Goal: Task Accomplishment & Management: Use online tool/utility

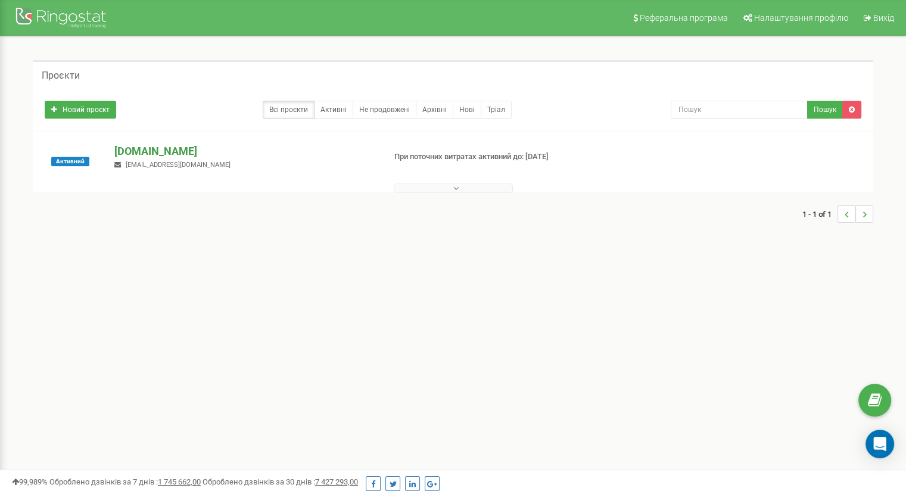
click at [153, 149] on p "[DOMAIN_NAME]" at bounding box center [244, 150] width 260 height 15
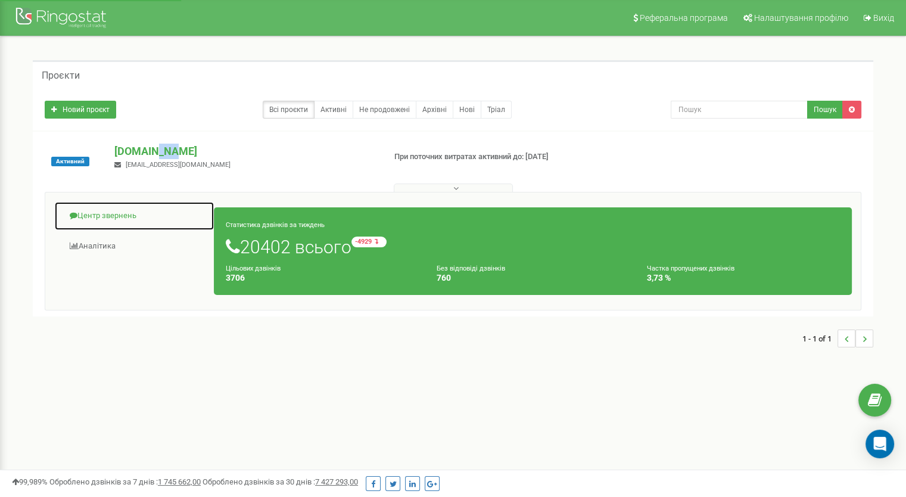
click at [126, 211] on link "Центр звернень" at bounding box center [134, 215] width 160 height 29
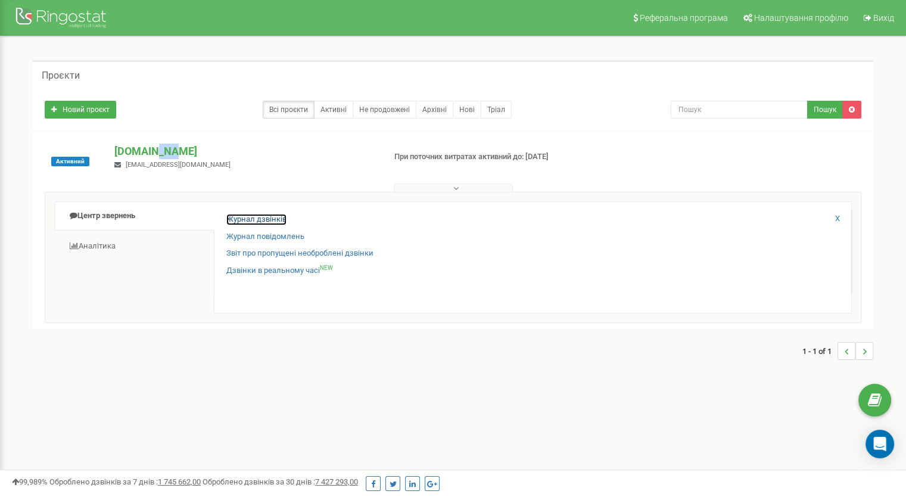
click at [272, 215] on link "Журнал дзвінків" at bounding box center [256, 219] width 60 height 11
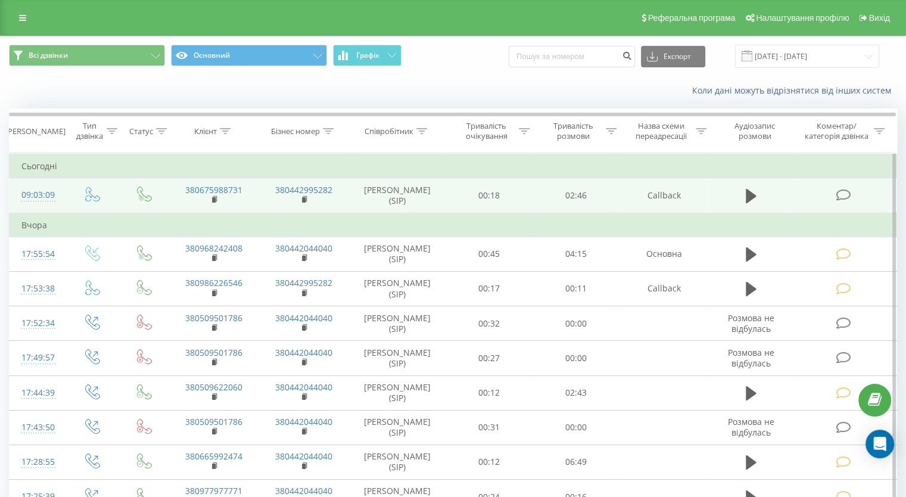
click at [837, 192] on icon at bounding box center [842, 195] width 15 height 13
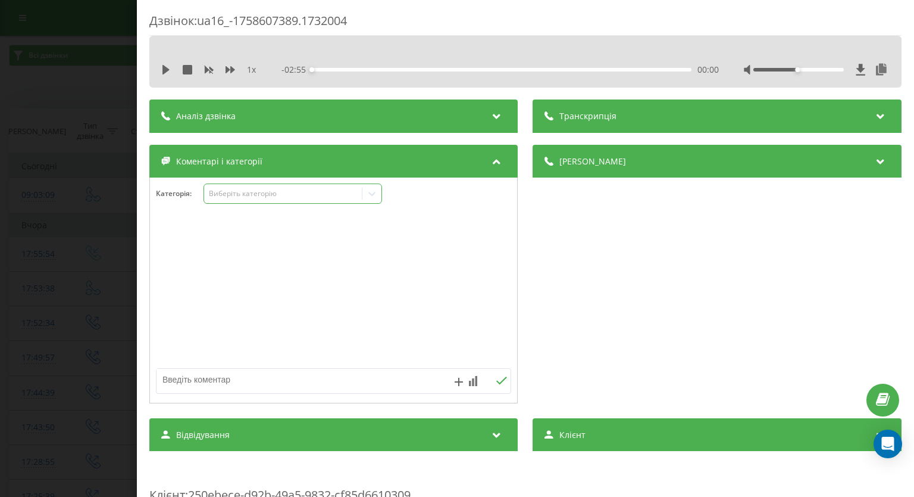
click at [375, 196] on icon at bounding box center [372, 194] width 12 height 12
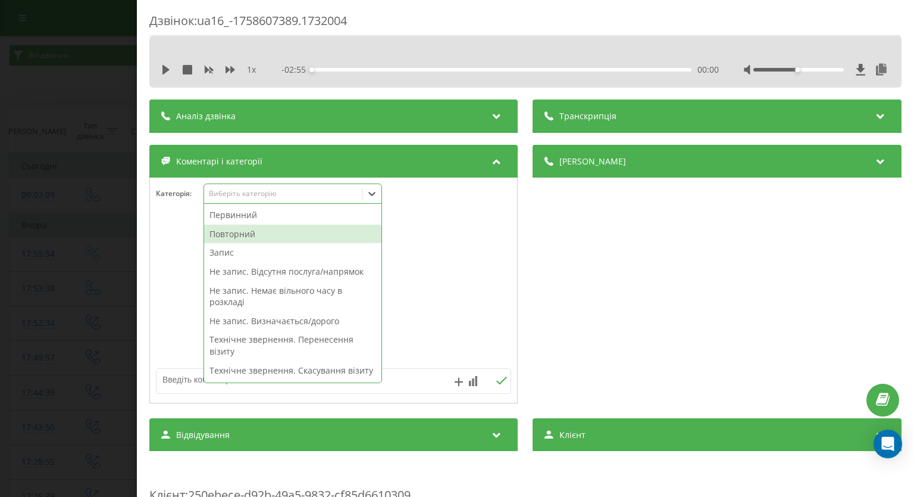
click at [334, 231] on div "Повторний" at bounding box center [292, 233] width 177 height 19
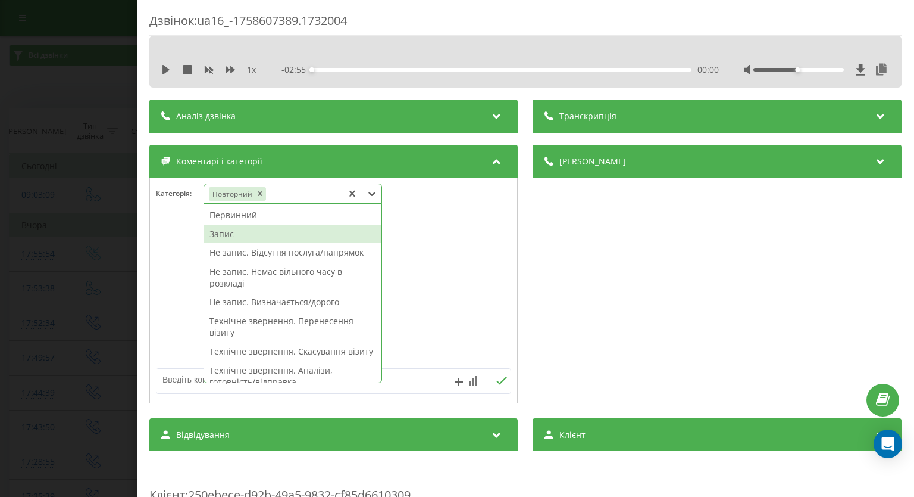
click at [267, 236] on div "Запис" at bounding box center [292, 233] width 177 height 19
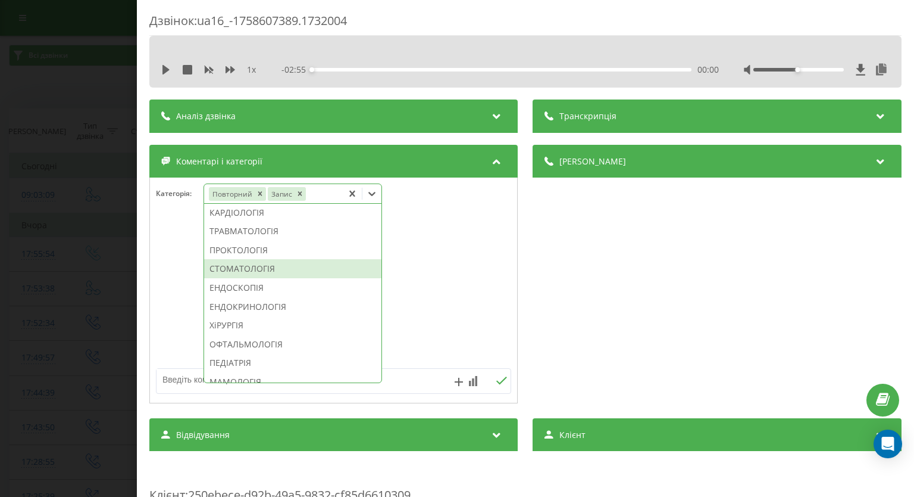
scroll to position [476, 0]
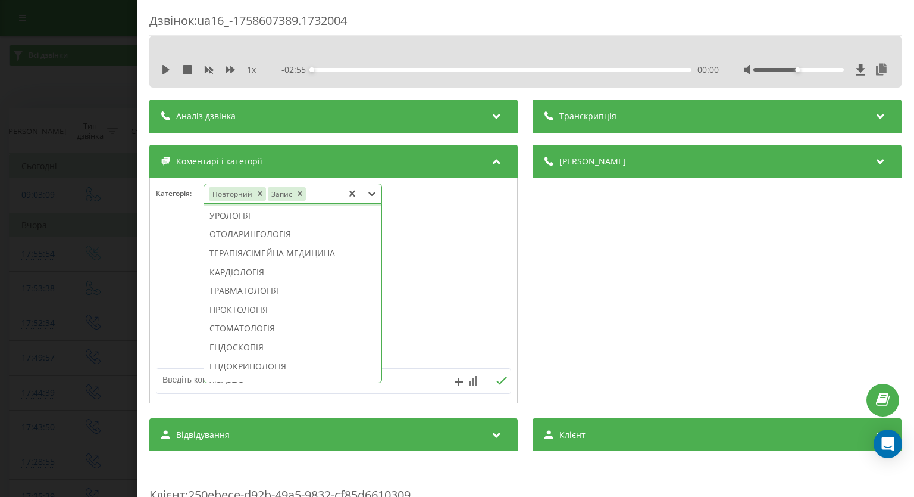
click at [257, 206] on div "НЕВРОЛОГІЯ" at bounding box center [292, 196] width 177 height 19
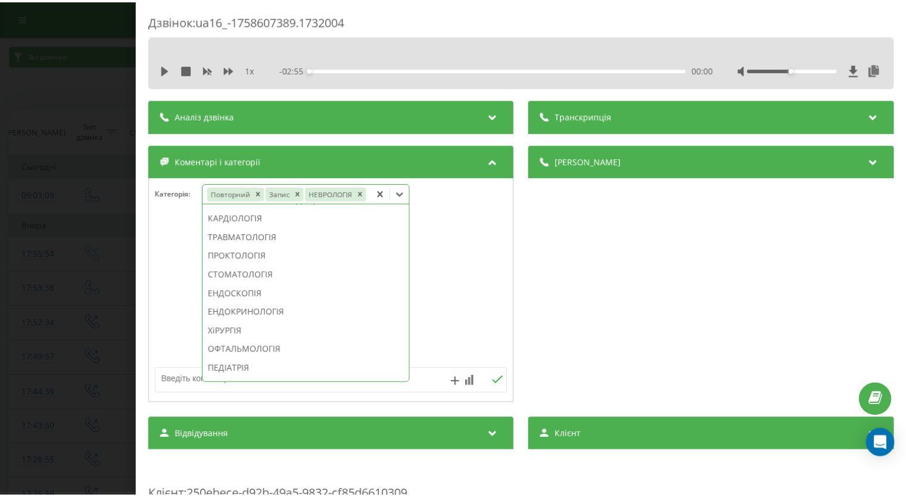
scroll to position [406, 0]
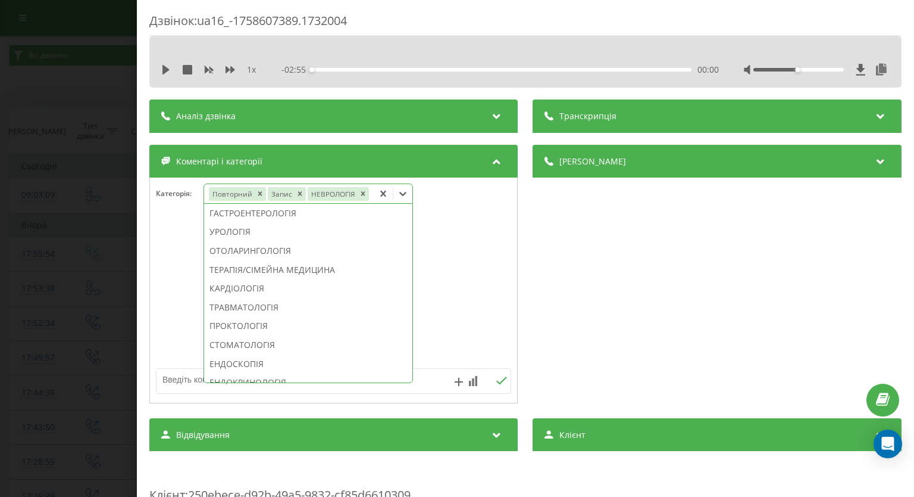
click at [64, 253] on div "Дзвінок : ua16_-1758607389.1732004 1 x - 02:55 00:00 00:00 Транскрипція Для AI-…" at bounding box center [457, 248] width 914 height 497
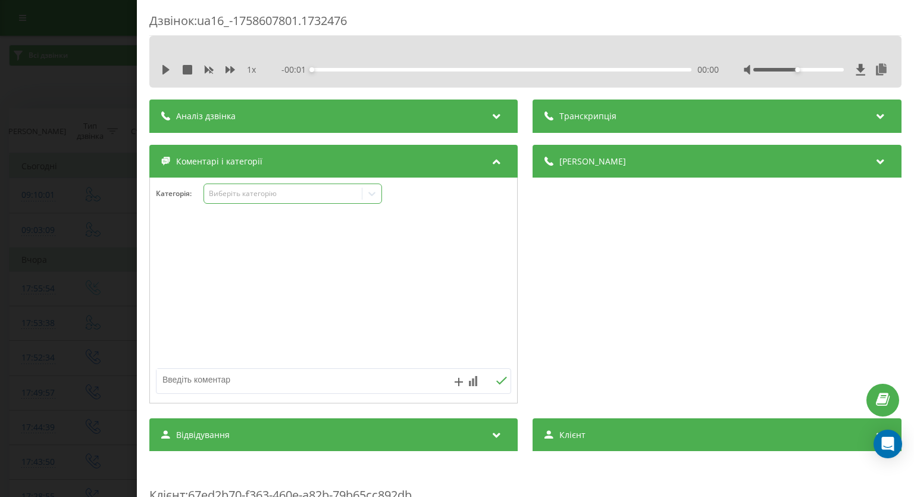
click at [377, 192] on icon at bounding box center [372, 194] width 12 height 12
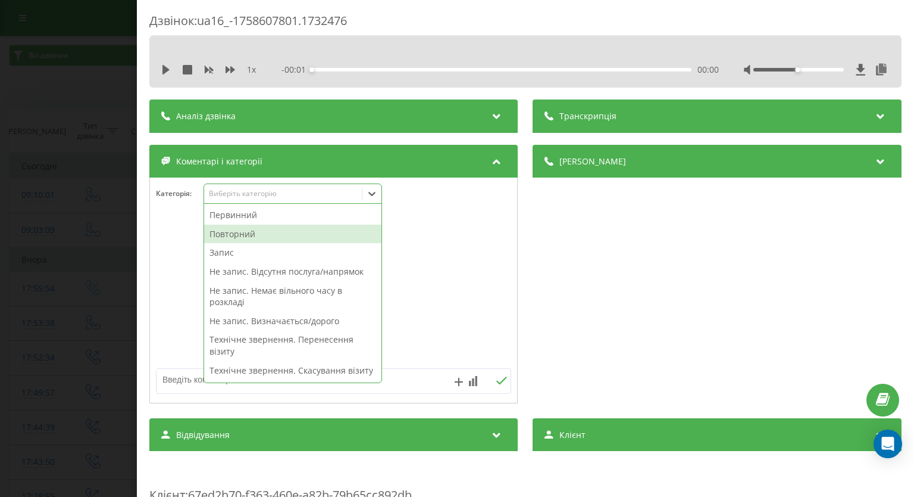
click at [275, 228] on div "Повторний" at bounding box center [292, 233] width 177 height 19
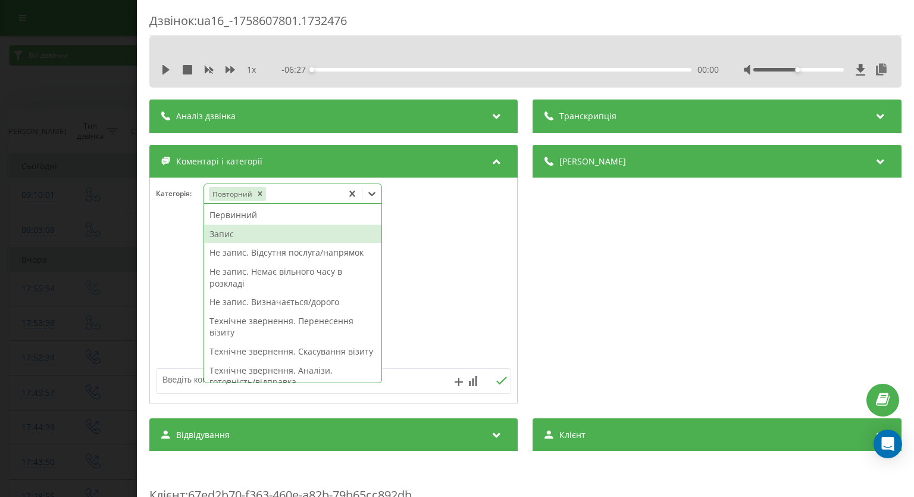
click at [233, 235] on div "Запис" at bounding box center [292, 233] width 177 height 19
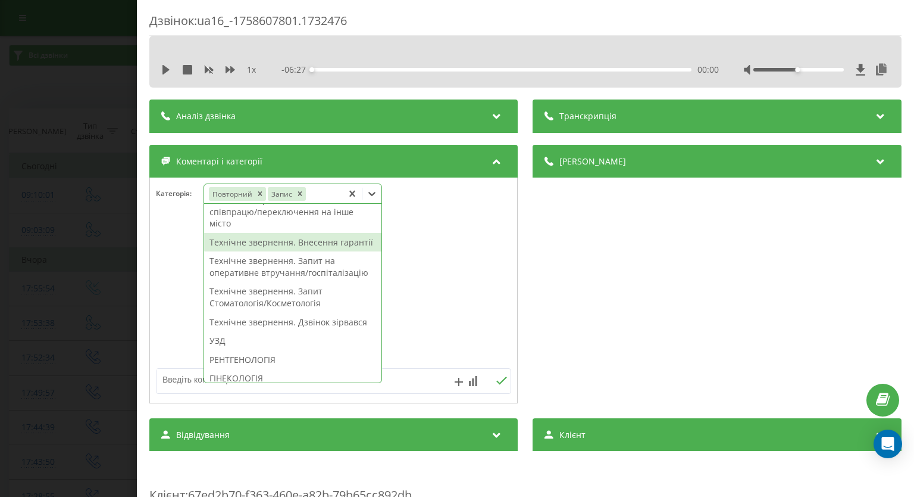
scroll to position [417, 0]
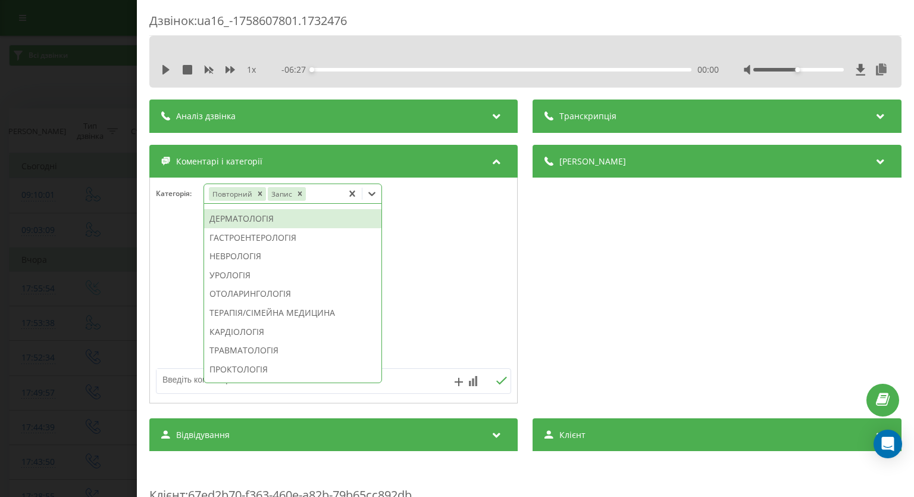
click at [288, 228] on div "ДЕРМАТОЛОГІЯ" at bounding box center [292, 218] width 177 height 19
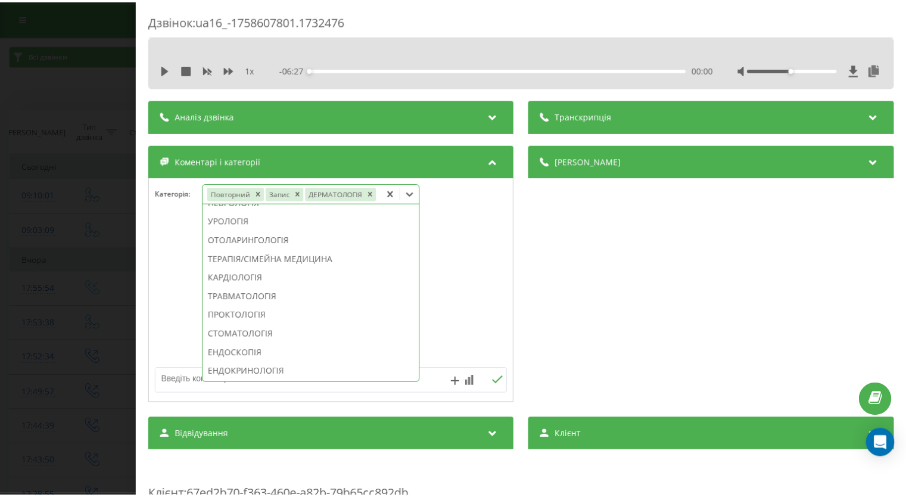
scroll to position [347, 0]
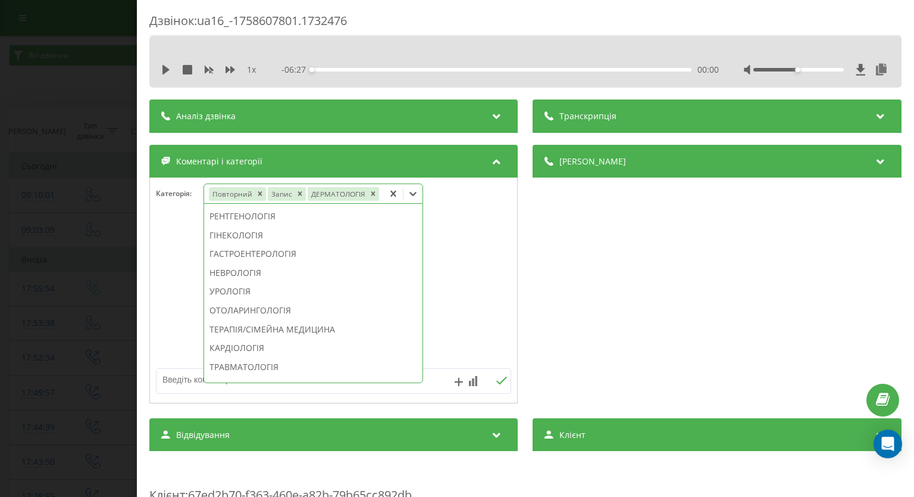
click at [0, 239] on div "Дзвінок : ua16_-1758607801.1732476 1 x - 06:27 00:00 00:00 Транскрипція Для AI-…" at bounding box center [457, 248] width 914 height 497
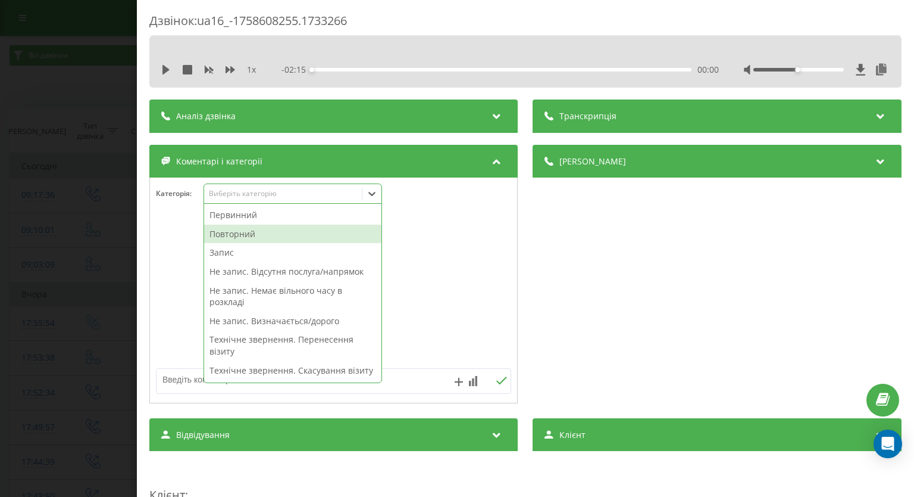
click at [292, 239] on div "Повторний" at bounding box center [292, 233] width 177 height 19
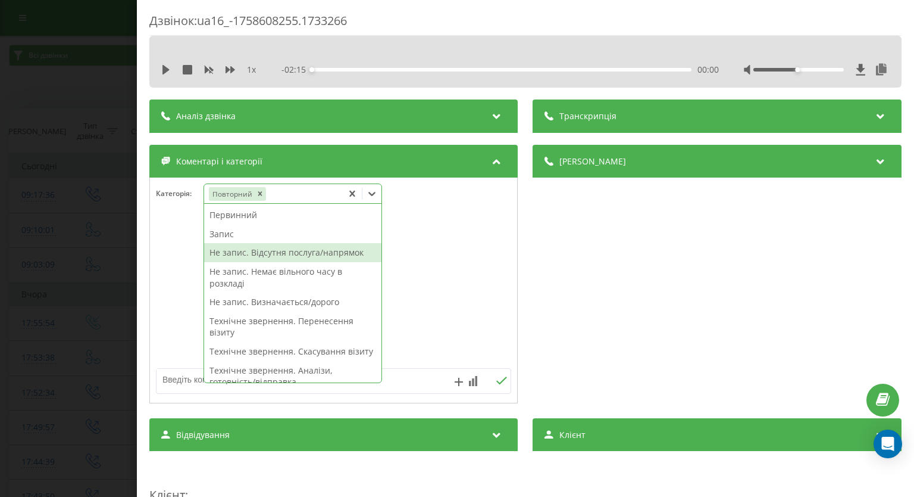
click at [263, 259] on div "Не запис. Відсутня послуга/напрямок" at bounding box center [292, 252] width 177 height 19
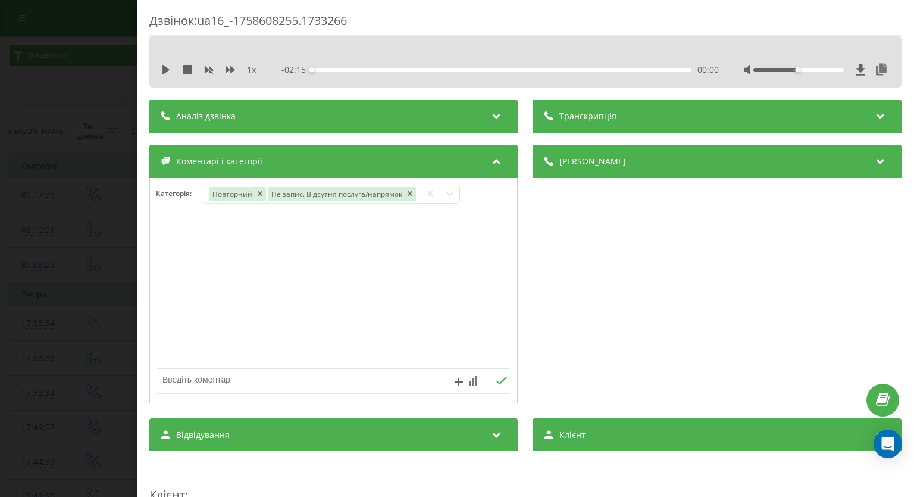
click at [489, 315] on div at bounding box center [333, 290] width 367 height 143
click at [362, 385] on textarea at bounding box center [298, 379] width 283 height 21
type textarea "дит.гінеколог"
click at [497, 377] on icon at bounding box center [502, 380] width 11 height 8
click at [59, 107] on div "Дзвінок : ua16_-1758608255.1733266 1 x - 02:15 00:00 00:00 Транскрипція Для AI-…" at bounding box center [457, 248] width 914 height 497
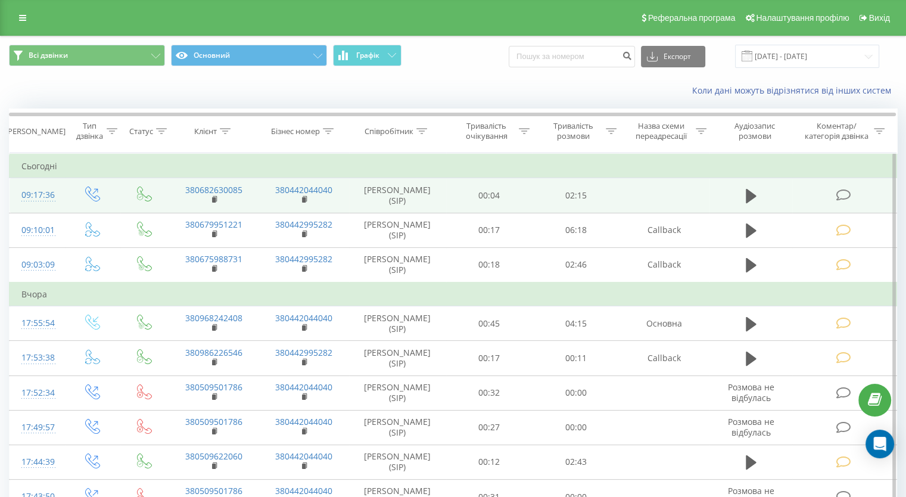
click at [848, 193] on icon at bounding box center [842, 195] width 15 height 13
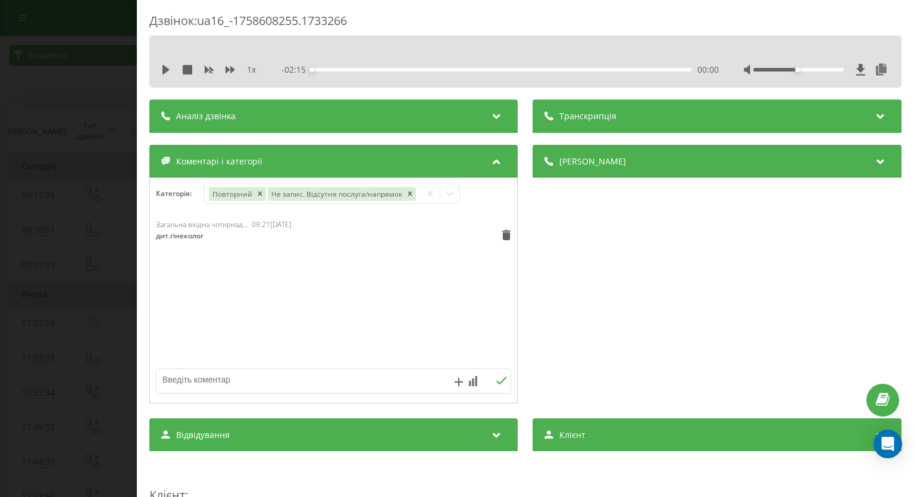
click at [0, 317] on div "Дзвінок : ua16_-1758608255.1733266 1 x - 02:15 00:00 00:00 Транскрипція Для AI-…" at bounding box center [457, 248] width 914 height 497
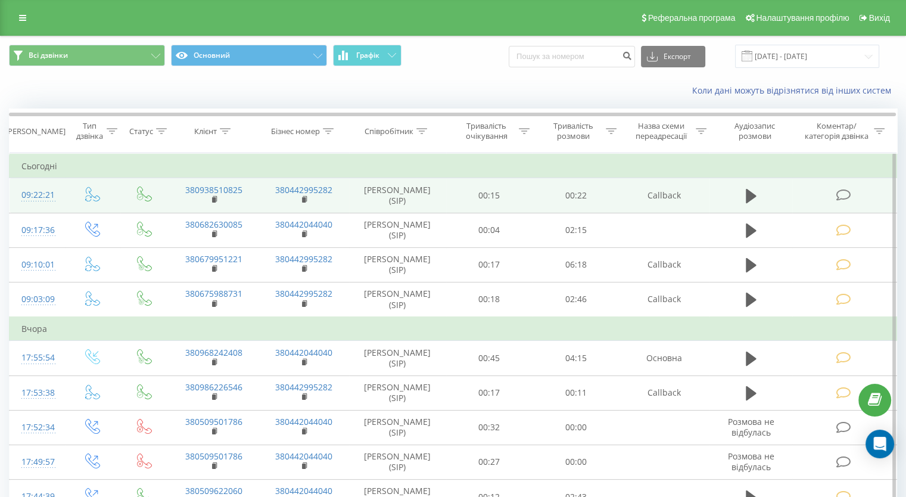
click at [836, 193] on icon at bounding box center [842, 195] width 15 height 13
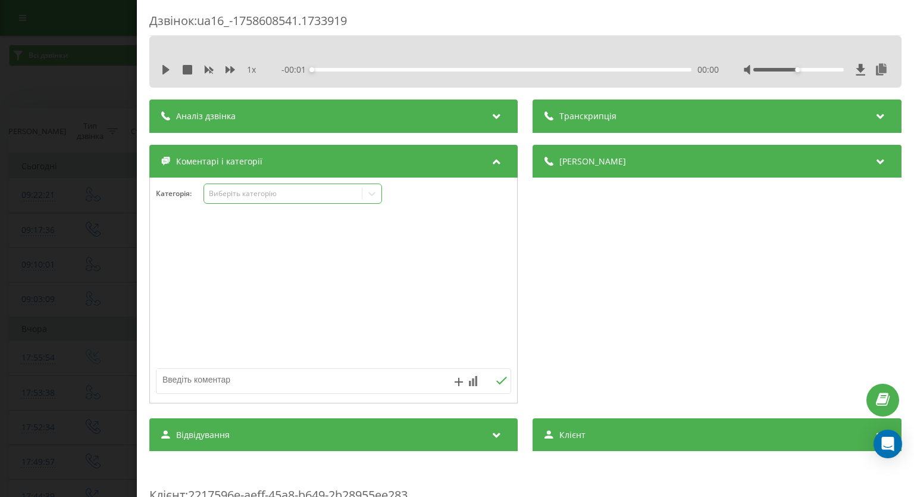
click at [376, 200] on div at bounding box center [372, 193] width 19 height 19
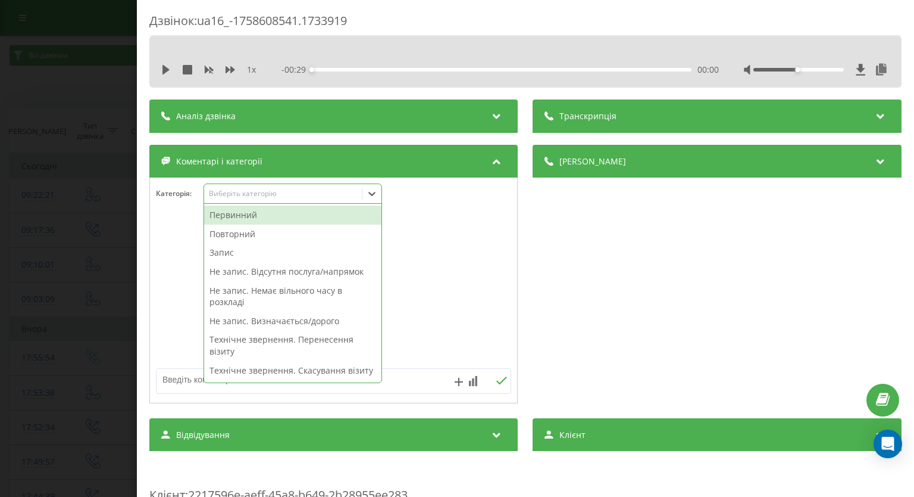
click at [338, 217] on div "Первинний" at bounding box center [292, 214] width 177 height 19
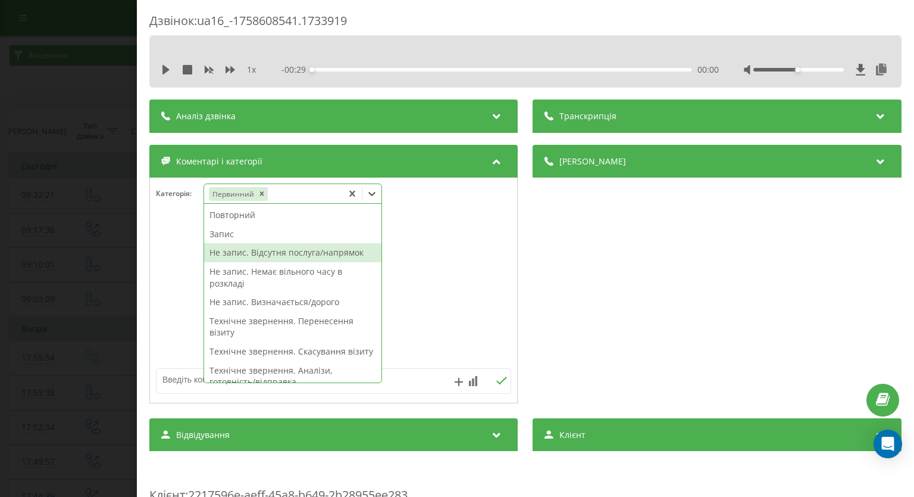
click at [300, 255] on div "Не запис. Відсутня послуга/напрямок" at bounding box center [292, 252] width 177 height 19
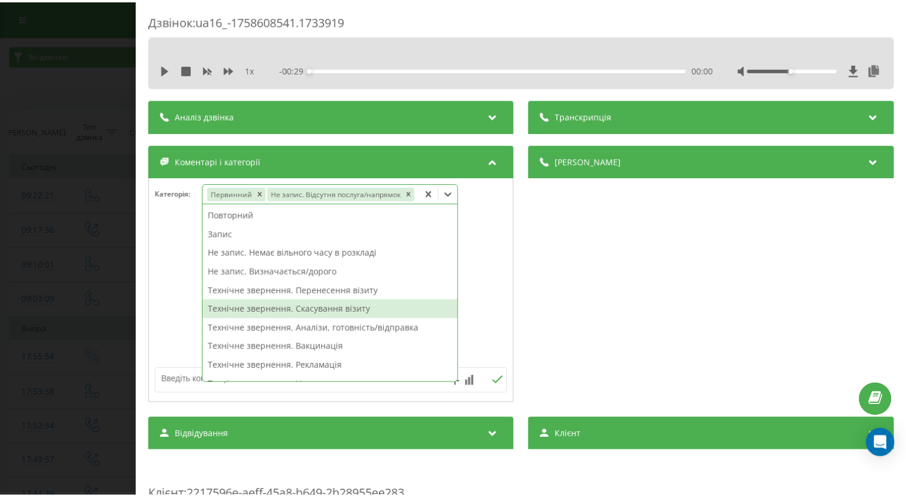
scroll to position [179, 0]
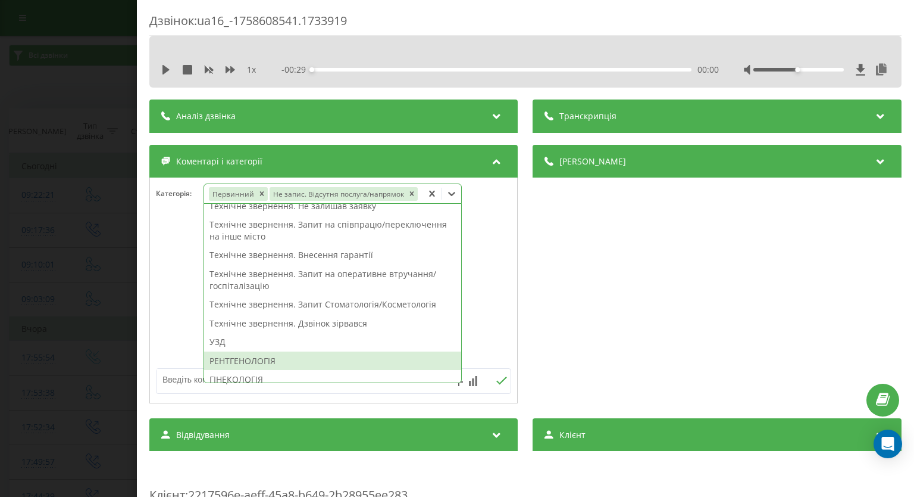
click at [265, 355] on div "РЕНТГЕНОЛОГІЯ" at bounding box center [332, 360] width 257 height 19
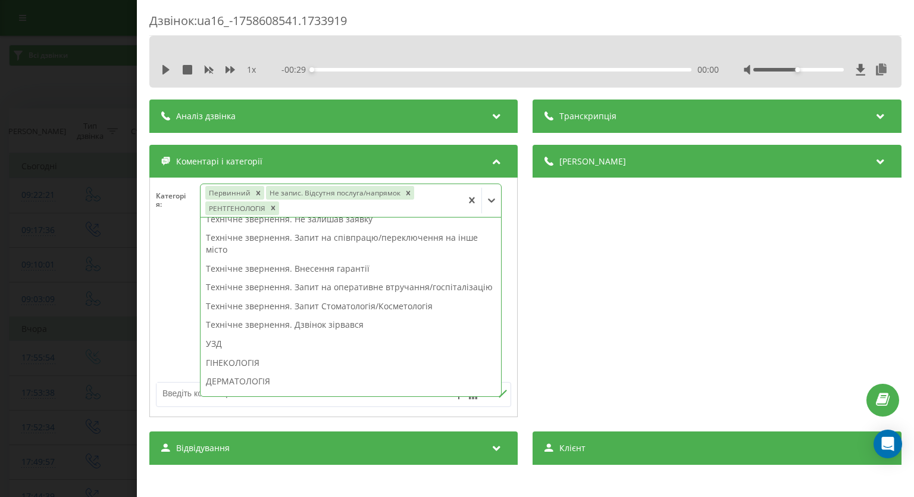
click at [143, 291] on div "Дзвінок : ua16_-1758608541.1733919 1 x - 00:29 00:00 00:00 Транскрипція Для AI-…" at bounding box center [526, 248] width 778 height 497
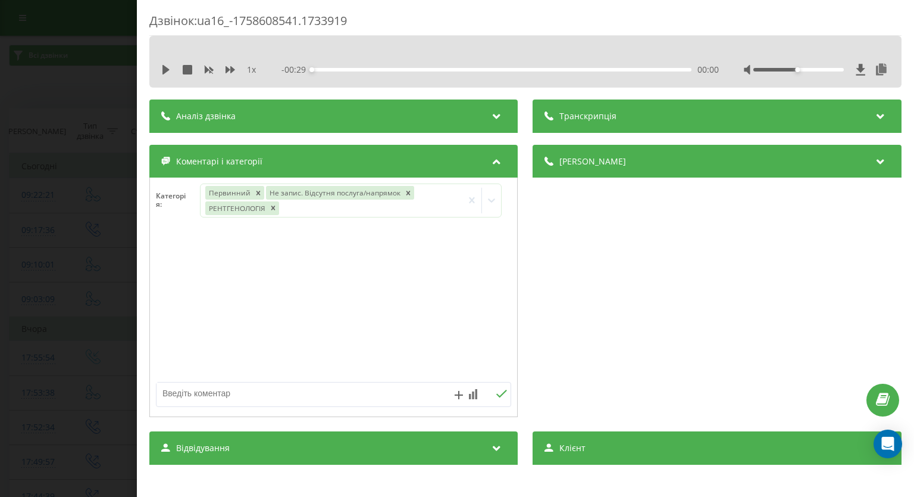
click at [226, 396] on textarea at bounding box center [298, 392] width 283 height 21
type textarea "дитині без направлення"
click at [497, 397] on icon at bounding box center [502, 393] width 11 height 8
click at [16, 210] on div "Дзвінок : ua16_-1758608541.1733919 1 x - 00:29 00:00 00:00 Транскрипція Для AI-…" at bounding box center [457, 248] width 914 height 497
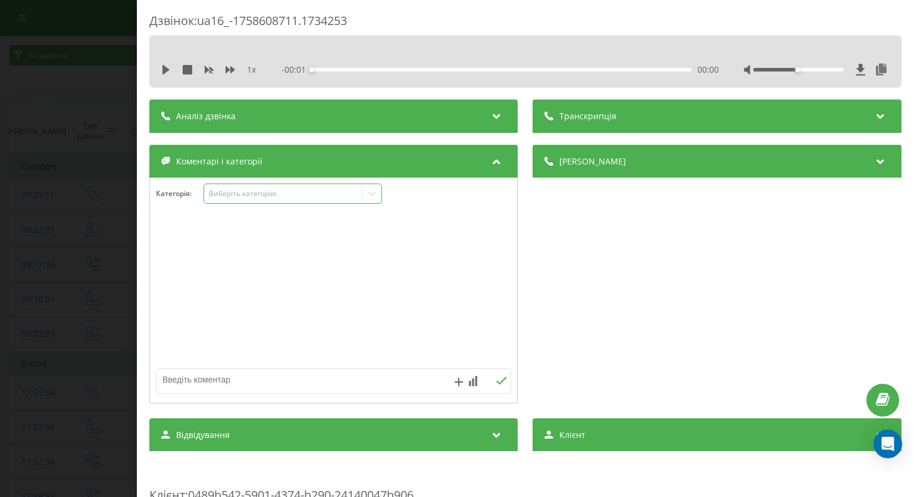
click at [370, 193] on icon at bounding box center [372, 194] width 7 height 4
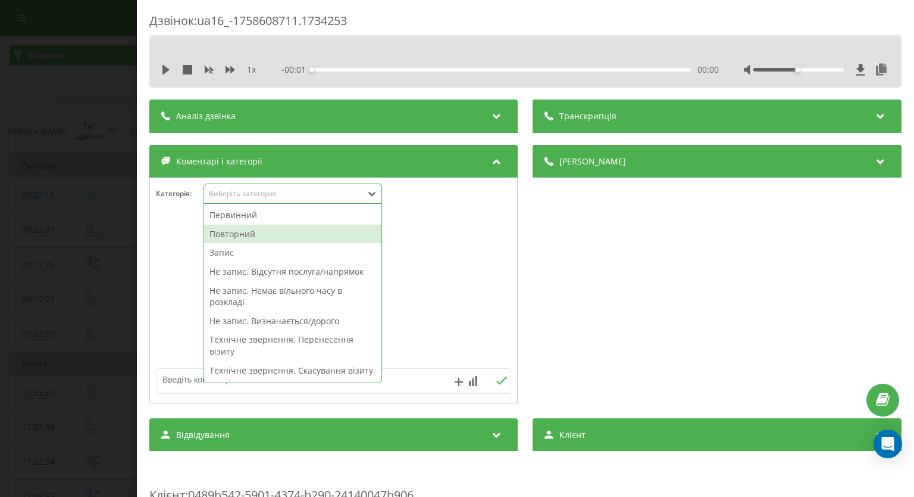
click at [286, 236] on div "Повторний" at bounding box center [292, 233] width 177 height 19
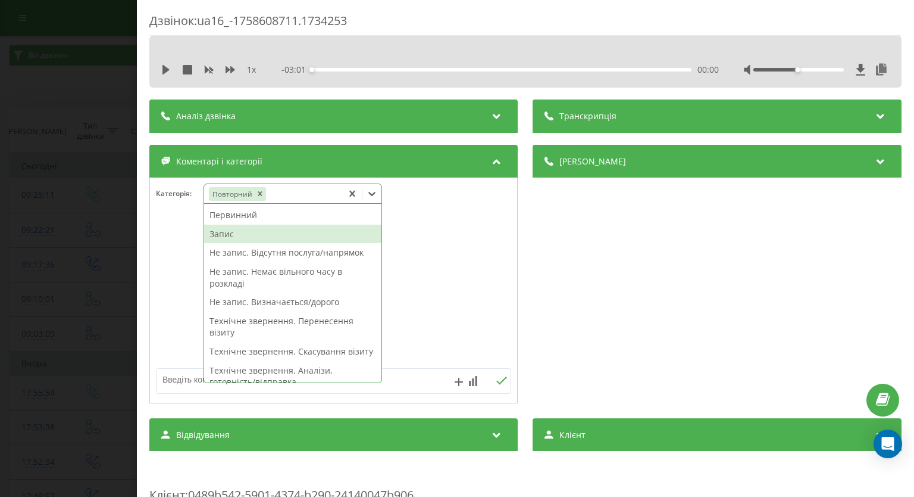
click at [231, 230] on div "Запис" at bounding box center [292, 233] width 177 height 19
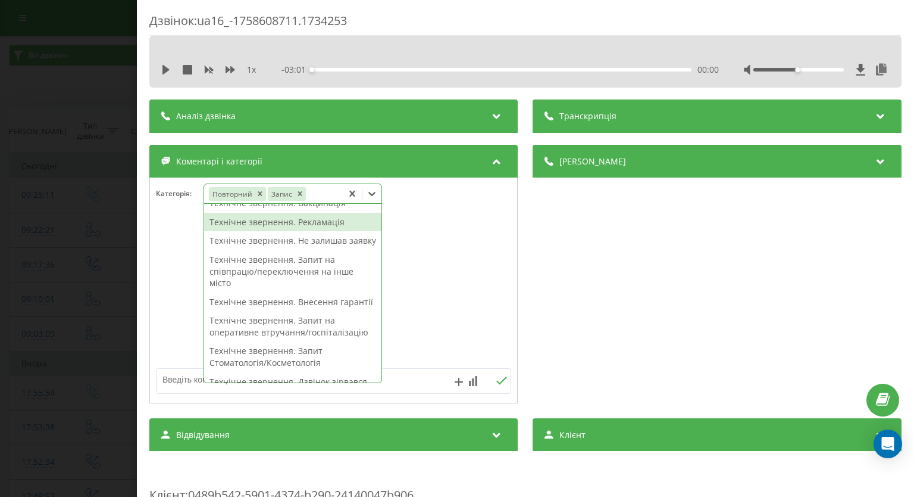
scroll to position [357, 0]
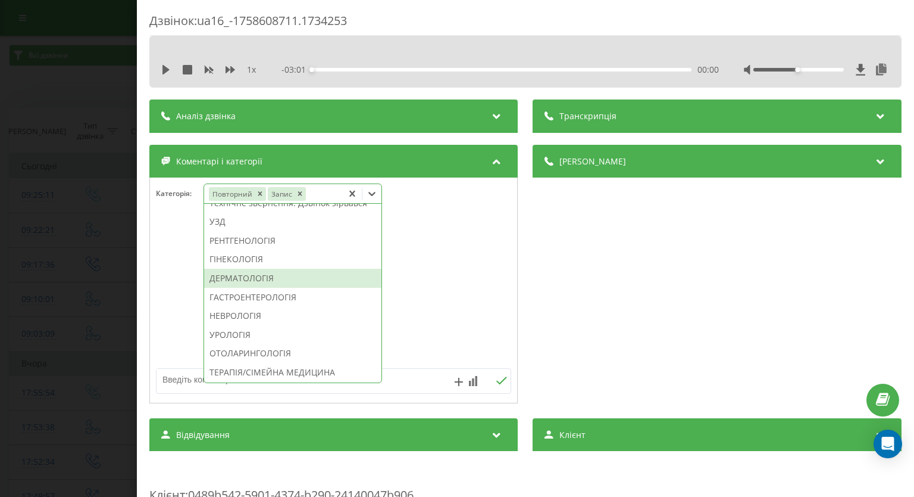
click at [252, 288] on div "ДЕРМАТОЛОГІЯ" at bounding box center [292, 278] width 177 height 19
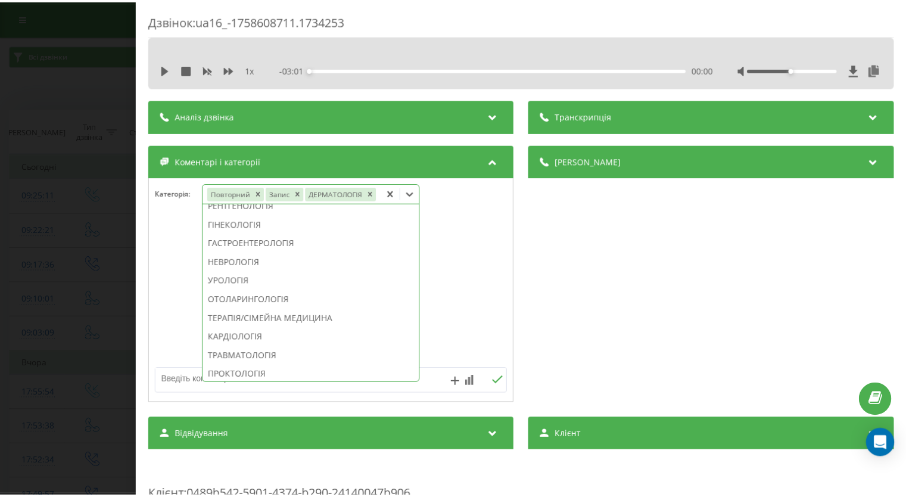
scroll to position [287, 0]
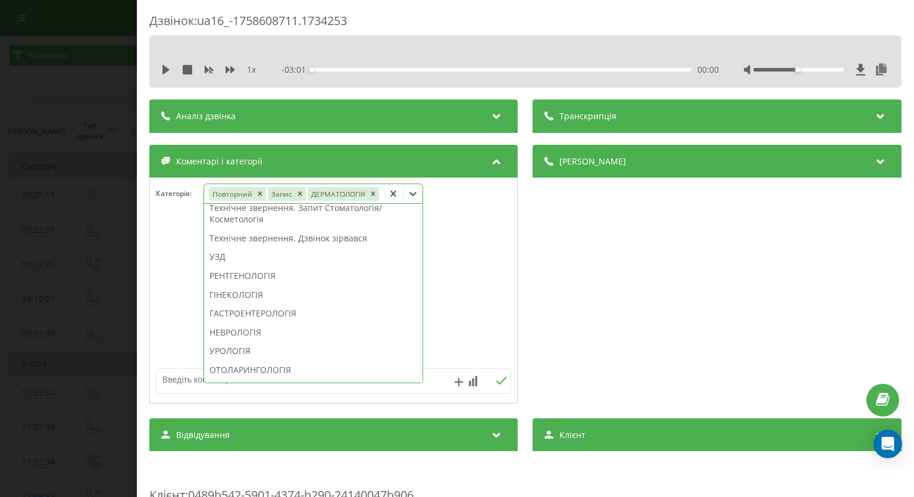
click at [63, 163] on div "Дзвінок : ua16_-1758608711.1734253 1 x - 03:01 00:00 00:00 Транскрипція Для AI-…" at bounding box center [457, 248] width 914 height 497
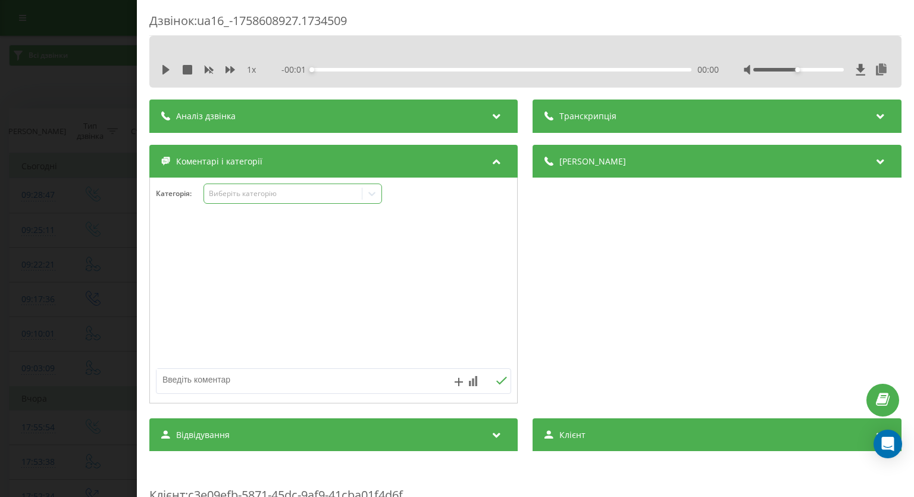
click at [374, 199] on icon at bounding box center [372, 194] width 12 height 12
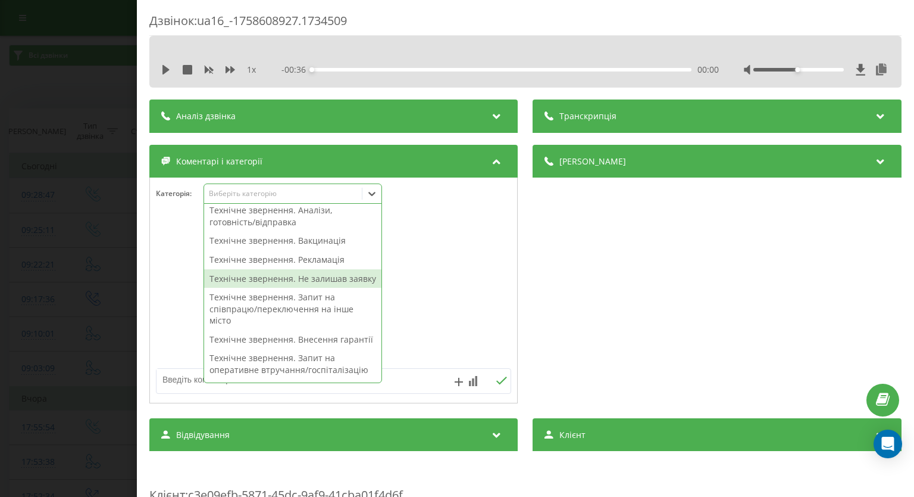
scroll to position [238, 0]
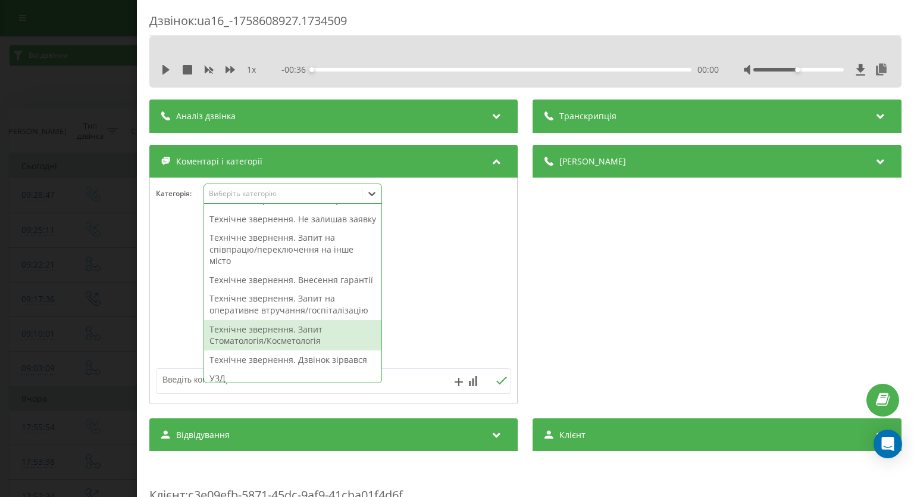
click at [302, 350] on div "Технічне звернення. Запит Стоматологія/Косметологія" at bounding box center [292, 335] width 177 height 30
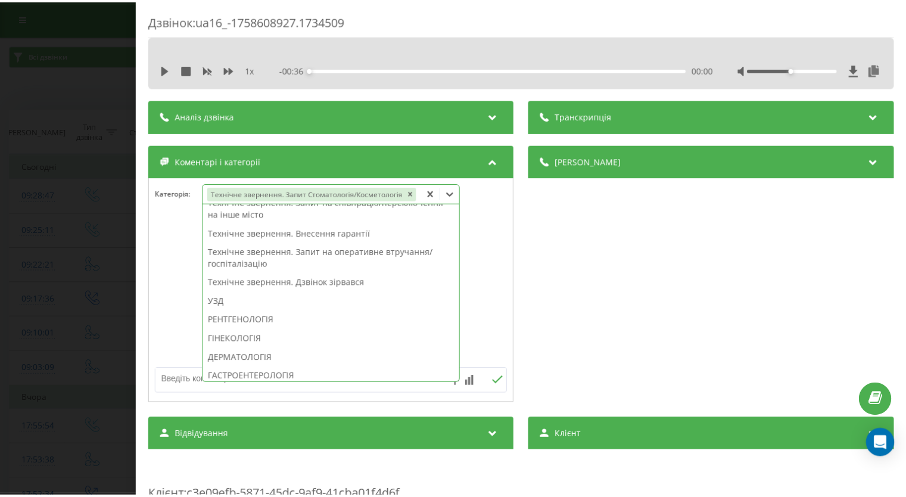
scroll to position [191, 0]
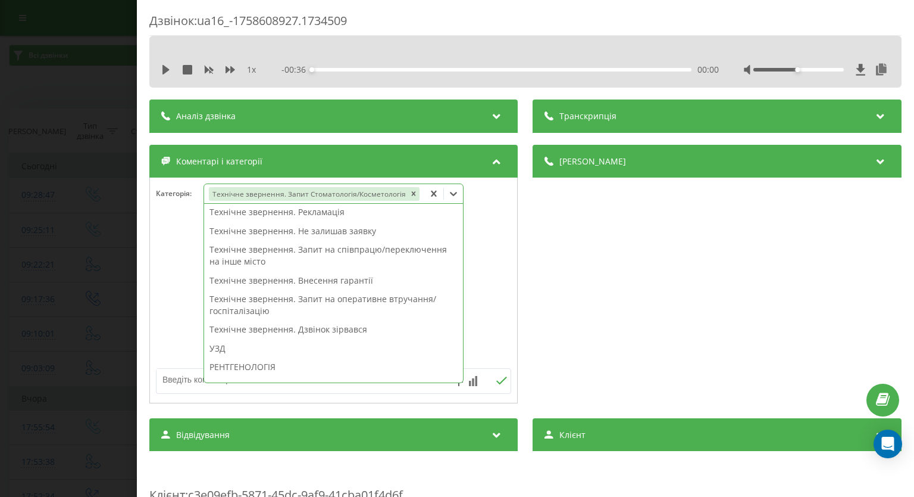
click at [59, 317] on div "Дзвінок : ua16_-1758608927.1734509 1 x - 00:36 00:00 00:00 Транскрипція Для AI-…" at bounding box center [457, 248] width 914 height 497
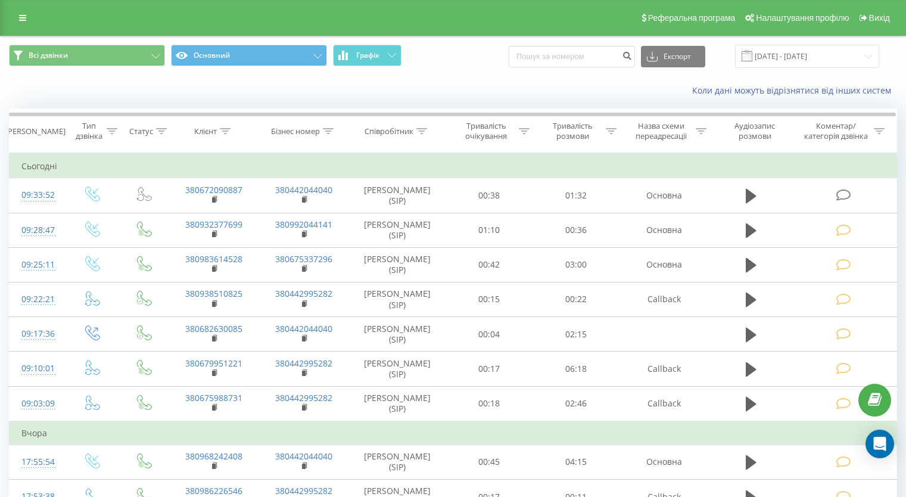
click at [845, 192] on icon at bounding box center [842, 195] width 15 height 13
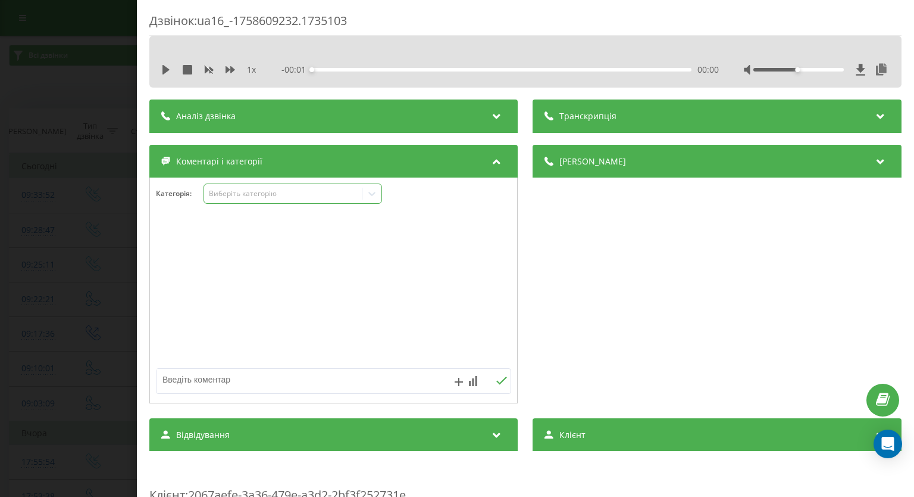
click at [374, 197] on icon at bounding box center [372, 194] width 12 height 12
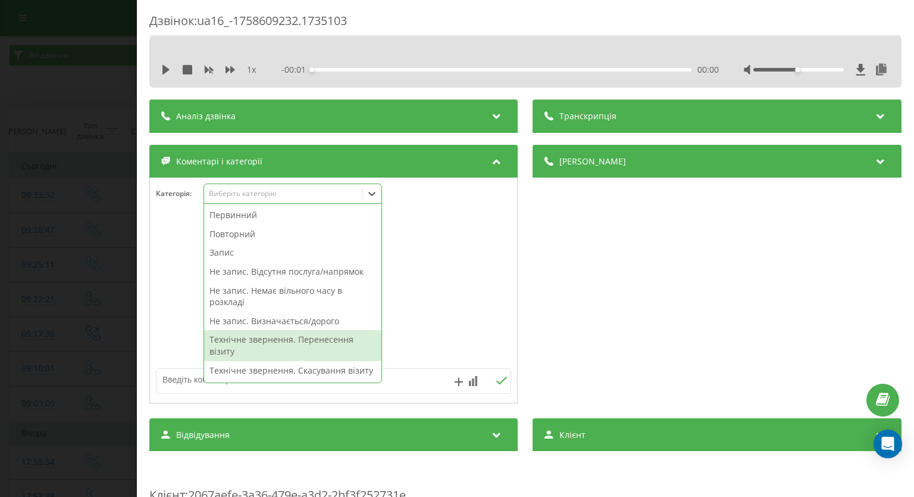
click at [295, 355] on div "Технічне звернення. Перенесення візиту" at bounding box center [292, 345] width 177 height 30
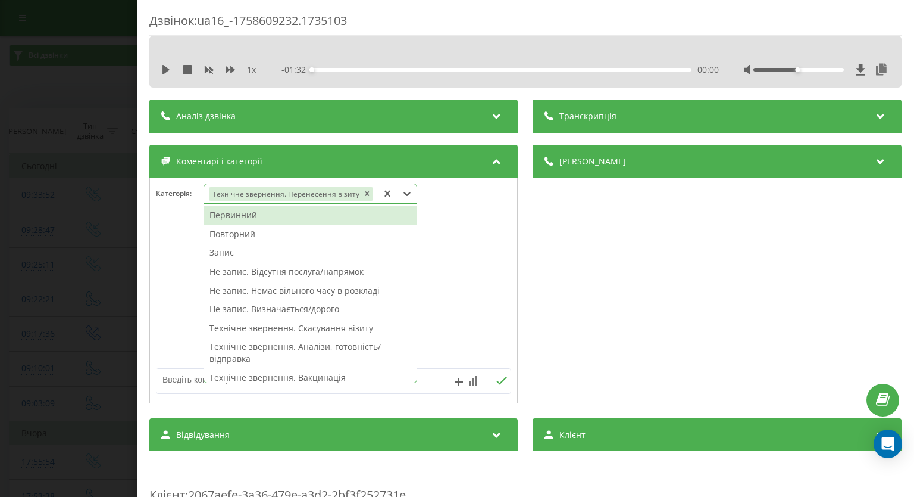
click at [4, 275] on div "Дзвінок : ua16_-1758609232.1735103 1 x - 01:32 00:00 00:00 Транскрипція Для AI-…" at bounding box center [457, 248] width 914 height 497
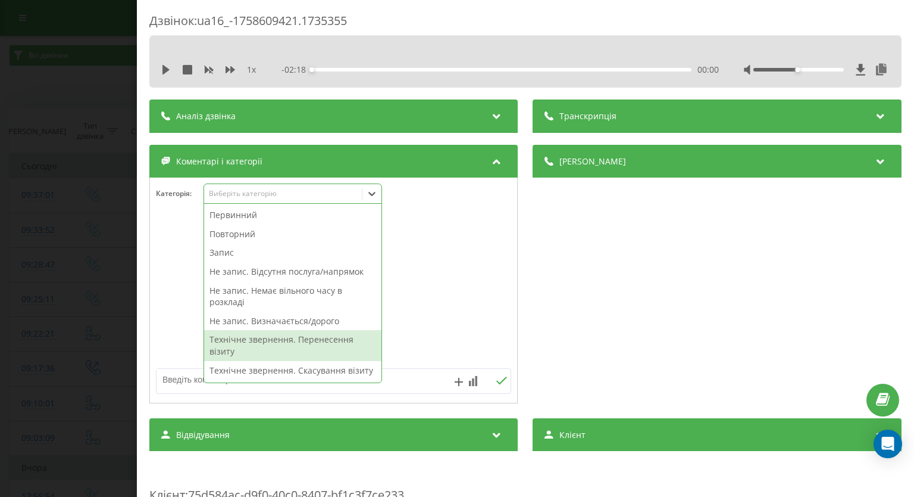
click at [301, 341] on div "Технічне звернення. Перенесення візиту" at bounding box center [292, 345] width 177 height 30
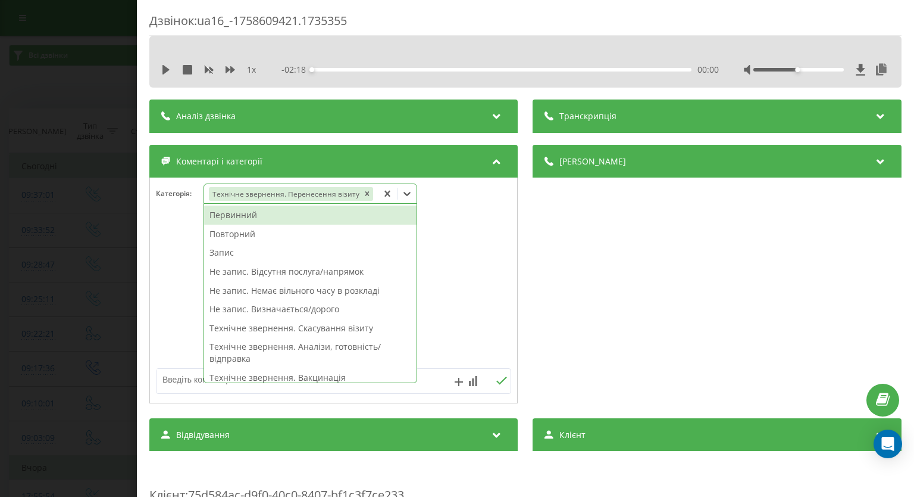
click at [34, 281] on div "Дзвінок : ua16_-1758609421.1735355 1 x - 02:18 00:00 00:00 Транскрипція Для AI-…" at bounding box center [457, 248] width 914 height 497
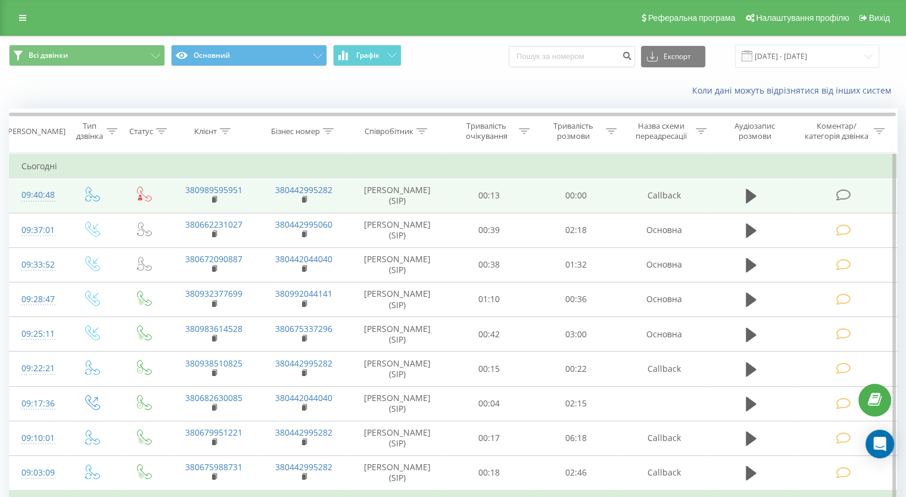
click at [844, 200] on icon at bounding box center [842, 195] width 15 height 13
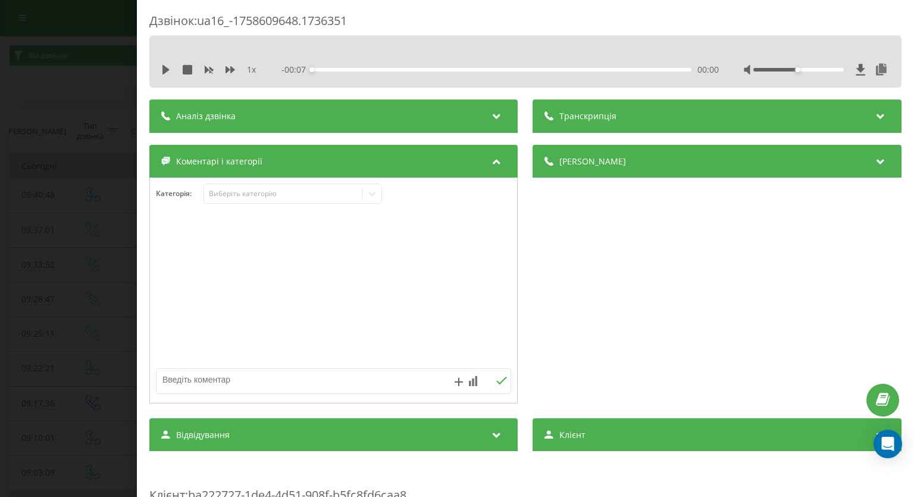
click at [343, 381] on textarea at bounding box center [298, 379] width 283 height 21
type textarea "[PERSON_NAME] недозвон"
click at [494, 432] on icon at bounding box center [497, 433] width 14 height 12
click at [497, 384] on icon at bounding box center [502, 380] width 11 height 8
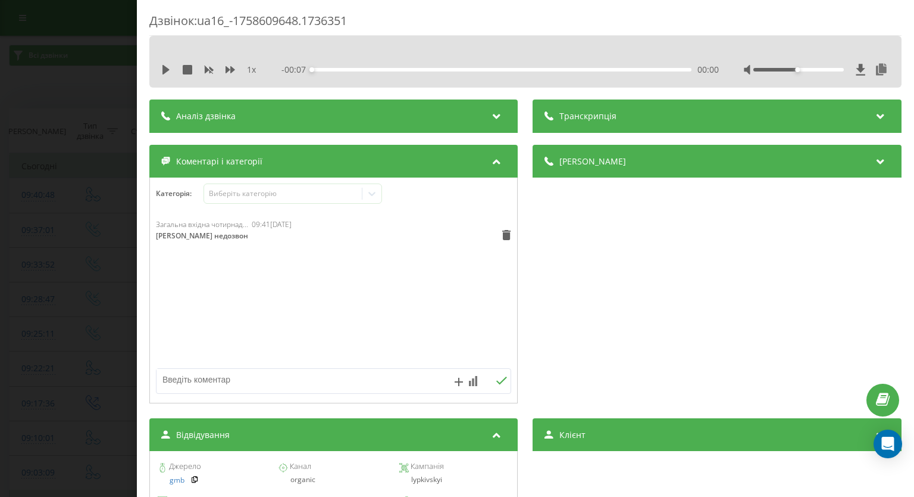
click at [0, 227] on div "Дзвінок : ua16_-1758609648.1736351 1 x - 00:07 00:00 00:00 Транскрипція Для AI-…" at bounding box center [457, 248] width 914 height 497
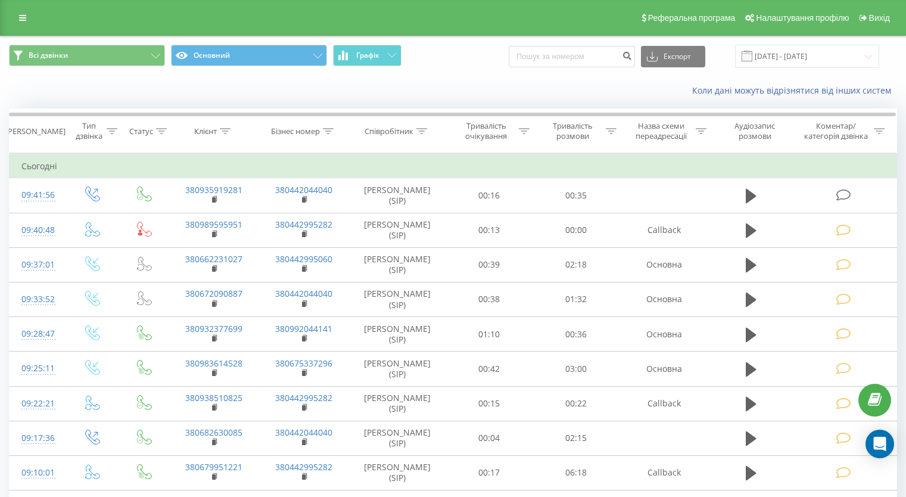
click at [839, 193] on icon at bounding box center [842, 195] width 15 height 13
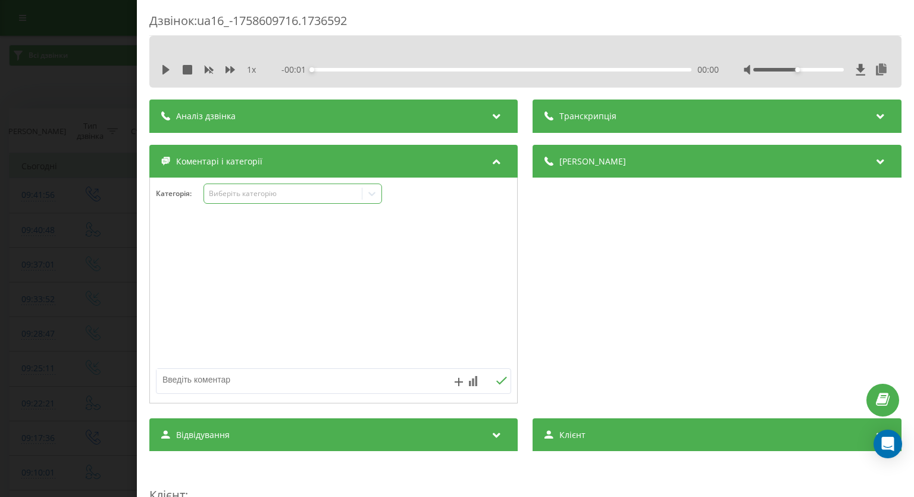
click at [371, 198] on icon at bounding box center [372, 194] width 12 height 12
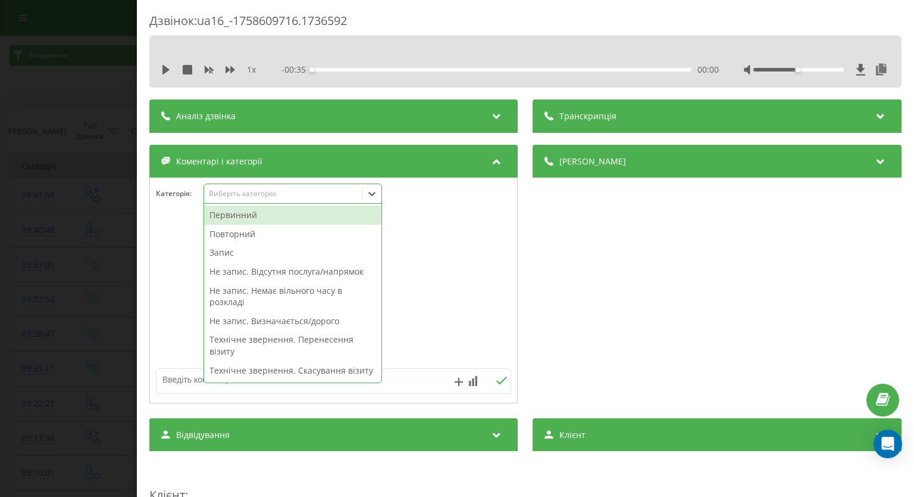
click at [295, 217] on div "Первинний" at bounding box center [292, 214] width 177 height 19
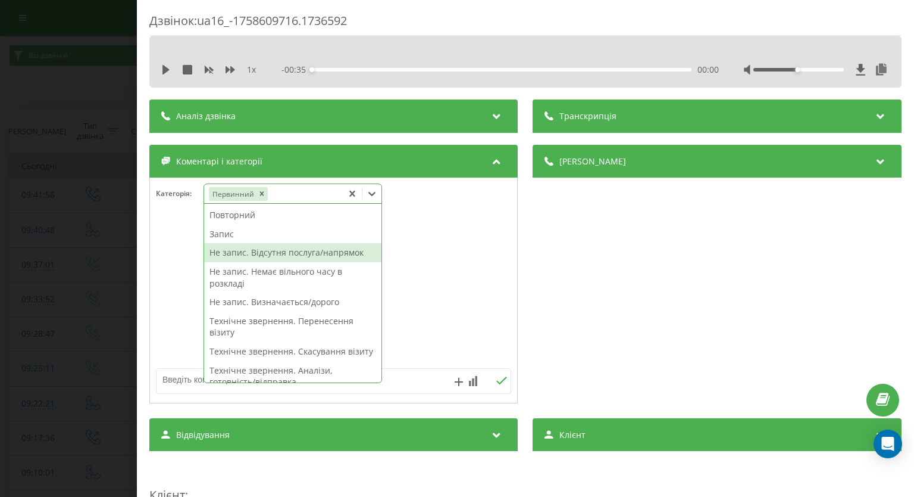
click at [280, 254] on div "Не запис. Відсутня послуга/напрямок" at bounding box center [292, 252] width 177 height 19
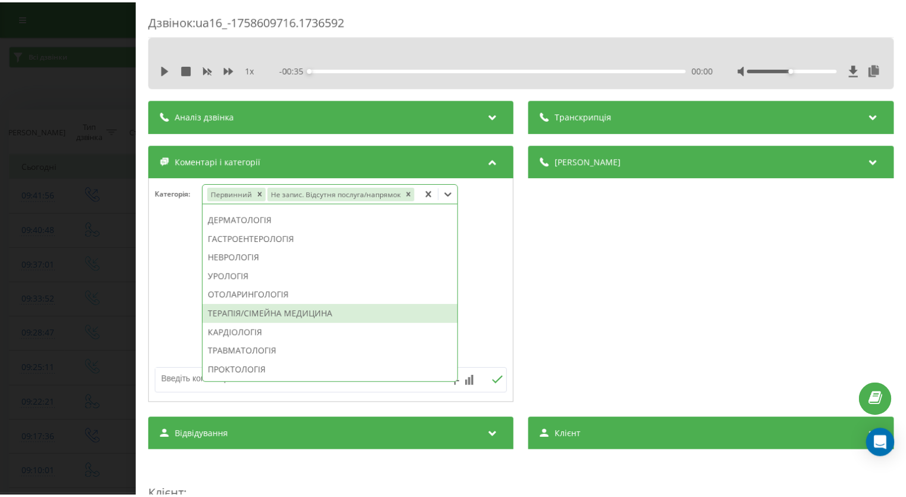
scroll to position [476, 0]
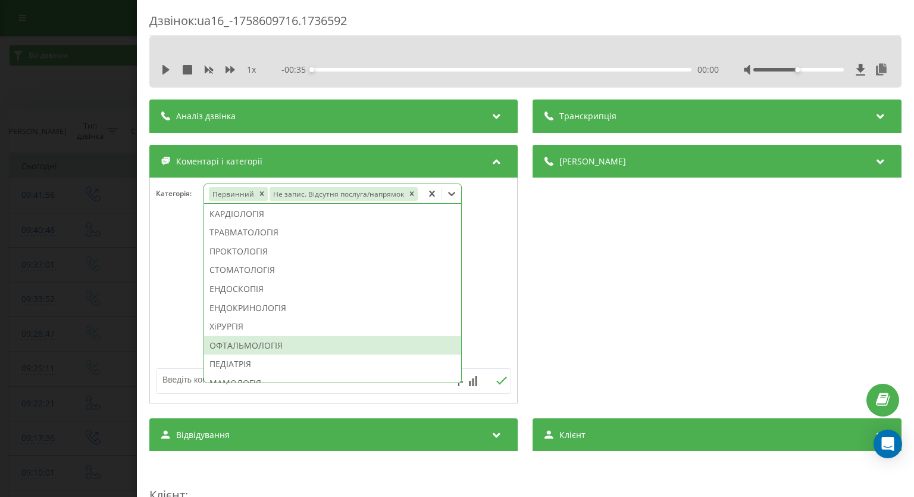
click at [261, 345] on div "ОФТАЛЬМОЛОГІЯ" at bounding box center [332, 345] width 257 height 19
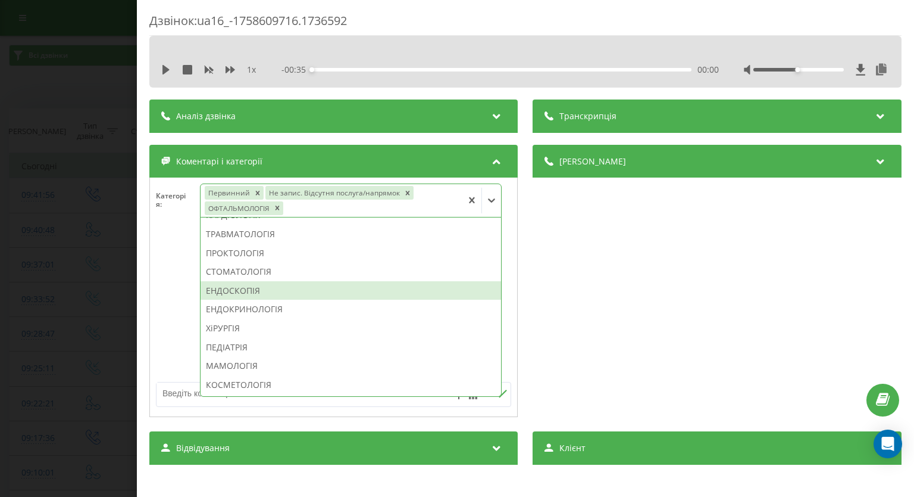
click at [167, 282] on div at bounding box center [333, 304] width 367 height 143
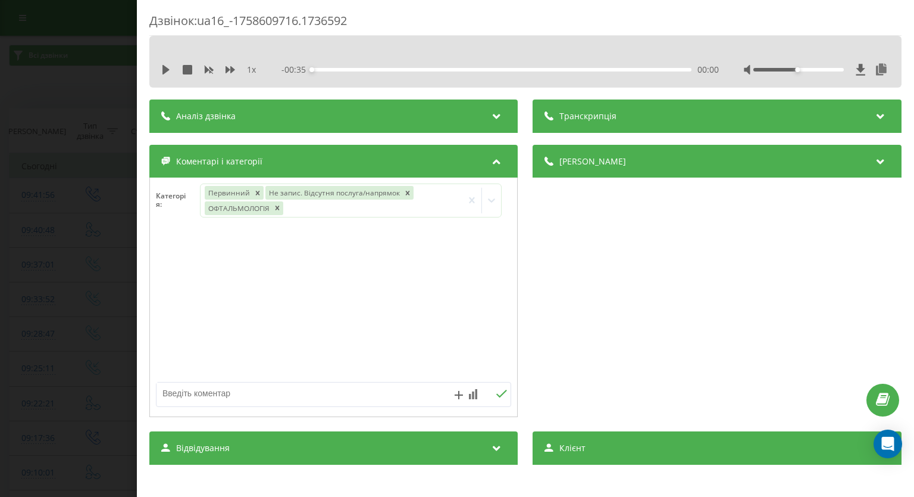
click at [198, 397] on textarea at bounding box center [298, 392] width 283 height 21
type textarea "Варшавський"
click at [497, 394] on icon at bounding box center [502, 393] width 11 height 8
click at [41, 268] on div "Дзвінок : ua16_-1758609716.1736592 1 x - 00:35 00:00 00:00 Транскрипція Для AI-…" at bounding box center [457, 248] width 914 height 497
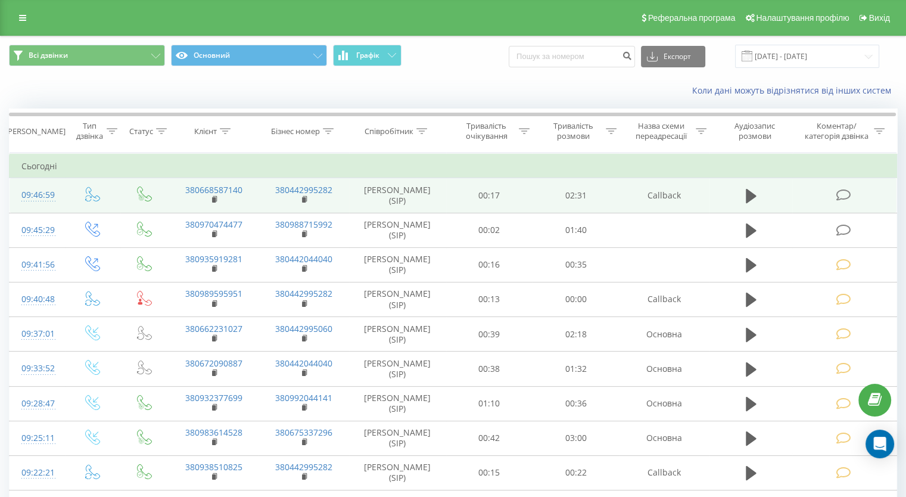
click at [839, 196] on icon at bounding box center [842, 195] width 15 height 13
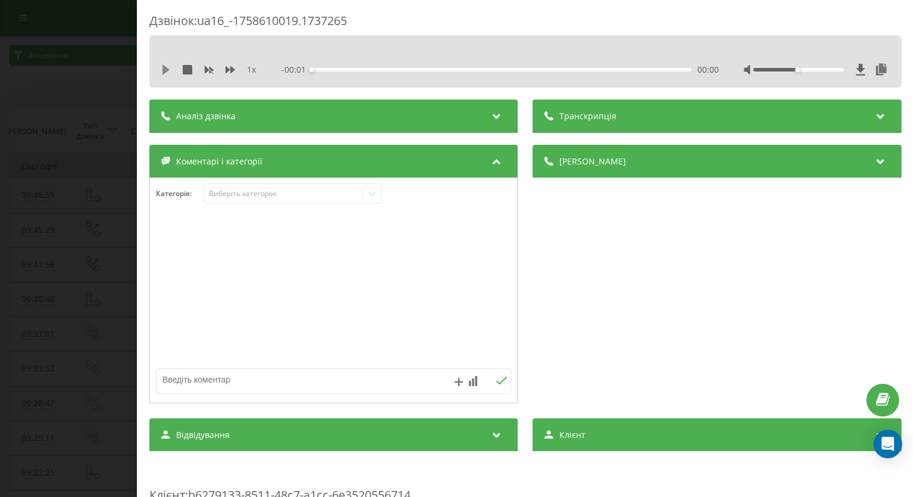
click at [164, 68] on icon at bounding box center [166, 70] width 7 height 10
click at [229, 71] on icon at bounding box center [231, 70] width 10 height 10
click at [375, 196] on icon at bounding box center [372, 194] width 12 height 12
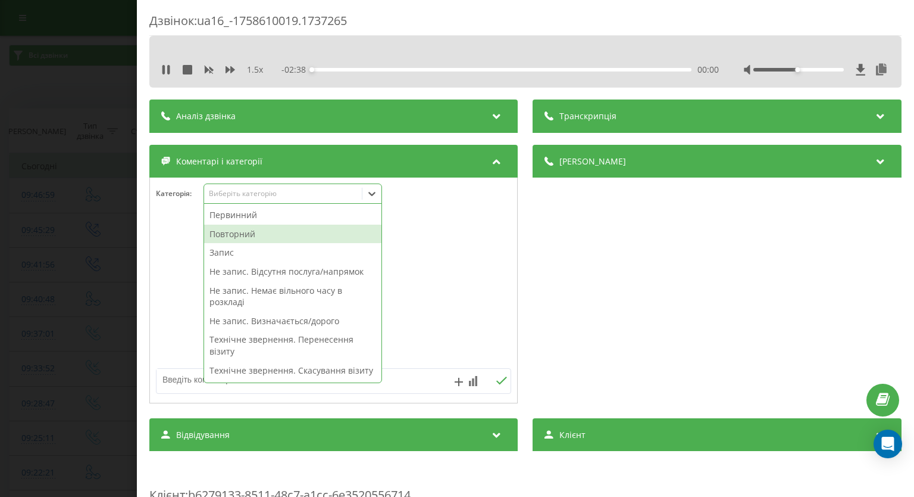
click at [286, 230] on div "Повторний" at bounding box center [292, 233] width 177 height 19
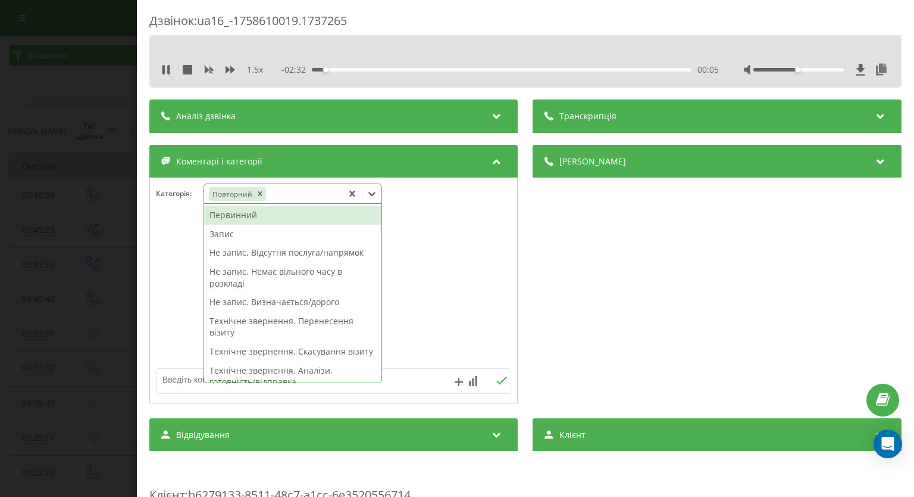
click at [236, 233] on div "Запис" at bounding box center [292, 233] width 177 height 19
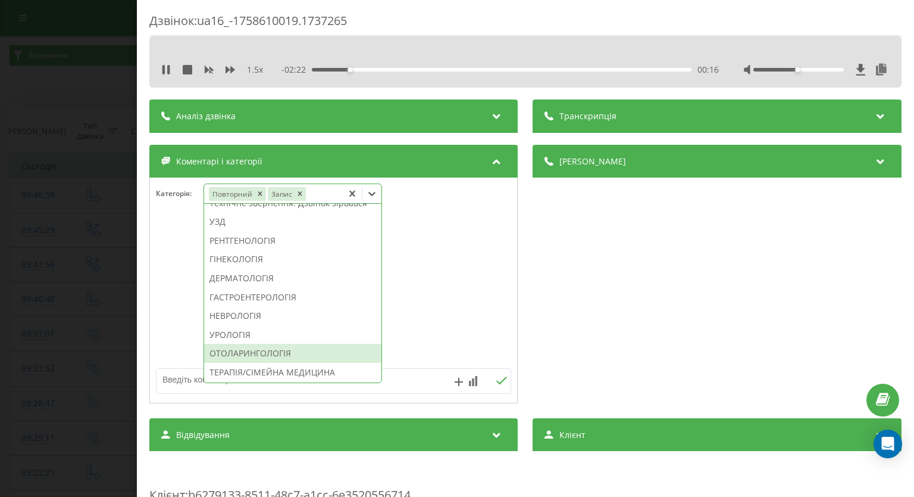
scroll to position [417, 0]
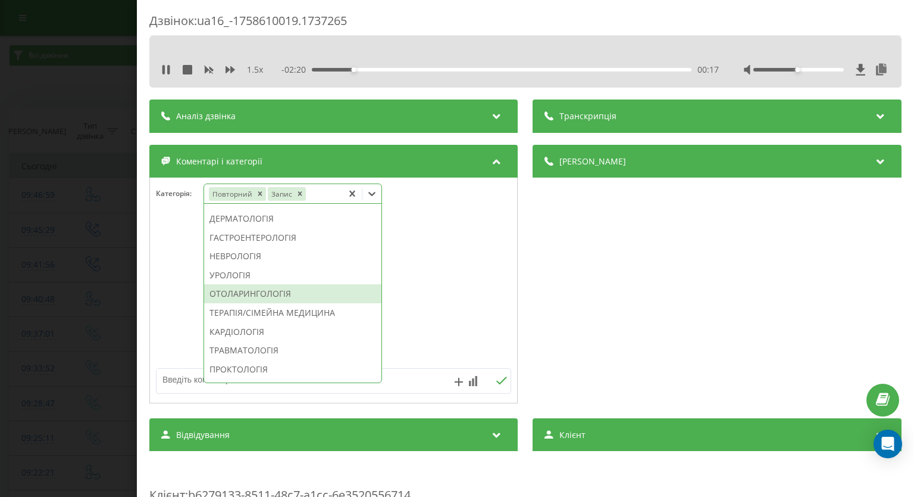
click at [267, 303] on div "ОТОЛАРИНГОЛОГІЯ" at bounding box center [292, 293] width 177 height 19
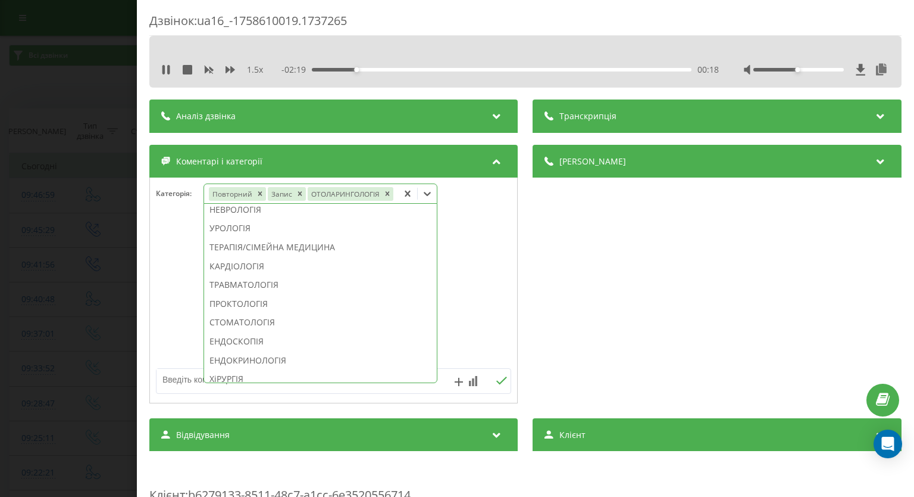
scroll to position [335, 0]
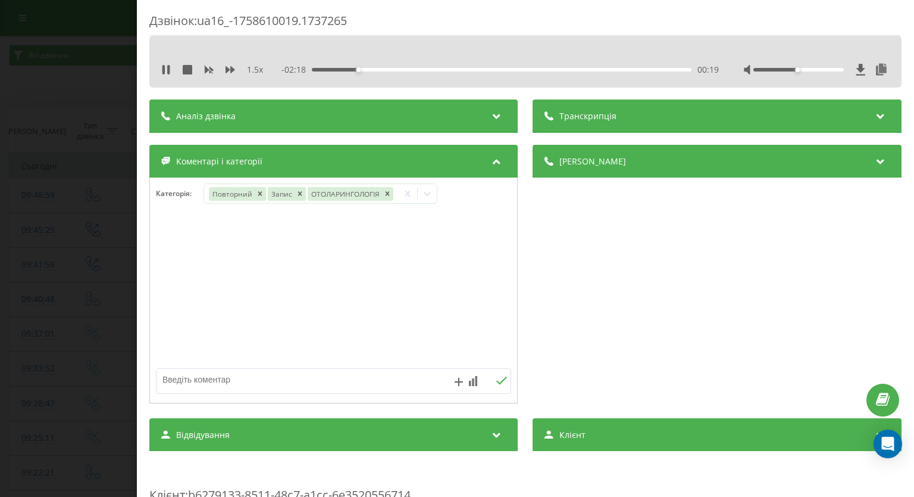
click at [63, 308] on div "Дзвінок : ua16_-1758610019.1737265 1.5 x - 02:18 00:19 00:19 Транскрипція Для A…" at bounding box center [457, 248] width 914 height 497
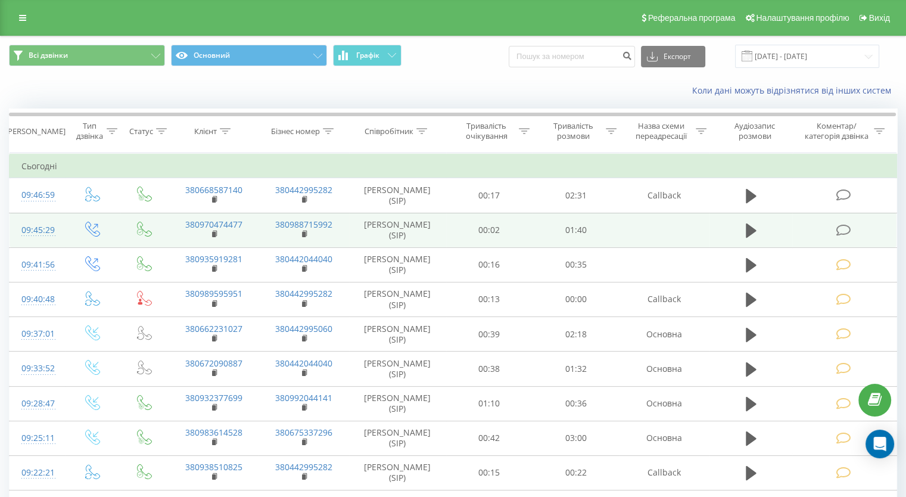
click at [845, 229] on icon at bounding box center [842, 230] width 15 height 13
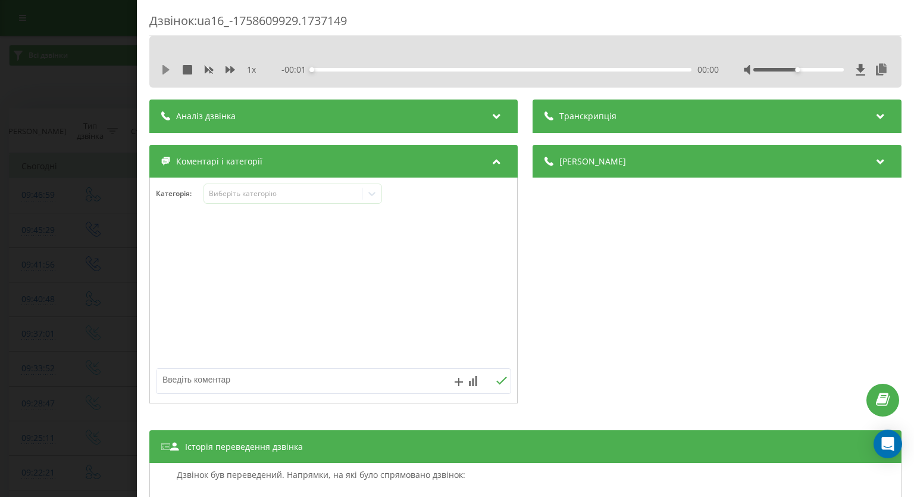
click at [166, 68] on icon at bounding box center [166, 70] width 7 height 10
click at [230, 70] on icon at bounding box center [231, 70] width 10 height 10
click at [370, 191] on icon at bounding box center [372, 194] width 12 height 12
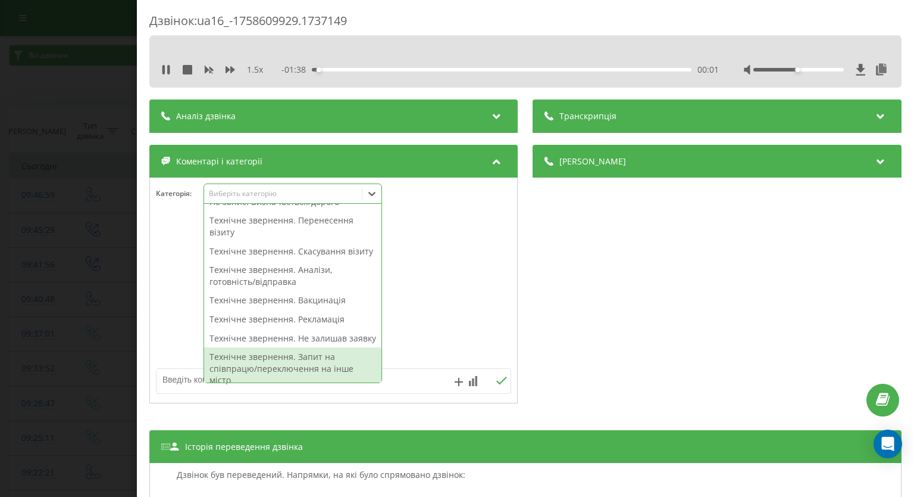
scroll to position [179, 0]
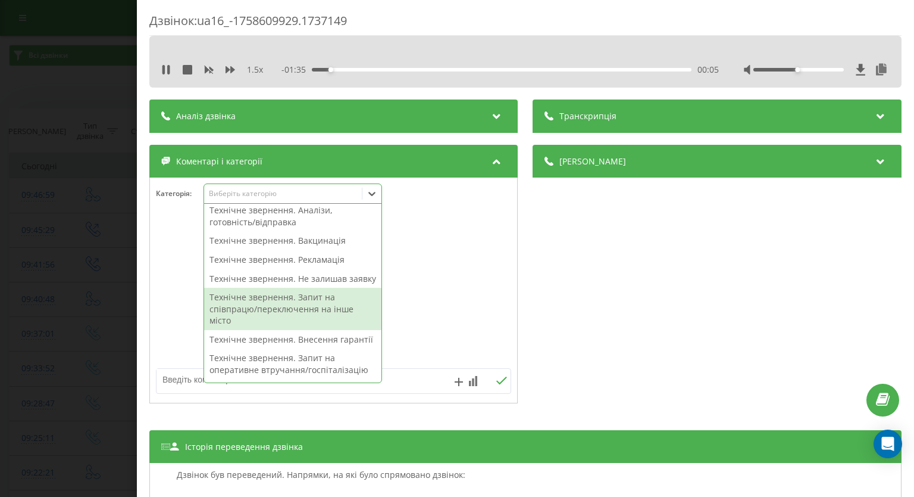
click at [267, 330] on div "Технічне звернення. Запит на співпрацю/переключення на інше місто" at bounding box center [292, 309] width 177 height 42
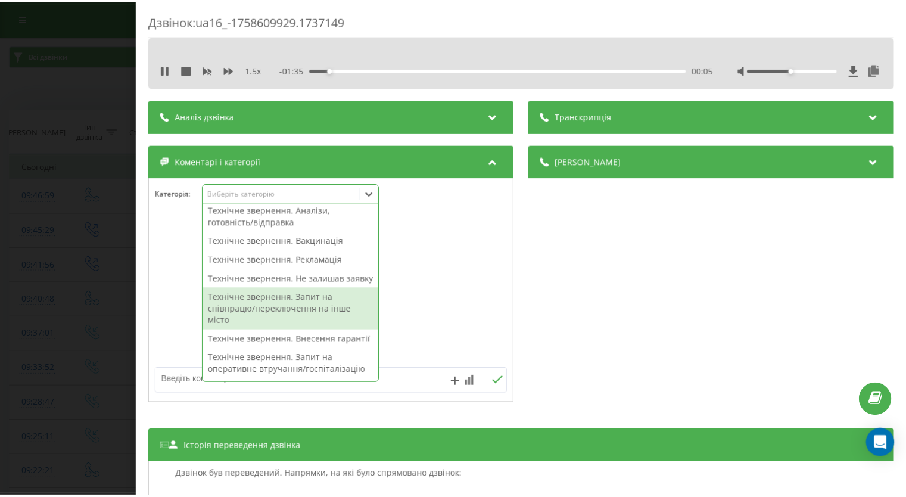
scroll to position [155, 0]
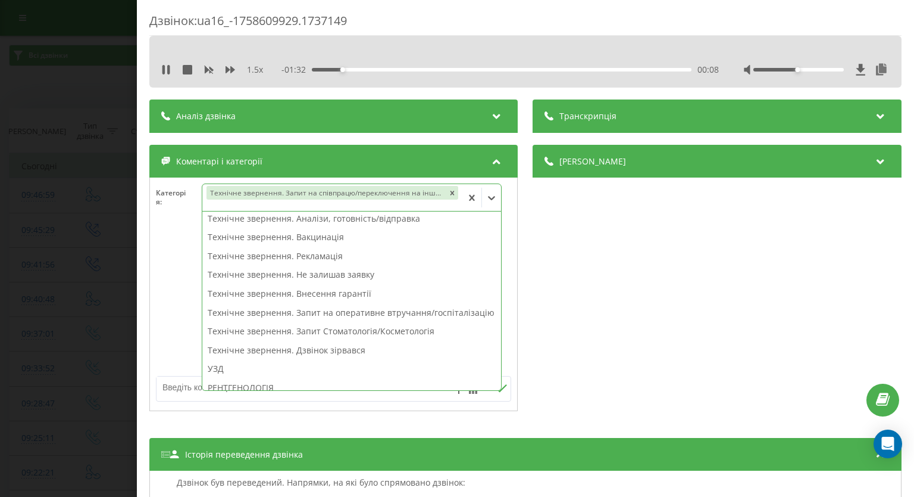
click at [24, 251] on div "Дзвінок : ua16_-1758609929.1737149 1.5 x - 01:32 00:08 00:08 Транскрипція Для A…" at bounding box center [457, 248] width 914 height 497
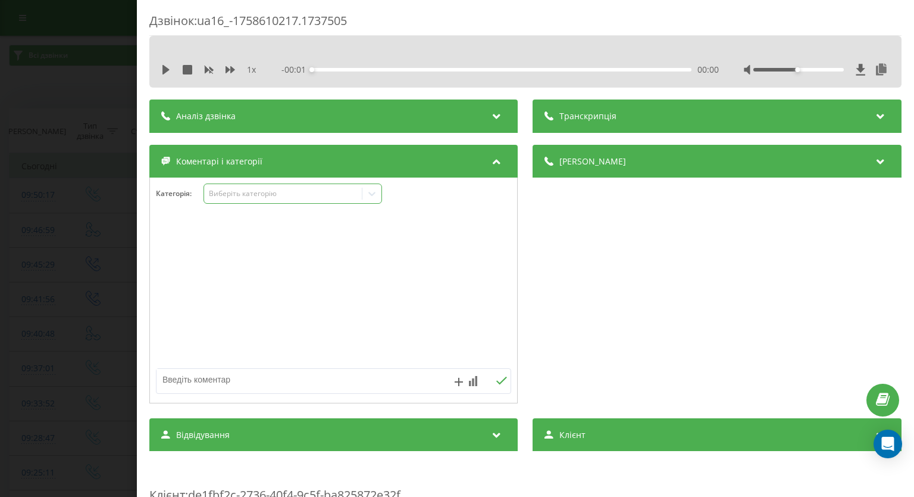
click at [373, 194] on icon at bounding box center [372, 194] width 12 height 12
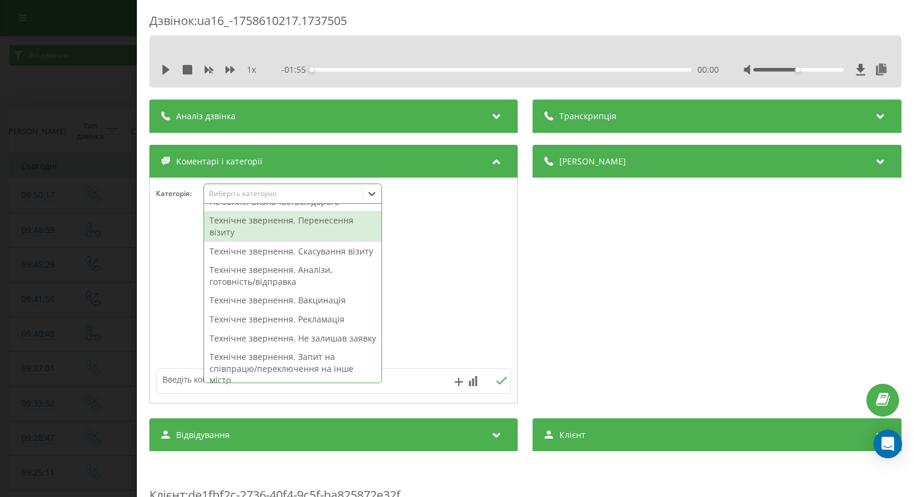
scroll to position [238, 0]
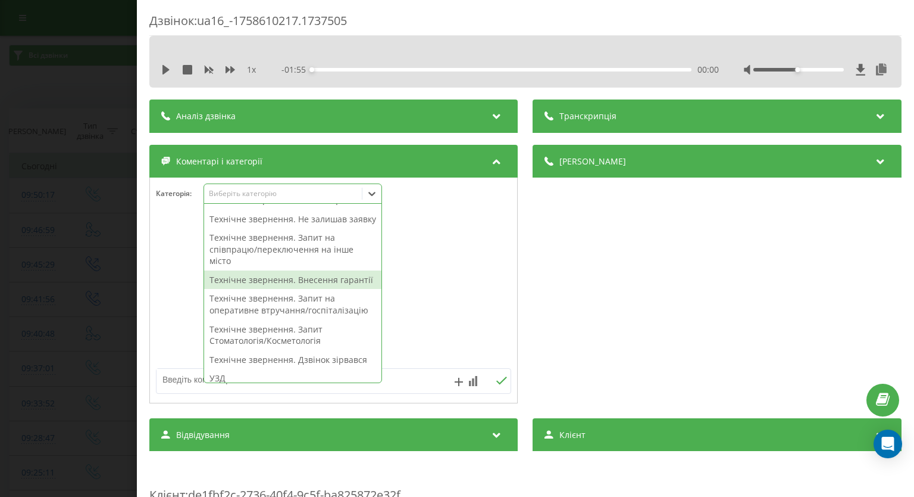
click at [301, 289] on div "Технічне звернення. Внесення гарантії" at bounding box center [292, 279] width 177 height 19
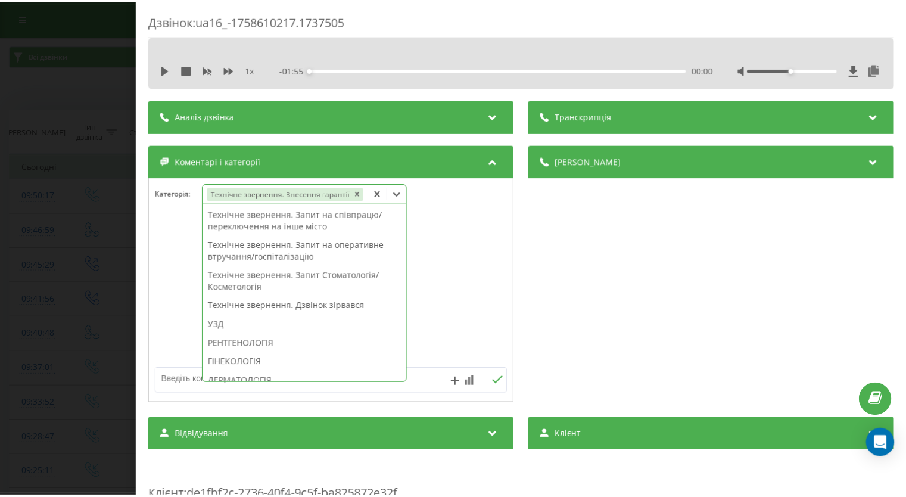
scroll to position [203, 0]
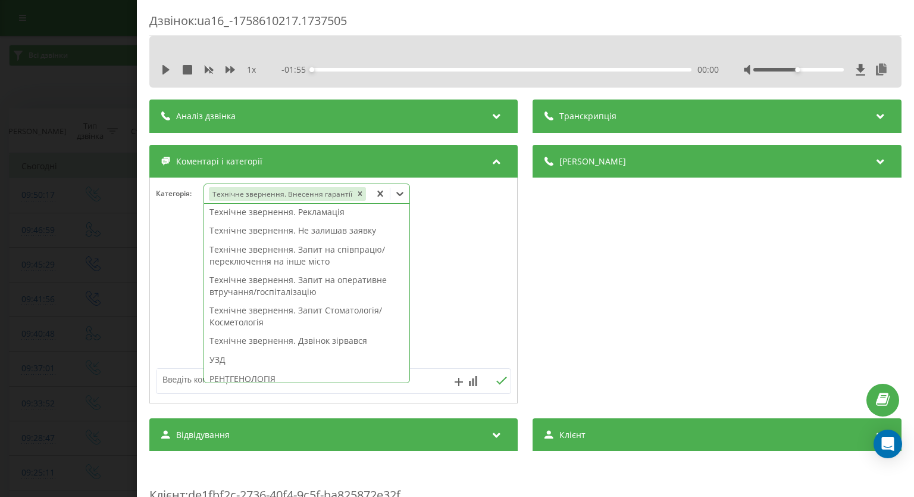
click at [57, 291] on div "Дзвінок : ua16_-1758610217.1737505 1 x - 01:55 00:00 00:00 Транскрипція Для AI-…" at bounding box center [457, 248] width 914 height 497
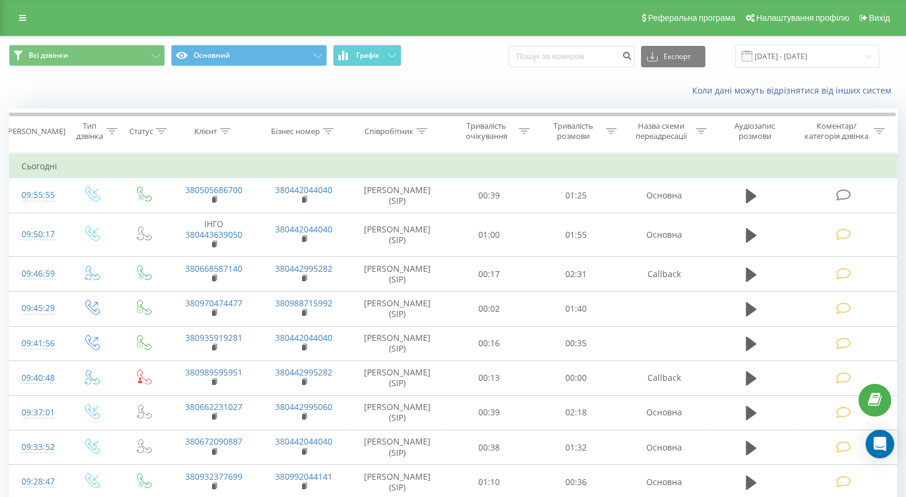
click at [846, 196] on icon at bounding box center [842, 195] width 15 height 13
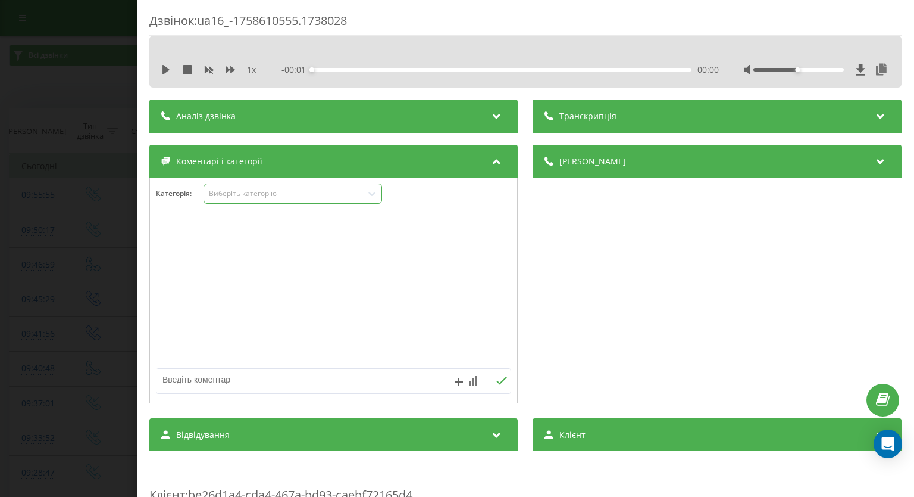
click at [369, 193] on icon at bounding box center [372, 194] width 12 height 12
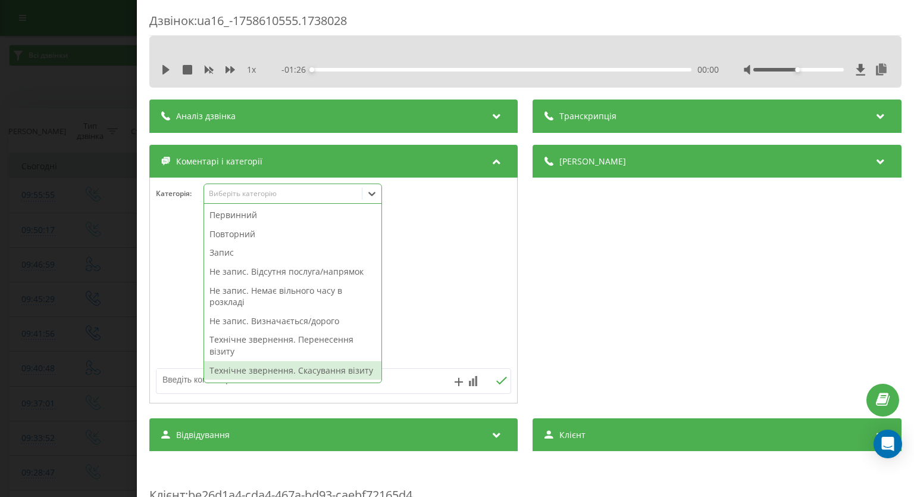
click at [305, 365] on div "Технічне звернення. Скасування візиту" at bounding box center [292, 370] width 177 height 19
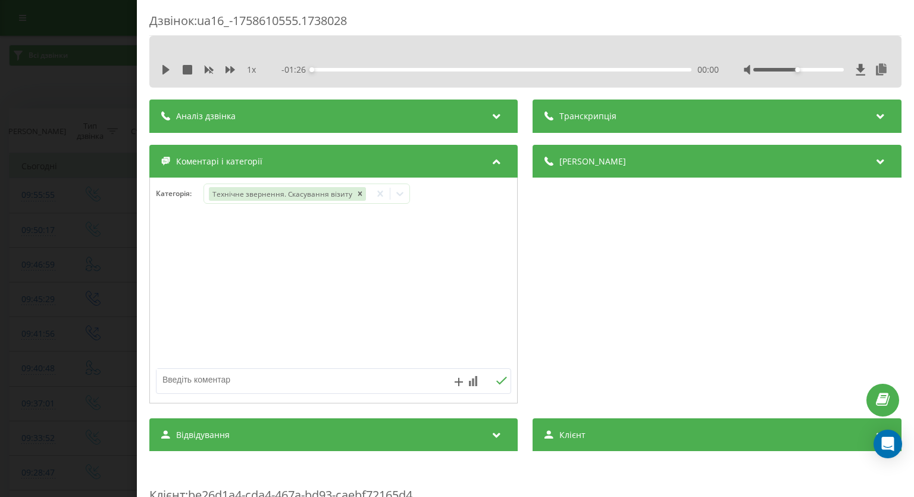
click at [21, 295] on div "Дзвінок : ua16_-1758610555.1738028 1 x - 01:26 00:00 00:00 Транскрипція Для AI-…" at bounding box center [457, 248] width 914 height 497
click at [378, 199] on icon at bounding box center [372, 194] width 12 height 12
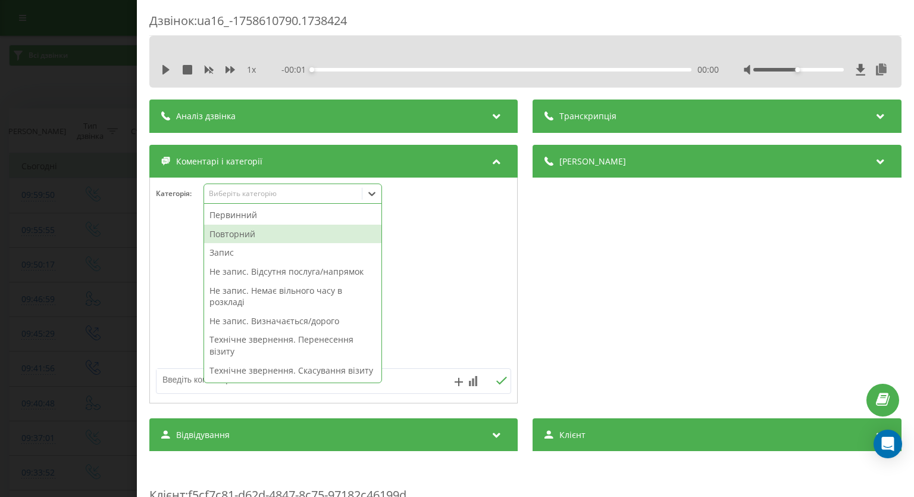
click at [324, 232] on div "Повторний" at bounding box center [292, 233] width 177 height 19
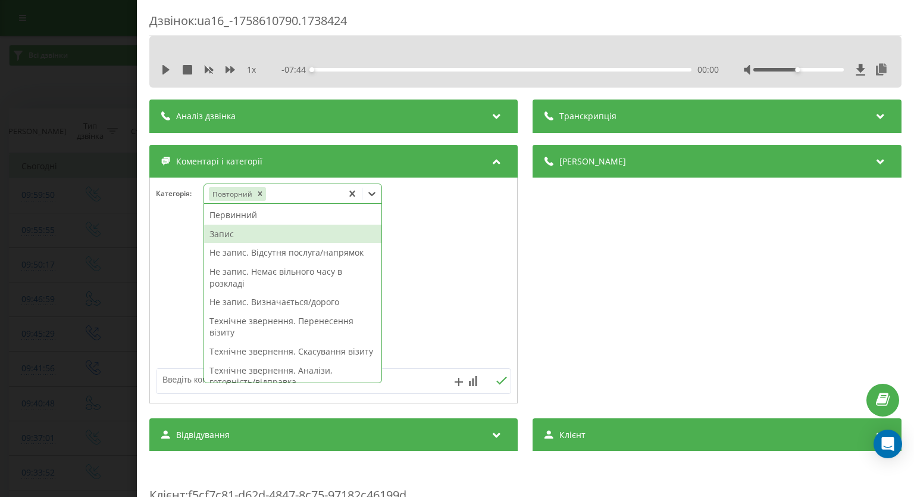
click at [239, 229] on div "Запис" at bounding box center [292, 233] width 177 height 19
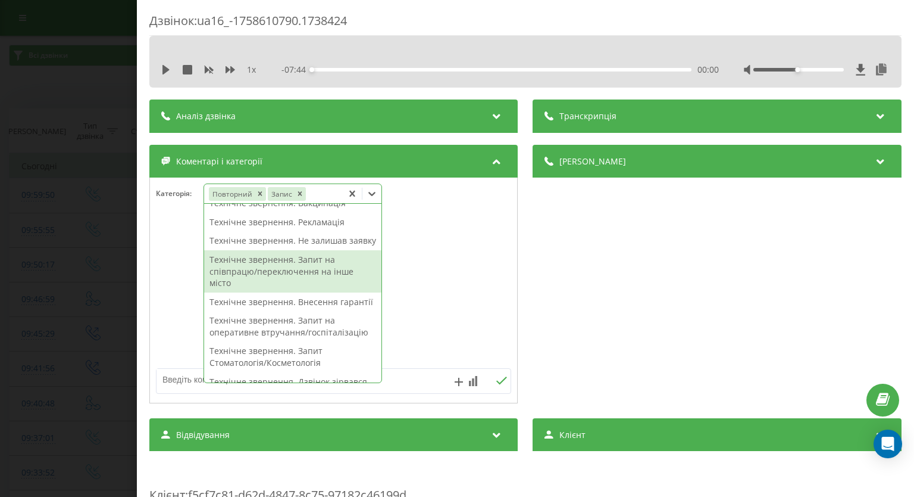
scroll to position [119, 0]
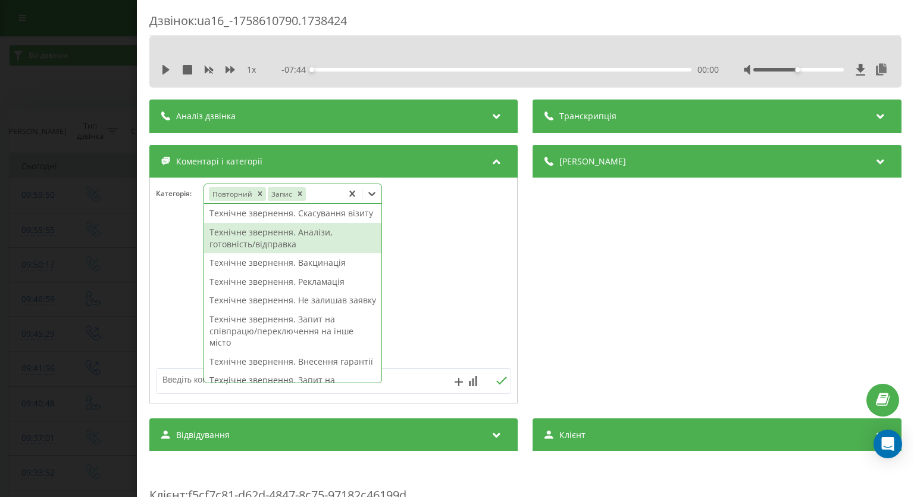
click at [321, 246] on div "Технічне звернення. Аналізи, готовність/відправка" at bounding box center [292, 238] width 177 height 30
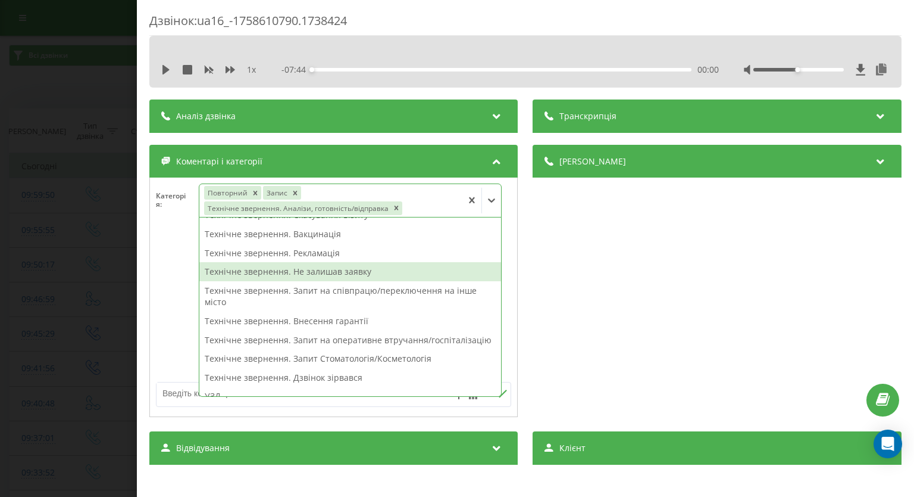
scroll to position [226, 0]
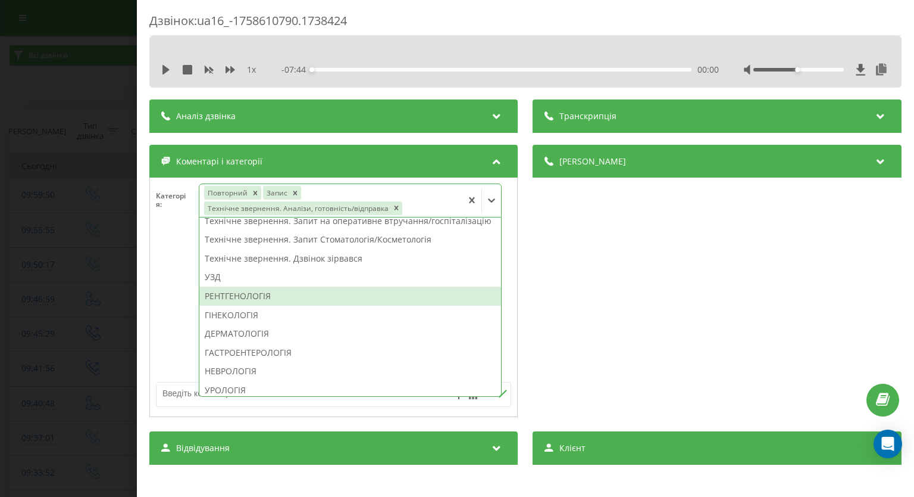
click at [261, 305] on div "РЕНТГЕНОЛОГІЯ" at bounding box center [351, 295] width 302 height 19
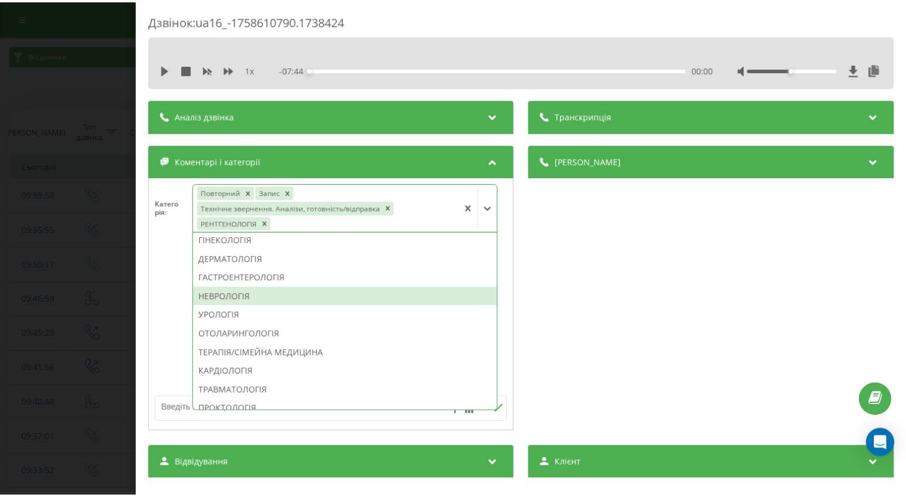
scroll to position [274, 0]
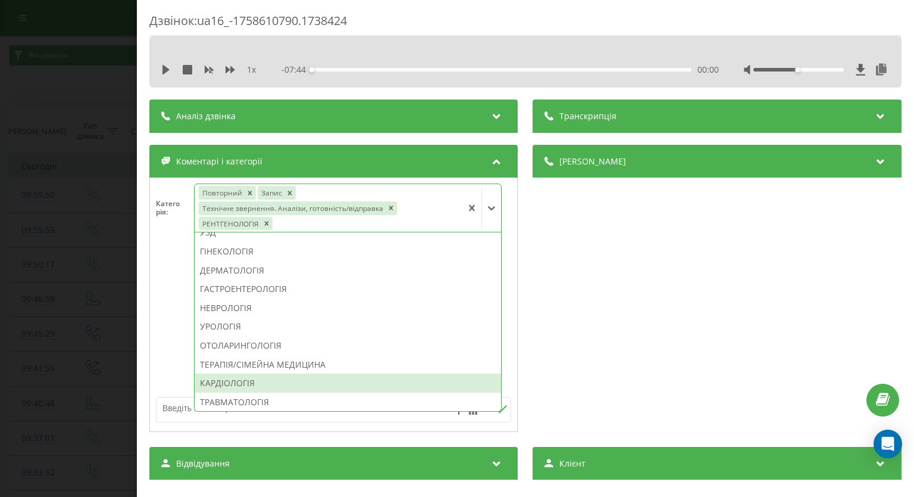
click at [248, 392] on div "КАРДІОЛОГІЯ" at bounding box center [348, 382] width 307 height 19
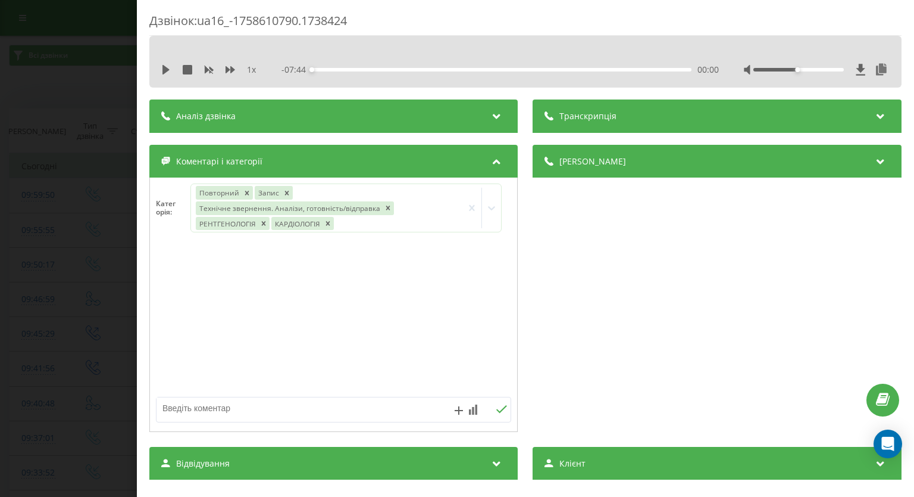
click at [1, 246] on div "Дзвінок : ua16_-1758610790.1738424 1 x - 07:44 00:00 00:00 Транскрипція Для AI-…" at bounding box center [457, 248] width 914 height 497
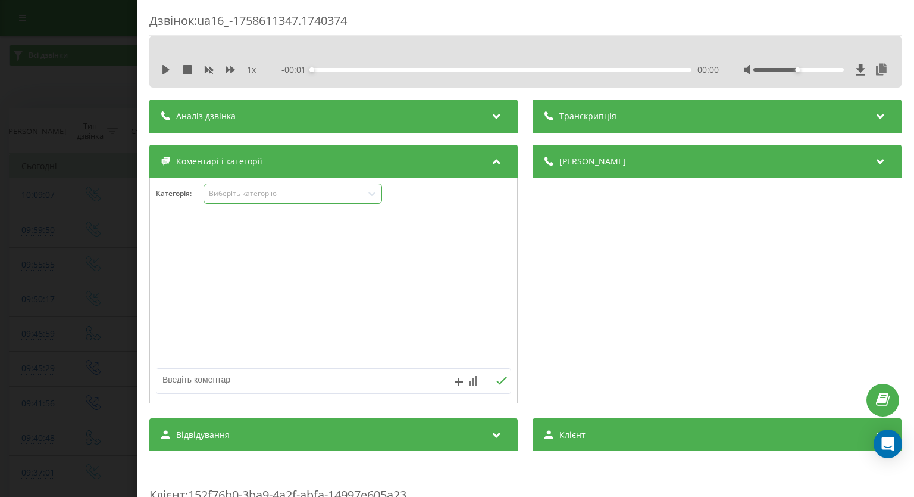
click at [370, 196] on icon at bounding box center [372, 194] width 12 height 12
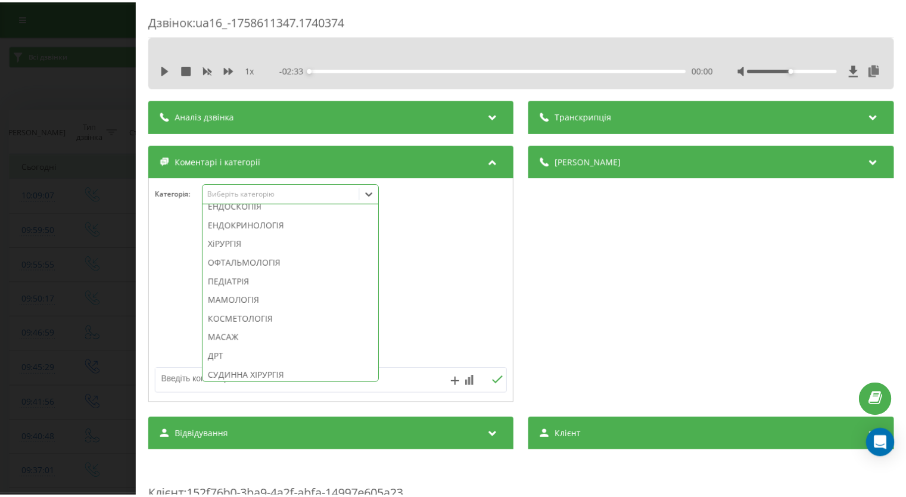
scroll to position [476, 0]
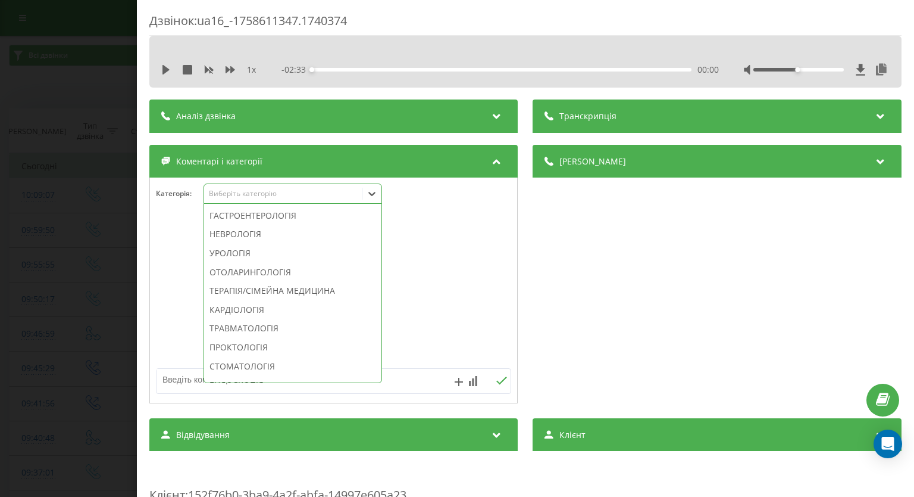
click at [242, 188] on div "ГІНЕКОЛОГІЯ" at bounding box center [292, 177] width 177 height 19
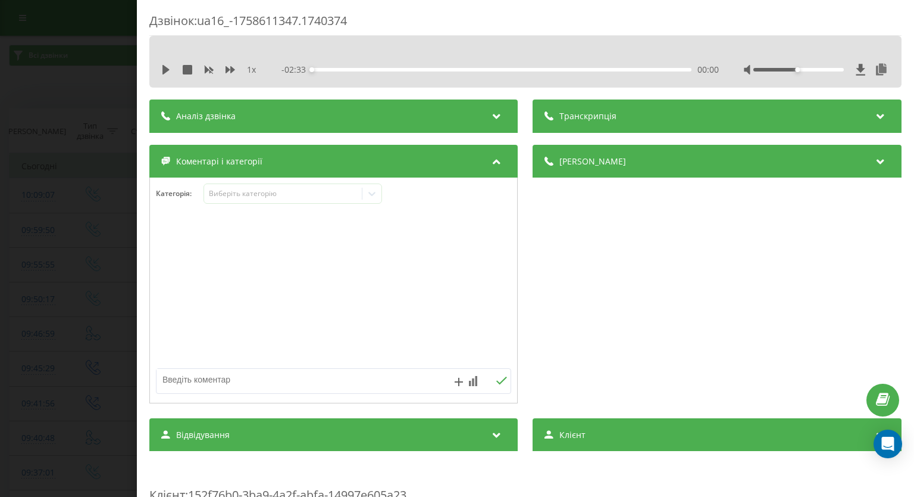
click at [407, 378] on textarea at bounding box center [298, 379] width 283 height 21
type textarea "Доки будуть уточнювати"
click at [497, 379] on icon at bounding box center [502, 380] width 11 height 8
click at [0, 299] on div "Дзвінок : ua16_-1758611347.1740374 1 x - 02:33 00:00 00:00 Транскрипція Для AI-…" at bounding box center [457, 248] width 914 height 497
click at [295, 372] on textarea at bounding box center [298, 379] width 283 height 21
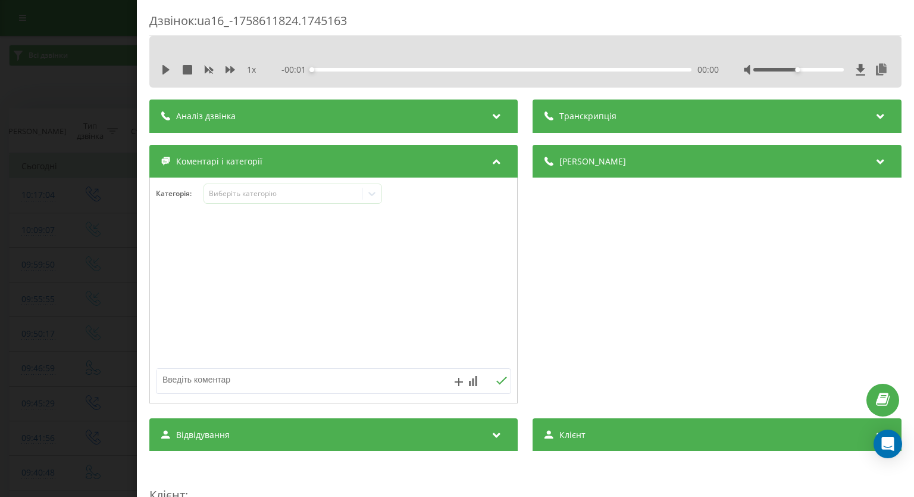
paste textarea "вже телефонували"
type textarea "вже телефонували"
click at [496, 385] on button at bounding box center [502, 381] width 18 height 10
click at [32, 252] on div "Дзвінок : ua16_-1758611824.1745163 1 x - 00:14 00:00 00:00 Транскрипція Для AI-…" at bounding box center [457, 248] width 914 height 497
click at [295, 378] on textarea at bounding box center [298, 379] width 283 height 21
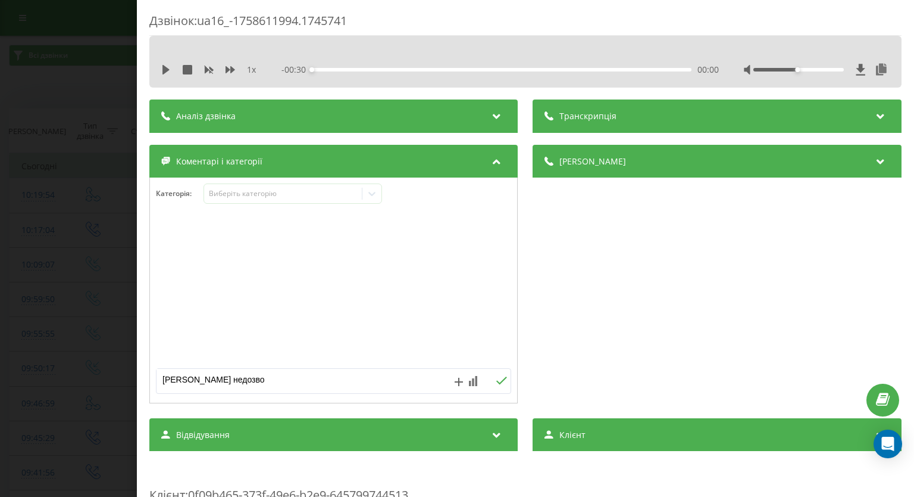
type textarea "колбек недозвон"
click at [498, 382] on icon at bounding box center [502, 380] width 11 height 8
click at [55, 155] on div "Дзвінок : ua16_-1758611994.1745741 1 x - 00:30 00:00 00:00 Транскрипція Для AI-…" at bounding box center [457, 248] width 914 height 497
click at [376, 193] on icon at bounding box center [372, 194] width 12 height 12
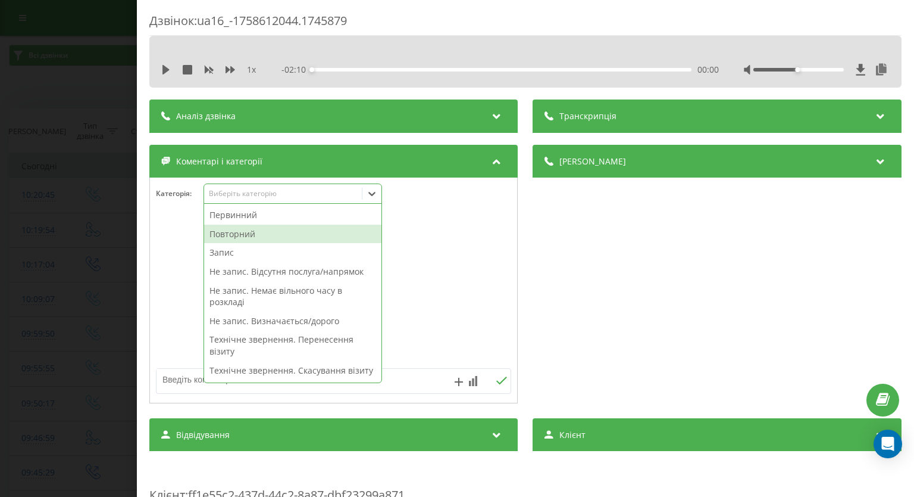
click at [320, 238] on div "Повторний" at bounding box center [292, 233] width 177 height 19
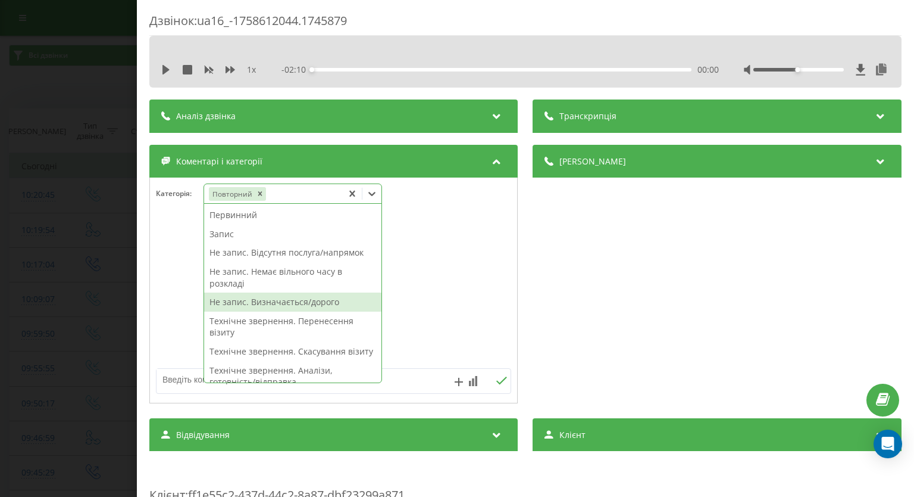
click at [304, 298] on div "Не запис. Визначається/дорого" at bounding box center [292, 301] width 177 height 19
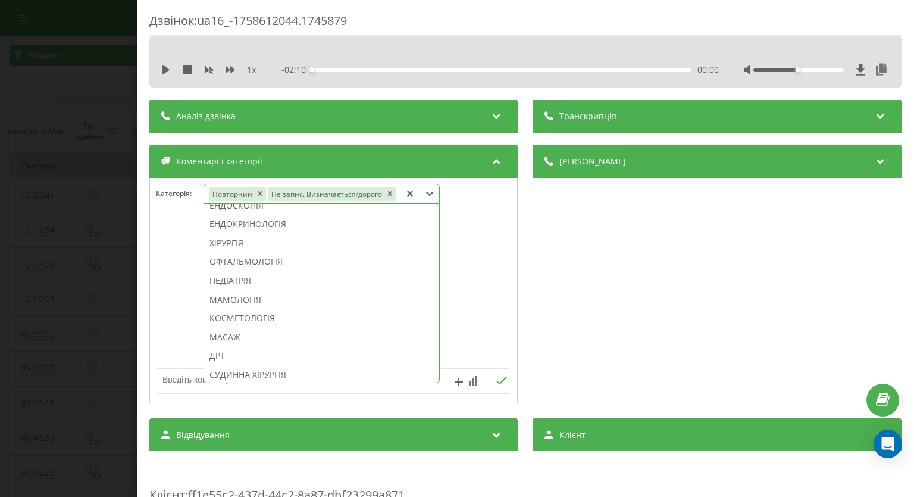
scroll to position [595, 0]
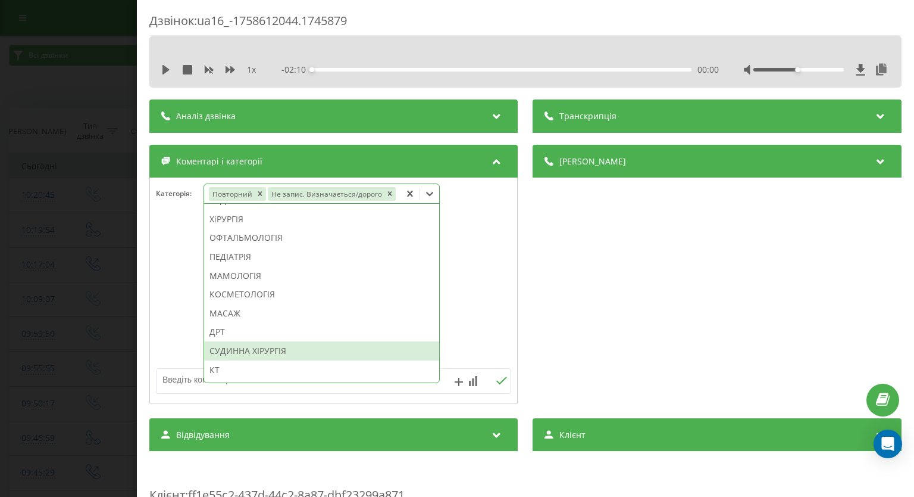
click at [313, 354] on div "СУДИННА ХІРУРГІЯ" at bounding box center [321, 350] width 235 height 19
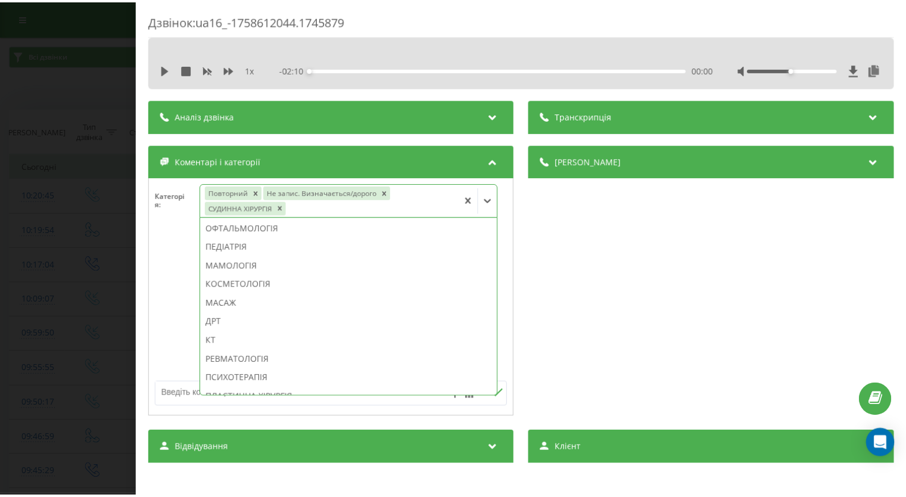
scroll to position [583, 0]
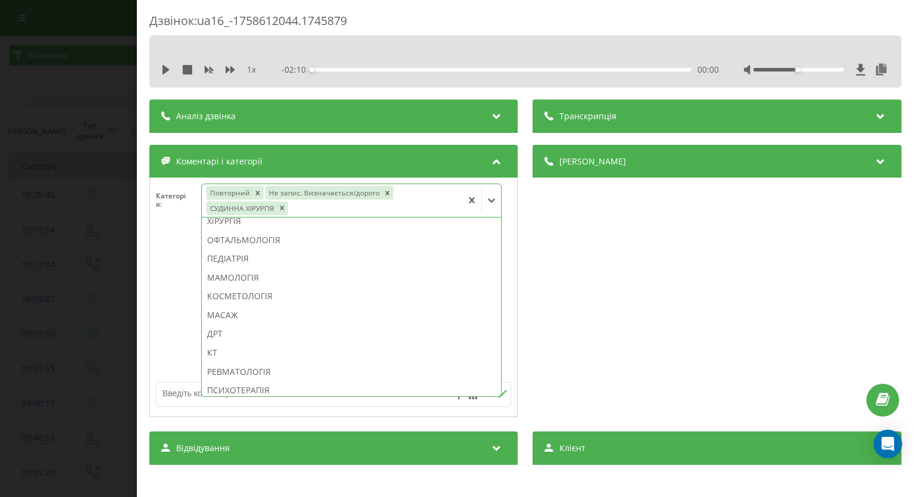
click at [25, 237] on div "Дзвінок : ua16_-1758612044.1745879 1 x - 02:10 00:00 00:00 Транскрипція Для AI-…" at bounding box center [457, 248] width 914 height 497
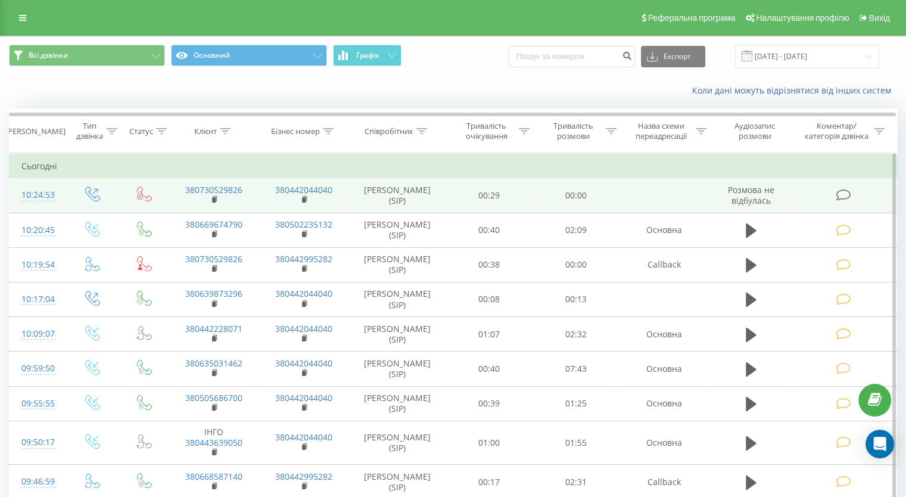
click at [845, 198] on icon at bounding box center [842, 195] width 15 height 13
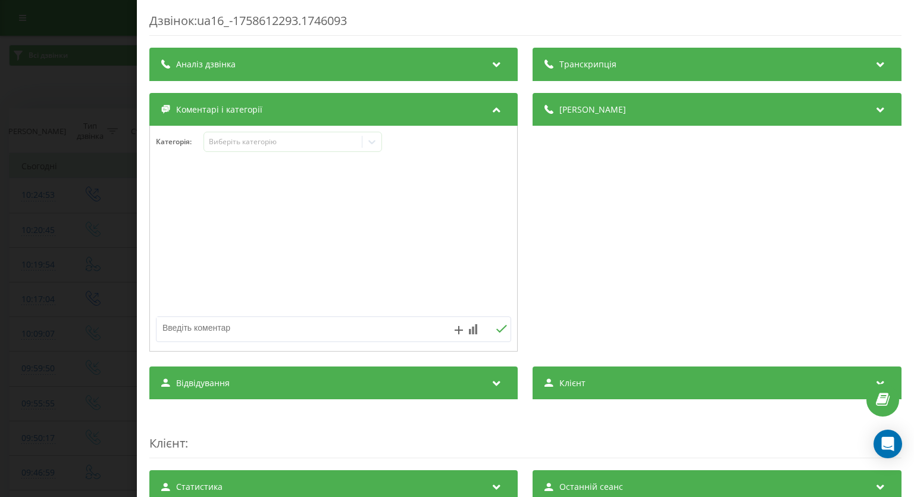
click at [105, 129] on div "Дзвінок : ua16_-1758612293.1746093 Транскрипція Для AI-аналізу майбутніх дзвінк…" at bounding box center [457, 248] width 914 height 497
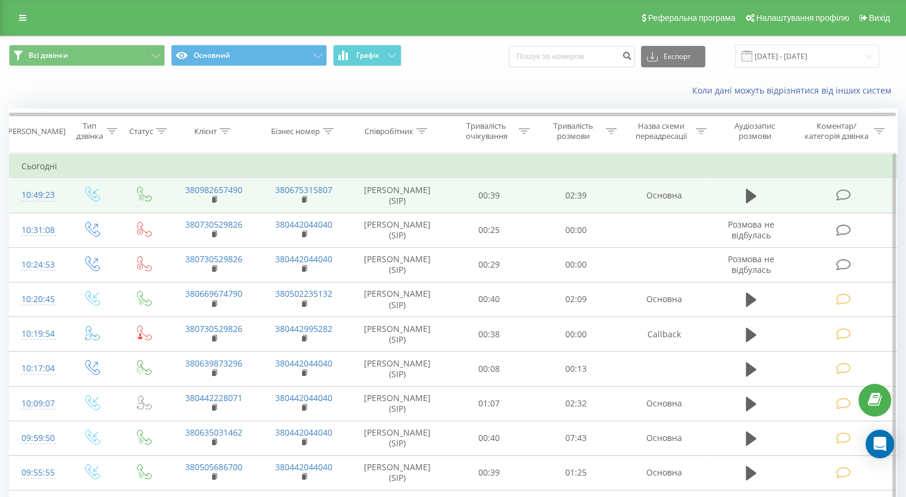
click at [836, 190] on icon at bounding box center [842, 195] width 15 height 13
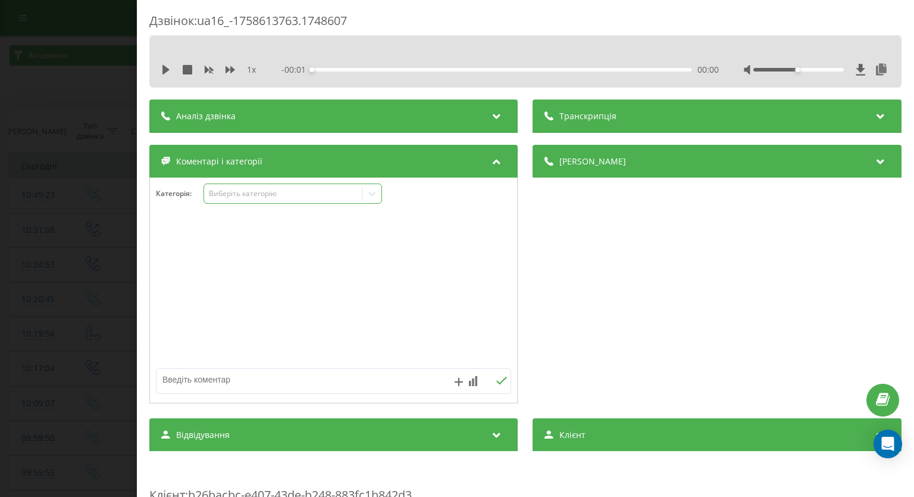
click at [369, 194] on icon at bounding box center [372, 194] width 12 height 12
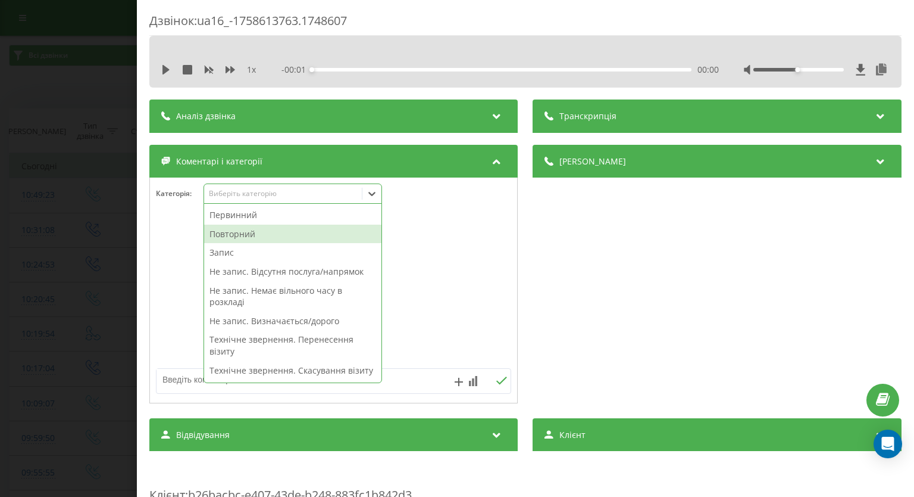
click at [326, 232] on div "Повторний" at bounding box center [292, 233] width 177 height 19
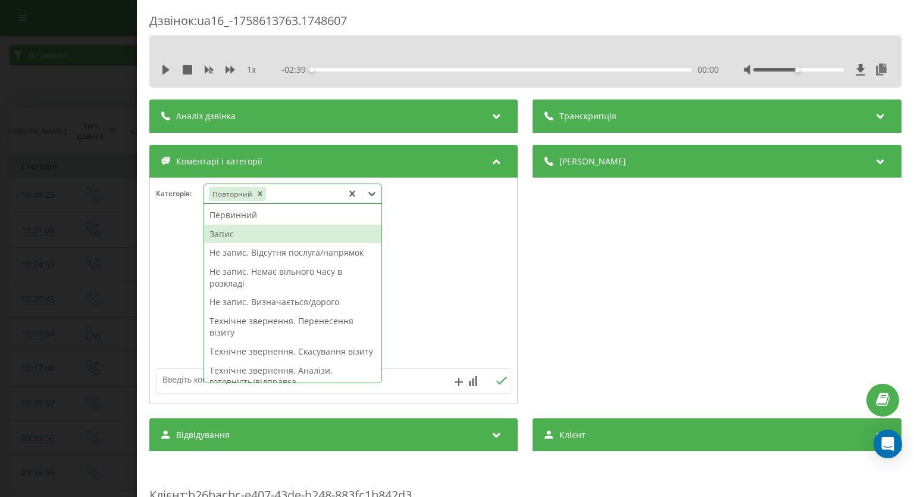
click at [321, 233] on div "Запис" at bounding box center [292, 233] width 177 height 19
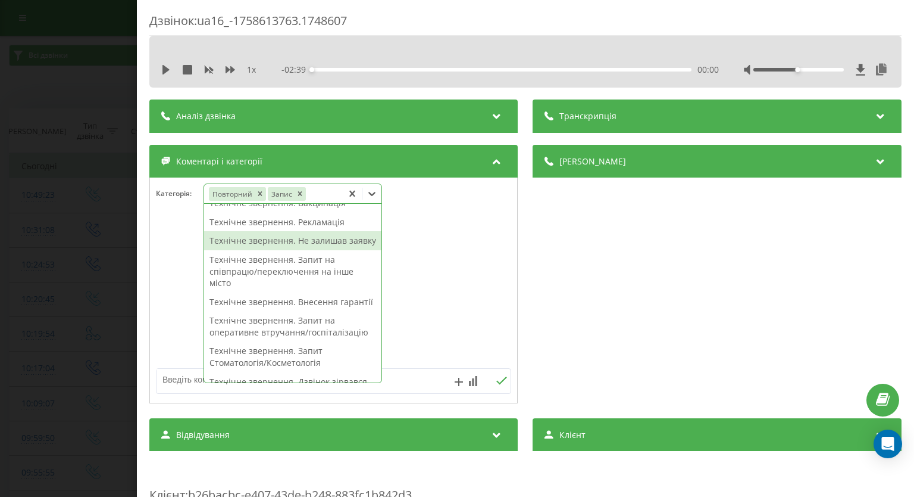
scroll to position [357, 0]
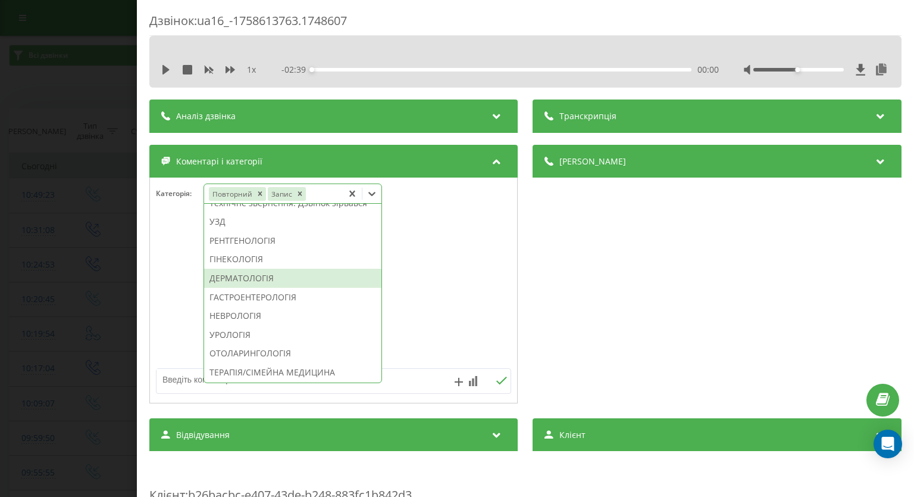
click at [220, 288] on div "ДЕРМАТОЛОГІЯ" at bounding box center [292, 278] width 177 height 19
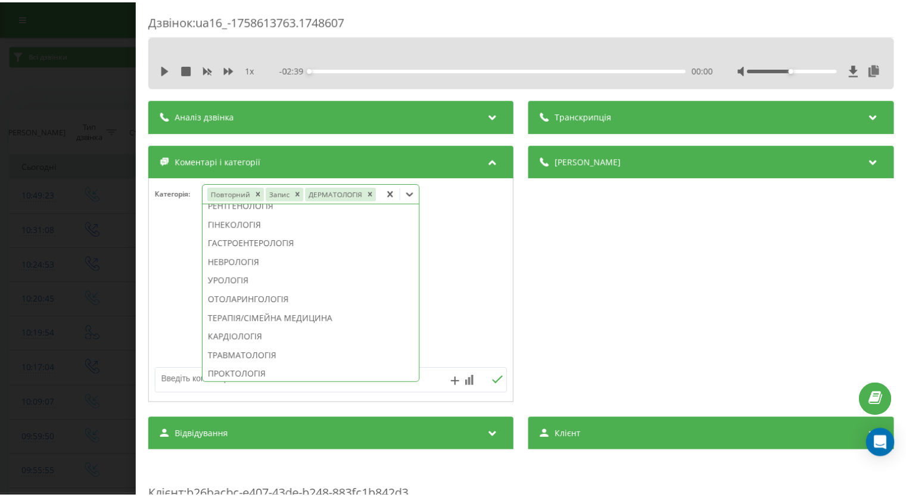
scroll to position [287, 0]
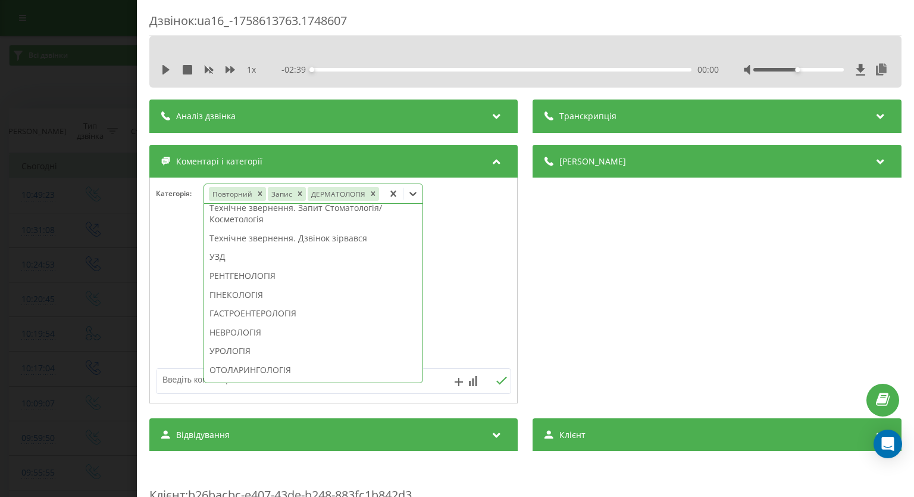
click at [40, 151] on div "Дзвінок : ua16_-1758613763.1748607 1 x - 02:39 00:00 00:00 Транскрипція Для AI-…" at bounding box center [457, 248] width 914 height 497
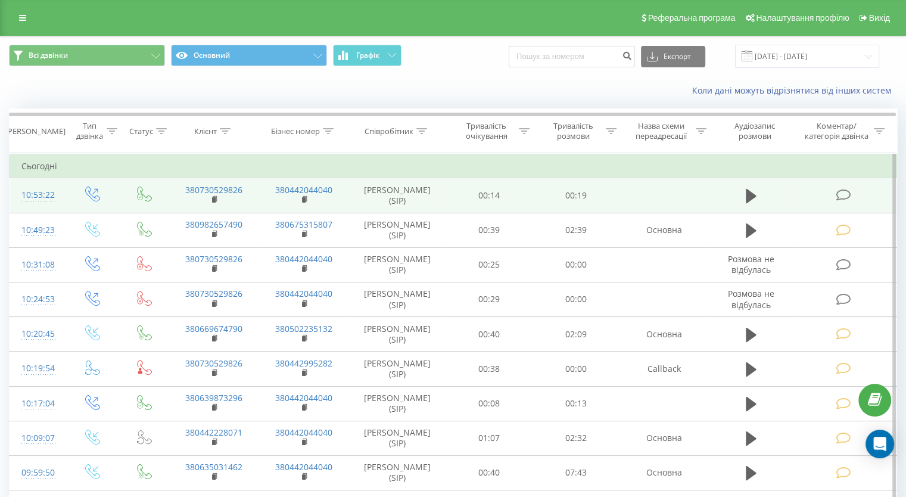
click at [844, 193] on icon at bounding box center [842, 195] width 15 height 13
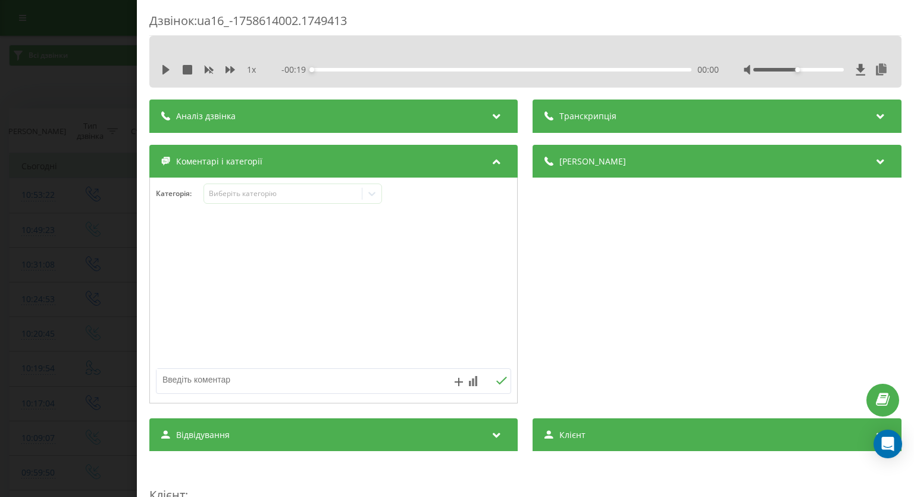
click at [202, 376] on textarea at bounding box center [298, 379] width 283 height 21
paste textarea "вже записалась"
type textarea "вже записалась"
click at [497, 380] on icon at bounding box center [502, 380] width 11 height 8
click at [86, 226] on div "Дзвінок : ua16_-1758614002.1749413 1 x - 00:19 00:00 00:00 Транскрипція Для AI-…" at bounding box center [457, 248] width 914 height 497
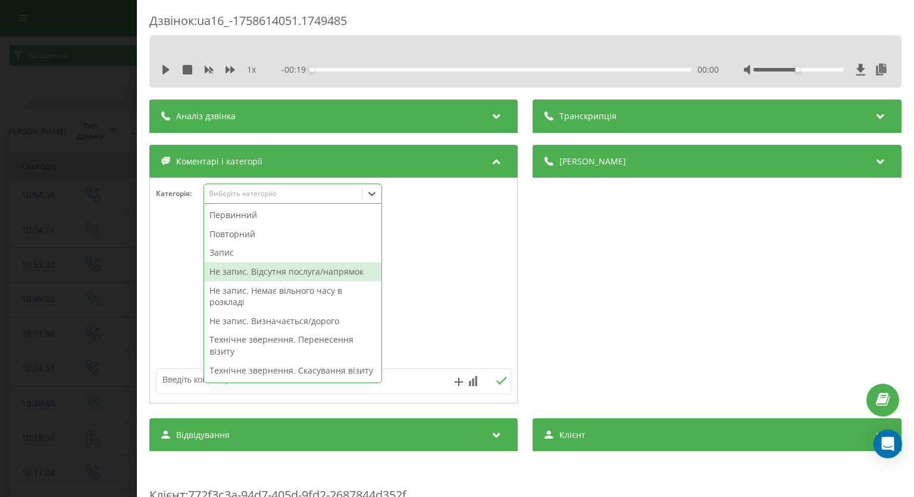
click at [313, 266] on div "Не запис. Відсутня послуга/напрямок" at bounding box center [292, 271] width 177 height 19
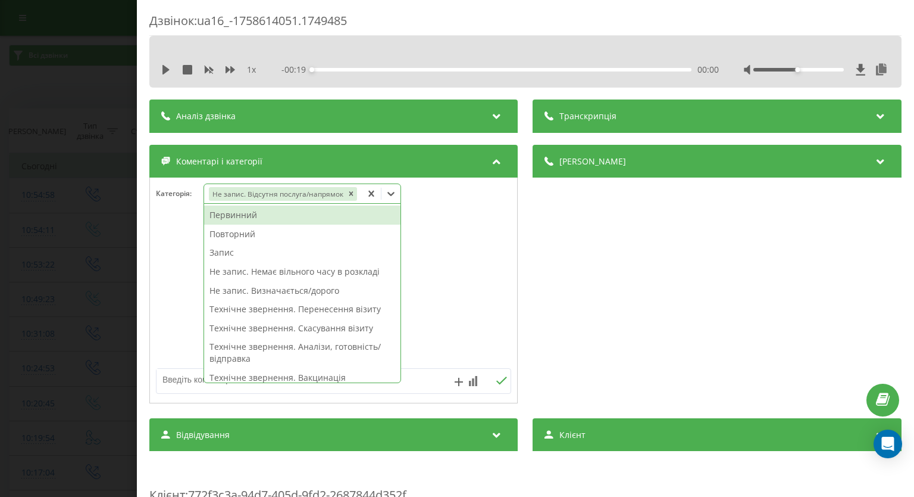
click at [314, 216] on div "Первинний" at bounding box center [302, 214] width 196 height 19
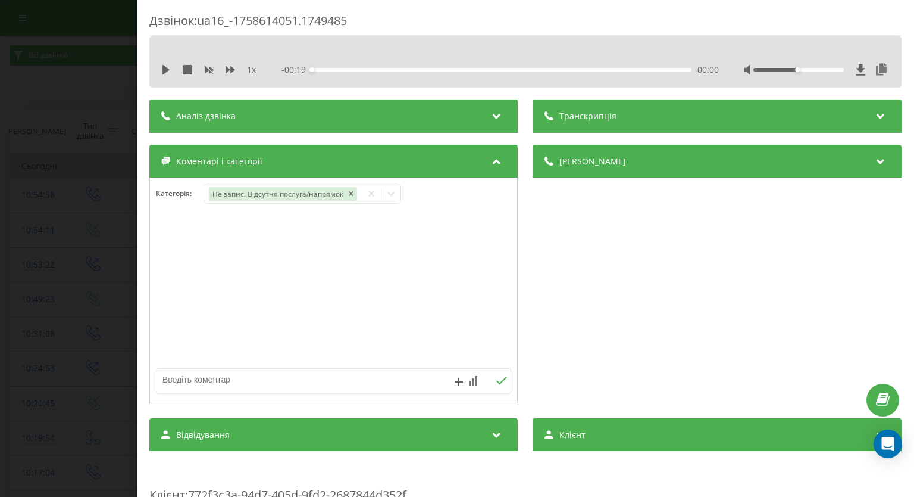
click at [422, 380] on textarea at bounding box center [298, 379] width 283 height 21
click at [256, 385] on textarea at bounding box center [298, 379] width 283 height 21
paste textarea "Денситометрія"
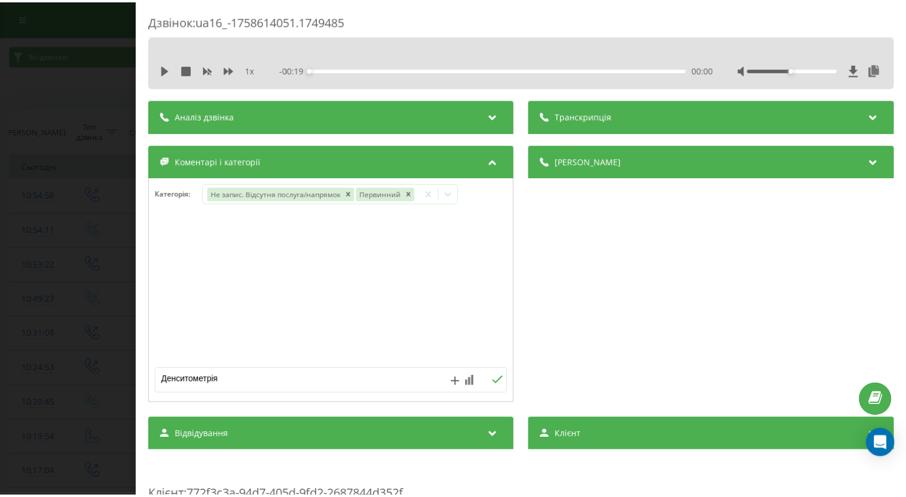
scroll to position [4, 0]
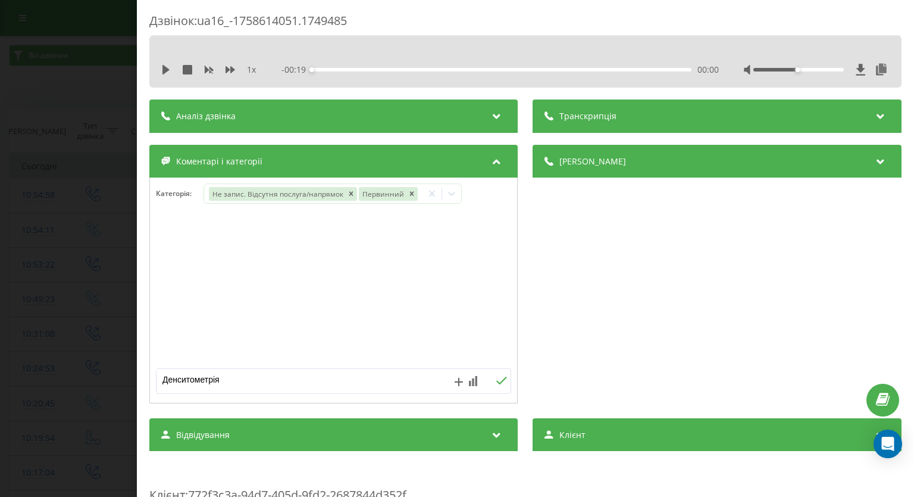
type textarea "Денситометрія"
click at [498, 388] on div "Денситометрія" at bounding box center [333, 381] width 355 height 26
click at [493, 379] on button at bounding box center [502, 381] width 18 height 10
click at [61, 227] on div "Дзвінок : ua16_-1758614051.1749485 1 x - 00:19 00:00 00:00 Транскрипція Для AI-…" at bounding box center [457, 248] width 914 height 497
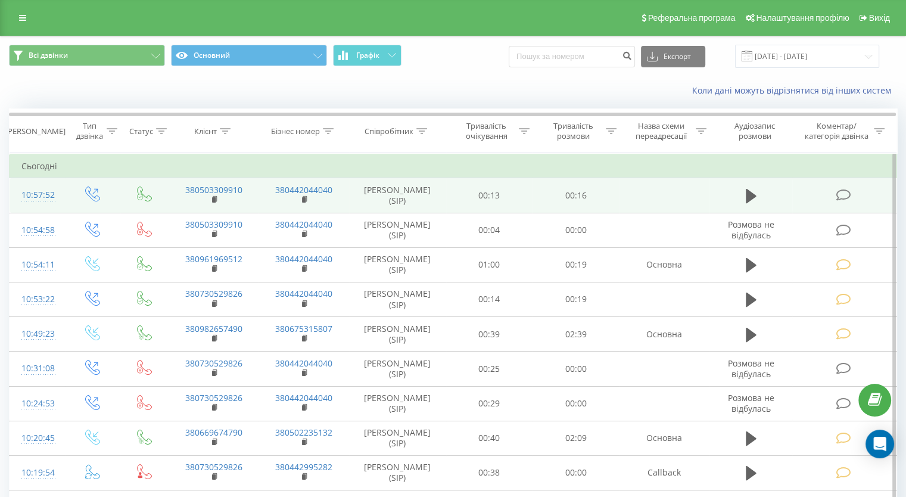
click at [842, 193] on icon at bounding box center [842, 195] width 15 height 13
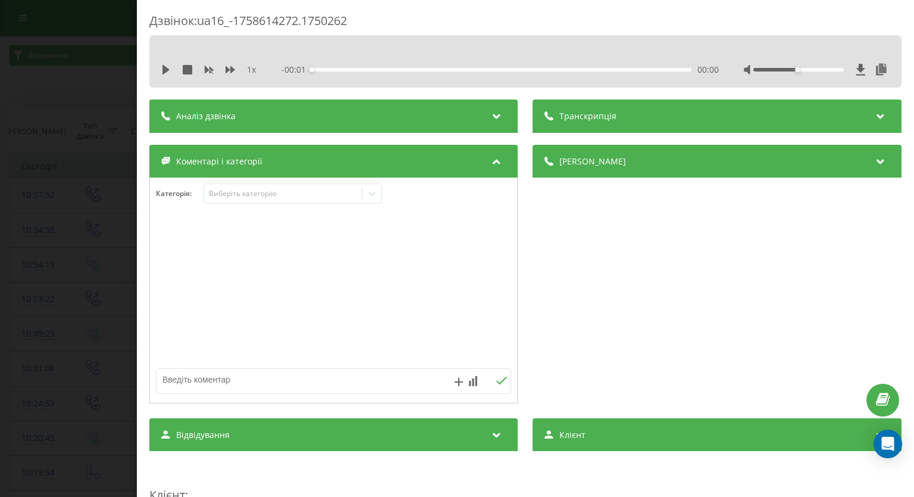
click at [221, 382] on textarea at bounding box center [298, 379] width 283 height 21
paste textarea "вже телефонували"
type textarea "вже телефонували"
click at [494, 390] on div "вже телефонували" at bounding box center [333, 381] width 355 height 26
click at [498, 382] on icon at bounding box center [502, 380] width 11 height 8
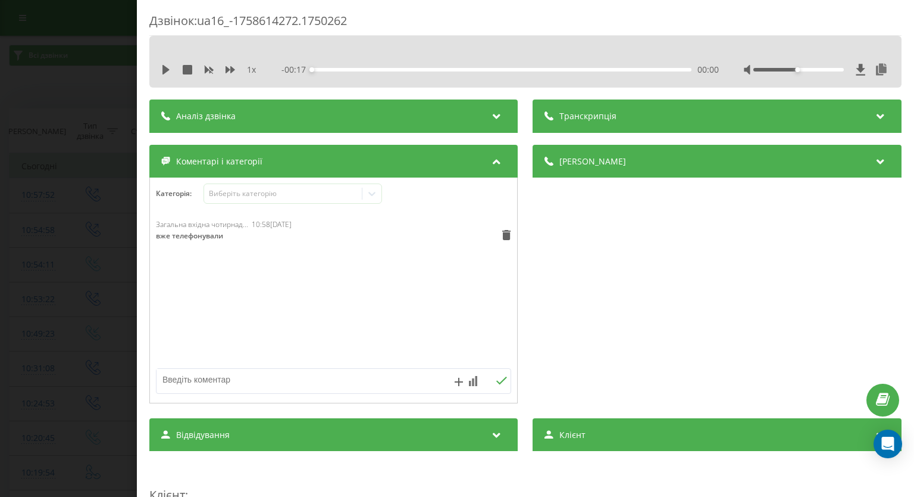
click at [32, 273] on div "Дзвінок : ua16_-1758614272.1750262 1 x - 00:17 00:00 00:00 Транскрипція Для AI-…" at bounding box center [457, 248] width 914 height 497
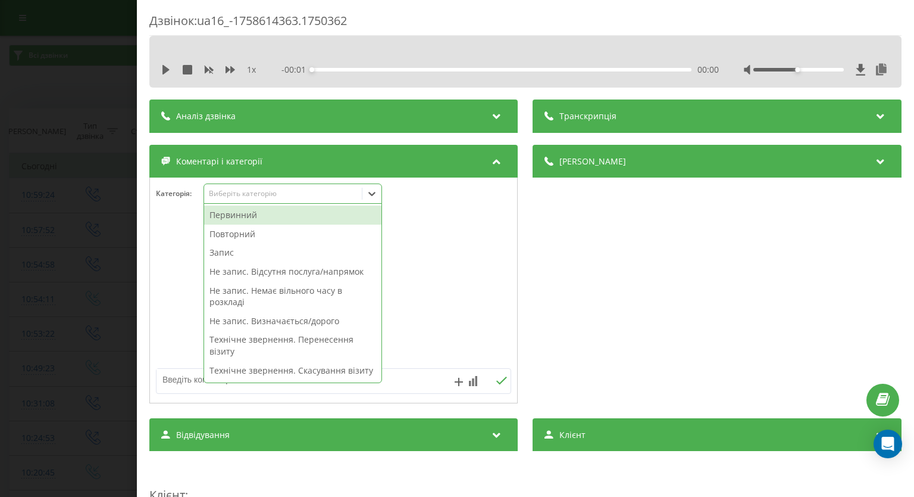
click at [377, 193] on icon at bounding box center [372, 194] width 12 height 12
click at [302, 211] on div "Первинний" at bounding box center [292, 214] width 177 height 19
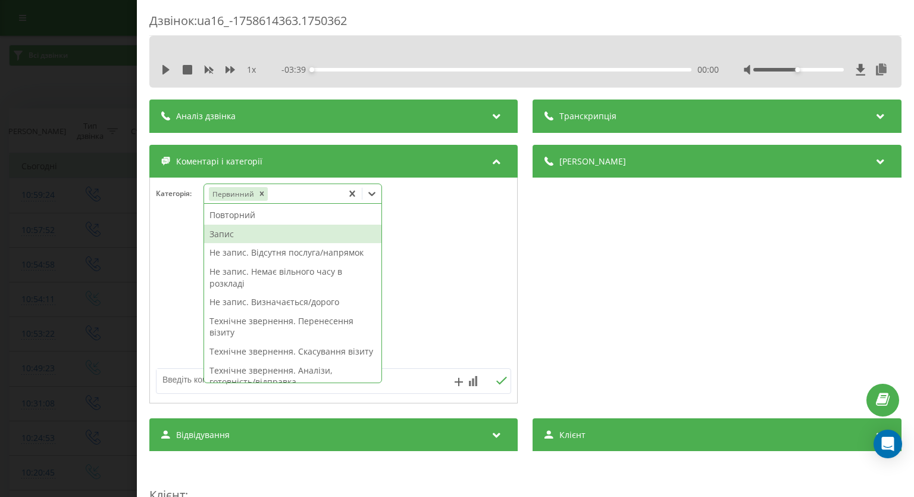
click at [263, 238] on div "Запис" at bounding box center [292, 233] width 177 height 19
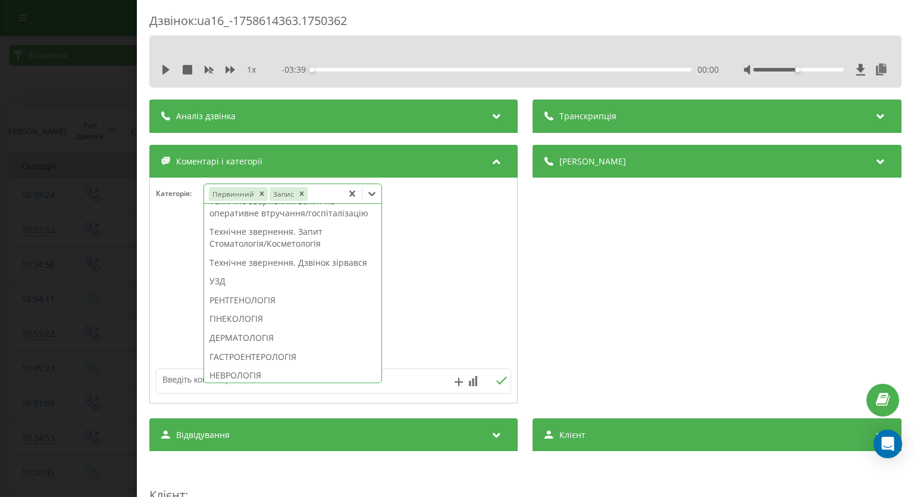
scroll to position [417, 0]
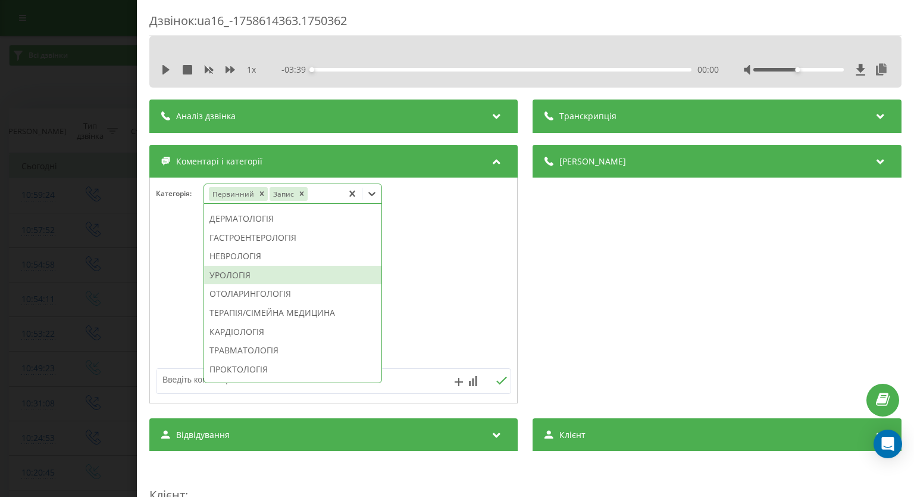
click at [261, 285] on div "УРОЛОГІЯ" at bounding box center [292, 275] width 177 height 19
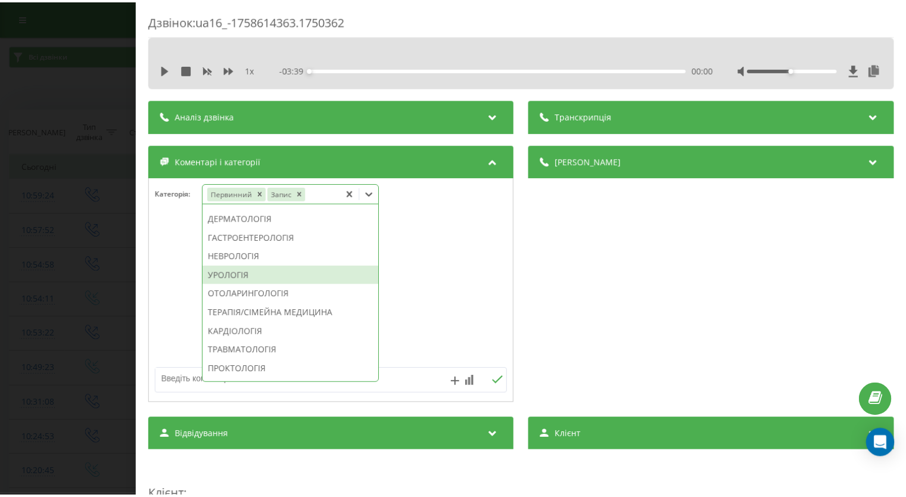
scroll to position [347, 0]
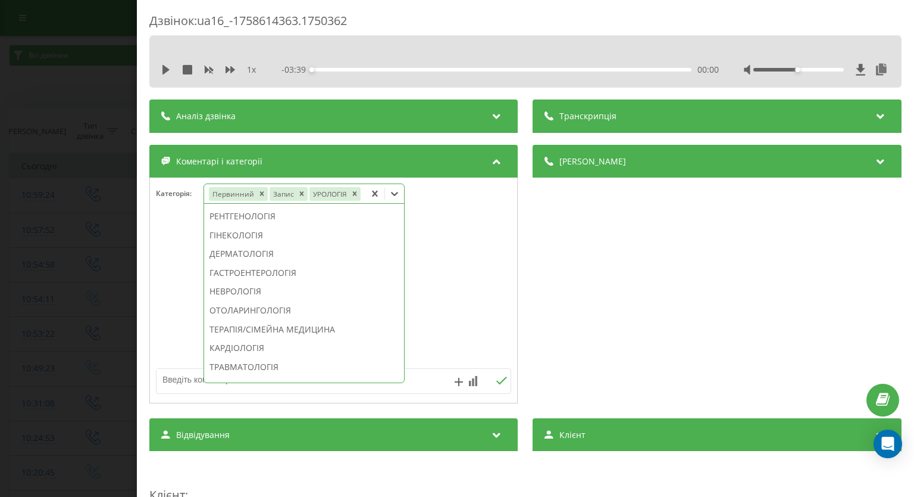
click at [28, 278] on div "Дзвінок : ua16_-1758614363.1750362 1 x - 03:39 00:00 00:00 Транскрипція Для AI-…" at bounding box center [457, 248] width 914 height 497
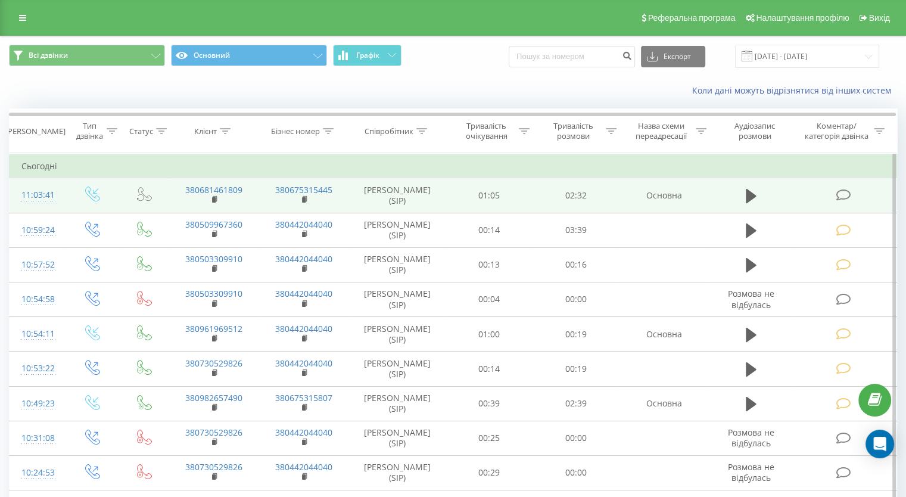
click at [841, 186] on td at bounding box center [844, 195] width 104 height 35
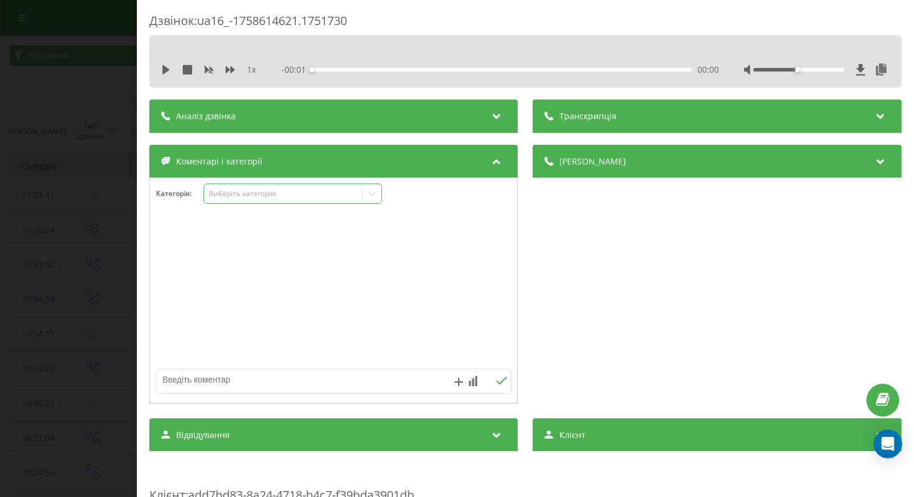
click at [370, 190] on icon at bounding box center [372, 194] width 12 height 12
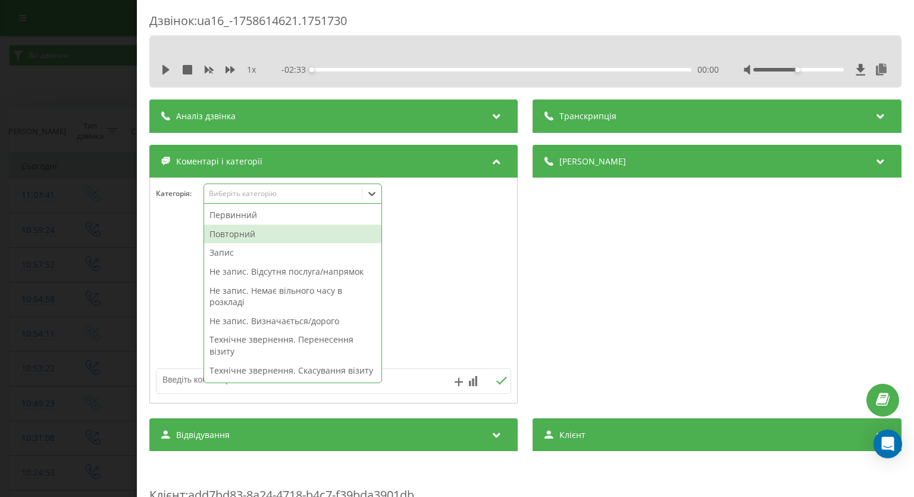
click at [269, 234] on div "Повторний" at bounding box center [292, 233] width 177 height 19
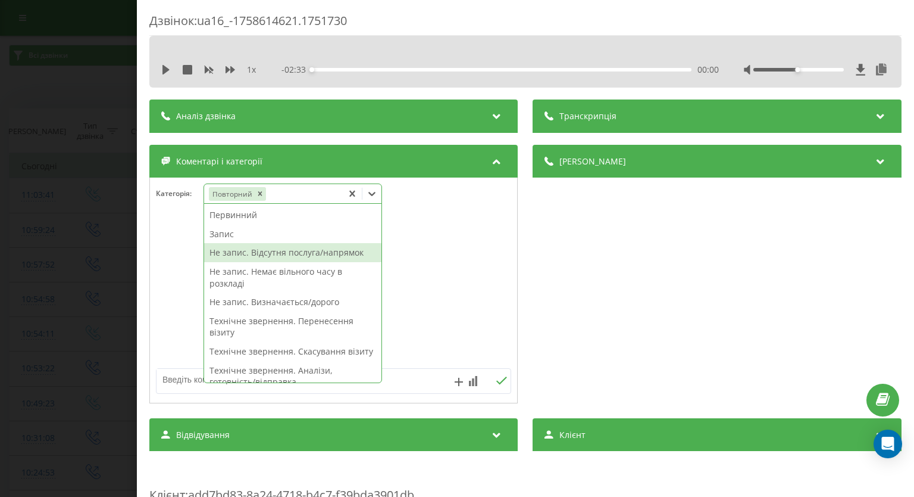
click at [243, 249] on div "Не запис. Відсутня послуга/напрямок" at bounding box center [292, 252] width 177 height 19
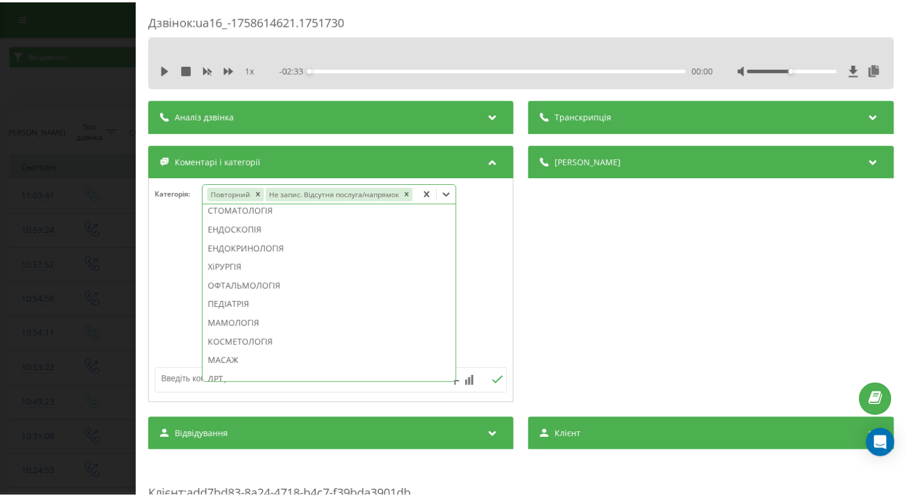
scroll to position [550, 0]
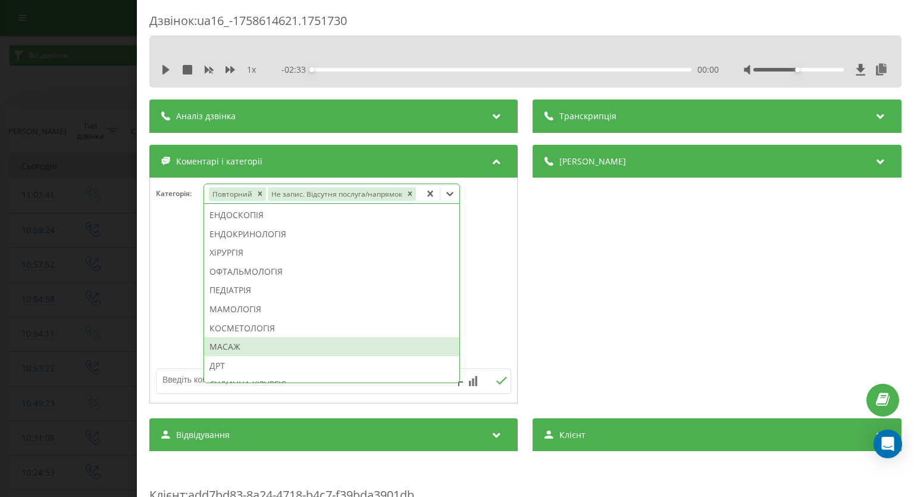
click at [322, 352] on div "МАСАЖ" at bounding box center [331, 346] width 255 height 19
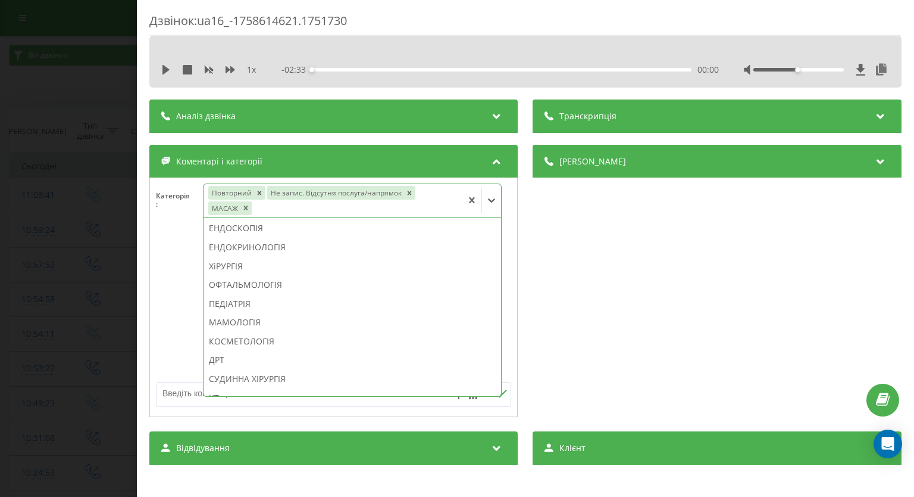
click at [174, 297] on div at bounding box center [333, 304] width 367 height 143
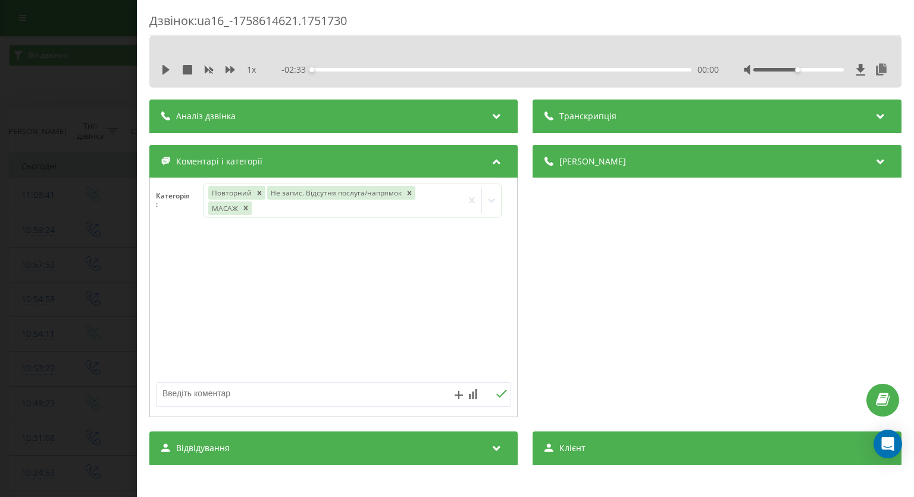
click at [249, 394] on textarea at bounding box center [298, 392] width 283 height 21
type textarea "Оболонь"
click at [500, 395] on icon at bounding box center [502, 393] width 11 height 8
click at [18, 184] on div "Дзвінок : ua16_-1758614621.1751730 1 x - 02:33 00:00 00:00 Транскрипція Для AI-…" at bounding box center [457, 248] width 914 height 497
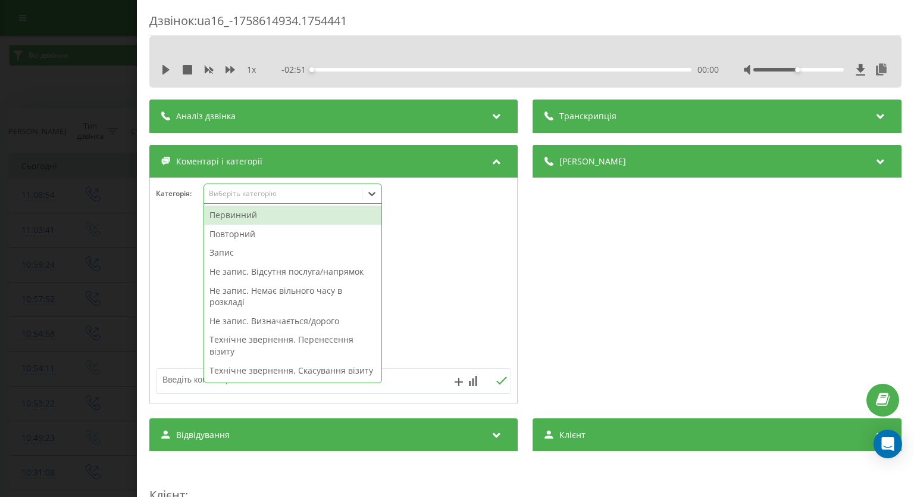
click at [316, 217] on div "Первинний" at bounding box center [292, 214] width 177 height 19
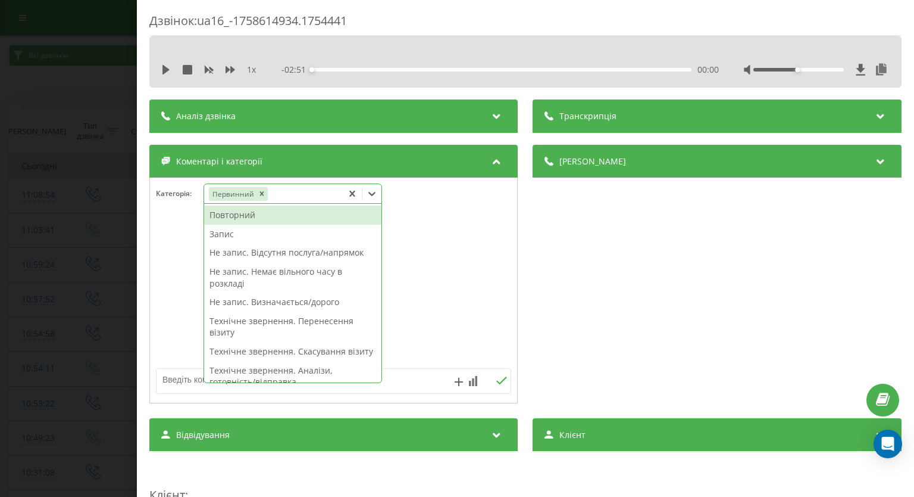
click at [283, 222] on div "Повторний" at bounding box center [292, 214] width 177 height 19
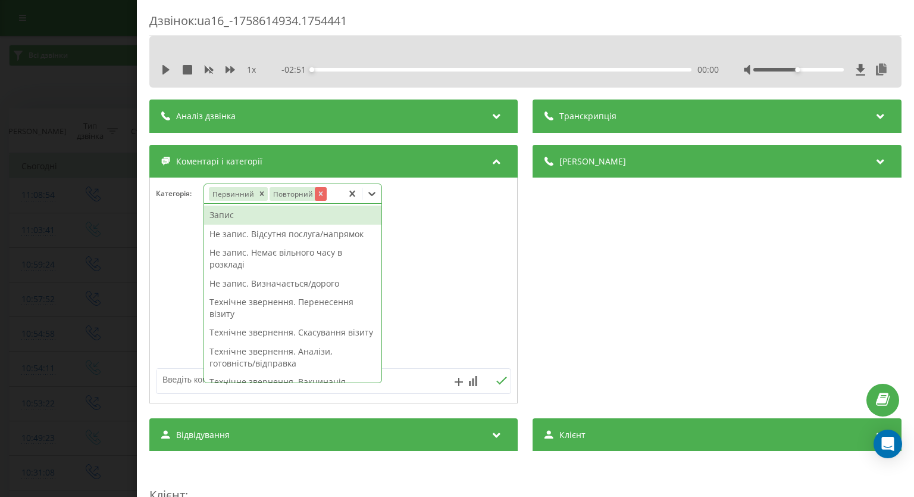
click at [317, 191] on icon "Remove Повторний" at bounding box center [321, 193] width 8 height 8
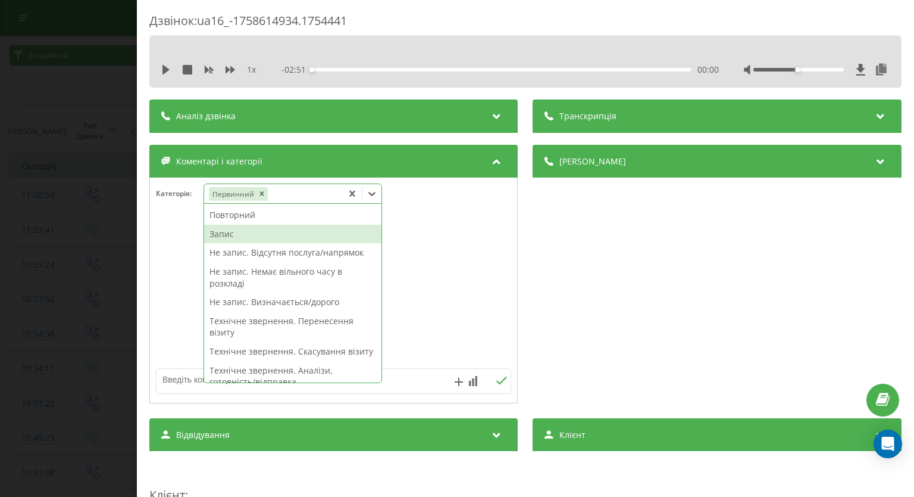
click at [239, 225] on div "Запис" at bounding box center [292, 233] width 177 height 19
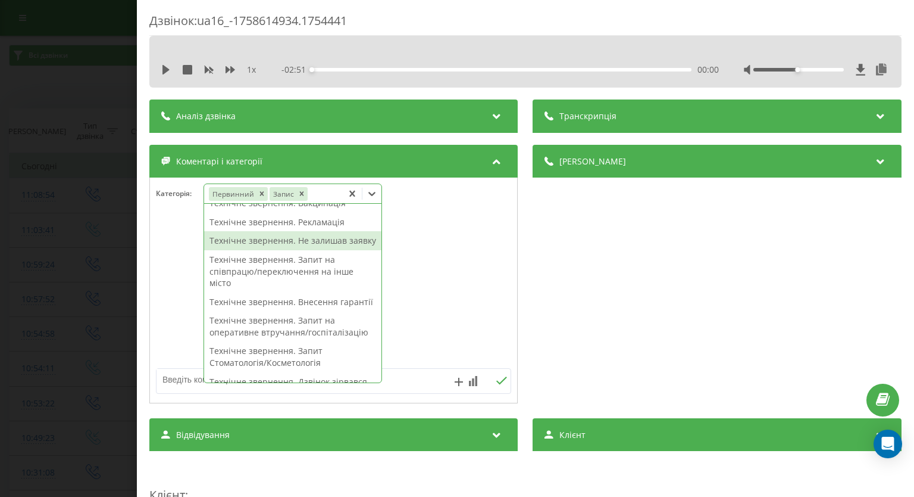
scroll to position [357, 0]
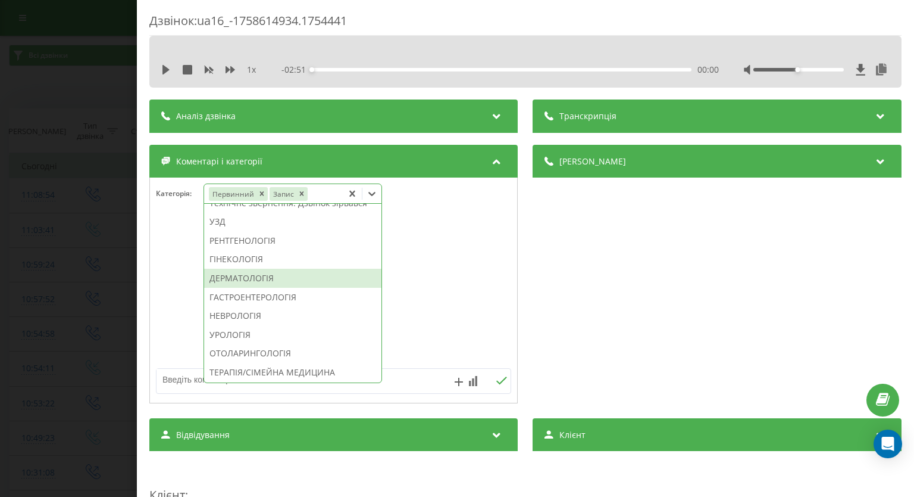
click at [250, 288] on div "ДЕРМАТОЛОГІЯ" at bounding box center [292, 278] width 177 height 19
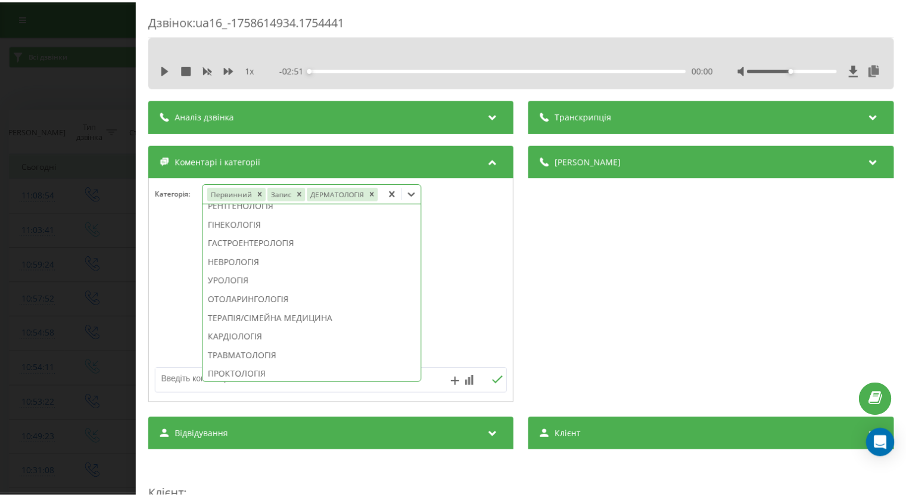
scroll to position [287, 0]
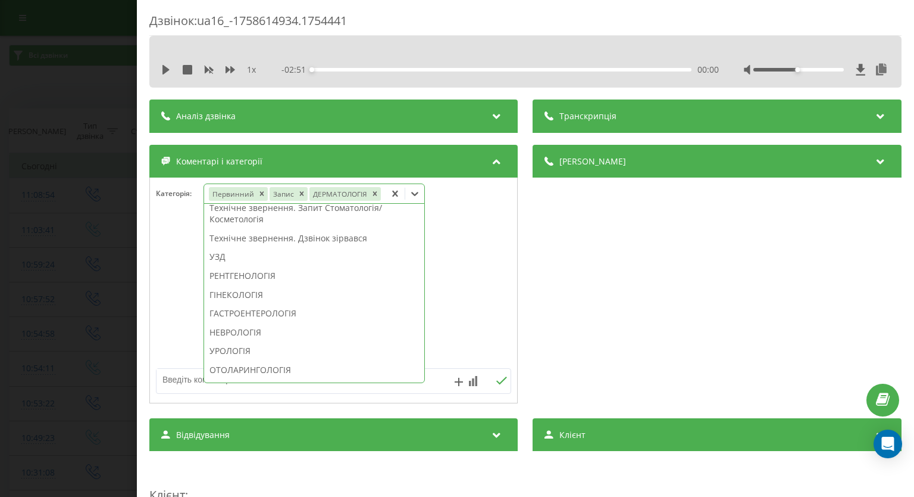
click at [29, 296] on div "Дзвінок : ua16_-1758614934.1754441 1 x - 02:51 00:00 00:00 Транскрипція Для AI-…" at bounding box center [457, 248] width 914 height 497
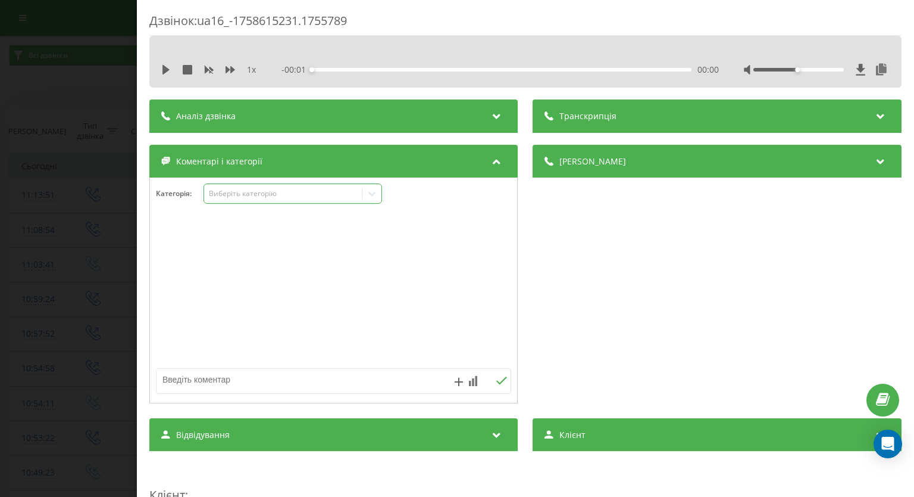
click at [369, 196] on icon at bounding box center [372, 194] width 12 height 12
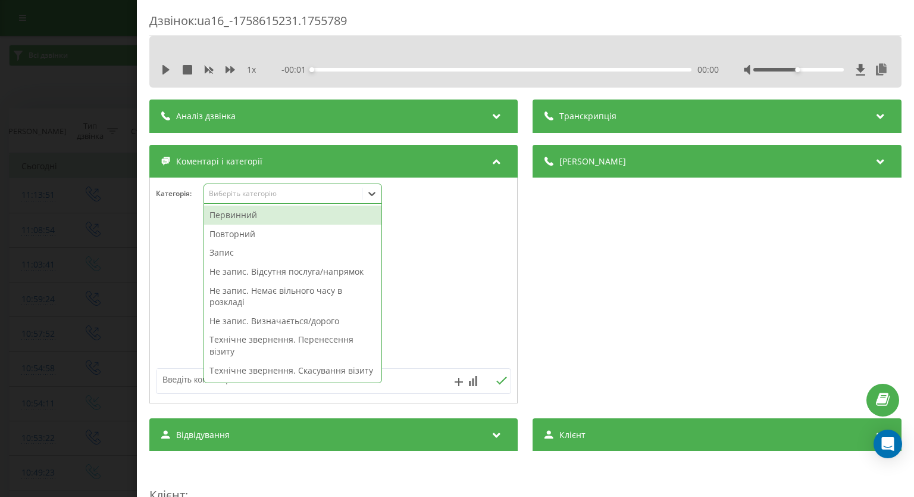
click at [298, 219] on div "Первинний" at bounding box center [292, 214] width 177 height 19
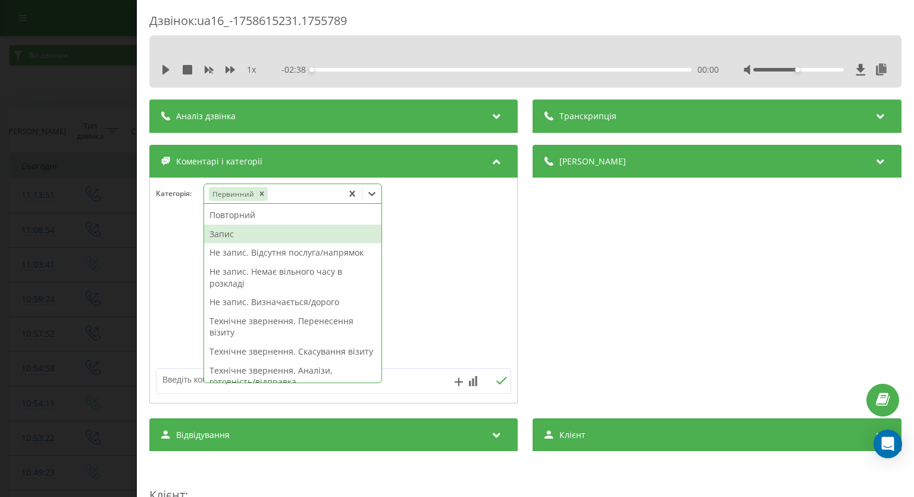
click at [246, 233] on div "Запис" at bounding box center [292, 233] width 177 height 19
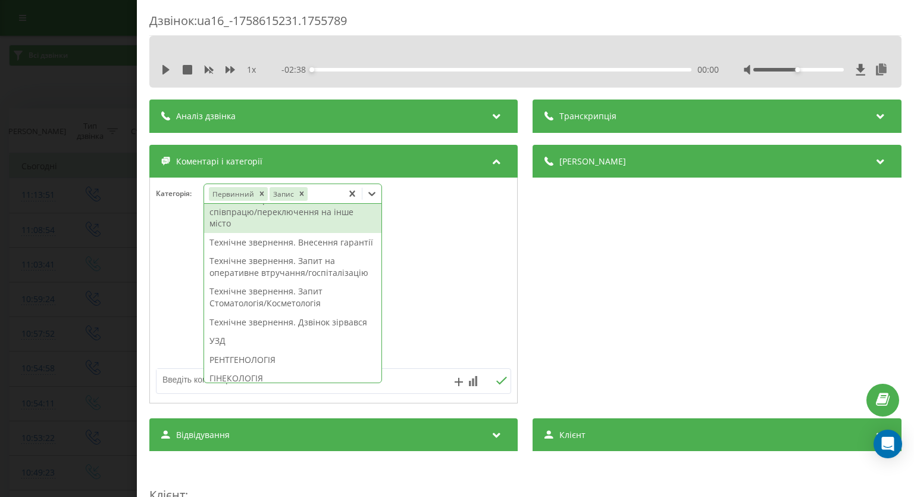
scroll to position [417, 0]
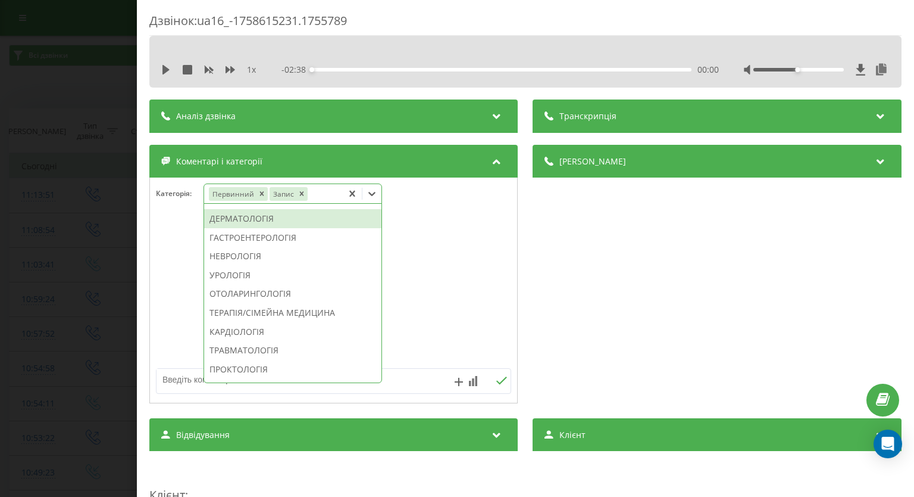
click at [252, 228] on div "ДЕРМАТОЛОГІЯ" at bounding box center [292, 218] width 177 height 19
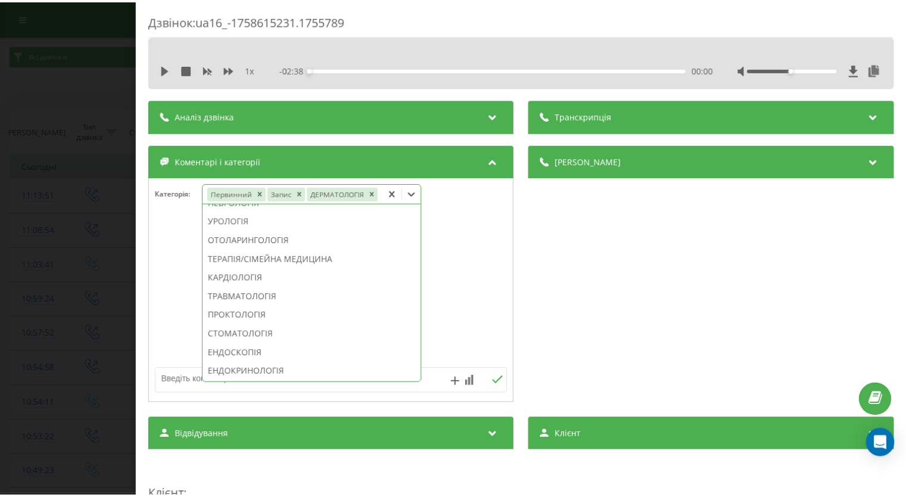
scroll to position [347, 0]
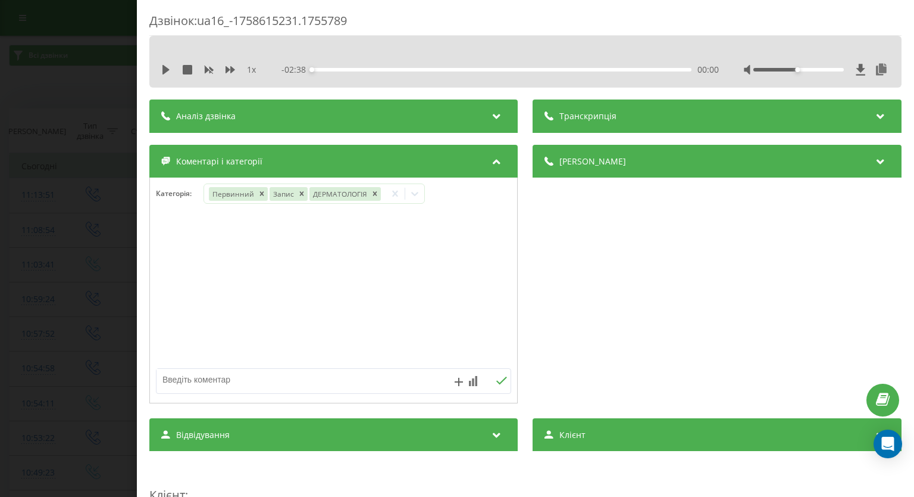
click at [2, 241] on div "Дзвінок : ua16_-1758615231.1755789 1 x - 02:38 00:00 00:00 Транскрипція Для AI-…" at bounding box center [457, 248] width 914 height 497
click at [373, 199] on icon at bounding box center [372, 194] width 12 height 12
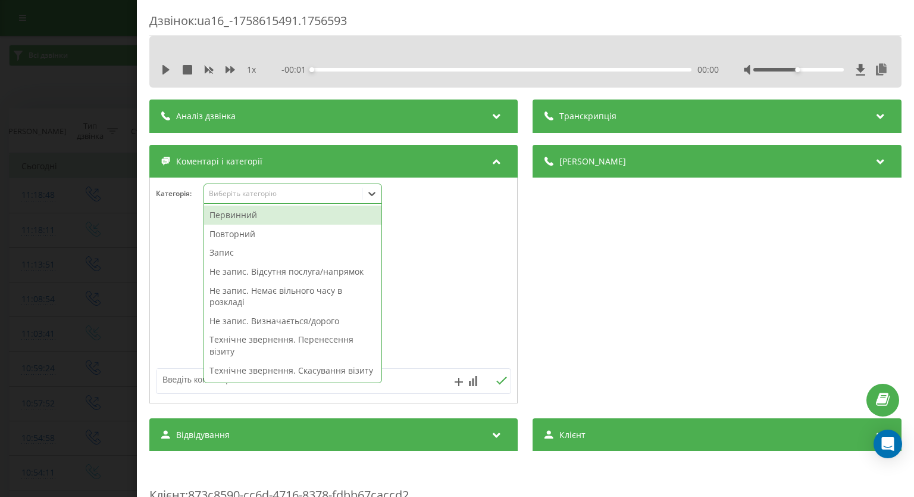
click at [296, 222] on div "Первинний" at bounding box center [292, 214] width 177 height 19
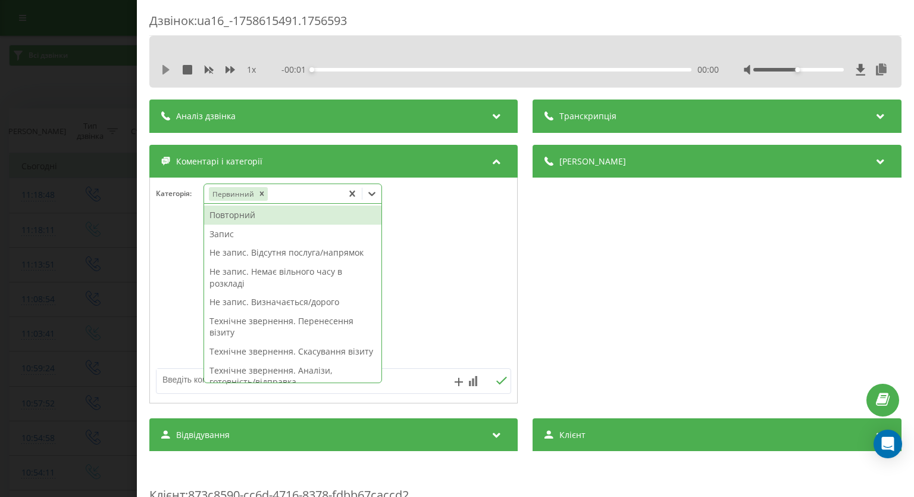
click at [165, 65] on icon at bounding box center [166, 70] width 10 height 10
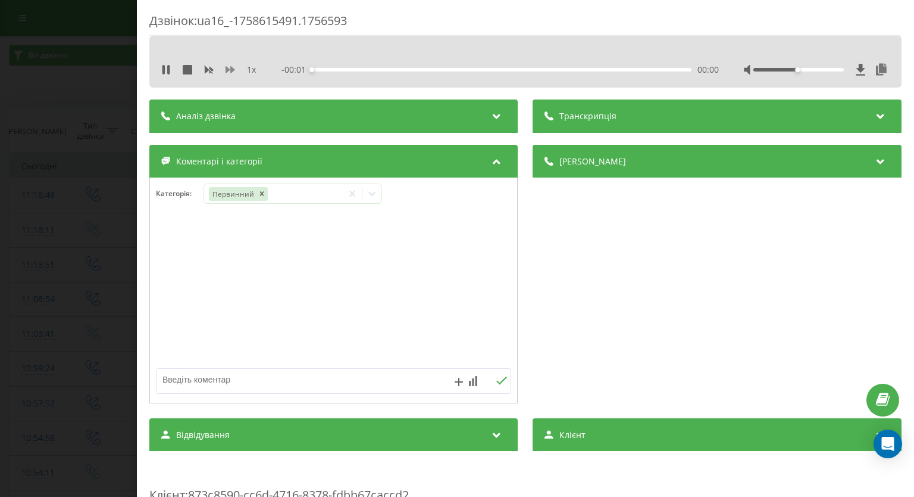
click at [226, 67] on icon at bounding box center [231, 69] width 10 height 7
click at [378, 193] on icon at bounding box center [372, 194] width 12 height 12
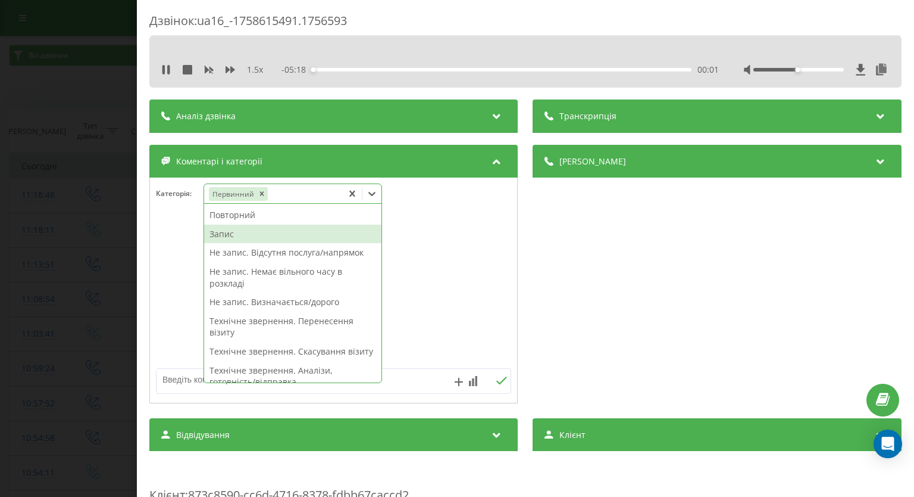
click at [286, 238] on div "Запис" at bounding box center [292, 233] width 177 height 19
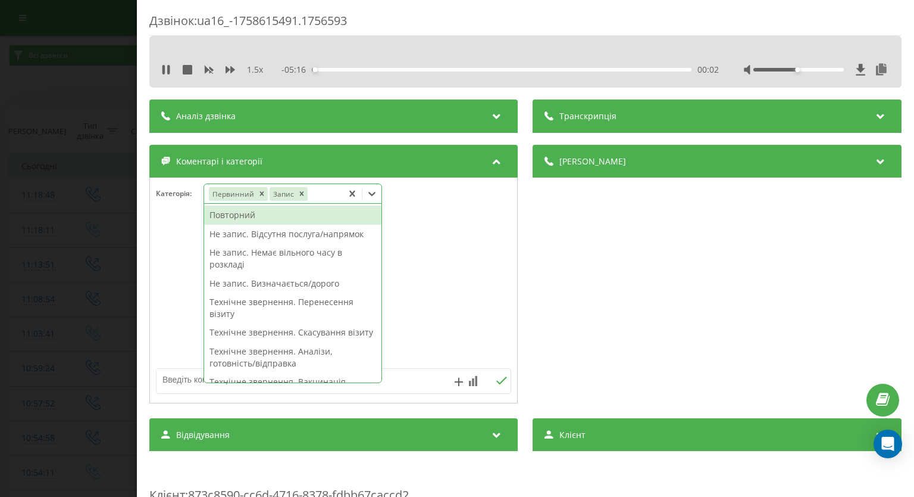
click at [476, 70] on div "00:02" at bounding box center [502, 70] width 379 height 4
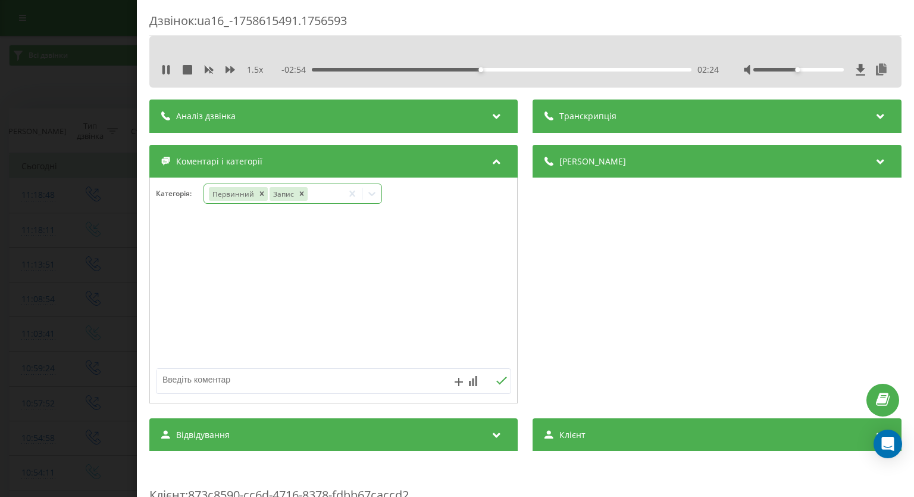
click at [373, 201] on div at bounding box center [372, 193] width 19 height 19
click at [564, 68] on div "03:35" at bounding box center [502, 70] width 379 height 4
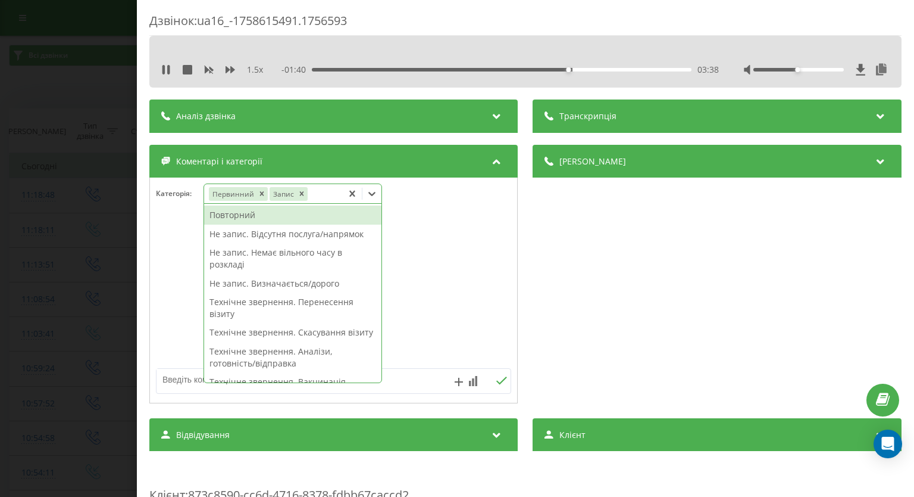
click at [375, 200] on div at bounding box center [372, 193] width 19 height 19
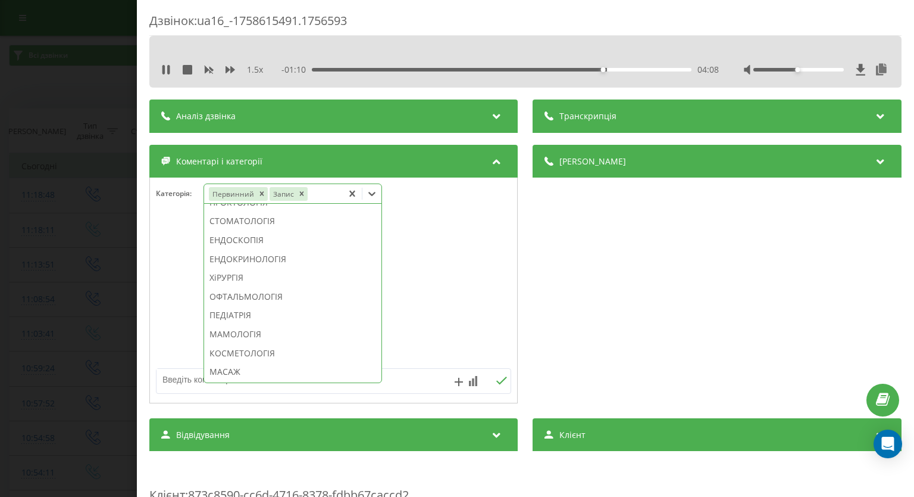
scroll to position [607, 0]
click at [286, 301] on div "ПЕДІАТРІЯ" at bounding box center [292, 291] width 177 height 19
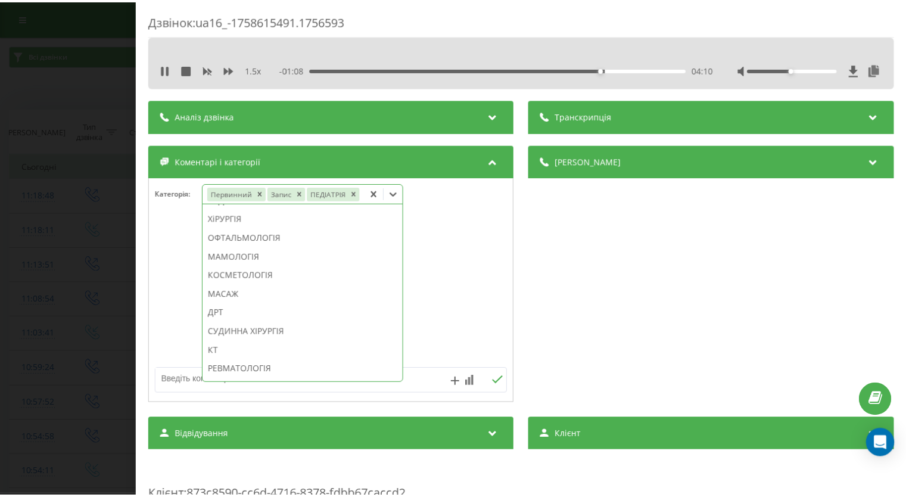
scroll to position [537, 0]
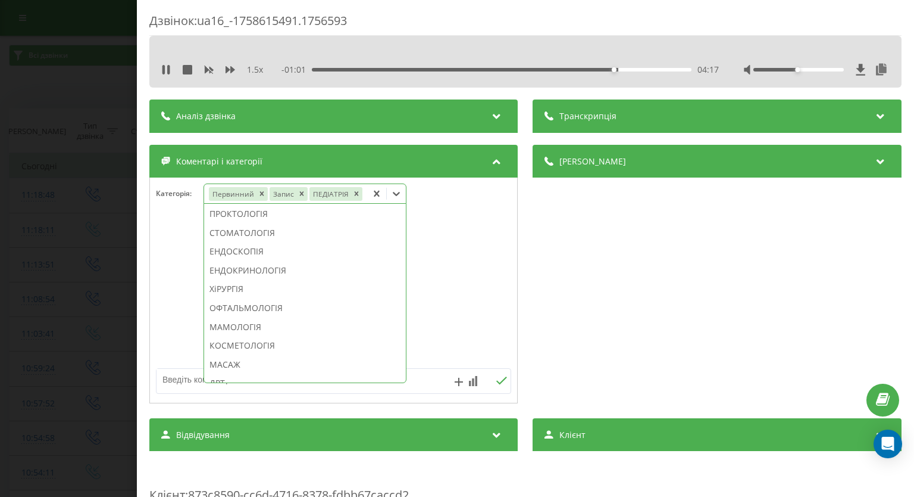
click at [175, 291] on div at bounding box center [333, 290] width 367 height 143
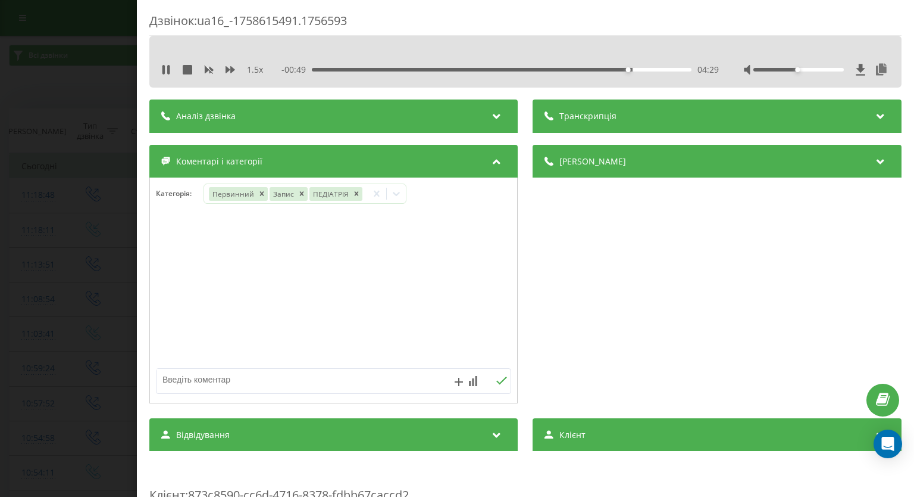
click at [59, 277] on div "Дзвінок : ua16_-1758615491.1756593 1.5 x - 00:49 04:29 04:29 Транскрипція Для A…" at bounding box center [457, 248] width 914 height 497
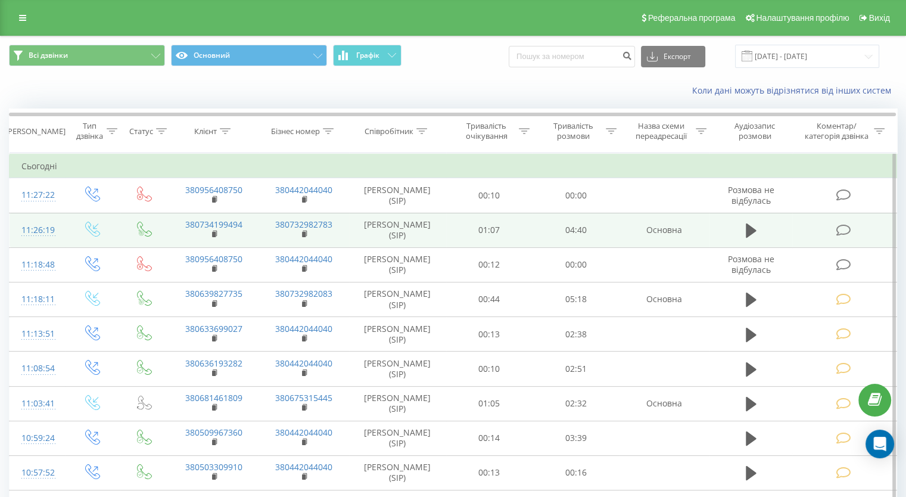
click at [841, 230] on icon at bounding box center [842, 230] width 15 height 13
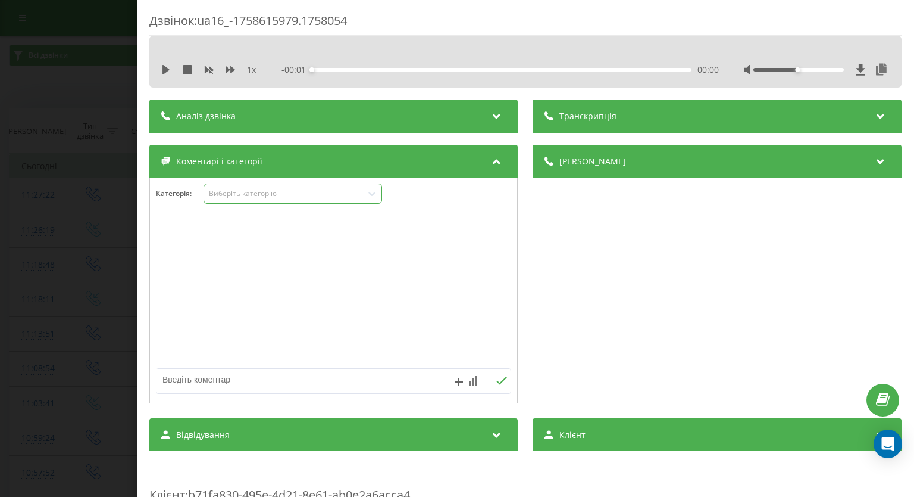
click at [374, 201] on div at bounding box center [372, 193] width 19 height 19
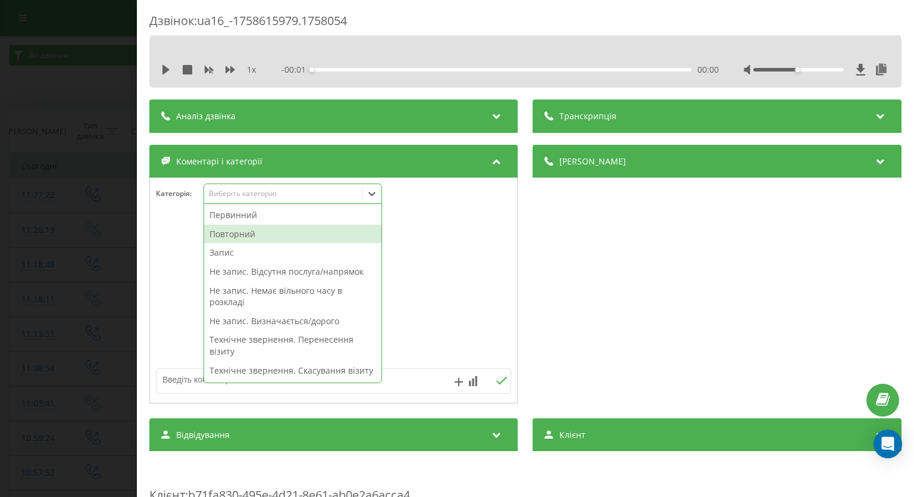
click at [285, 239] on div "Повторний" at bounding box center [292, 233] width 177 height 19
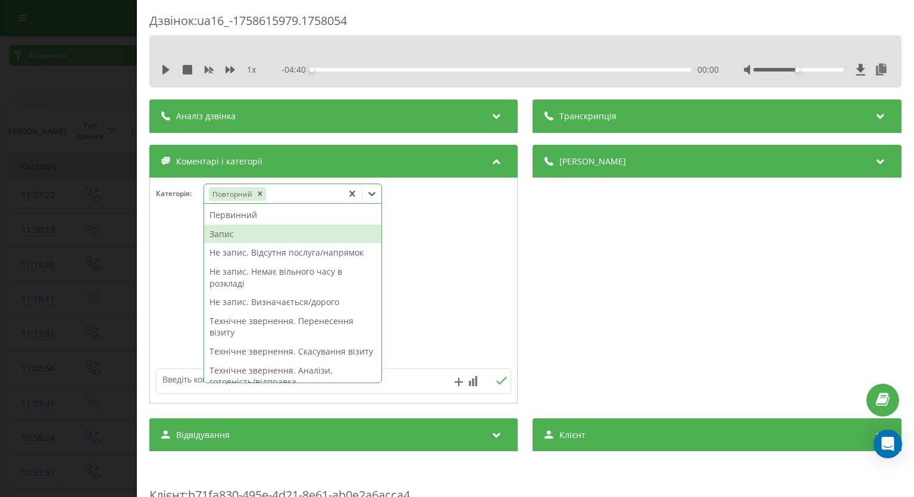
click at [229, 236] on div "Запис" at bounding box center [292, 233] width 177 height 19
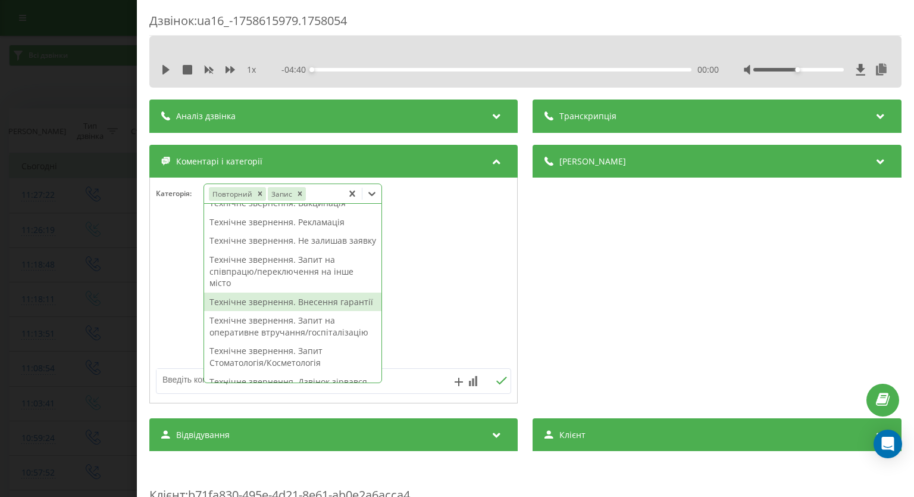
scroll to position [298, 0]
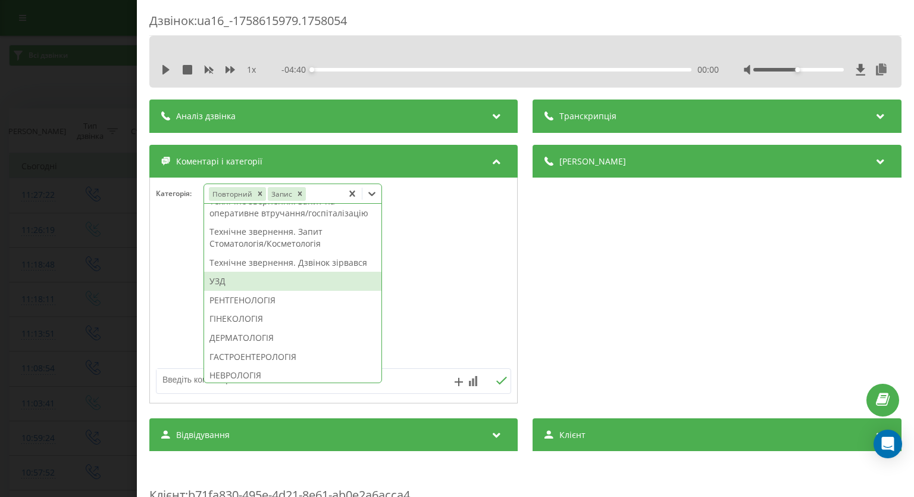
click at [257, 291] on div "УЗД" at bounding box center [292, 280] width 177 height 19
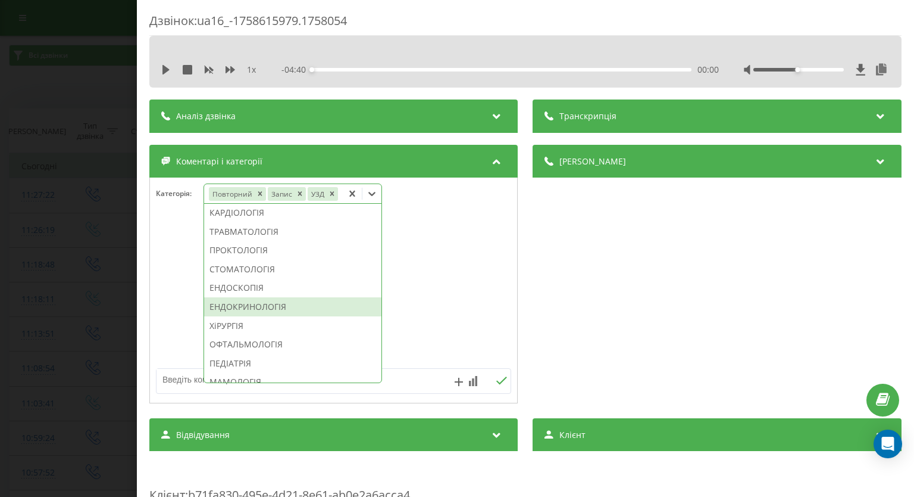
click at [289, 316] on div "ЕНДОКРИНОЛОГІЯ" at bounding box center [292, 306] width 177 height 19
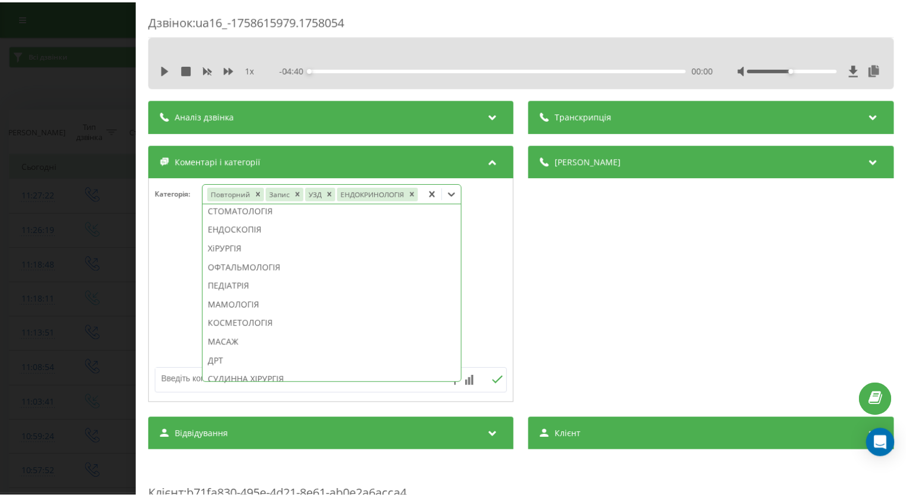
scroll to position [424, 0]
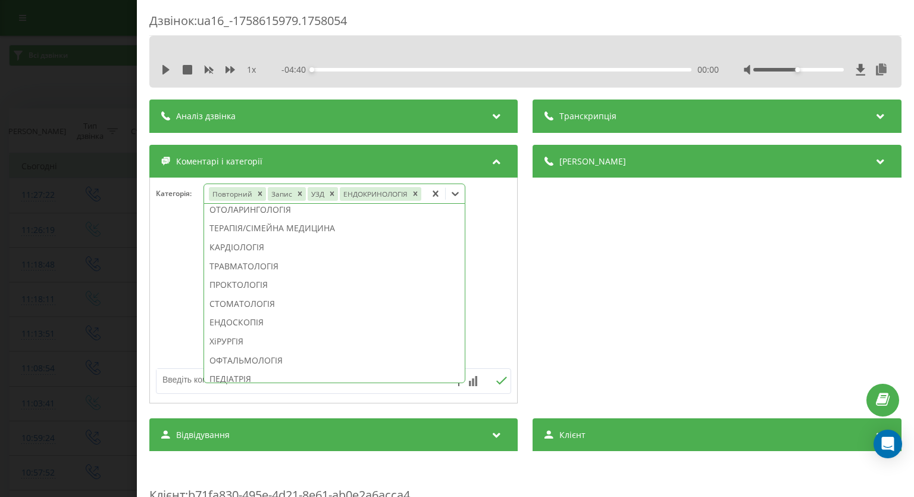
click at [30, 298] on div "Дзвінок : ua16_-1758615979.1758054 1 x - 04:40 00:00 00:00 Транскрипція Для AI-…" at bounding box center [457, 248] width 914 height 497
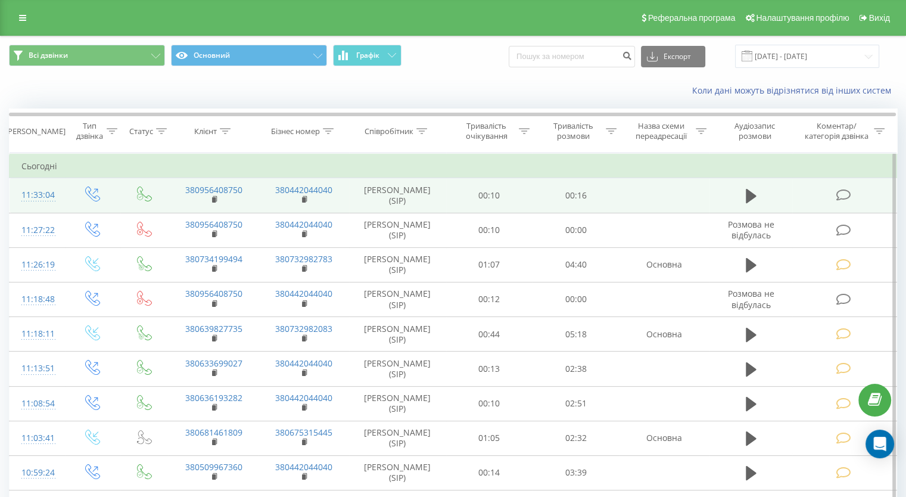
click at [847, 198] on icon at bounding box center [842, 195] width 15 height 13
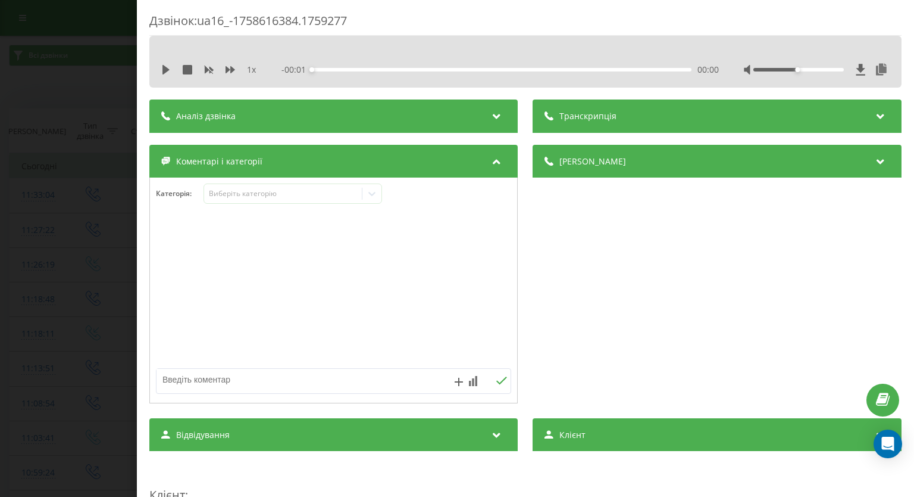
click at [237, 377] on textarea at bounding box center [298, 379] width 283 height 21
paste textarea "вже записалась"
type textarea "вже записалась"
click at [497, 381] on icon at bounding box center [502, 380] width 11 height 8
click at [16, 193] on div "Дзвінок : ua16_-1758616384.1759277 1 x - 00:16 00:00 00:00 Транскрипція Для AI-…" at bounding box center [457, 248] width 914 height 497
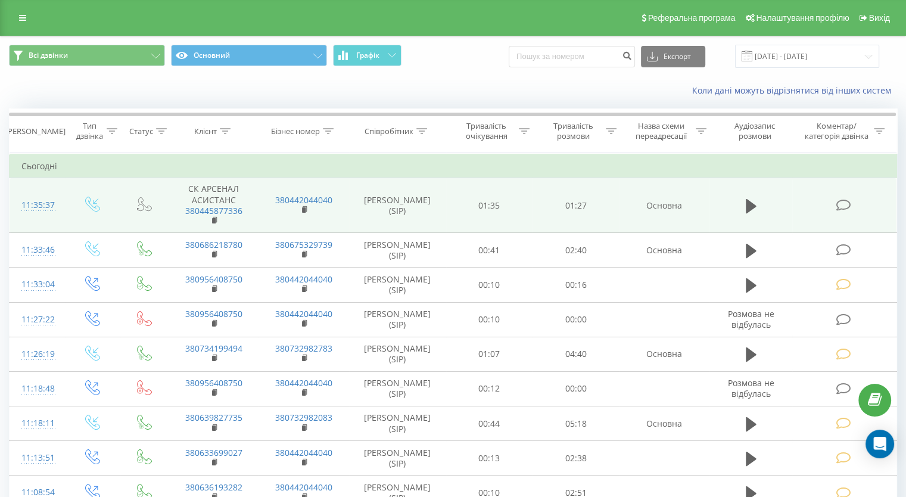
click at [840, 200] on icon at bounding box center [842, 205] width 15 height 13
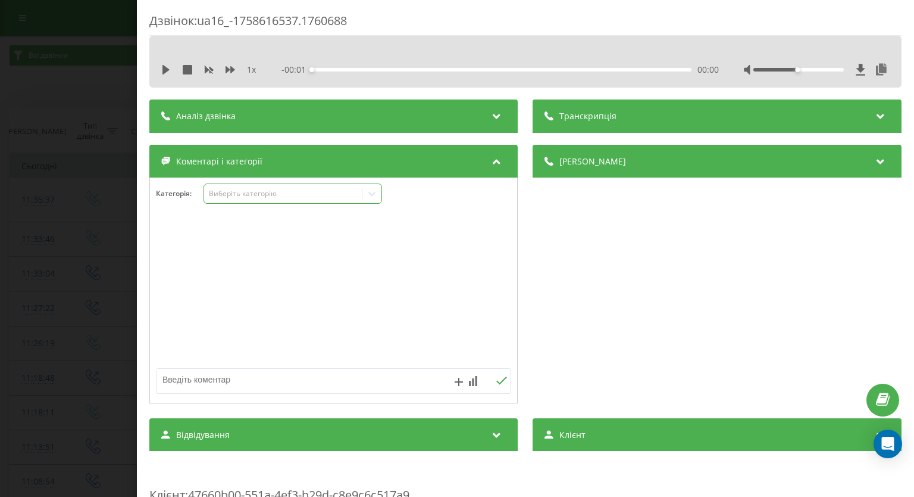
click at [376, 201] on div at bounding box center [372, 193] width 19 height 19
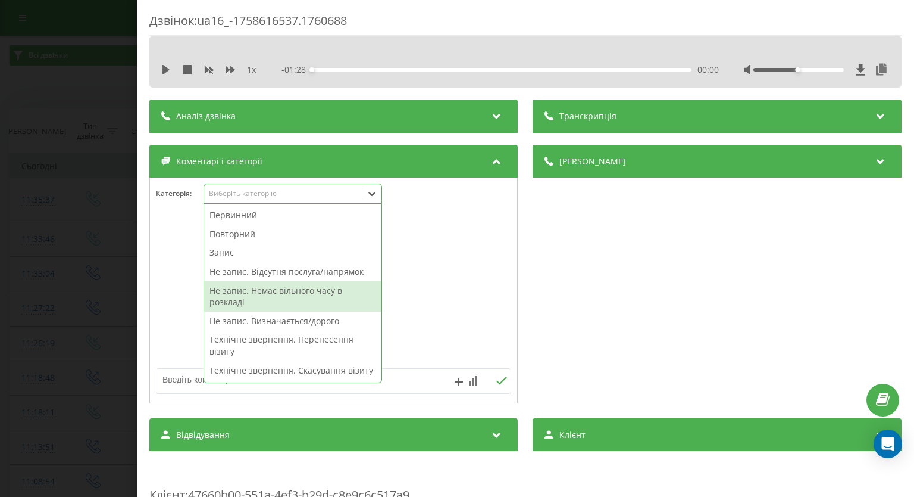
drag, startPoint x: 295, startPoint y: 286, endPoint x: 308, endPoint y: 276, distance: 16.9
click at [295, 286] on div "Не запис. Немає вільного часу в розкладі" at bounding box center [292, 296] width 177 height 30
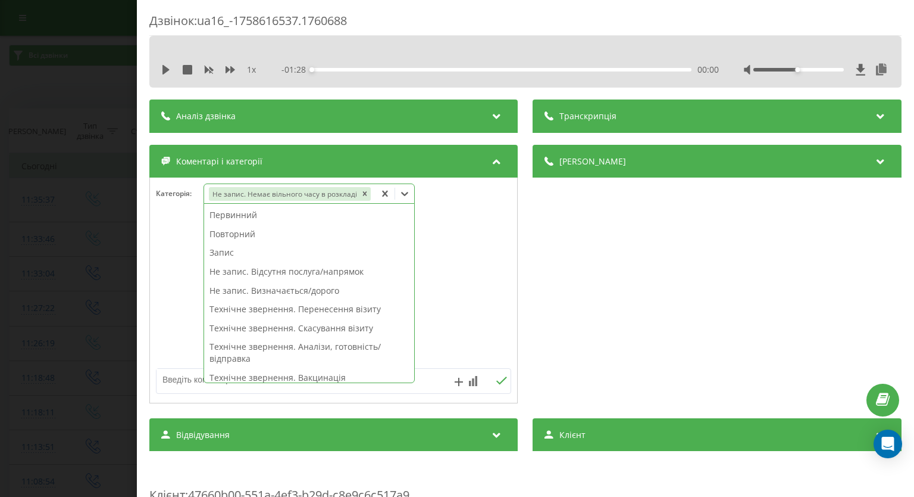
scroll to position [298, 0]
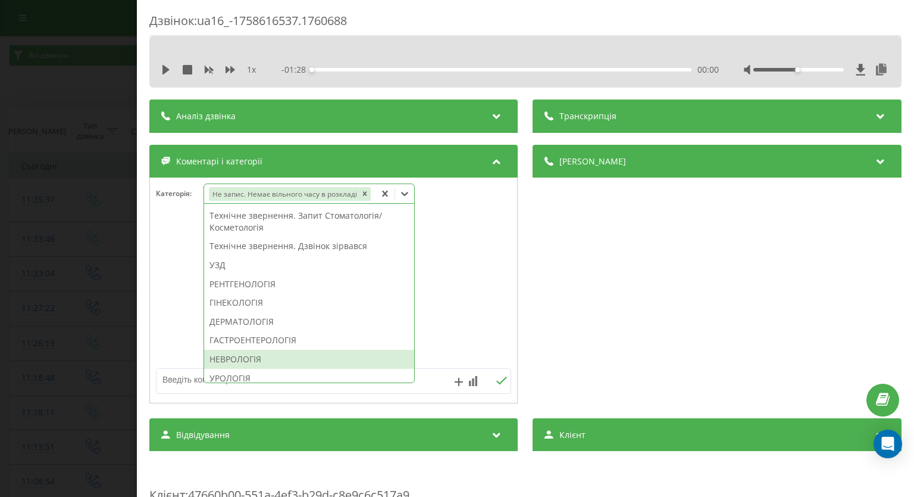
click at [272, 356] on div "НЕВРОЛОГІЯ" at bounding box center [309, 358] width 210 height 19
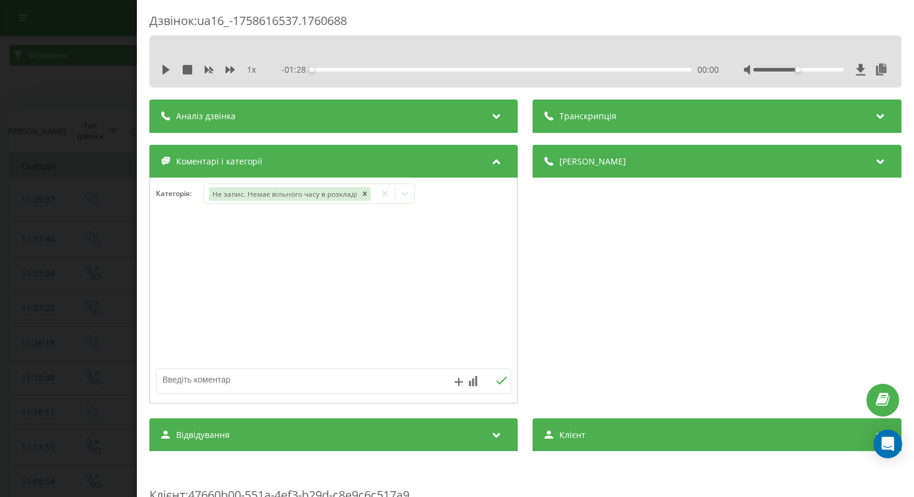
click at [430, 382] on textarea at bounding box center [298, 379] width 283 height 21
type textarea "СК"
click at [497, 383] on icon at bounding box center [502, 380] width 11 height 8
click at [62, 285] on div "Дзвінок : ua16_-1758616537.1760688 1 x - 01:28 00:00 00:00 Транскрипція Для AI-…" at bounding box center [457, 248] width 914 height 497
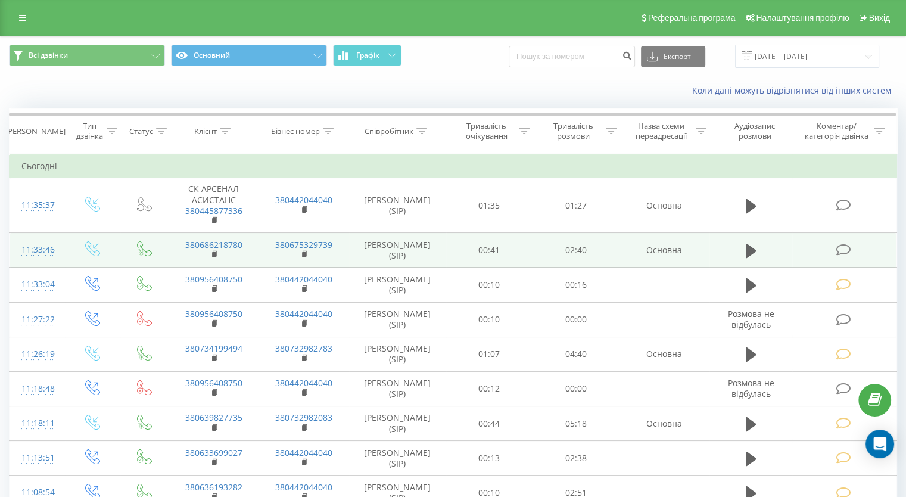
click at [843, 246] on icon at bounding box center [842, 250] width 15 height 13
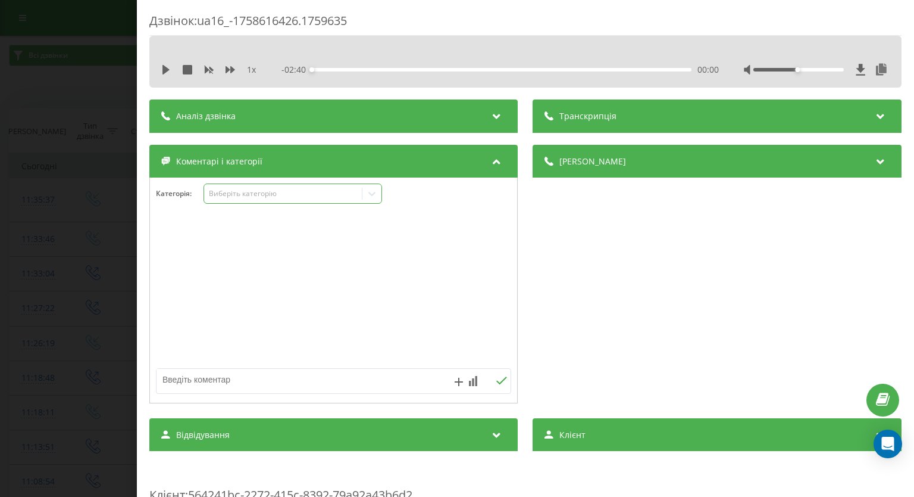
click at [378, 198] on icon at bounding box center [372, 194] width 12 height 12
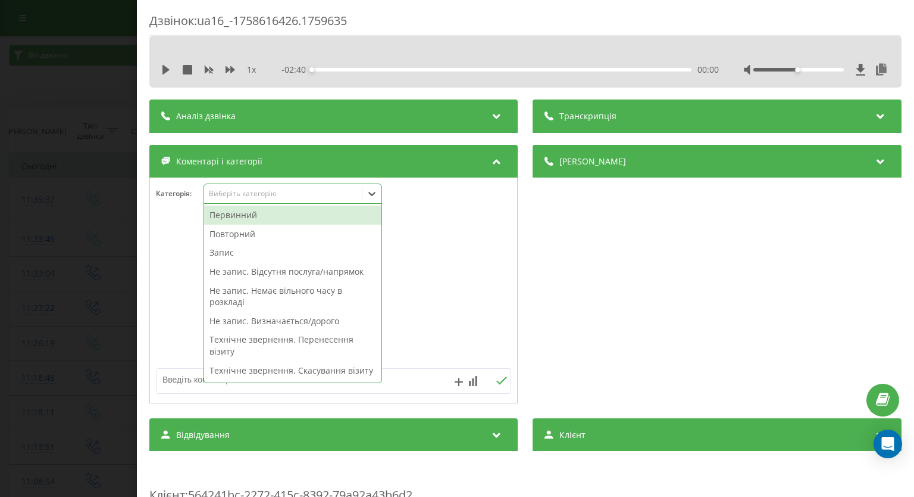
click at [330, 218] on div "Первинний" at bounding box center [292, 214] width 177 height 19
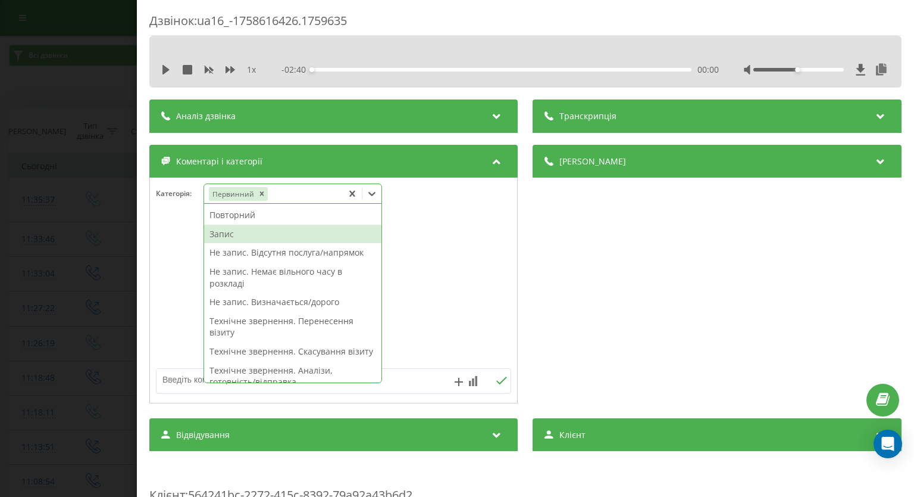
click at [277, 232] on div "Запис" at bounding box center [292, 233] width 177 height 19
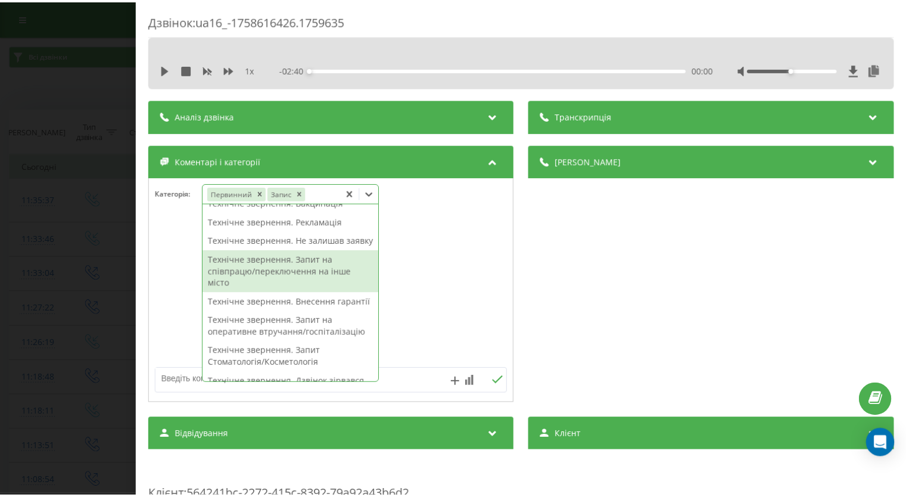
scroll to position [357, 0]
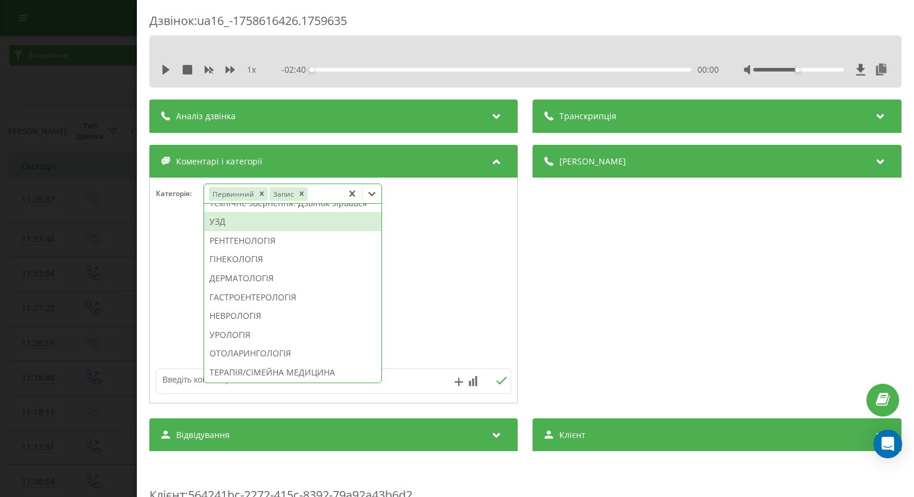
click at [226, 231] on div "УЗД" at bounding box center [292, 221] width 177 height 19
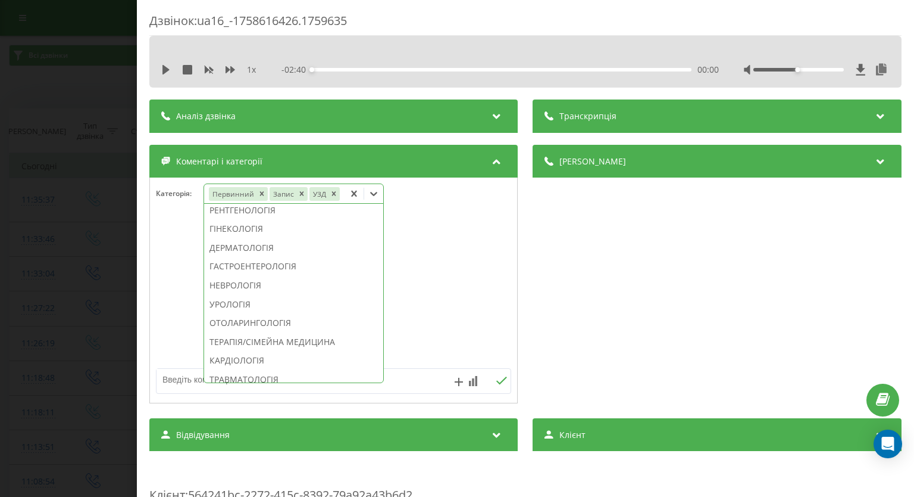
click at [42, 253] on div "Дзвінок : ua16_-1758616426.1759635 1 x - 02:40 00:00 00:00 Транскрипція Для AI-…" at bounding box center [457, 248] width 914 height 497
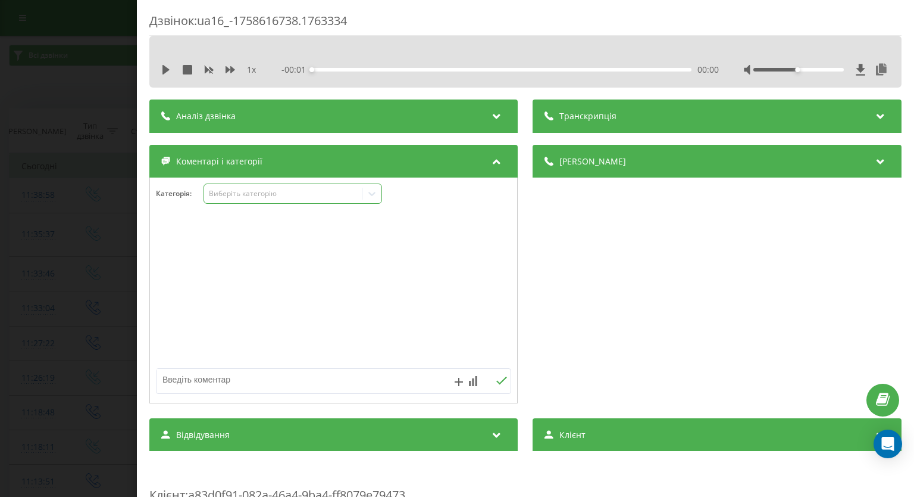
click at [378, 196] on icon at bounding box center [372, 194] width 12 height 12
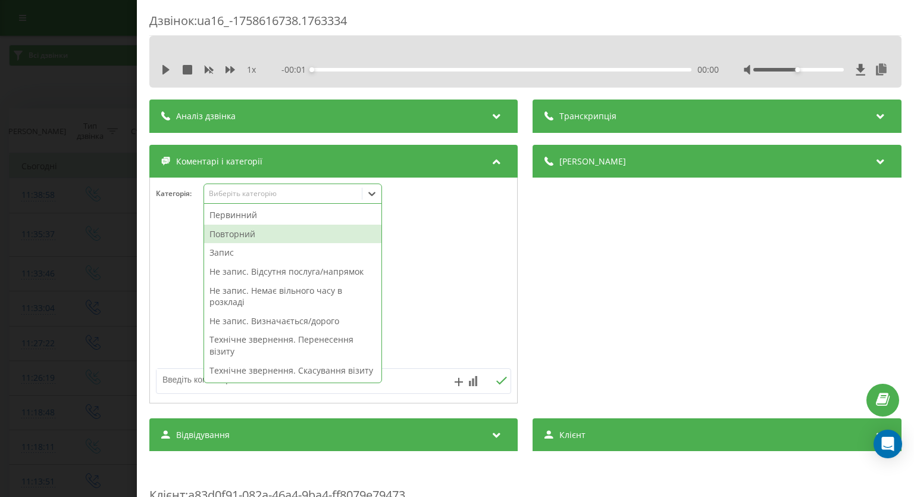
click at [310, 238] on div "Повторний" at bounding box center [292, 233] width 177 height 19
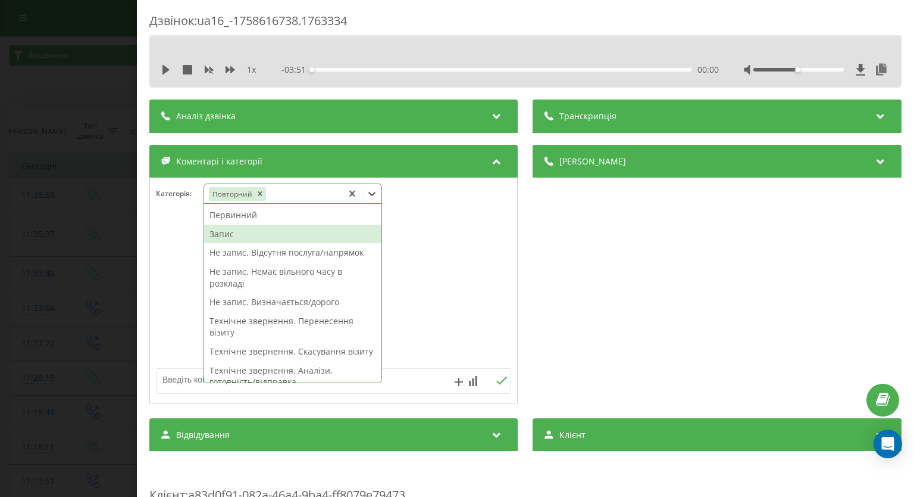
click at [239, 236] on div "Запис" at bounding box center [292, 233] width 177 height 19
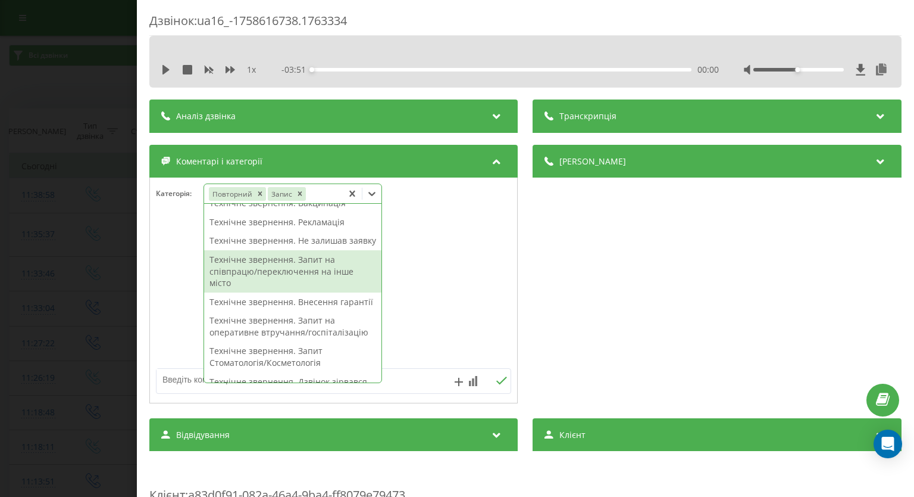
scroll to position [357, 0]
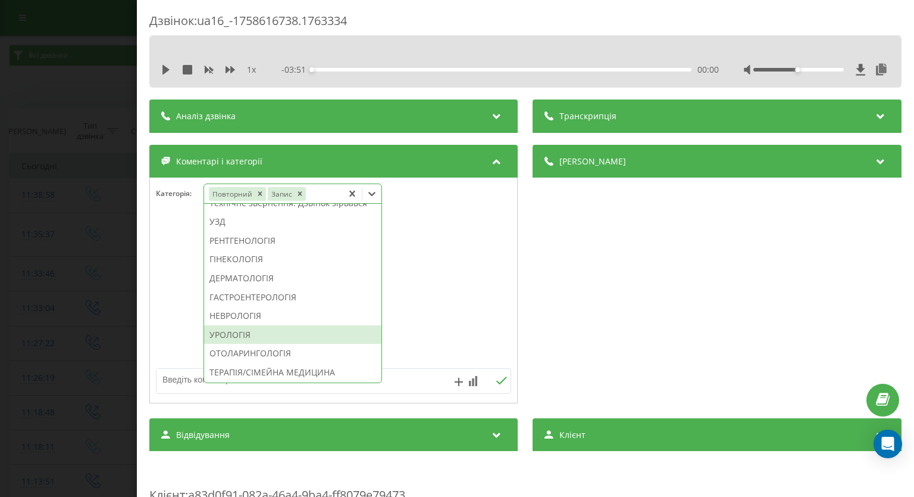
click at [245, 344] on div "УРОЛОГІЯ" at bounding box center [292, 334] width 177 height 19
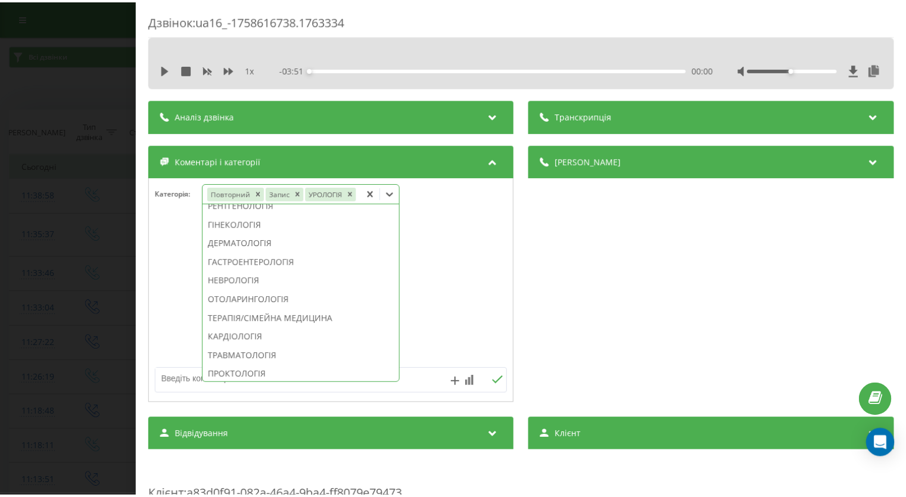
scroll to position [287, 0]
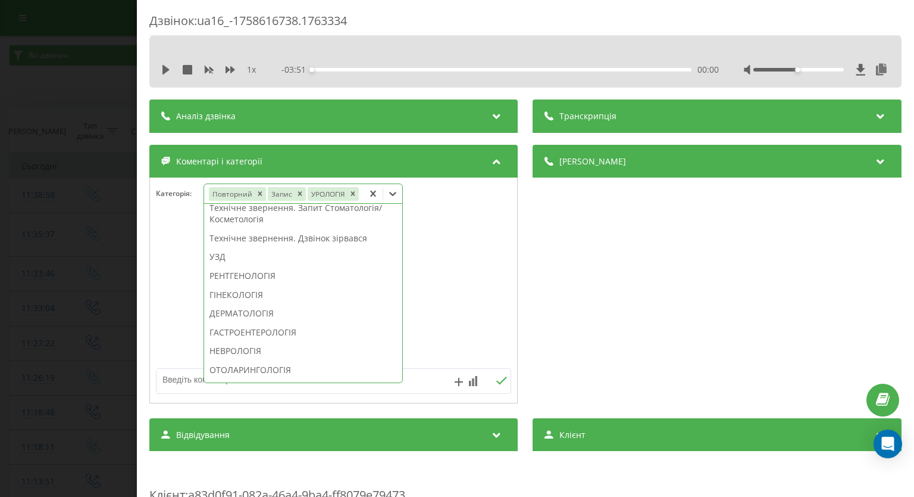
drag, startPoint x: 22, startPoint y: 263, endPoint x: 408, endPoint y: 129, distance: 408.2
click at [23, 263] on div "Дзвінок : ua16_-1758616738.1763334 1 x - 03:51 00:00 00:00 Транскрипція Для AI-…" at bounding box center [457, 248] width 914 height 497
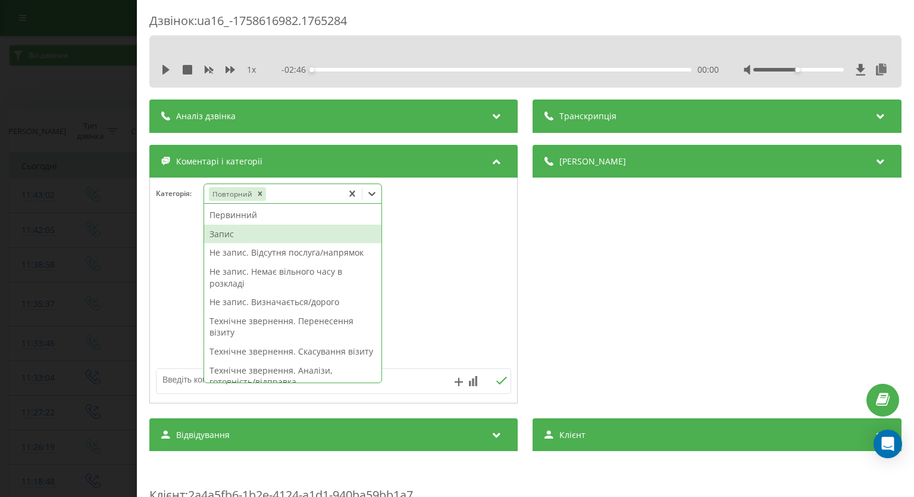
click at [235, 233] on div "Запис" at bounding box center [292, 233] width 177 height 19
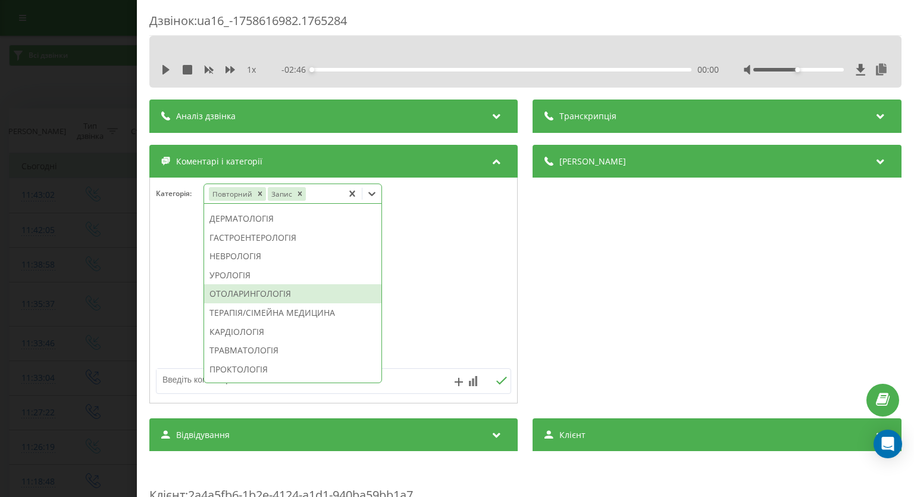
scroll to position [536, 0]
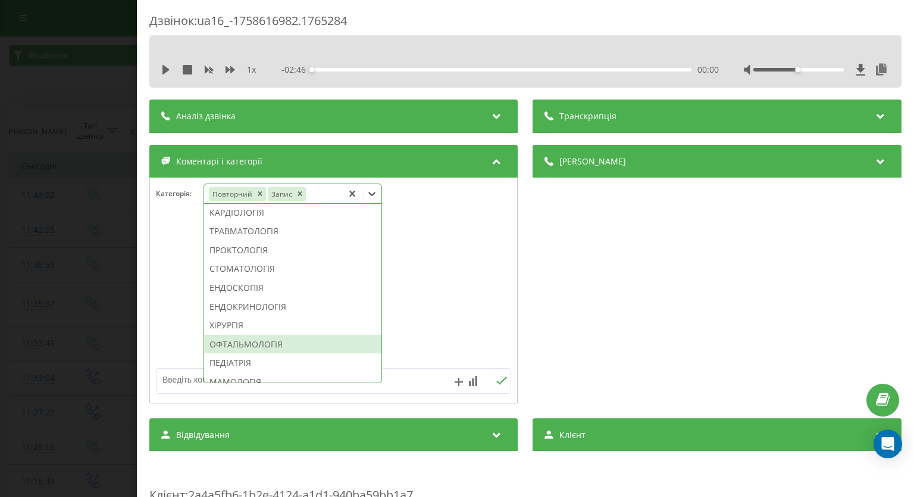
click at [266, 354] on div "ОФТАЛЬМОЛОГІЯ" at bounding box center [292, 344] width 177 height 19
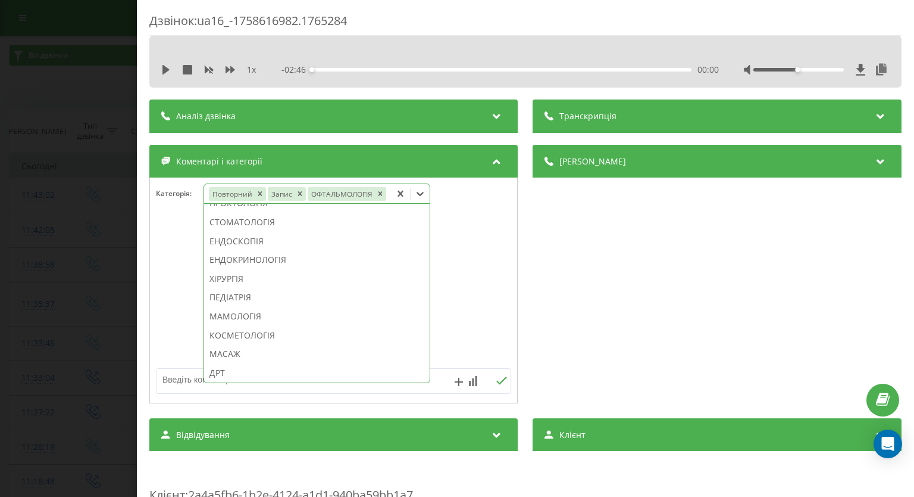
scroll to position [466, 0]
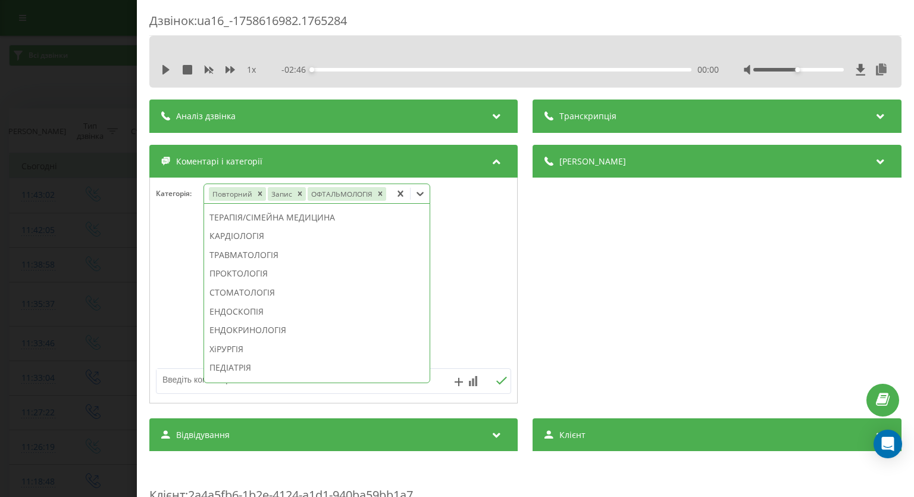
click at [94, 260] on div "Дзвінок : ua16_-1758616982.1765284 1 x - 02:46 00:00 00:00 Транскрипція Для AI-…" at bounding box center [457, 248] width 914 height 497
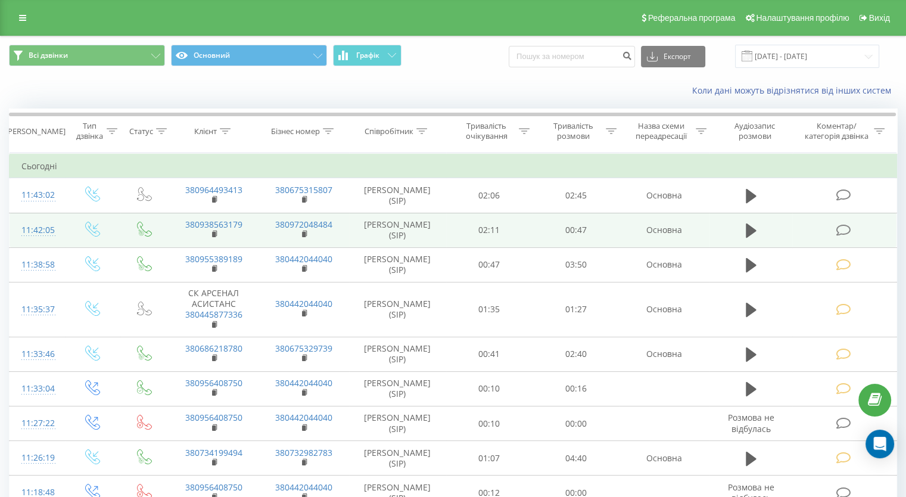
click at [837, 228] on icon at bounding box center [842, 230] width 15 height 13
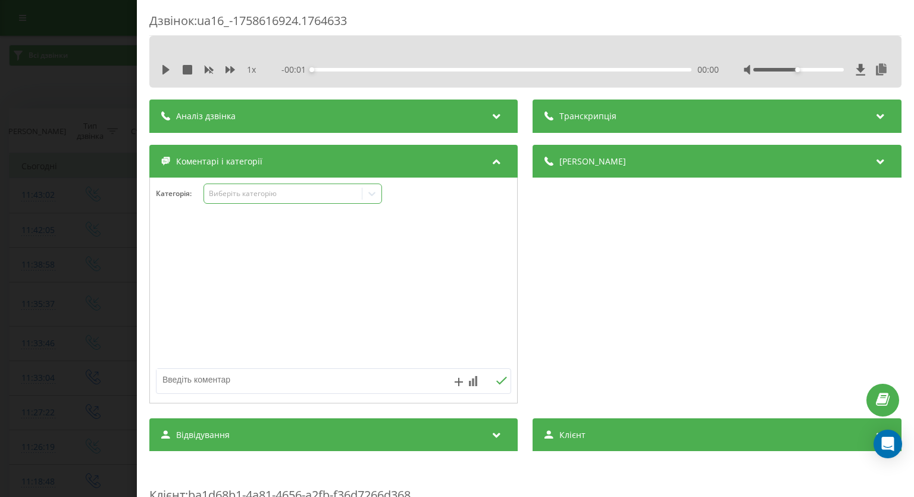
click at [369, 195] on icon at bounding box center [372, 194] width 12 height 12
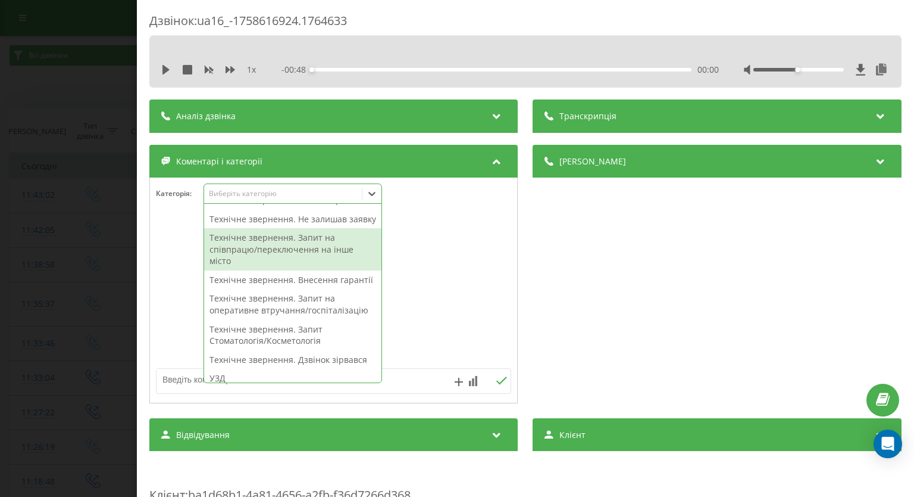
scroll to position [179, 0]
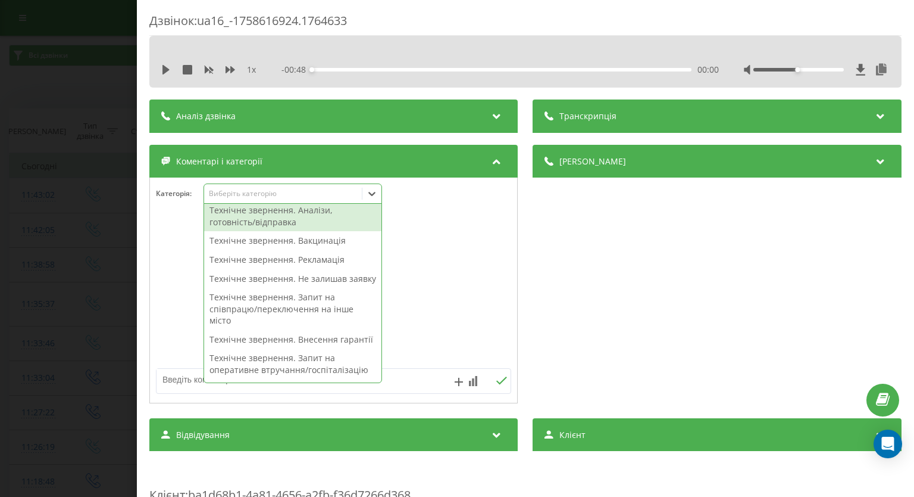
click at [294, 226] on div "Технічне звернення. Аналізи, готовність/відправка" at bounding box center [292, 216] width 177 height 30
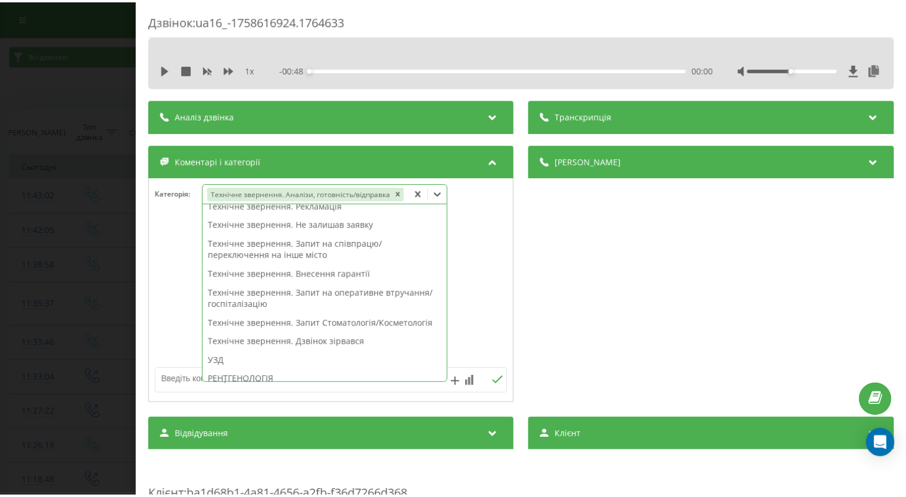
scroll to position [155, 0]
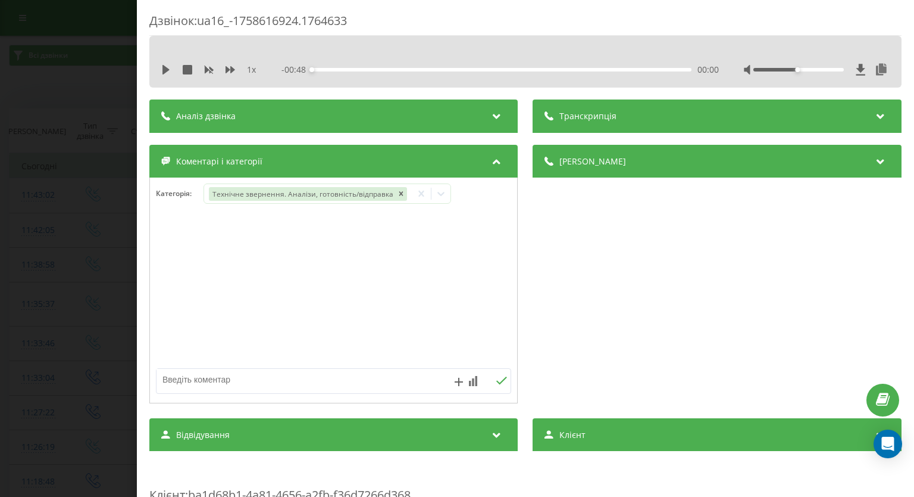
click at [54, 232] on div "Дзвінок : ua16_-1758616924.1764633 1 x - 00:48 00:00 00:00 Транскрипція Для AI-…" at bounding box center [457, 248] width 914 height 497
click at [390, 379] on textarea at bounding box center [298, 379] width 283 height 21
type textarea "внутрішній"
click at [163, 71] on icon at bounding box center [166, 70] width 7 height 10
click at [229, 72] on icon at bounding box center [231, 70] width 10 height 10
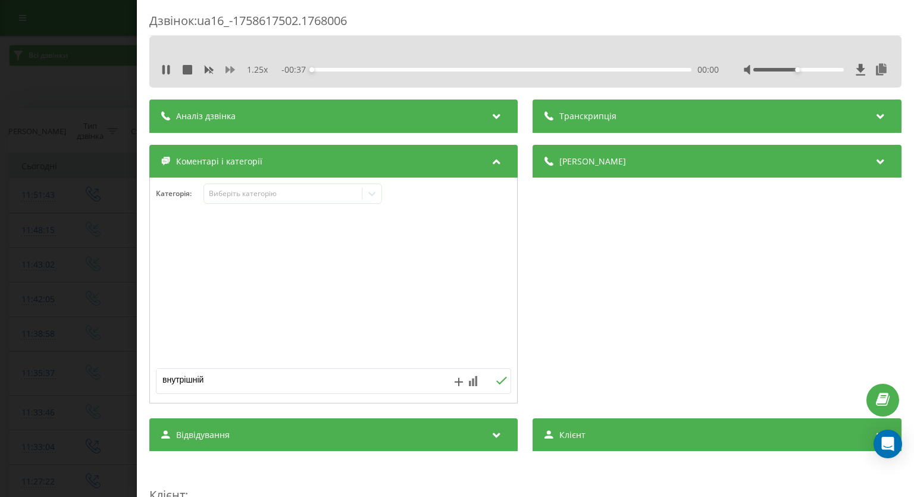
click at [229, 72] on icon at bounding box center [231, 70] width 10 height 10
click at [497, 380] on icon at bounding box center [502, 380] width 11 height 8
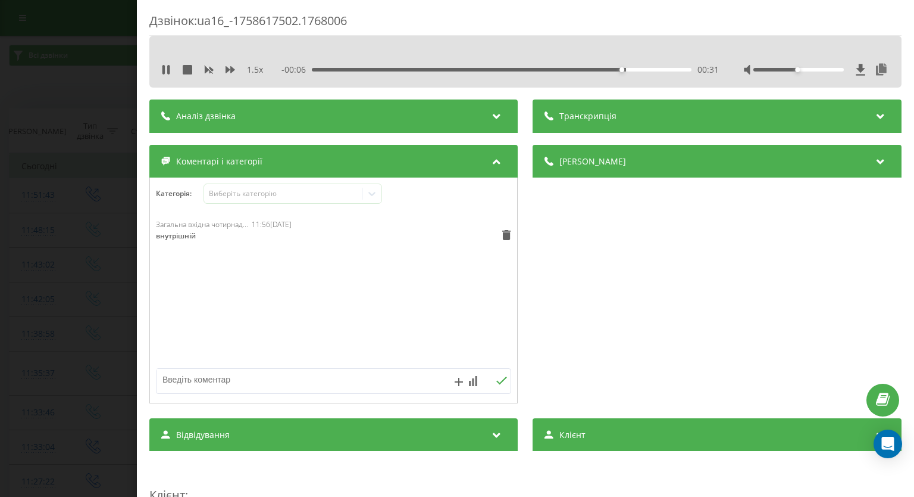
click at [63, 119] on div "Дзвінок : ua16_-1758617502.1768006 1.5 x - 00:06 00:31 00:31 Транскрипція Для A…" at bounding box center [457, 248] width 914 height 497
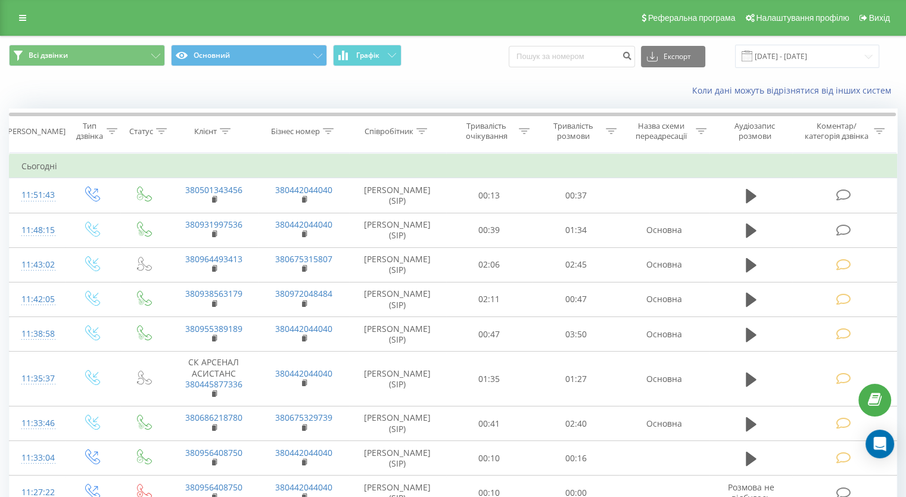
click at [68, 86] on div "Коли дані можуть відрізнятися вiд інших систем" at bounding box center [453, 90] width 904 height 29
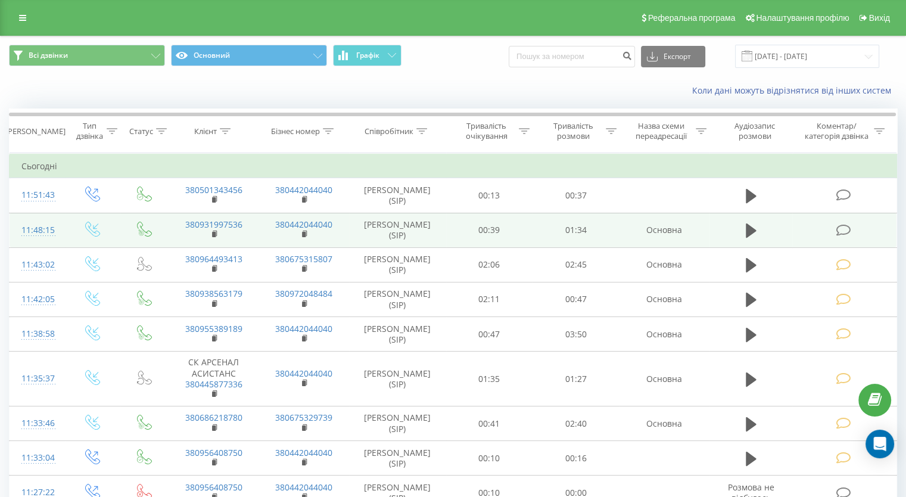
click at [839, 229] on icon at bounding box center [842, 230] width 15 height 13
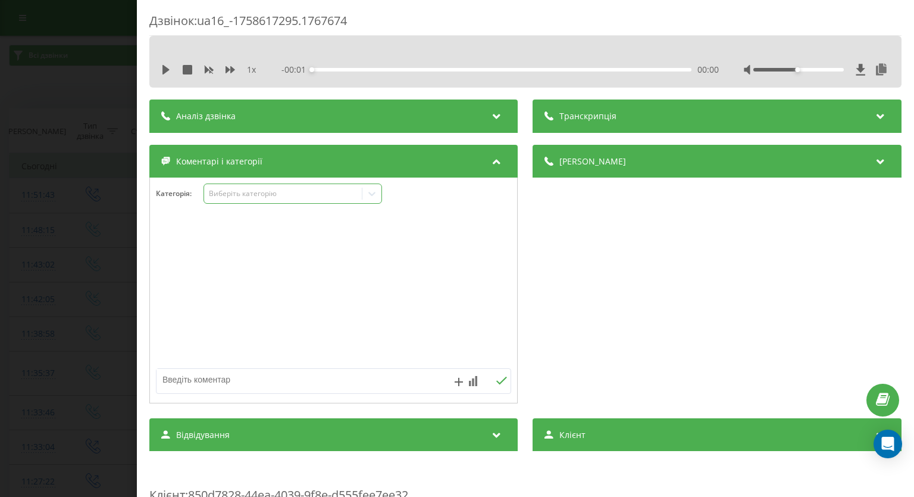
click at [371, 198] on icon at bounding box center [372, 194] width 12 height 12
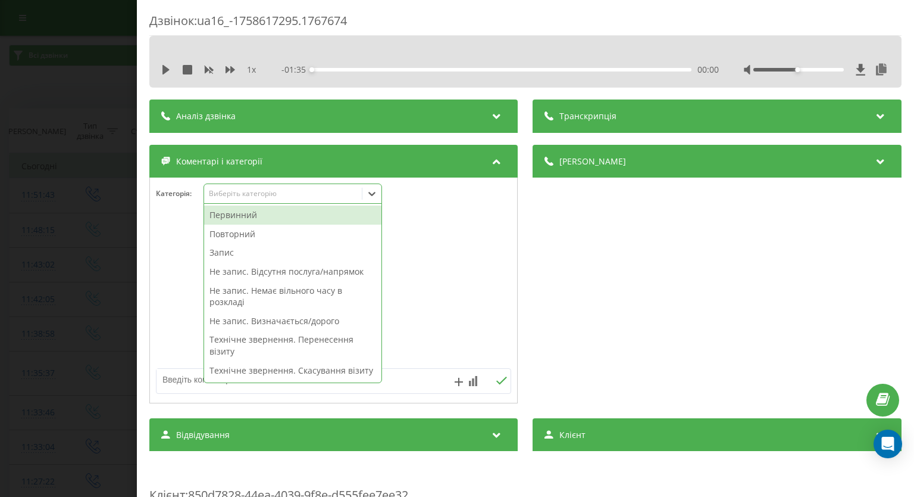
click at [287, 215] on div "Первинний" at bounding box center [292, 214] width 177 height 19
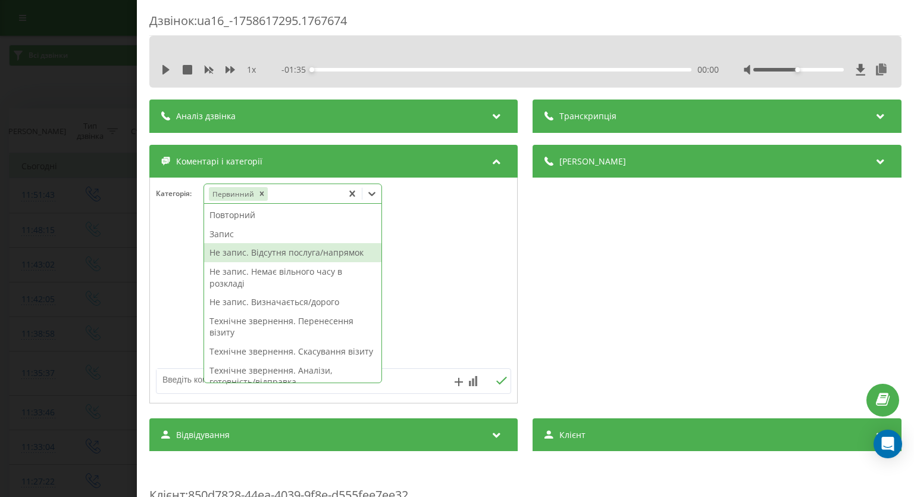
click at [286, 255] on div "Не запис. Відсутня послуга/напрямок" at bounding box center [292, 252] width 177 height 19
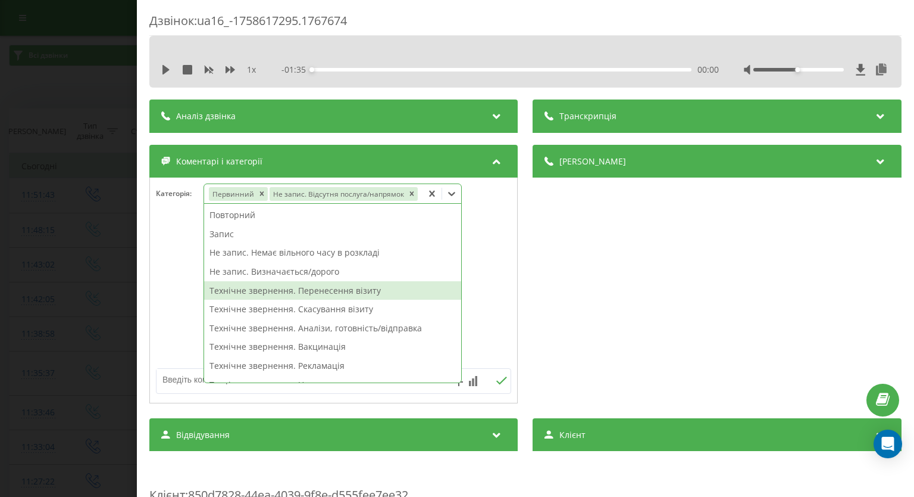
click at [489, 283] on div at bounding box center [333, 290] width 367 height 143
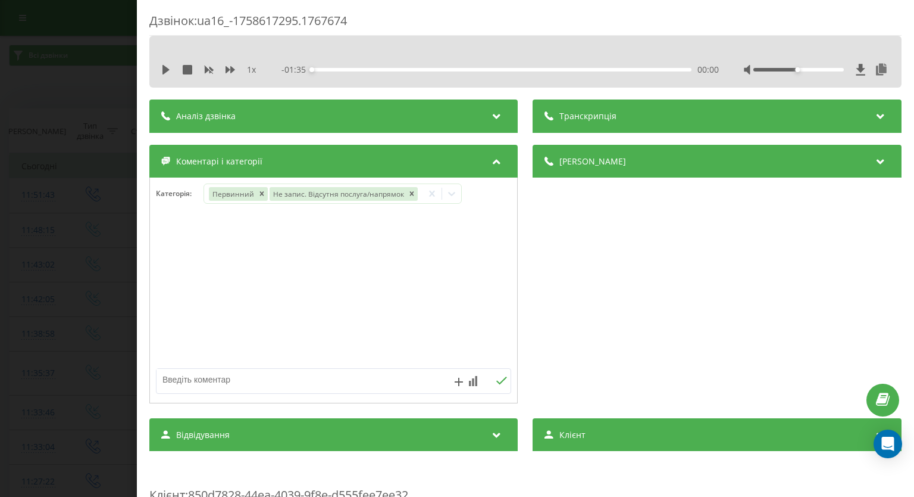
click at [320, 381] on textarea at bounding box center [298, 379] width 283 height 21
type textarea "нічна ЕЕГ"
click at [497, 379] on icon at bounding box center [502, 380] width 11 height 8
click at [0, 280] on div "Дзвінок : ua16_-1758617295.1767674 1 x - 01:35 00:00 00:00 Транскрипція Для AI-…" at bounding box center [457, 248] width 914 height 497
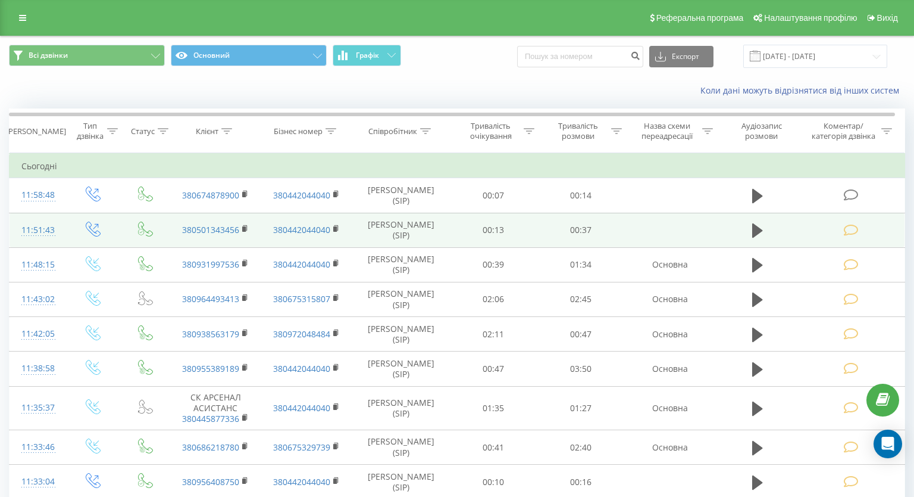
click at [844, 193] on icon at bounding box center [851, 195] width 15 height 13
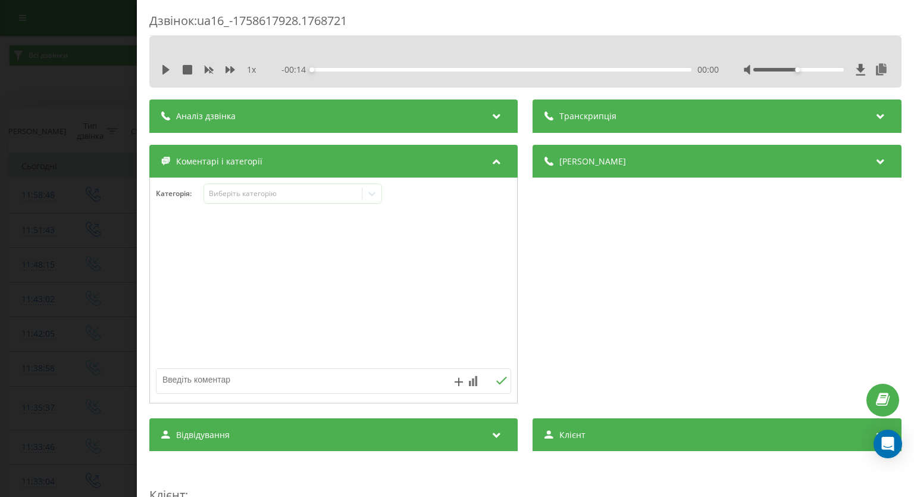
click at [241, 379] on textarea at bounding box center [298, 379] width 283 height 21
paste textarea "вже записалась"
type textarea "вже записалась"
click at [497, 382] on icon at bounding box center [502, 380] width 11 height 8
click at [7, 254] on div "Дзвінок : ua16_-1758617928.1768721 1 x - 00:14 00:00 00:00 Транскрипція Для AI-…" at bounding box center [457, 248] width 914 height 497
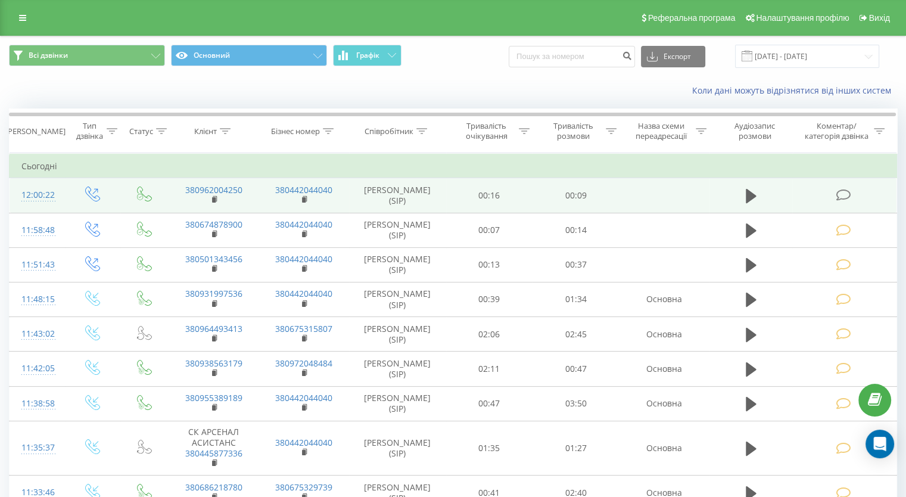
click at [842, 193] on icon at bounding box center [842, 195] width 15 height 13
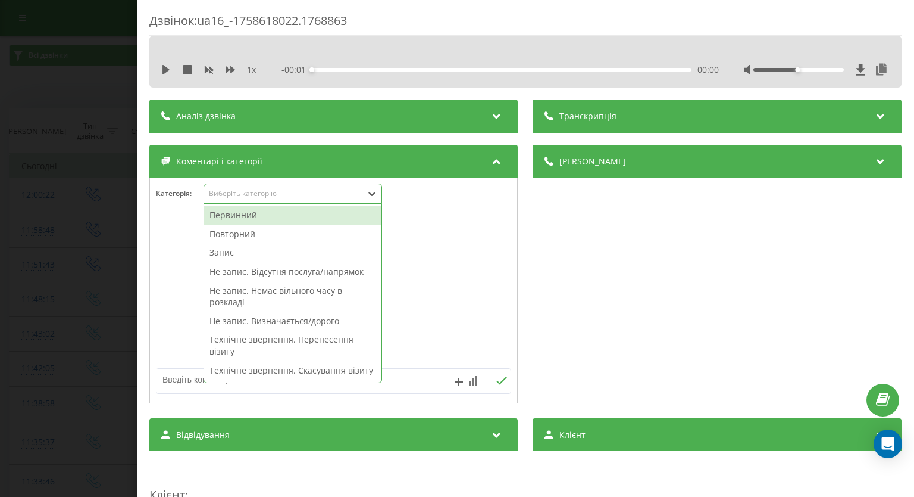
click at [376, 193] on icon at bounding box center [372, 194] width 12 height 12
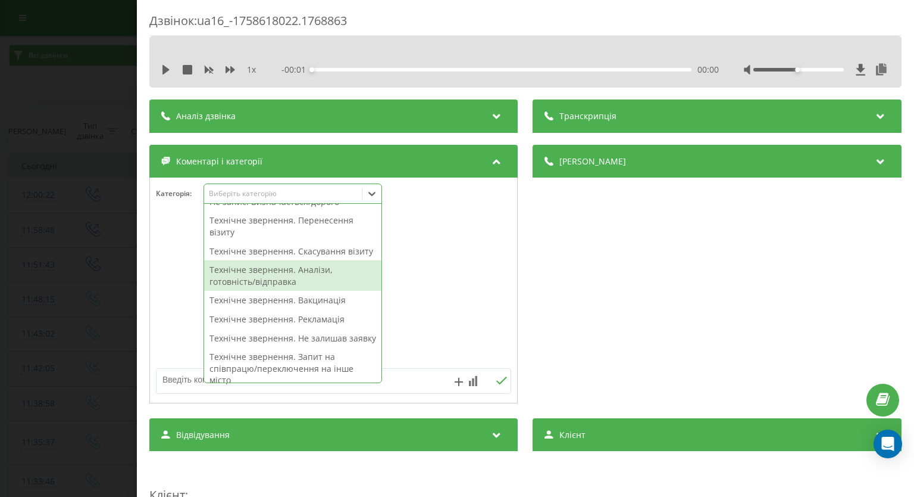
scroll to position [179, 0]
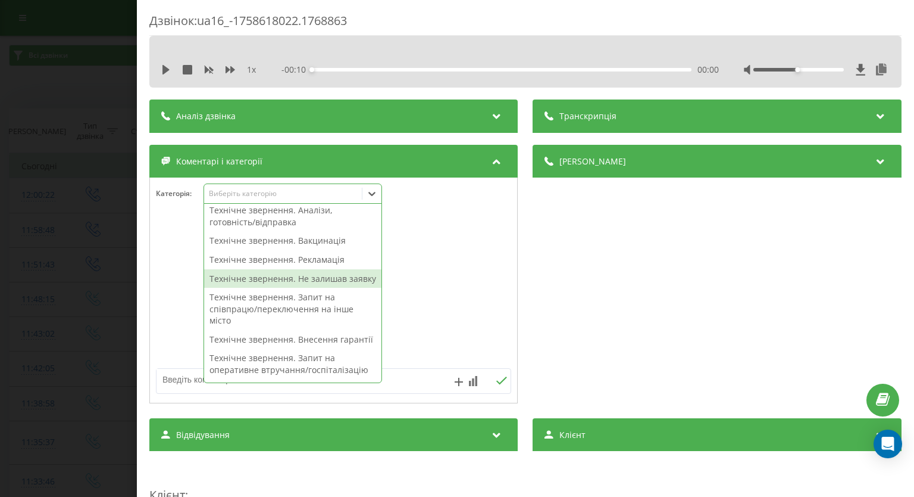
click at [338, 288] on div "Технічне звернення. Не залишав заявку" at bounding box center [292, 278] width 177 height 19
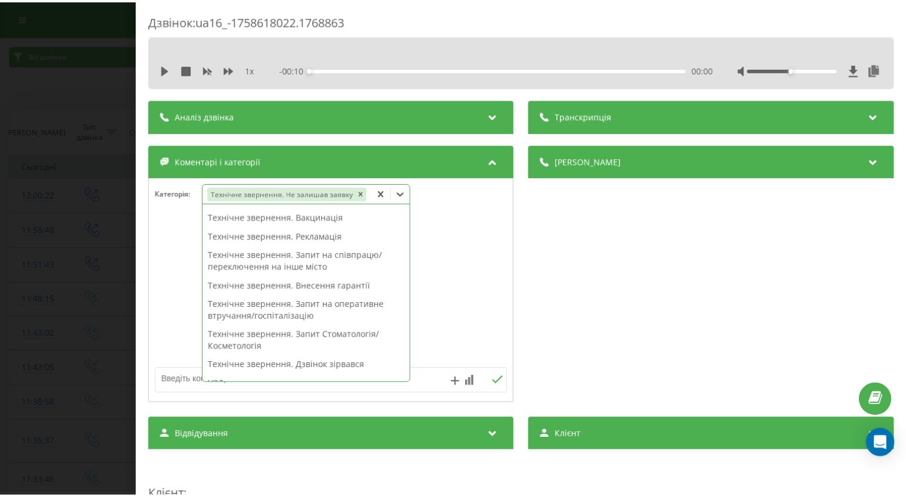
scroll to position [155, 0]
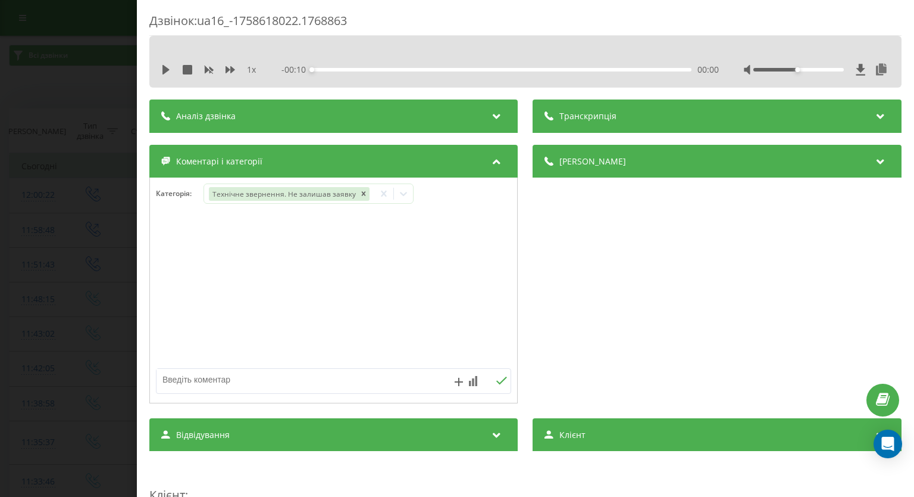
click at [85, 263] on div "Дзвінок : ua16_-1758618022.1768863 1 x - 00:10 00:00 00:00 Транскрипція Для AI-…" at bounding box center [457, 248] width 914 height 497
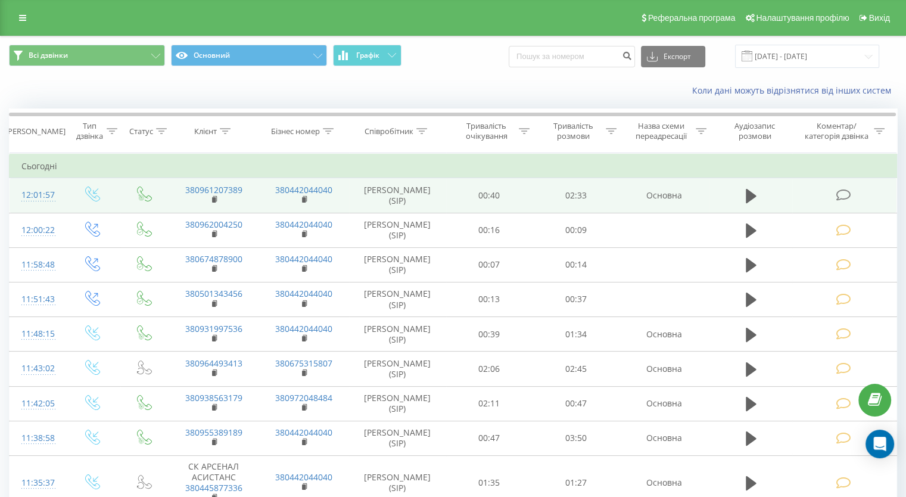
click at [840, 193] on icon at bounding box center [842, 195] width 15 height 13
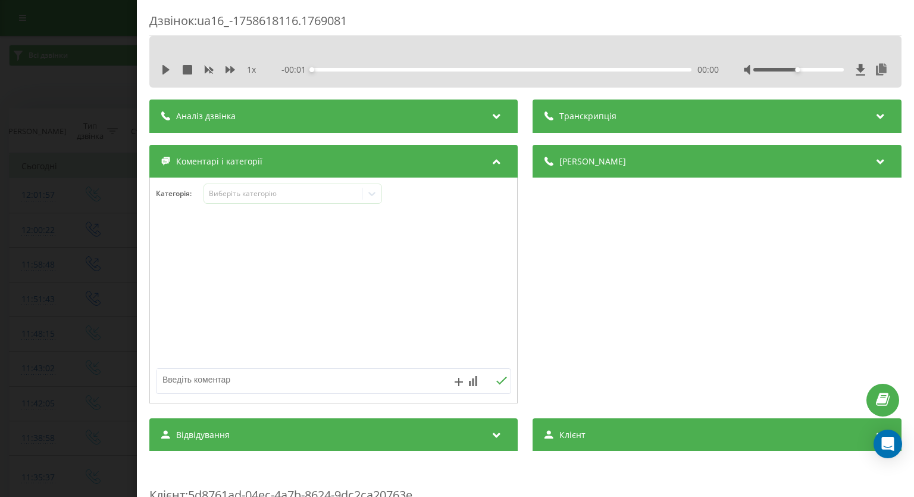
click at [224, 377] on textarea at bounding box center [298, 379] width 283 height 21
type textarea "уточнення по адресі"
click at [497, 382] on icon at bounding box center [502, 380] width 11 height 8
click at [18, 243] on div "Дзвінок : ua16_-1758618116.1769081 1 x - 02:34 00:00 00:00 Транскрипція Для AI-…" at bounding box center [457, 248] width 914 height 497
click at [375, 193] on icon at bounding box center [372, 194] width 7 height 4
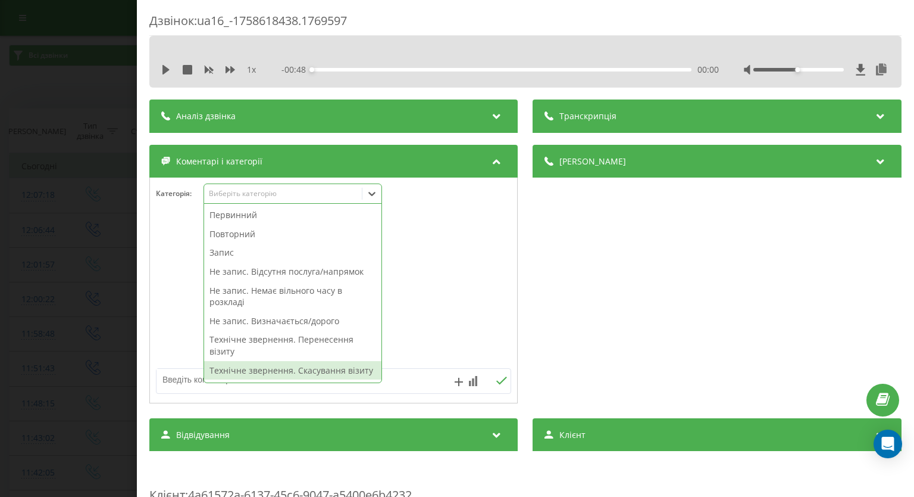
click at [292, 367] on div "Технічне звернення. Скасування візиту" at bounding box center [292, 370] width 177 height 19
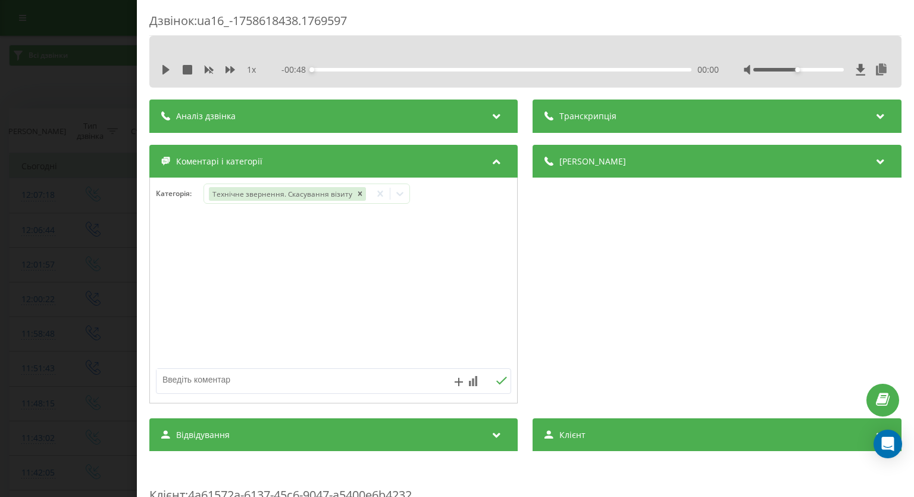
click at [31, 219] on div "Дзвінок : ua16_-1758618438.1769597 1 x - 00:48 00:00 00:00 Транскрипція Для AI-…" at bounding box center [457, 248] width 914 height 497
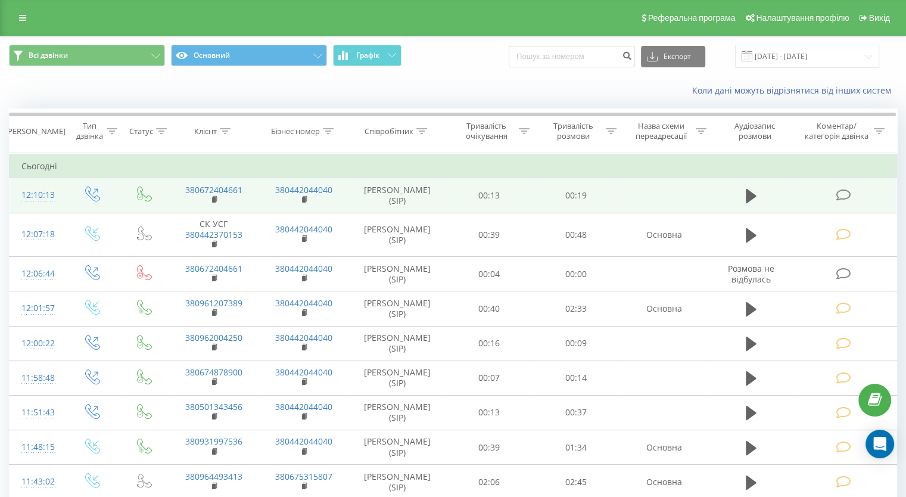
click at [838, 186] on td at bounding box center [844, 195] width 104 height 35
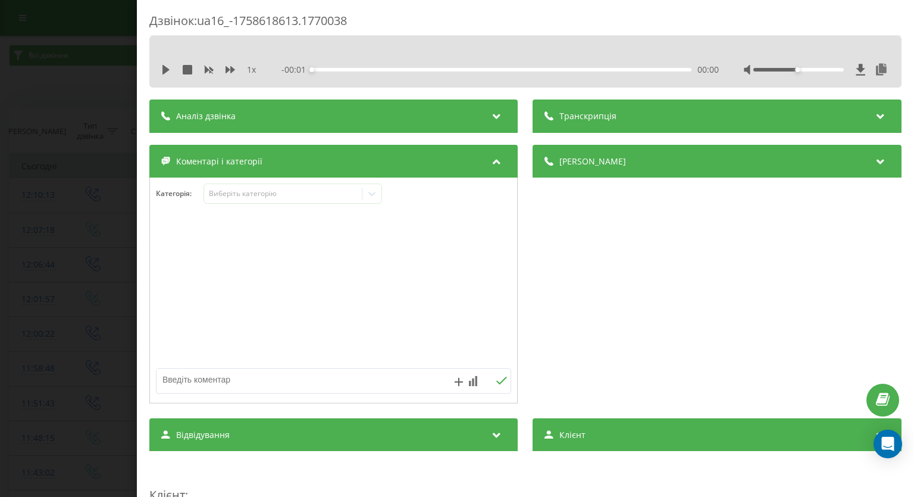
click at [248, 379] on textarea at bounding box center [298, 379] width 283 height 21
paste textarea "вже телефонували"
type textarea "вже телефонували"
click at [499, 377] on icon at bounding box center [502, 380] width 11 height 8
click at [52, 254] on div "Дзвінок : ua16_-1758618613.1770038 1 x - 00:20 00:00 00:00 Транскрипція Для AI-…" at bounding box center [457, 248] width 914 height 497
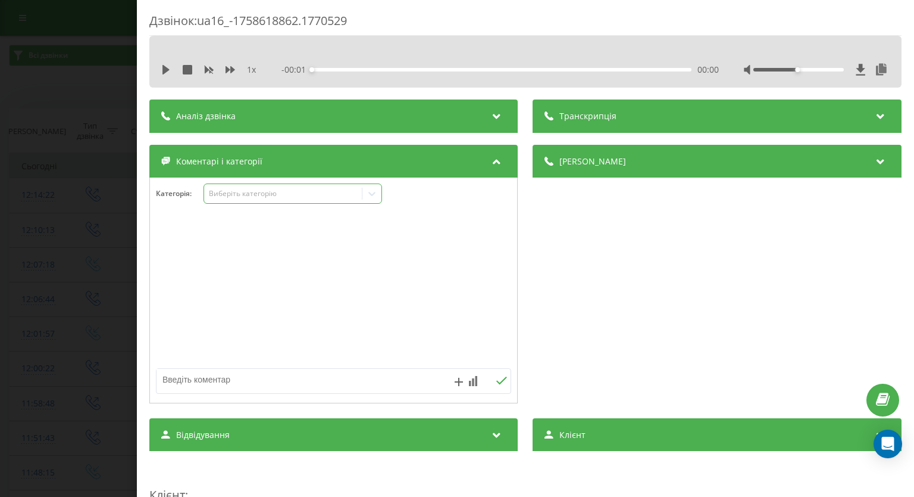
click at [381, 199] on div at bounding box center [372, 193] width 19 height 19
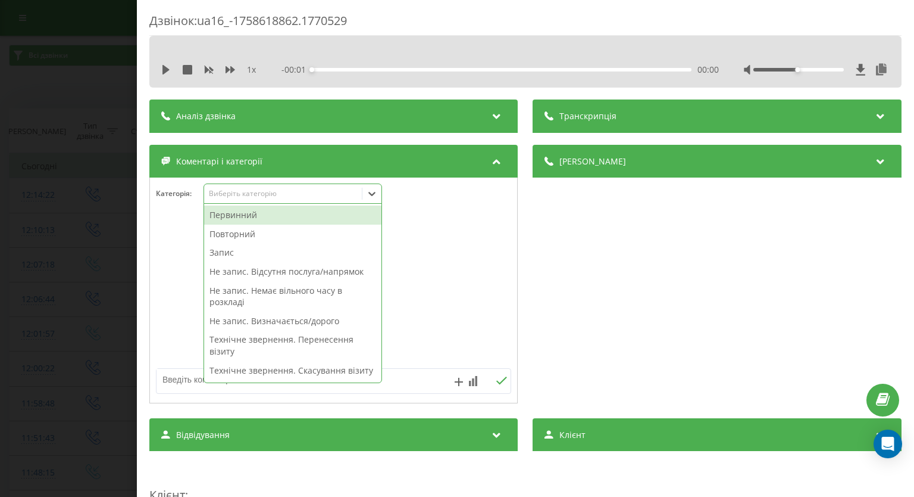
click at [314, 222] on div "Первинний" at bounding box center [292, 214] width 177 height 19
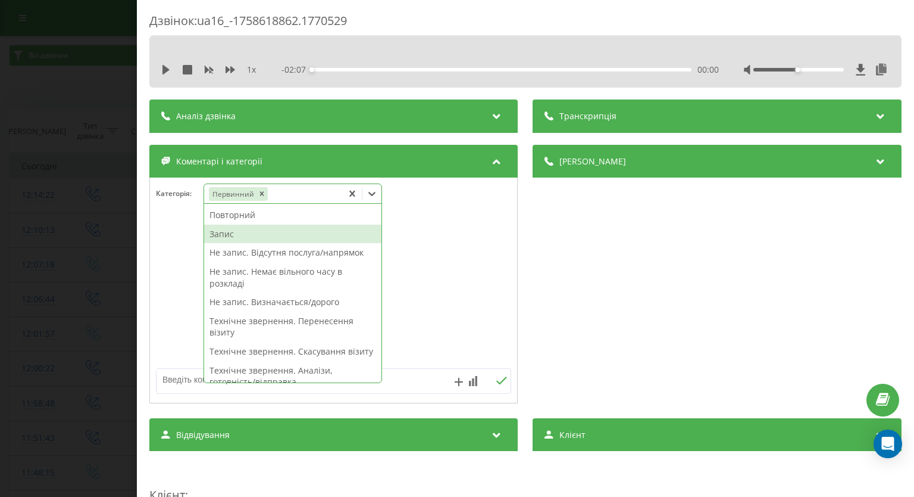
click at [252, 235] on div "Запис" at bounding box center [292, 233] width 177 height 19
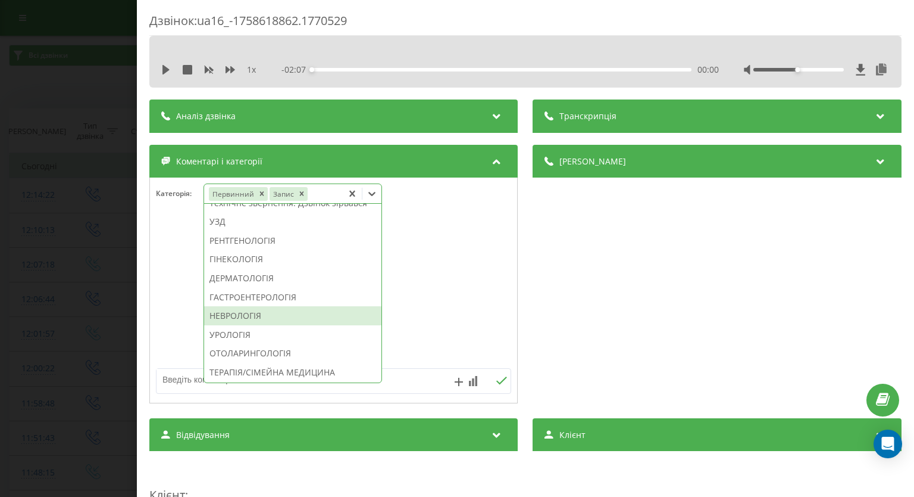
scroll to position [417, 0]
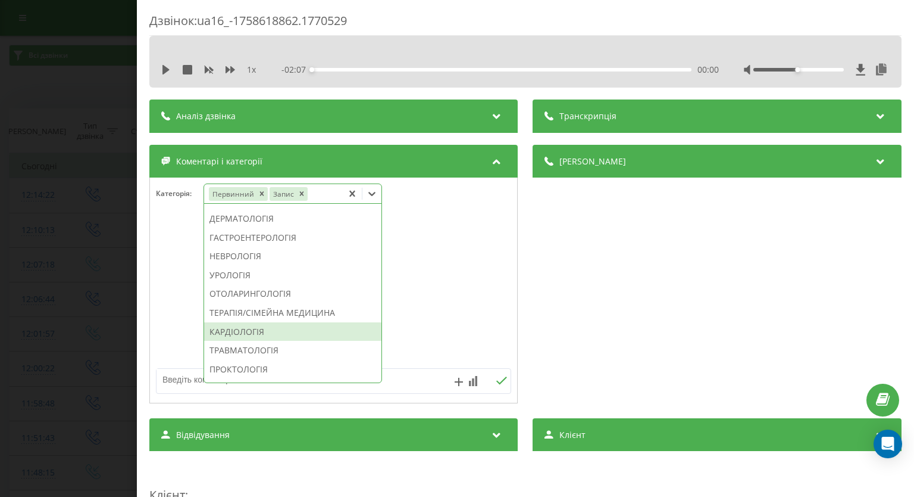
click at [252, 341] on div "КАРДІОЛОГІЯ" at bounding box center [292, 331] width 177 height 19
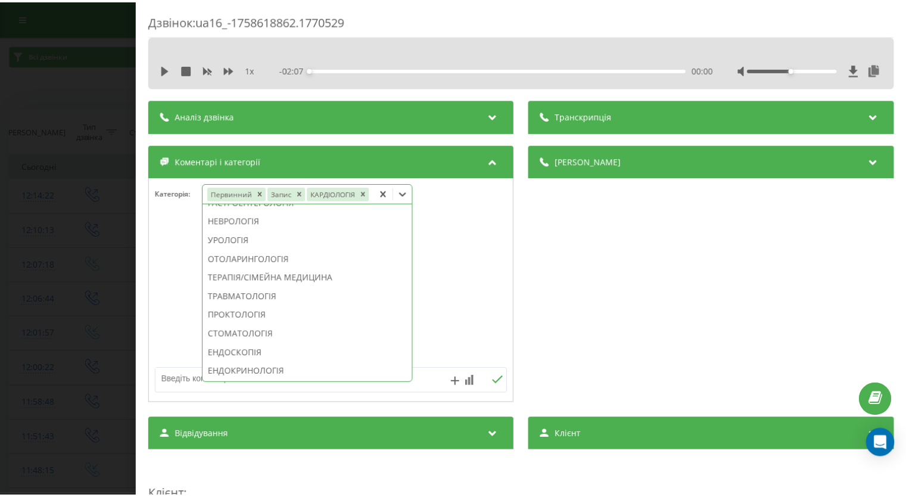
scroll to position [347, 0]
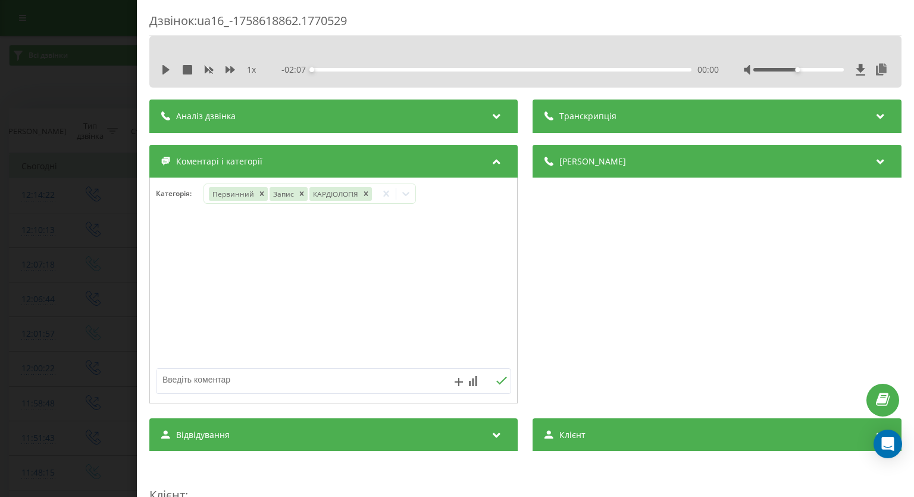
click at [48, 284] on div "Дзвінок : ua16_-1758618862.1770529 1 x - 02:07 00:00 00:00 Транскрипція Для AI-…" at bounding box center [457, 248] width 914 height 497
click at [367, 196] on icon at bounding box center [372, 194] width 12 height 12
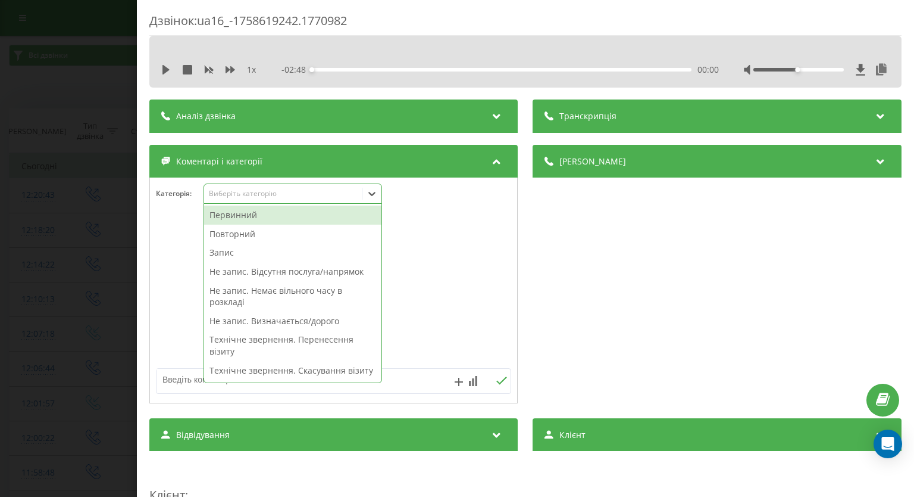
click at [322, 222] on div "Первинний" at bounding box center [292, 214] width 177 height 19
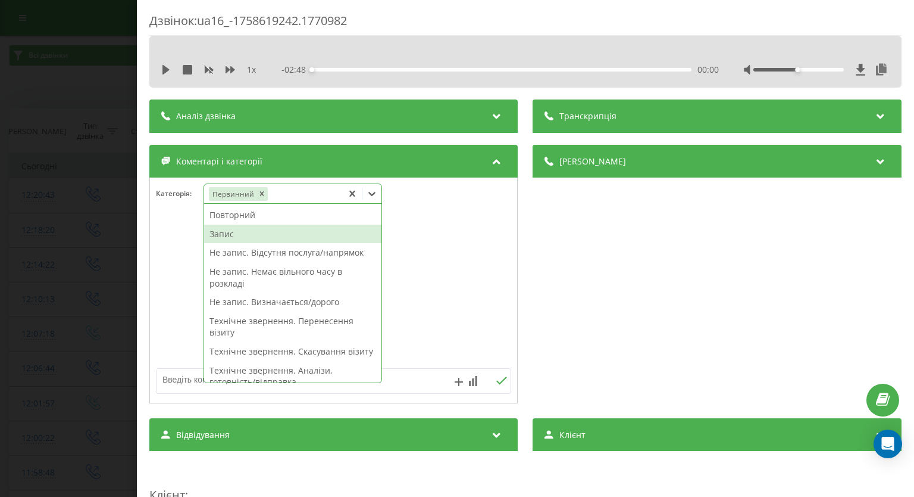
click at [283, 236] on div "Запис" at bounding box center [292, 233] width 177 height 19
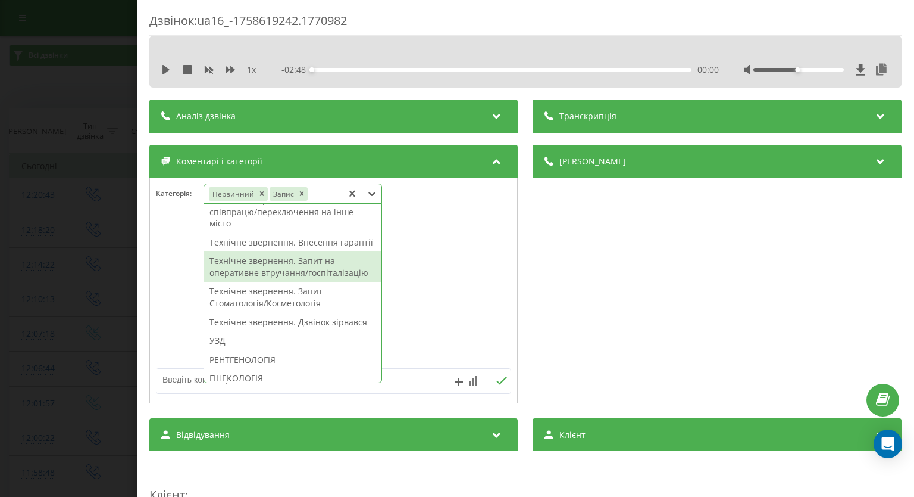
scroll to position [476, 0]
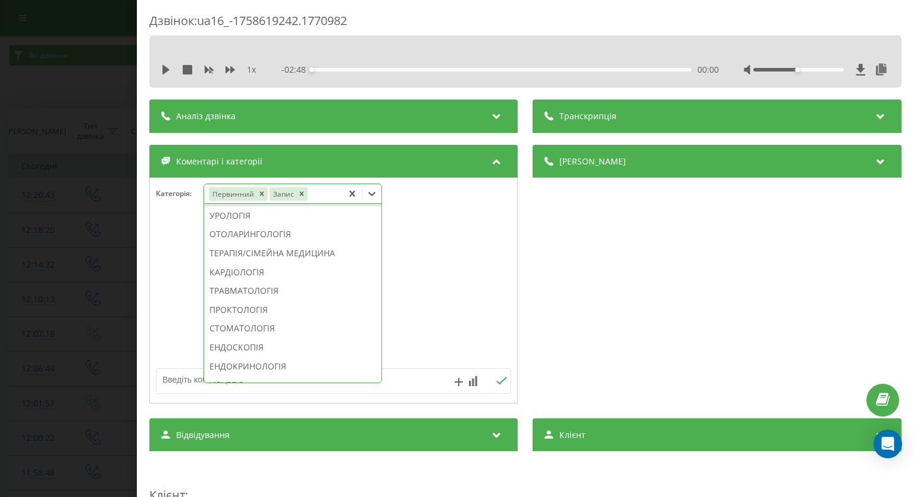
click at [254, 206] on div "НЕВРОЛОГІЯ" at bounding box center [292, 196] width 177 height 19
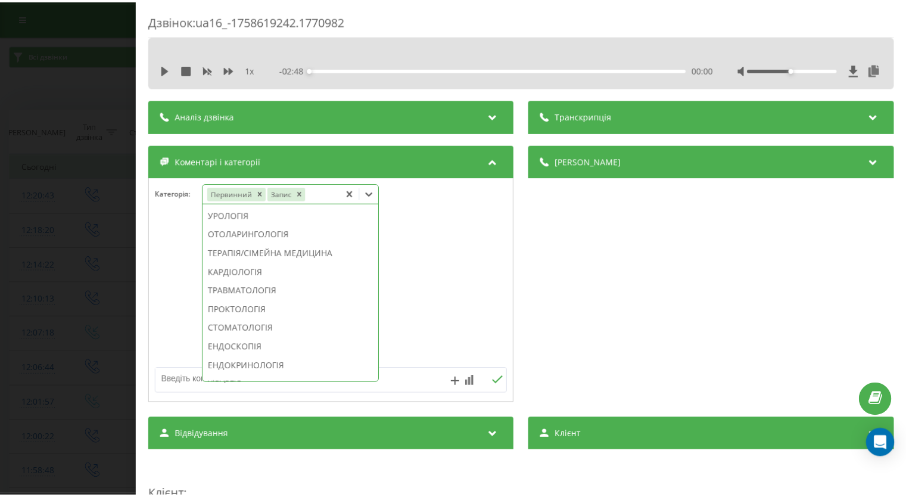
scroll to position [406, 0]
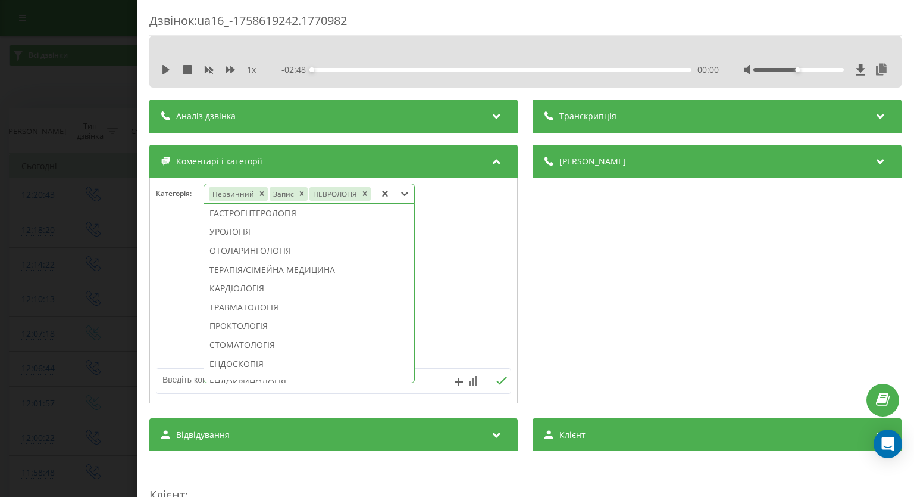
click at [40, 220] on div "Дзвінок : ua16_-1758619242.1770982 1 x - 02:48 00:00 00:00 Транскрипція Для AI-…" at bounding box center [457, 248] width 914 height 497
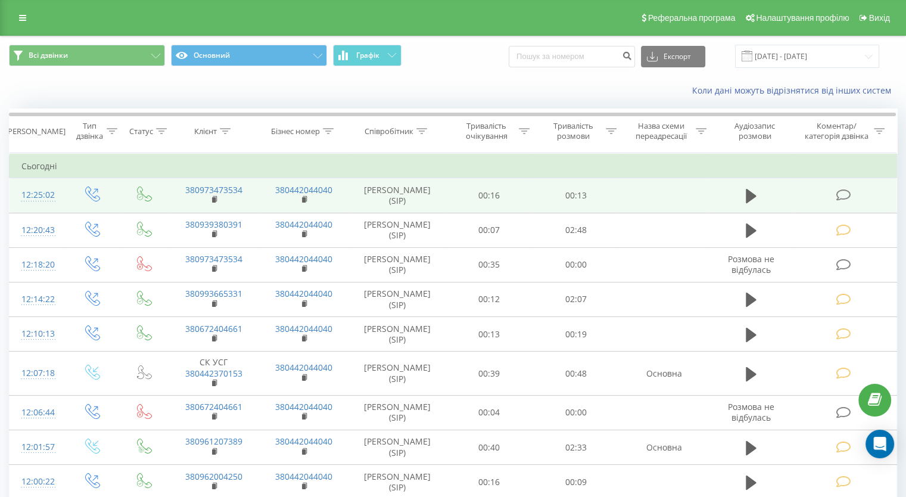
click at [841, 195] on icon at bounding box center [842, 195] width 15 height 13
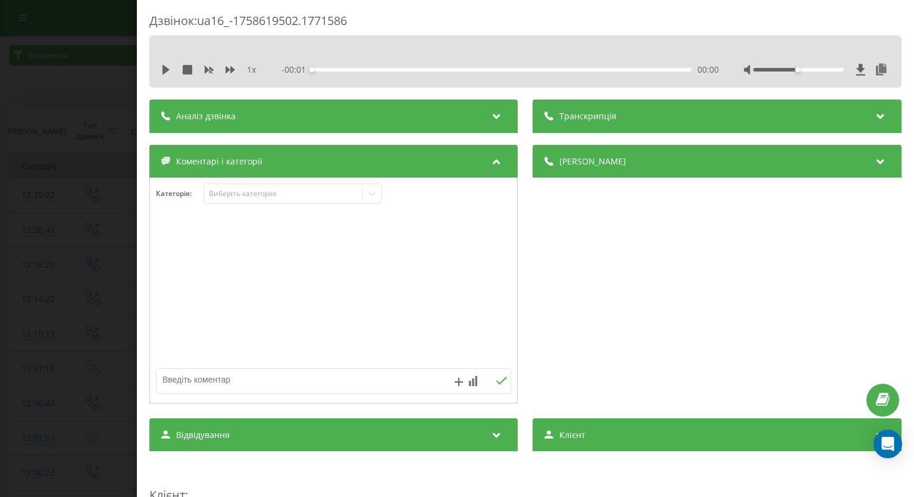
click at [218, 382] on textarea at bounding box center [298, 379] width 283 height 21
paste textarea "вже записалась"
type textarea "вже записалась"
click at [499, 380] on icon at bounding box center [502, 380] width 11 height 8
click at [48, 239] on div "Дзвінок : ua16_-1758619502.1771586 1 x - 00:14 00:00 00:00 Транскрипція Для AI-…" at bounding box center [457, 248] width 914 height 497
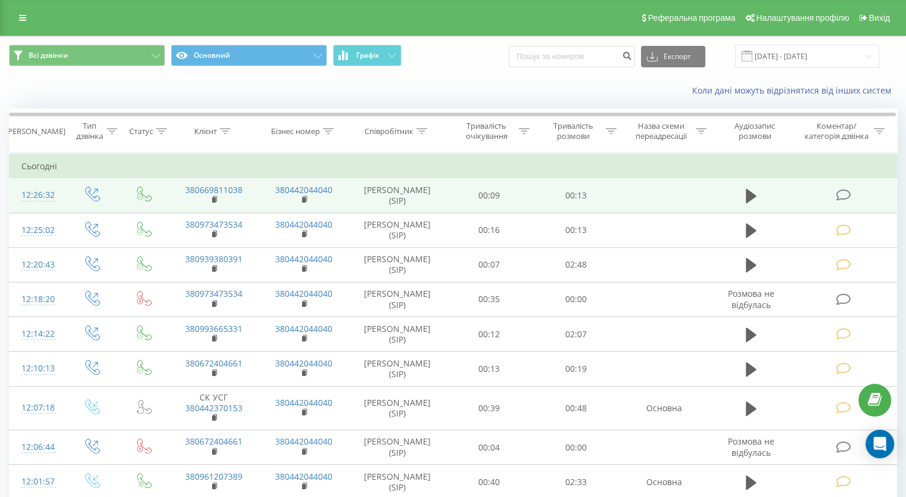
click at [844, 194] on icon at bounding box center [842, 195] width 15 height 13
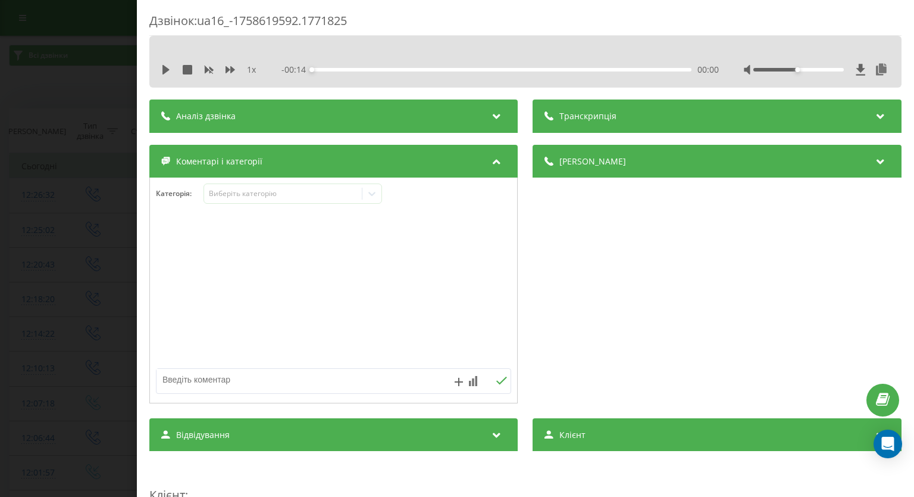
click at [230, 374] on textarea at bounding box center [298, 379] width 283 height 21
paste textarea "вже записалась"
type textarea "вже записалась"
click at [497, 381] on icon at bounding box center [502, 380] width 11 height 8
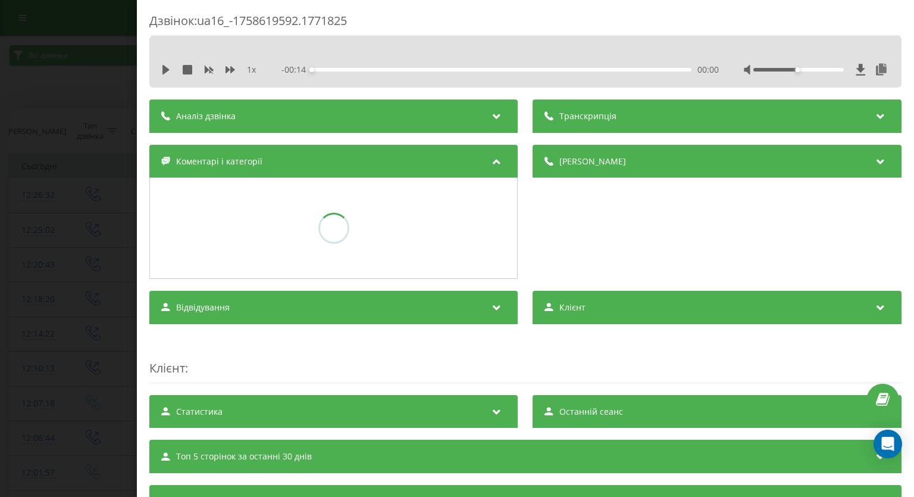
click at [27, 143] on div "Дзвінок : ua16_-1758619592.1771825 1 x - 00:14 00:00 00:00 Транскрипція Для AI-…" at bounding box center [457, 248] width 914 height 497
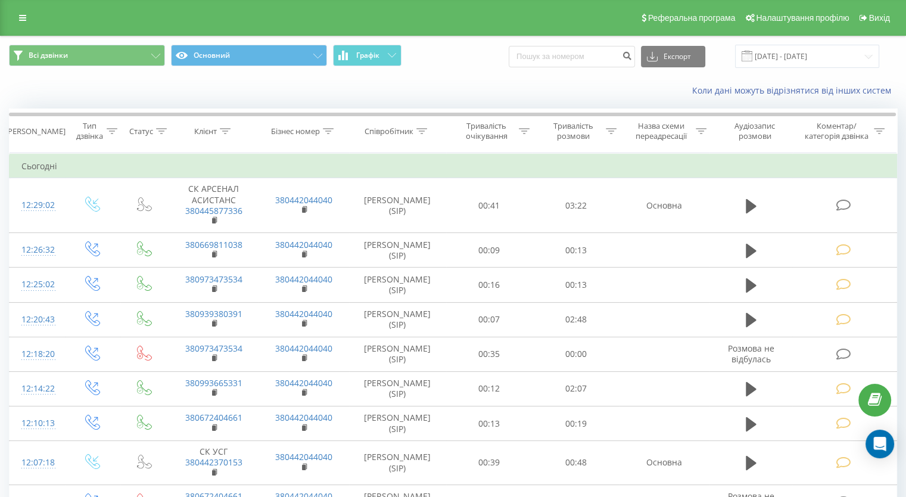
click at [834, 206] on td at bounding box center [844, 205] width 104 height 55
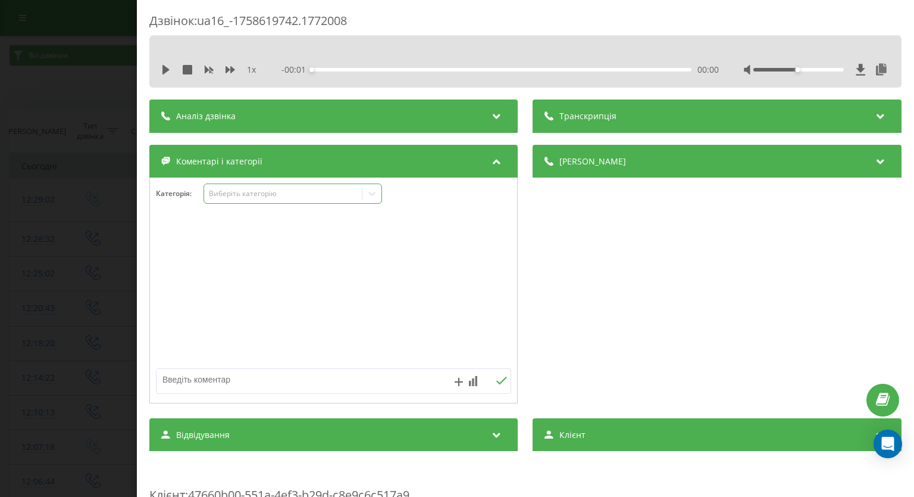
click at [381, 196] on div at bounding box center [372, 193] width 19 height 19
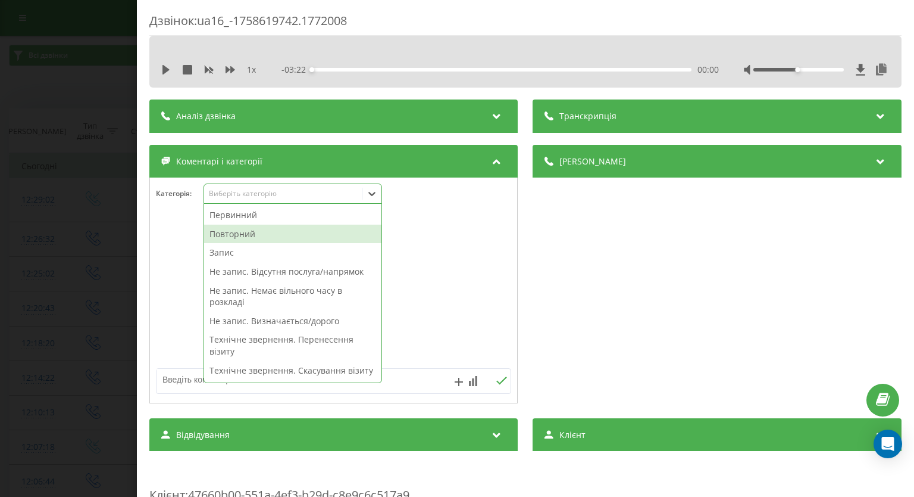
click at [316, 233] on div "Повторний" at bounding box center [292, 233] width 177 height 19
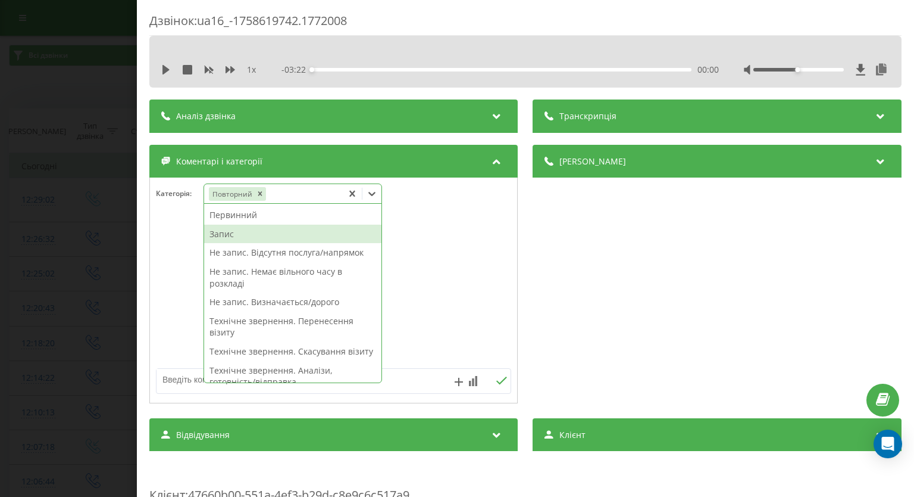
click at [238, 235] on div "Запис" at bounding box center [292, 233] width 177 height 19
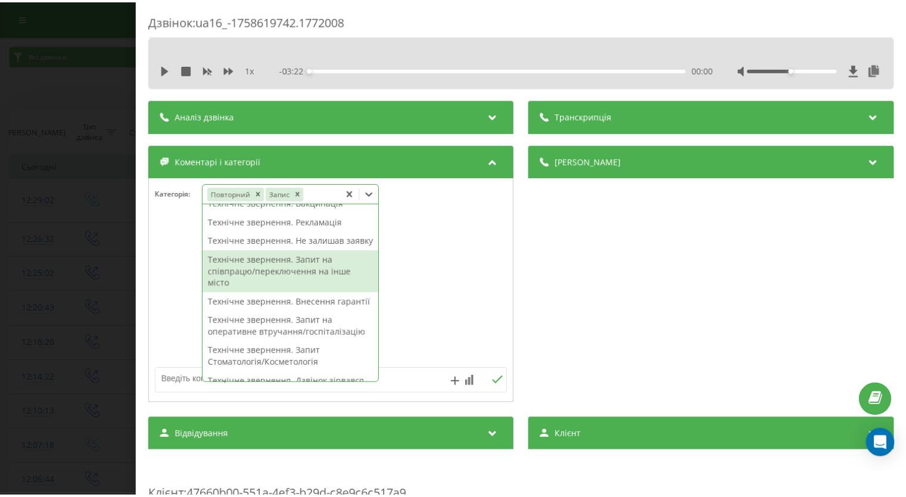
scroll to position [357, 0]
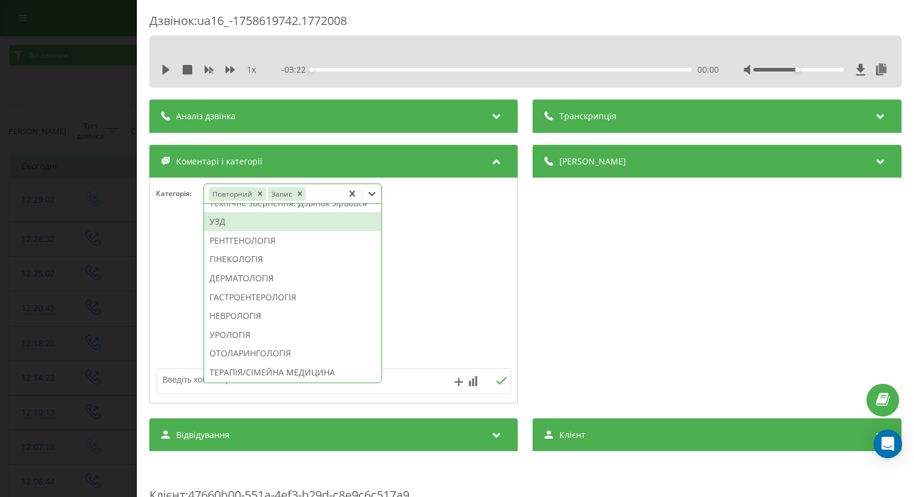
click at [305, 231] on div "УЗД" at bounding box center [292, 221] width 177 height 19
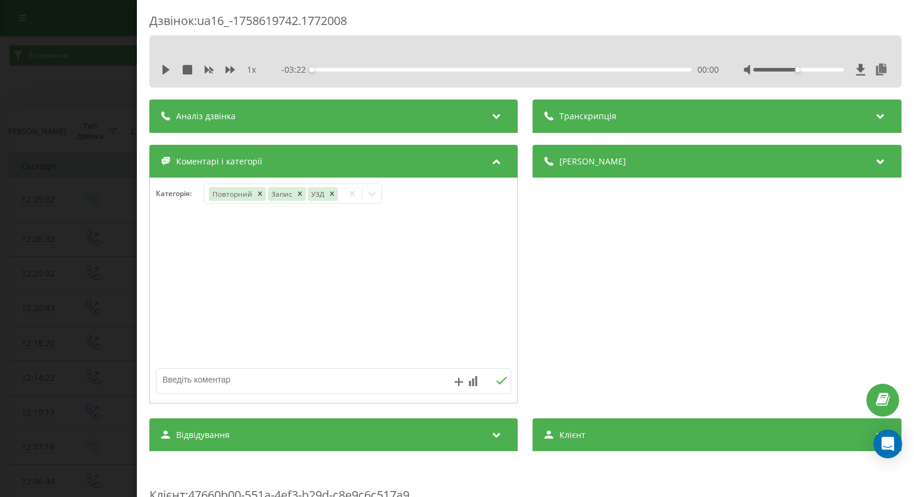
click at [0, 262] on div "Дзвінок : ua16_-1758619742.1772008 1 x - 03:22 00:00 00:00 Транскрипція Для AI-…" at bounding box center [457, 248] width 914 height 497
click at [163, 65] on icon at bounding box center [166, 70] width 7 height 10
click at [233, 67] on icon at bounding box center [231, 70] width 10 height 10
click at [365, 196] on div at bounding box center [372, 193] width 19 height 19
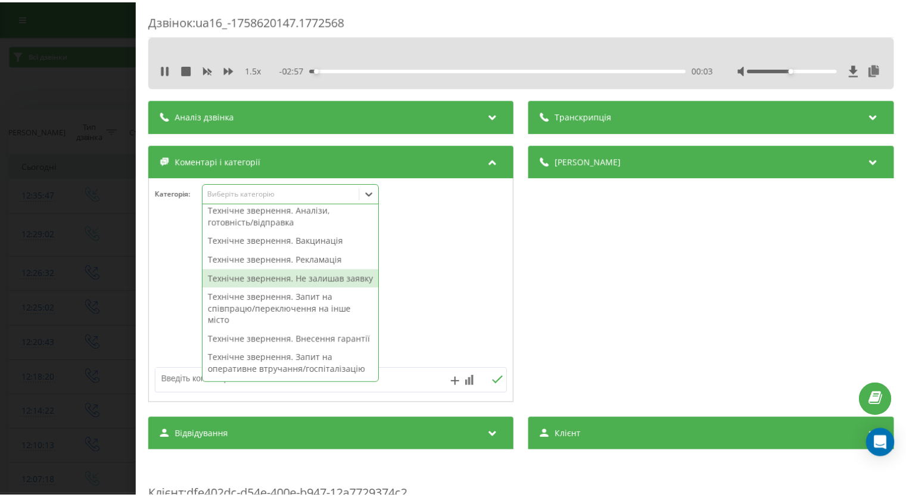
scroll to position [357, 0]
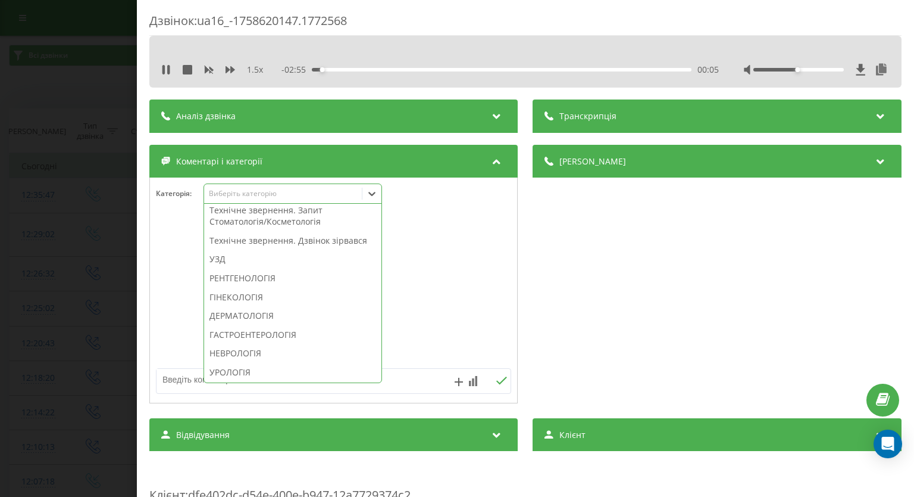
click at [286, 288] on div "РЕНТГЕНОЛОГІЯ" at bounding box center [292, 278] width 177 height 19
click at [444, 249] on div at bounding box center [333, 290] width 367 height 143
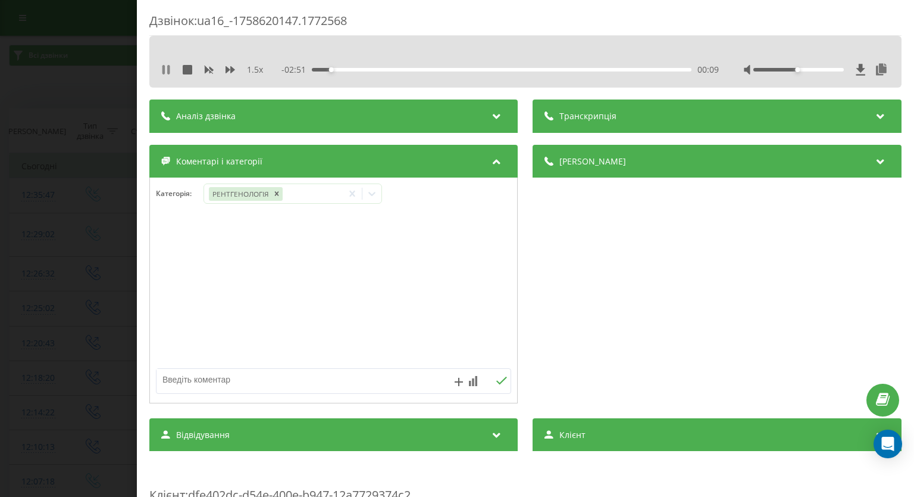
click at [163, 69] on icon at bounding box center [164, 70] width 2 height 10
click at [247, 377] on textarea at bounding box center [298, 379] width 283 height 21
type textarea "Доки погоджуватимуть"
click at [501, 382] on icon at bounding box center [502, 380] width 11 height 8
click at [50, 242] on div "Дзвінок : ua16_-1758620147.1772568 1.5 x - 02:50 00:10 00:10 Транскрипція Для A…" at bounding box center [457, 248] width 914 height 497
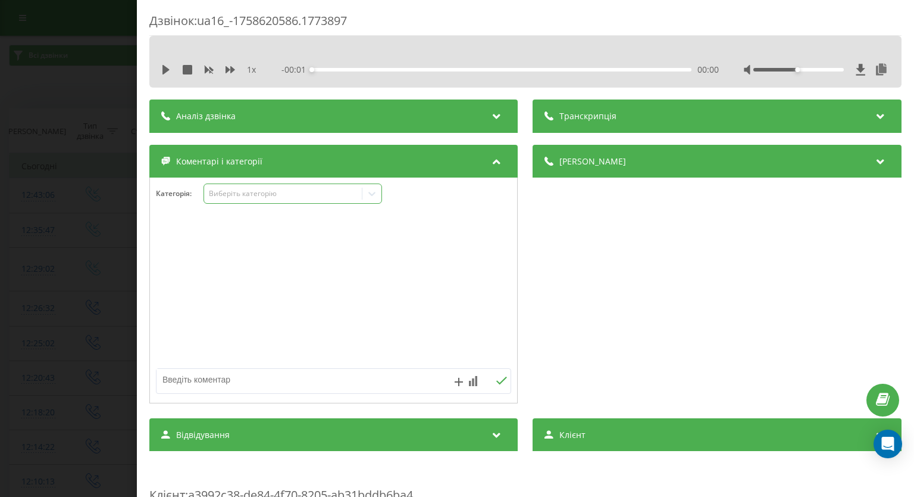
click at [369, 196] on icon at bounding box center [372, 194] width 12 height 12
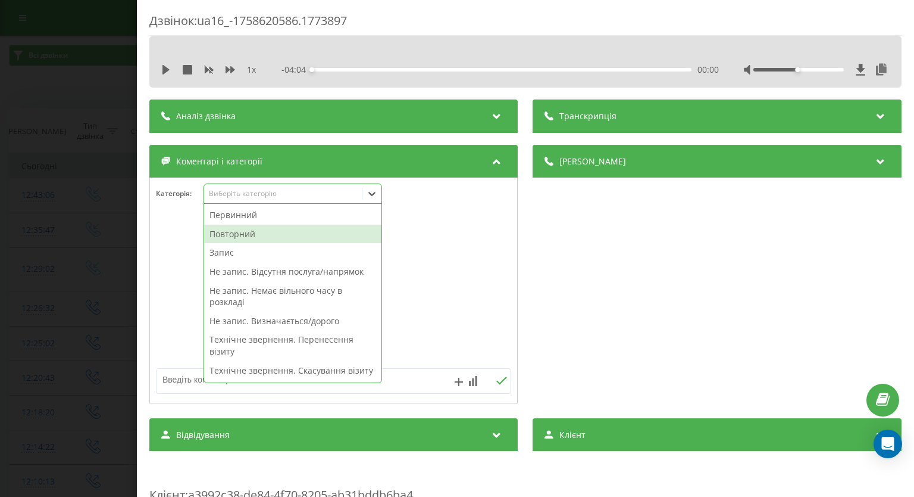
click at [296, 230] on div "Повторний" at bounding box center [292, 233] width 177 height 19
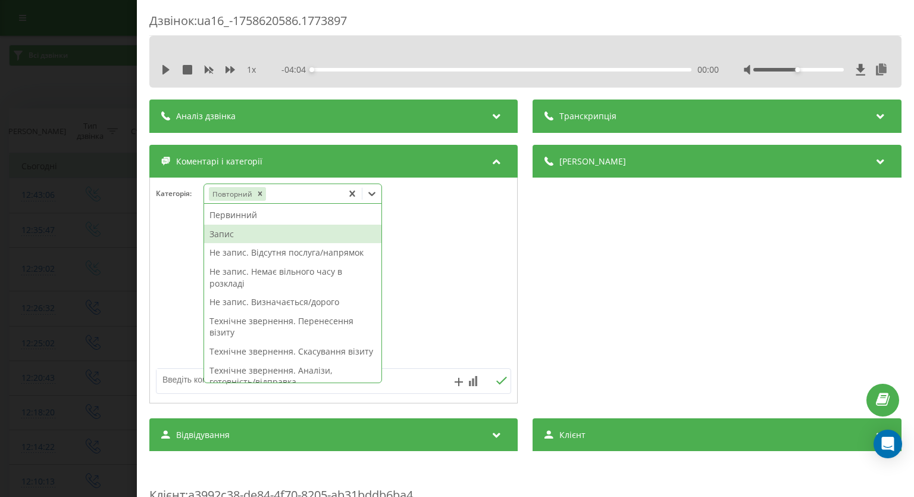
click at [238, 232] on div "Запис" at bounding box center [292, 233] width 177 height 19
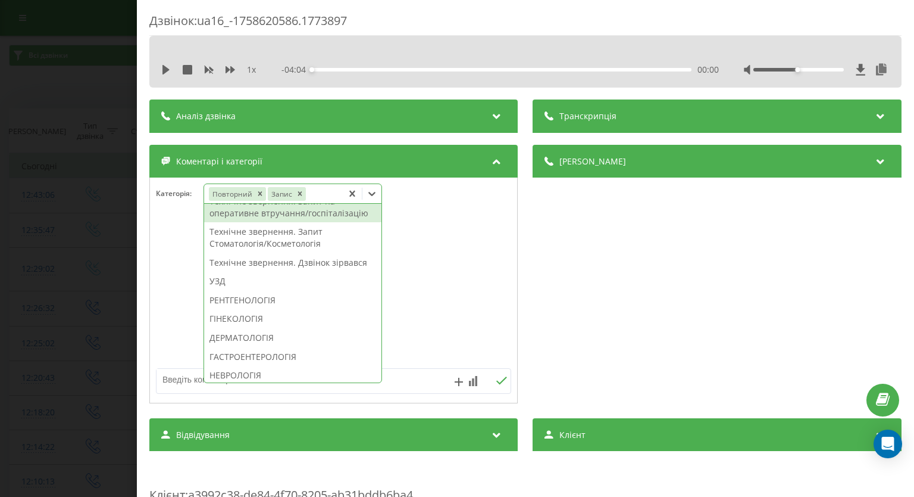
scroll to position [417, 0]
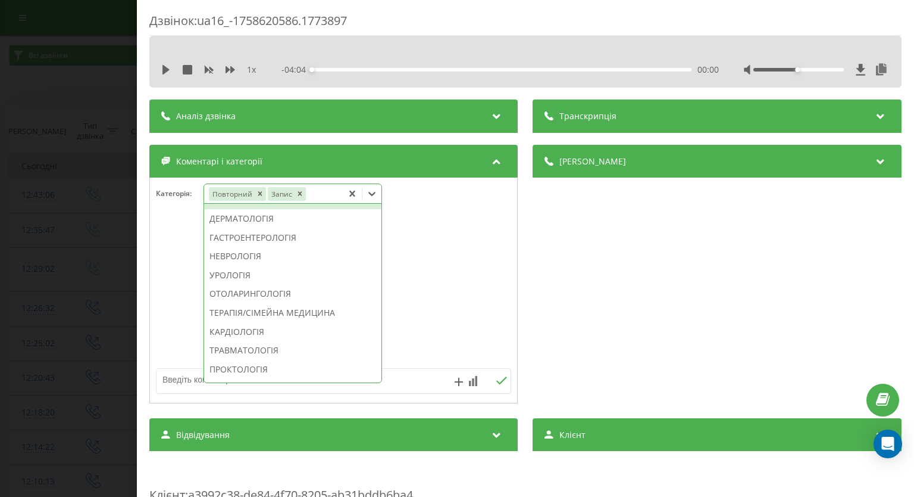
click at [241, 209] on div "ГІНЕКОЛОГІЯ" at bounding box center [292, 199] width 177 height 19
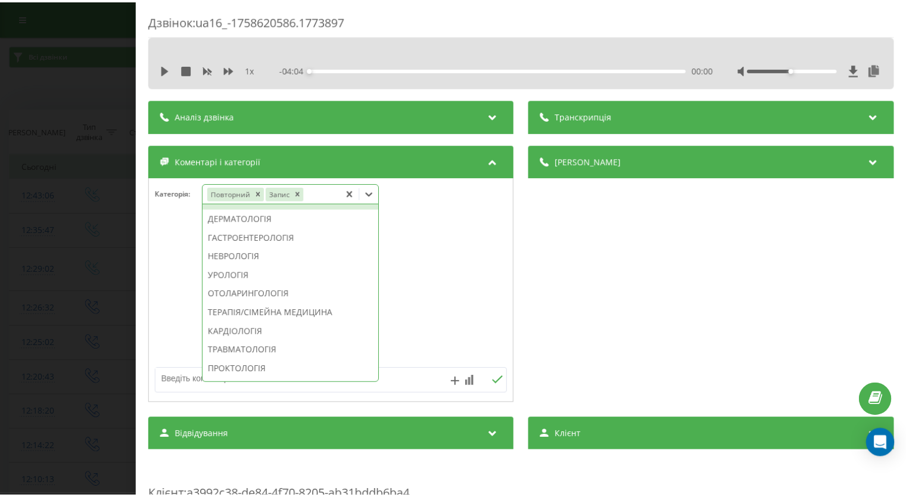
scroll to position [347, 0]
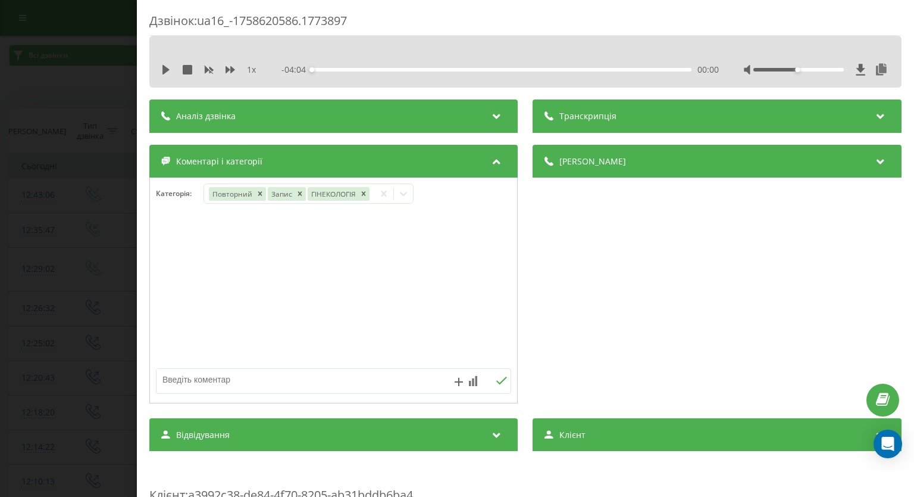
click at [35, 234] on div "Дзвінок : ua16_-1758620586.1773897 1 x - 04:04 00:00 00:00 Транскрипція Для AI-…" at bounding box center [457, 248] width 914 height 497
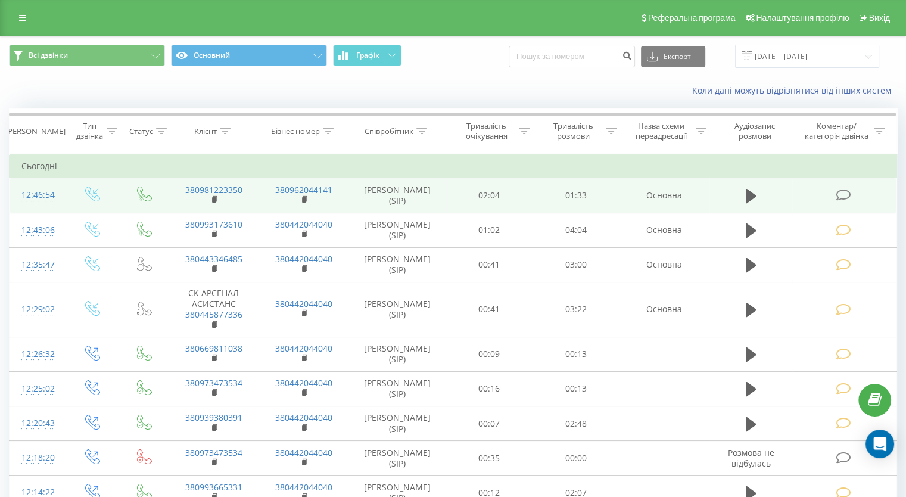
click at [838, 192] on icon at bounding box center [842, 195] width 15 height 13
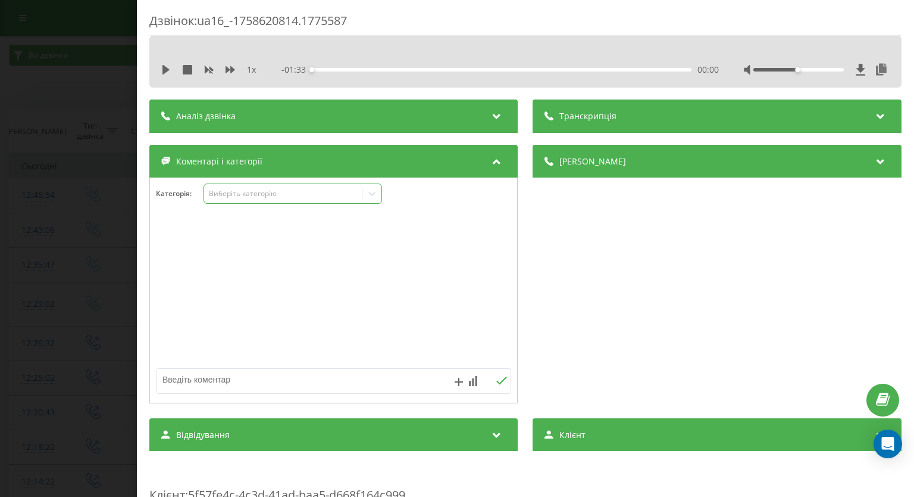
click at [369, 195] on icon at bounding box center [372, 194] width 12 height 12
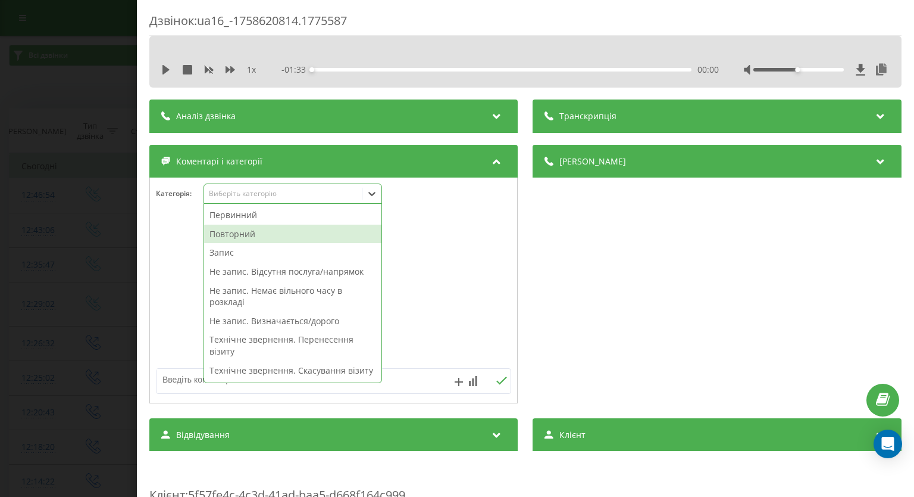
click at [285, 226] on div "Повторний" at bounding box center [292, 233] width 177 height 19
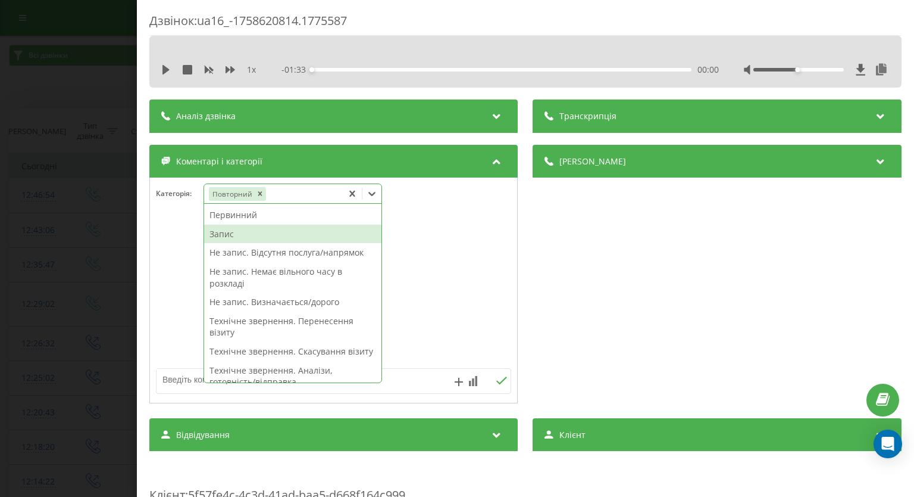
click at [234, 231] on div "Запис" at bounding box center [292, 233] width 177 height 19
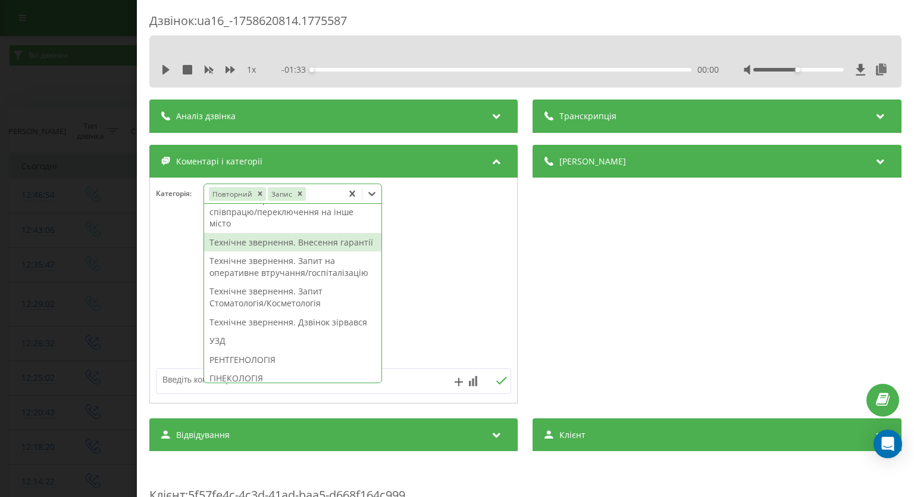
scroll to position [417, 0]
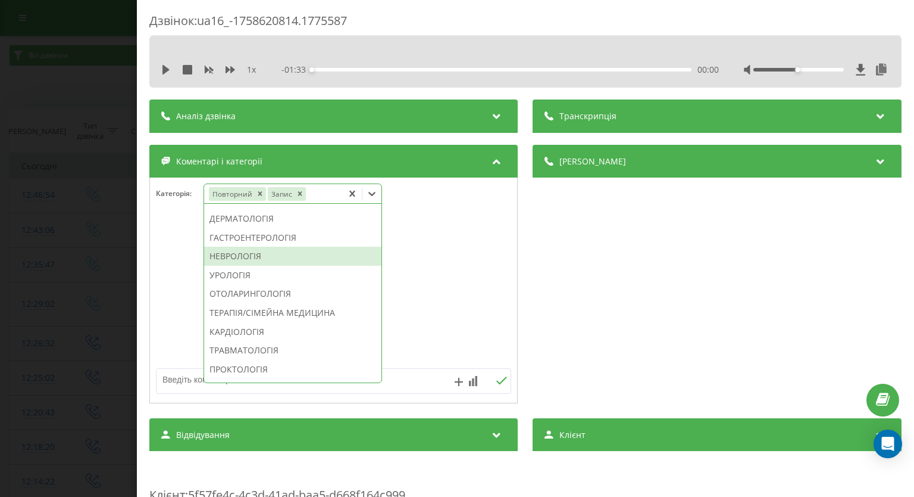
click at [264, 266] on div "НЕВРОЛОГІЯ" at bounding box center [292, 255] width 177 height 19
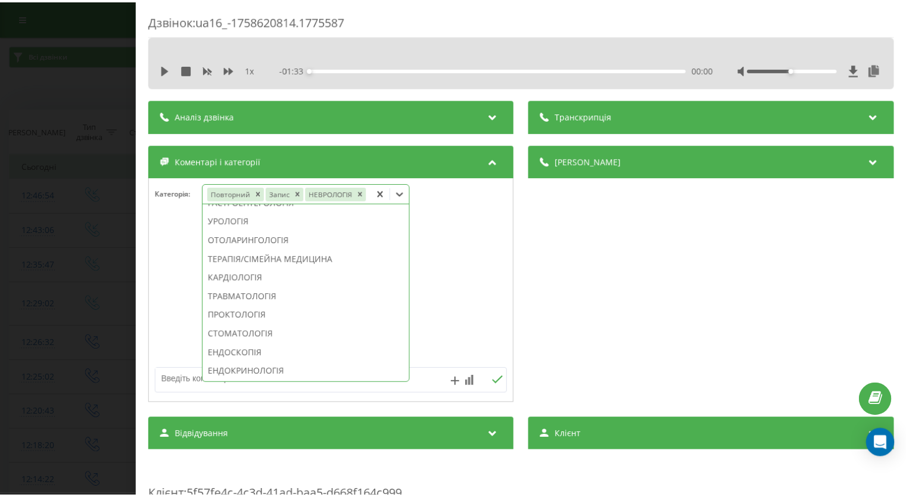
scroll to position [347, 0]
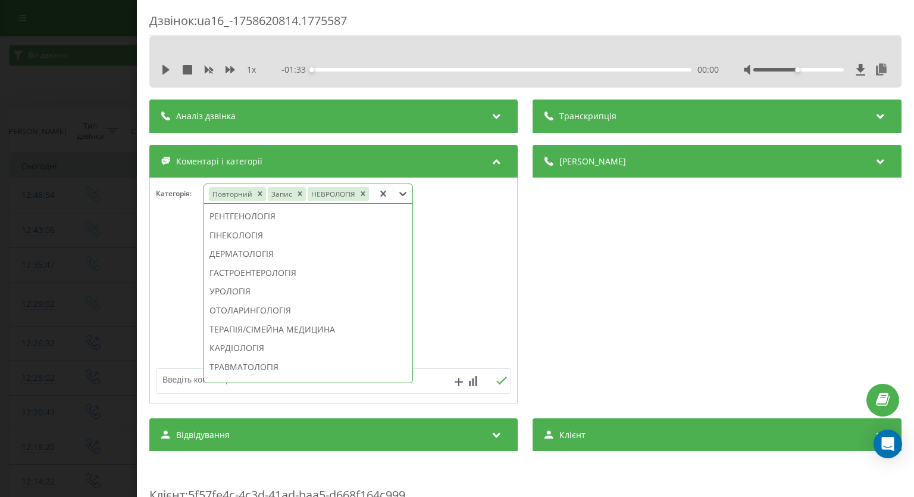
click at [0, 310] on div "Дзвінок : ua16_-1758620814.1775587 1 x - 01:33 00:00 00:00 Транскрипція Для AI-…" at bounding box center [457, 248] width 914 height 497
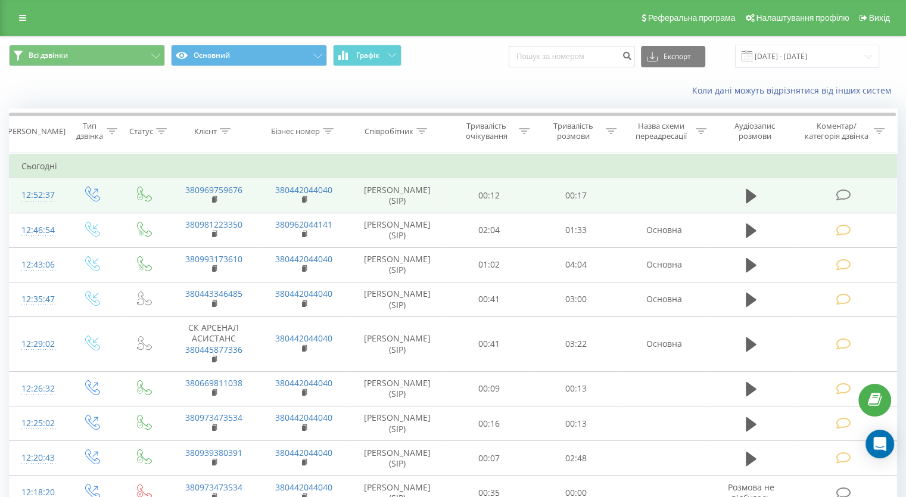
click at [843, 192] on icon at bounding box center [842, 195] width 15 height 13
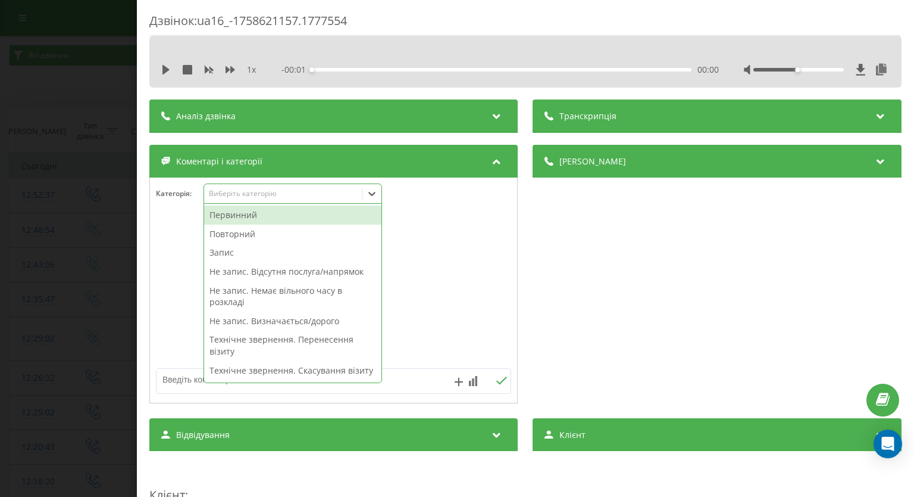
click at [374, 193] on icon at bounding box center [372, 194] width 7 height 4
click at [348, 213] on div "Первинний" at bounding box center [292, 214] width 177 height 19
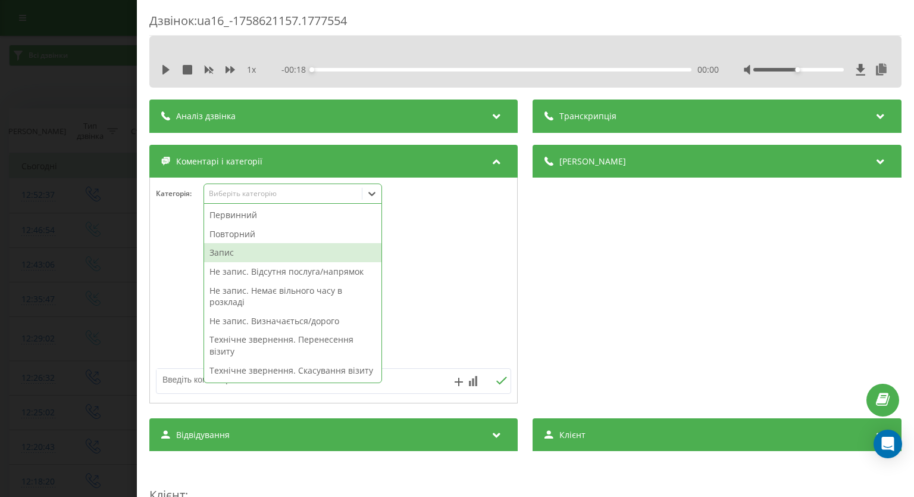
click at [407, 379] on textarea at bounding box center [298, 379] width 283 height 21
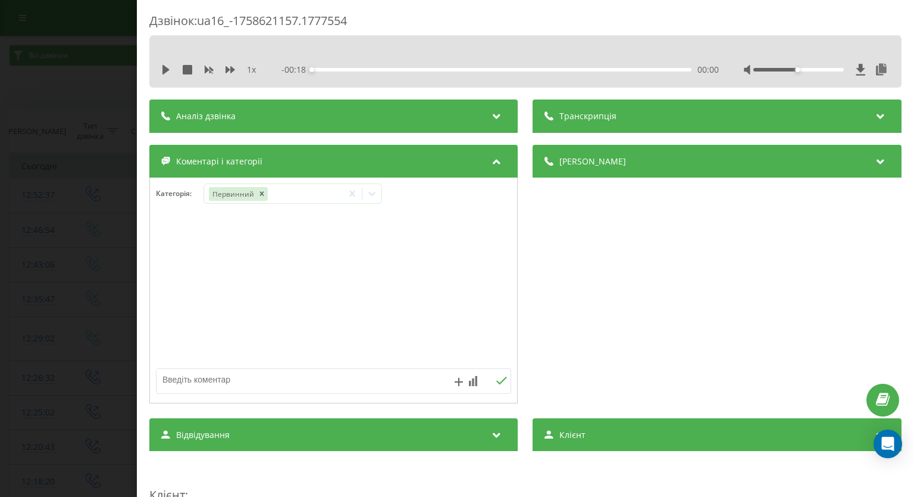
paste textarea "вже телефонували"
type textarea "вже телефонували"
click at [500, 383] on icon at bounding box center [502, 380] width 11 height 8
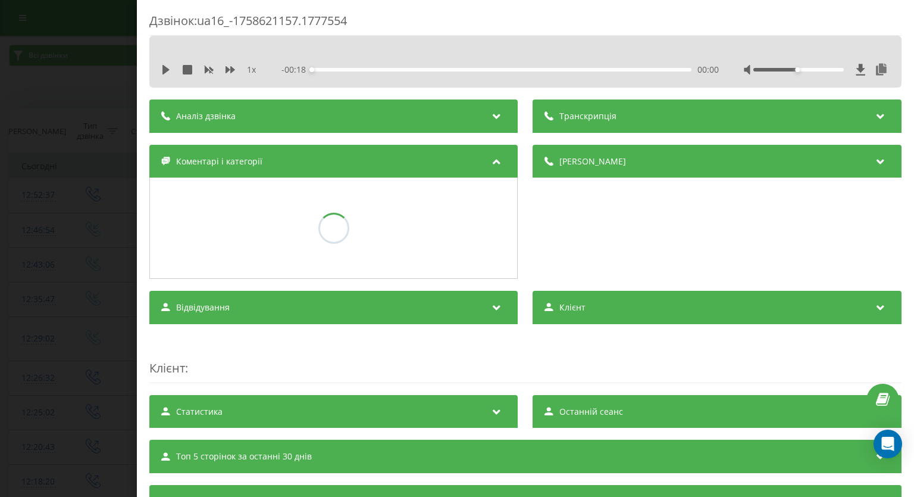
click at [80, 258] on div "Дзвінок : ua16_-1758621157.1777554 1 x - 00:18 00:00 00:00 Транскрипція Для AI-…" at bounding box center [457, 248] width 914 height 497
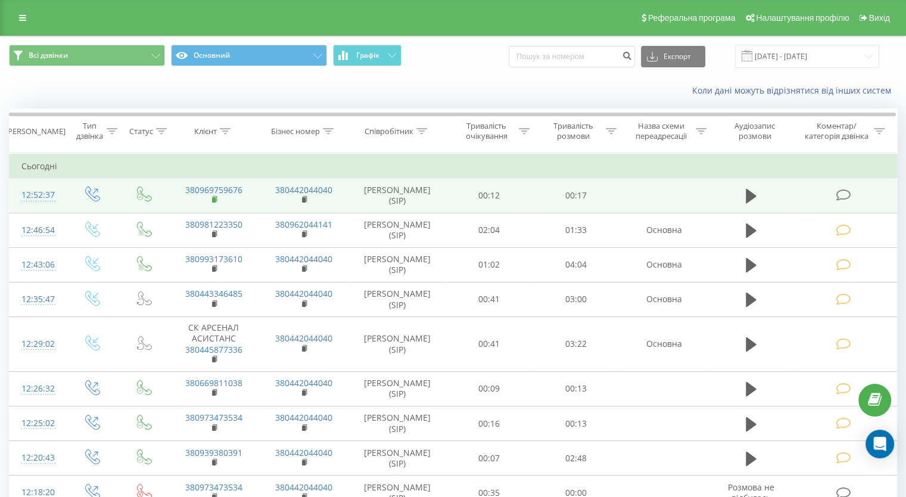
click at [213, 196] on icon at bounding box center [215, 198] width 4 height 5
click at [841, 191] on icon at bounding box center [842, 195] width 15 height 13
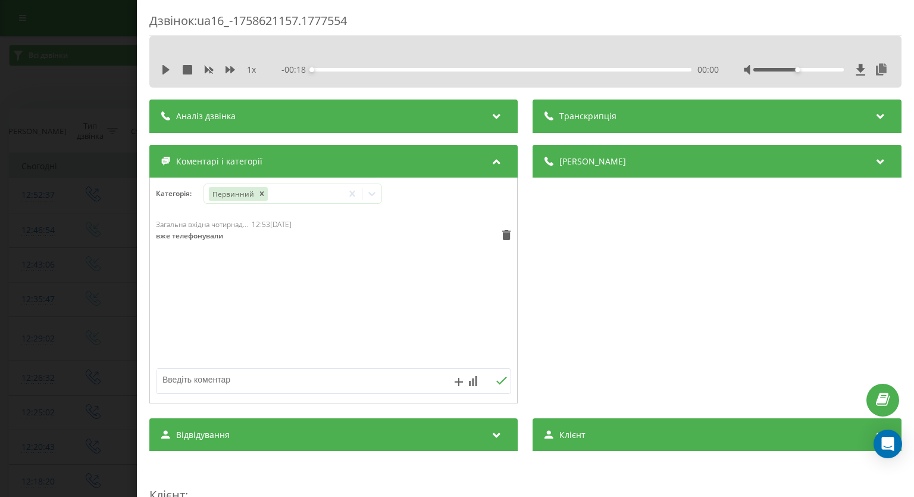
click at [86, 141] on div "Дзвінок : ua16_-1758621157.1777554 1 x - 00:18 00:00 00:00 Транскрипція Для AI-…" at bounding box center [457, 248] width 914 height 497
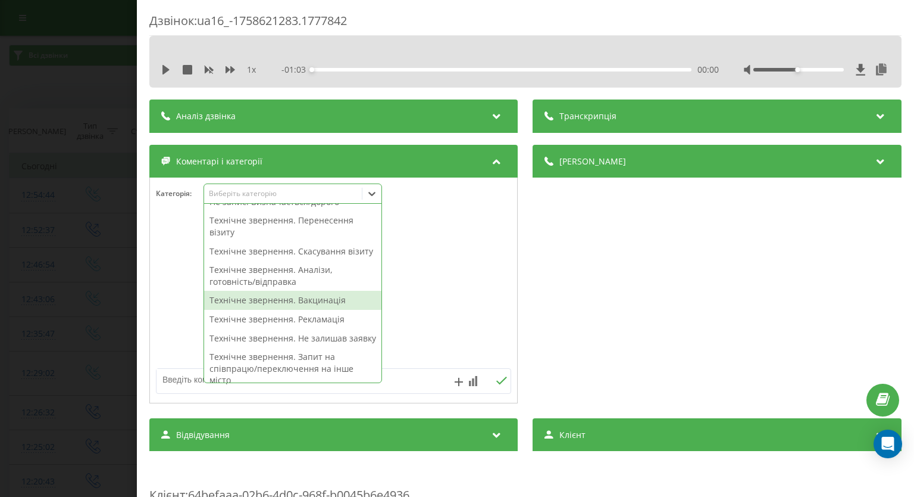
scroll to position [238, 0]
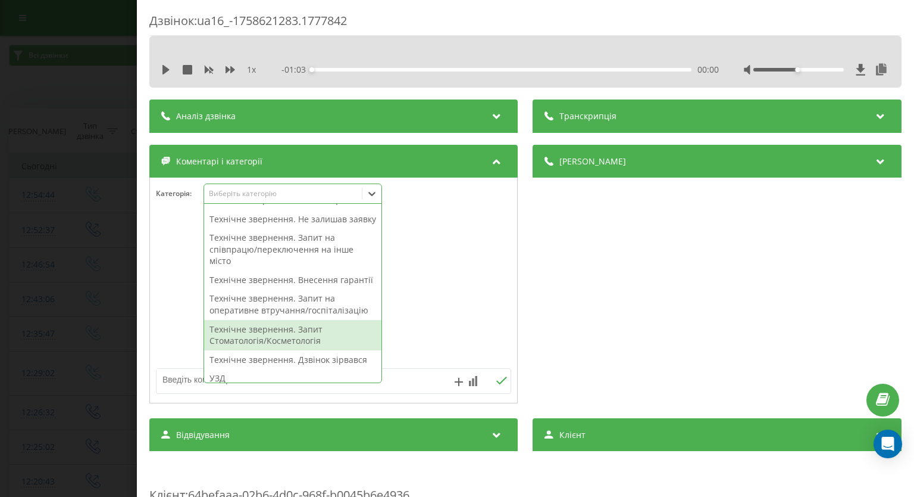
click at [307, 350] on div "Технічне звернення. Запит Стоматологія/Косметологія" at bounding box center [292, 335] width 177 height 30
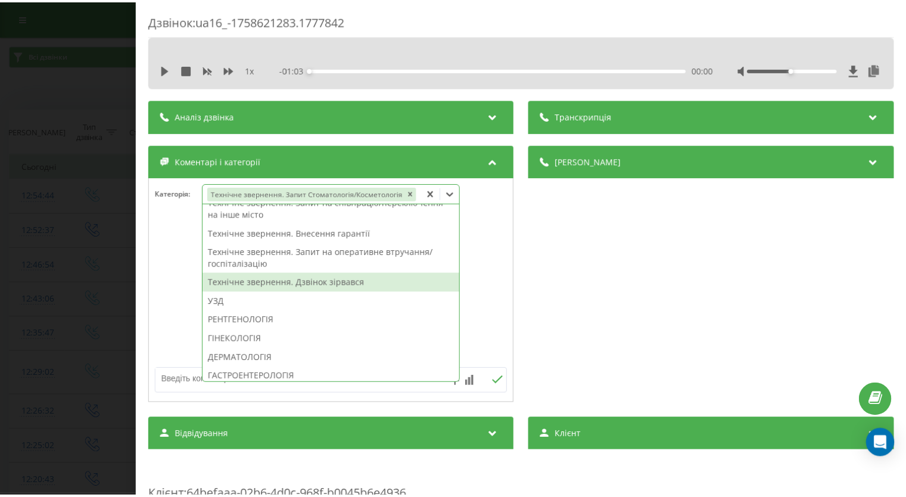
scroll to position [191, 0]
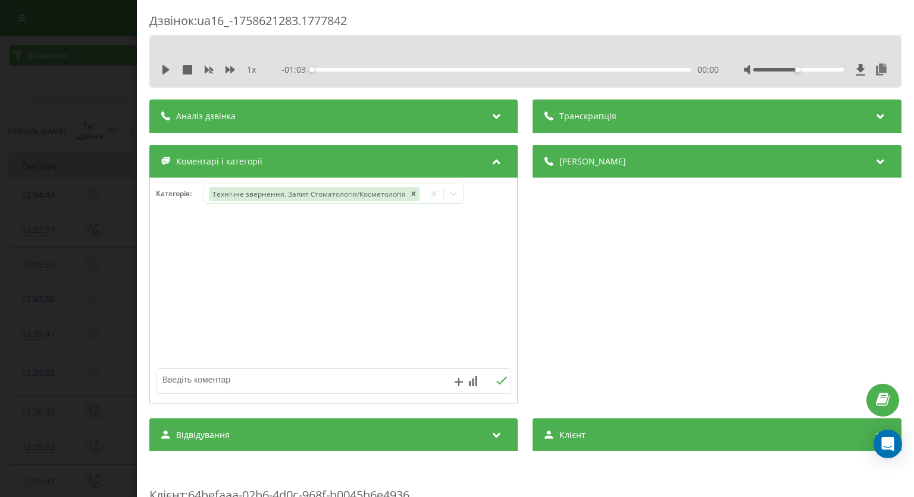
click at [483, 267] on div at bounding box center [333, 290] width 367 height 143
click at [364, 374] on textarea at bounding box center [298, 379] width 283 height 21
type textarea "с"
type textarea "СК"
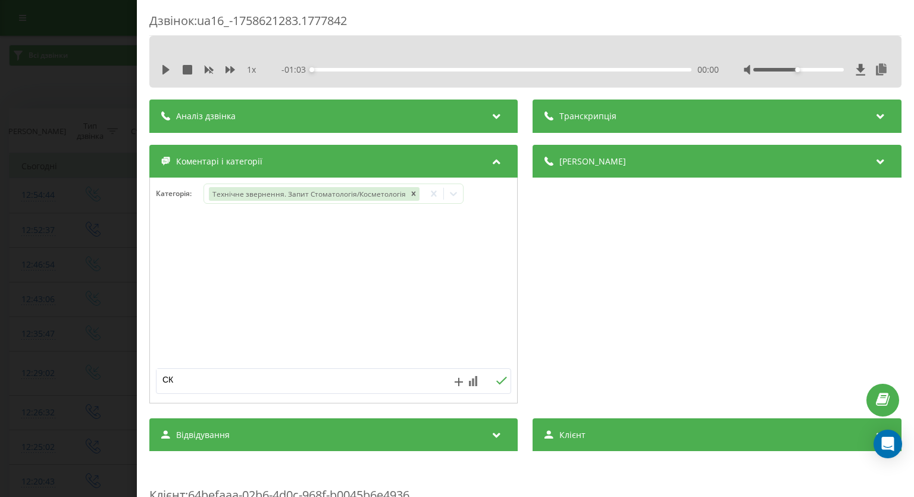
click at [355, 265] on div at bounding box center [333, 290] width 367 height 143
click at [497, 383] on icon at bounding box center [502, 380] width 11 height 8
click at [2, 176] on div "Дзвінок : ua16_-1758621283.1777842 1 x - 01:03 00:00 00:00 Транскрипція Для AI-…" at bounding box center [457, 248] width 914 height 497
click at [376, 194] on icon at bounding box center [372, 194] width 12 height 12
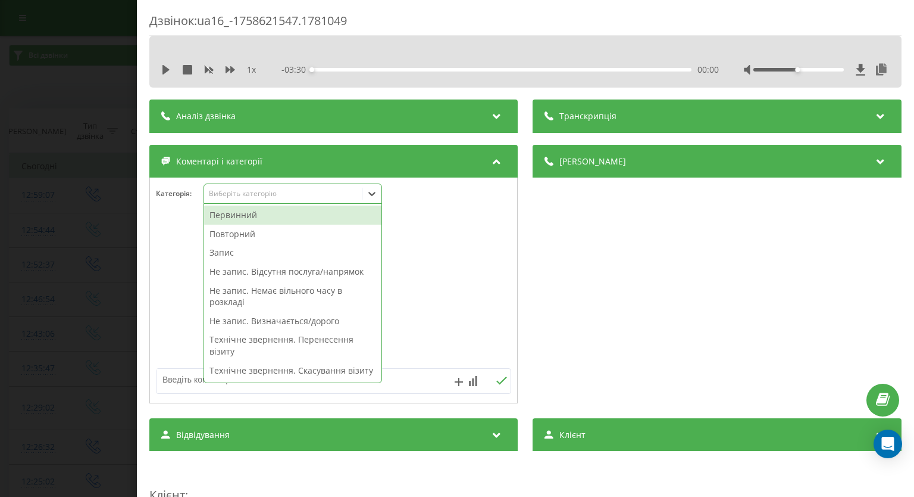
click at [342, 210] on div "Первинний" at bounding box center [292, 214] width 177 height 19
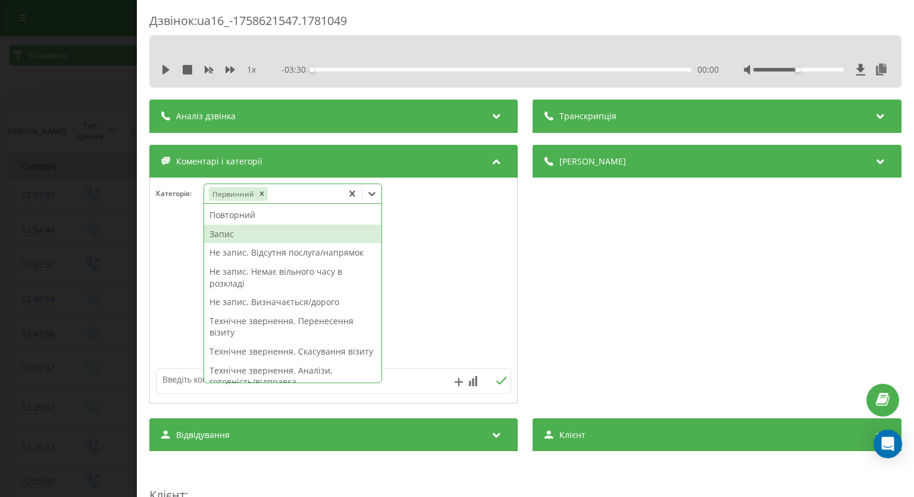
click at [269, 241] on div "Запис" at bounding box center [292, 233] width 177 height 19
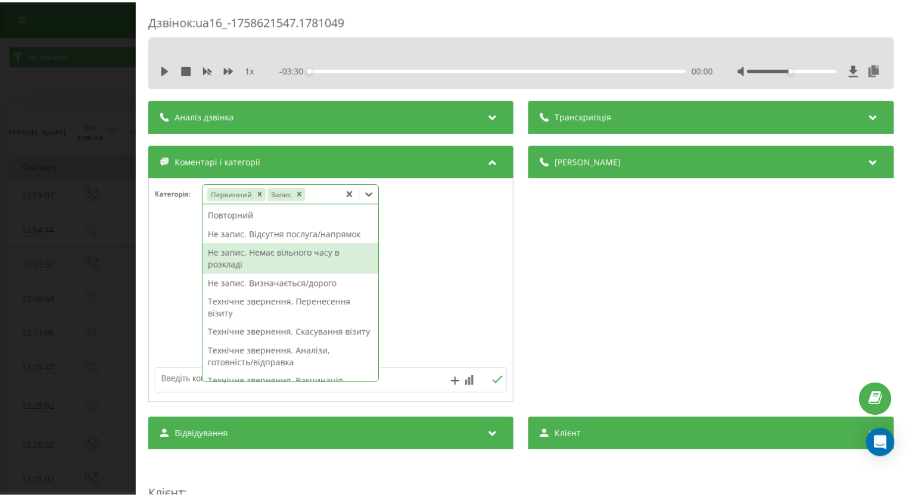
scroll to position [238, 0]
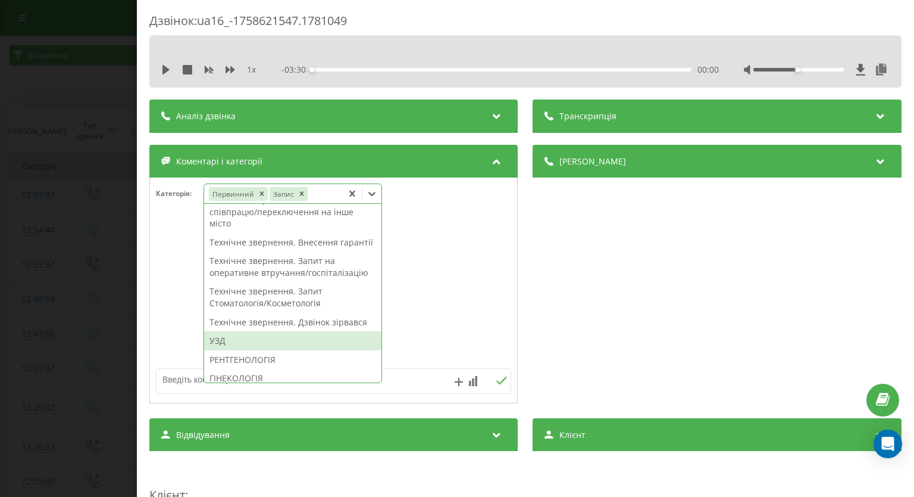
click at [257, 350] on div "УЗД" at bounding box center [292, 340] width 177 height 19
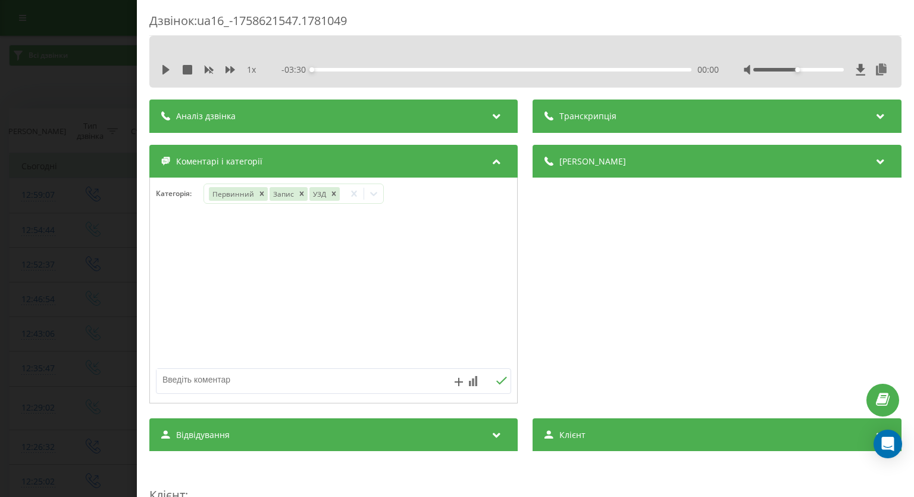
click at [105, 278] on div "Дзвінок : ua16_-1758621547.1781049 1 x - 03:30 00:00 00:00 Транскрипція Для AI-…" at bounding box center [457, 248] width 914 height 497
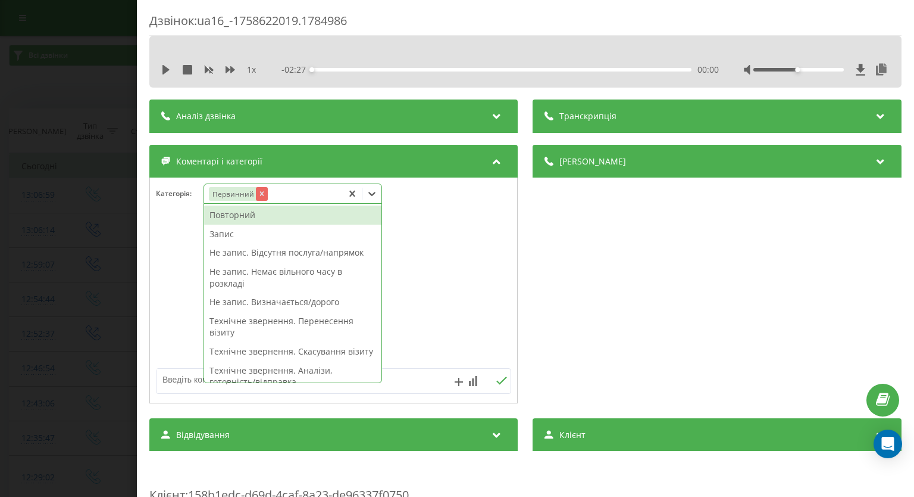
click at [260, 195] on icon "Remove Первинний" at bounding box center [262, 193] width 8 height 8
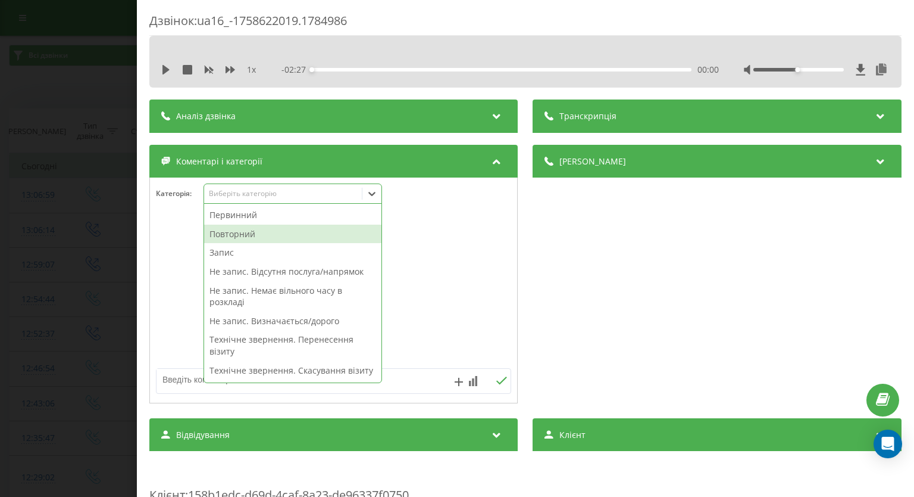
click at [236, 235] on div "Повторний" at bounding box center [292, 233] width 177 height 19
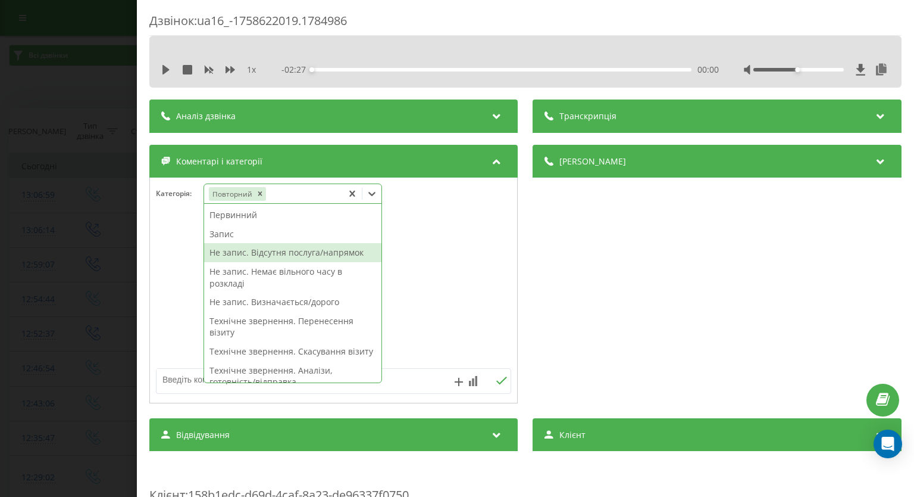
click at [342, 257] on div "Не запис. Відсутня послуга/напрямок" at bounding box center [292, 252] width 177 height 19
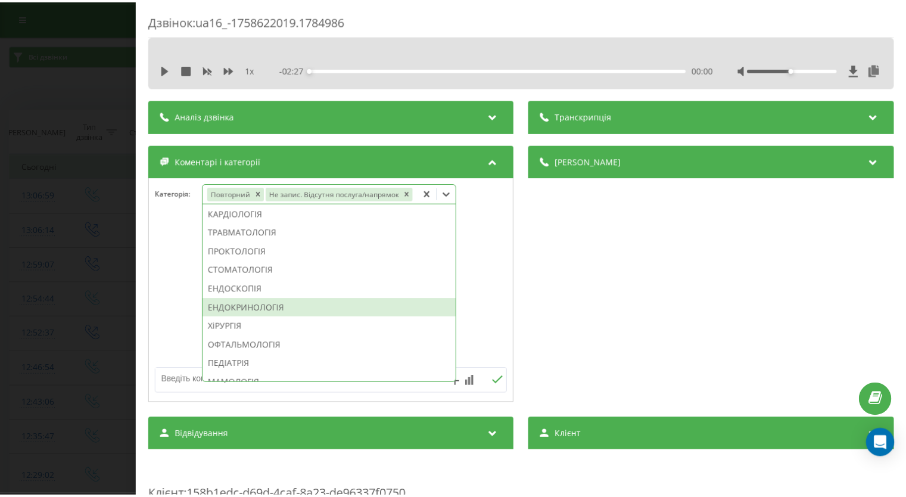
scroll to position [357, 0]
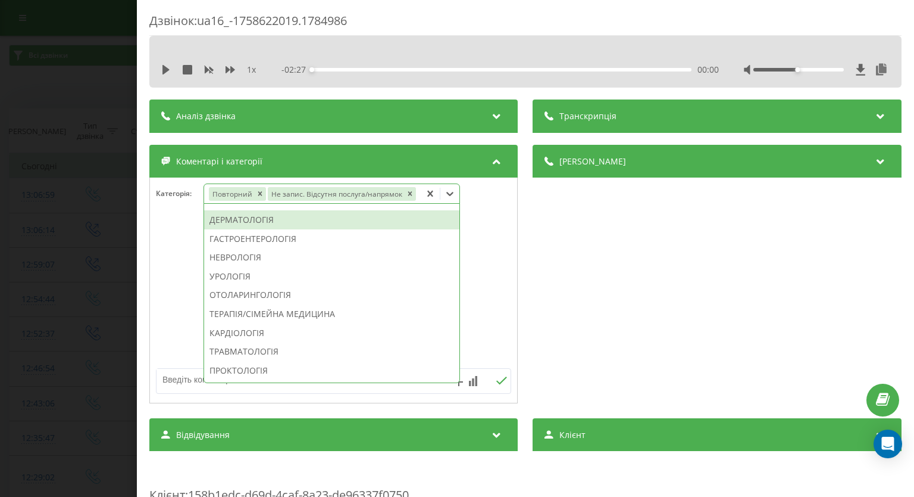
click at [261, 224] on div "ДЕРМАТОЛОГІЯ" at bounding box center [331, 219] width 255 height 19
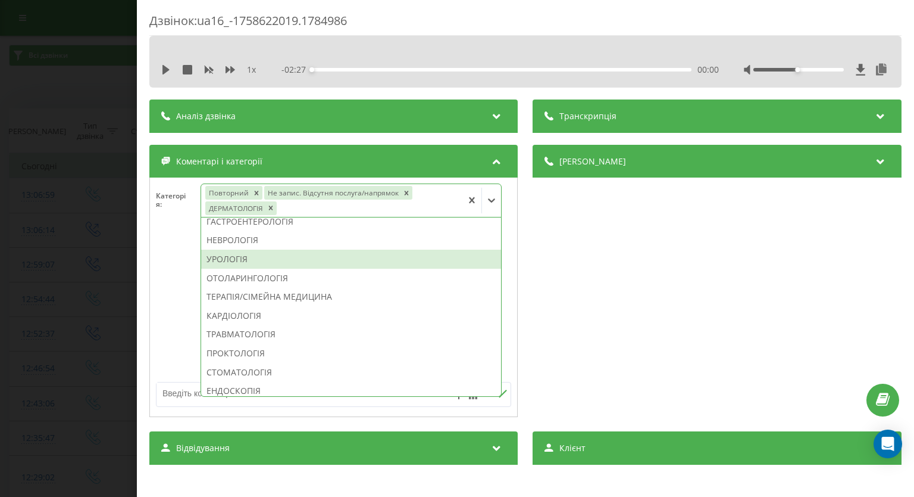
click at [155, 269] on div at bounding box center [333, 304] width 367 height 143
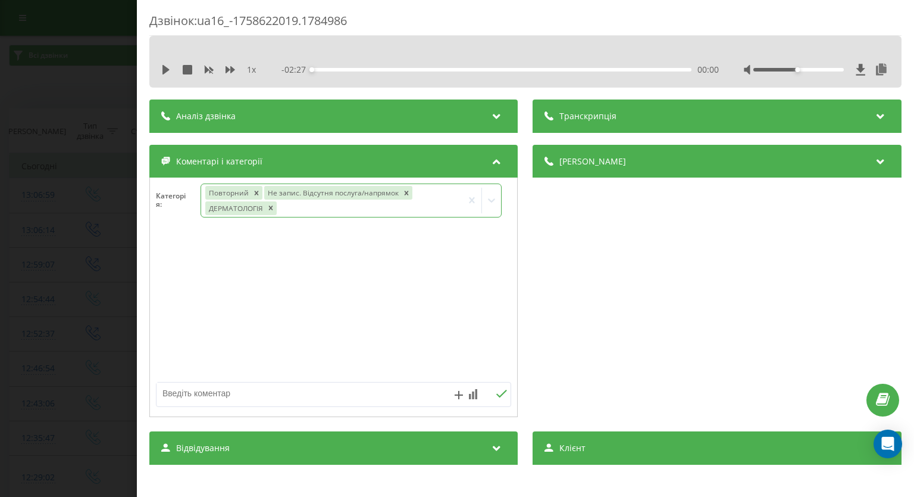
click at [235, 395] on textarea at bounding box center [298, 392] width 283 height 21
type textarea "немає дерматолога Грищенко в розкладі"
click at [493, 392] on button at bounding box center [502, 394] width 18 height 10
click at [0, 214] on div "Дзвінок : ua16_-1758622019.1784986 1 x - 02:27 00:00 00:00 Транскрипція Для AI-…" at bounding box center [457, 248] width 914 height 497
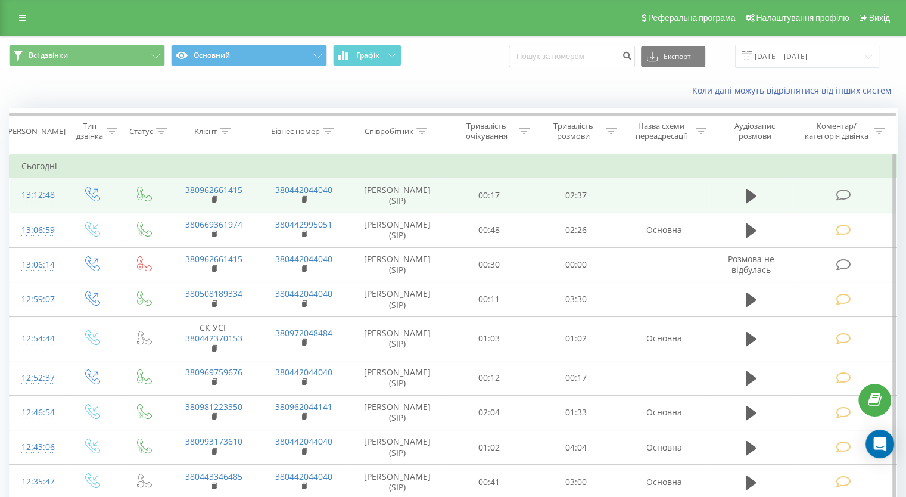
click at [836, 190] on icon at bounding box center [842, 195] width 15 height 13
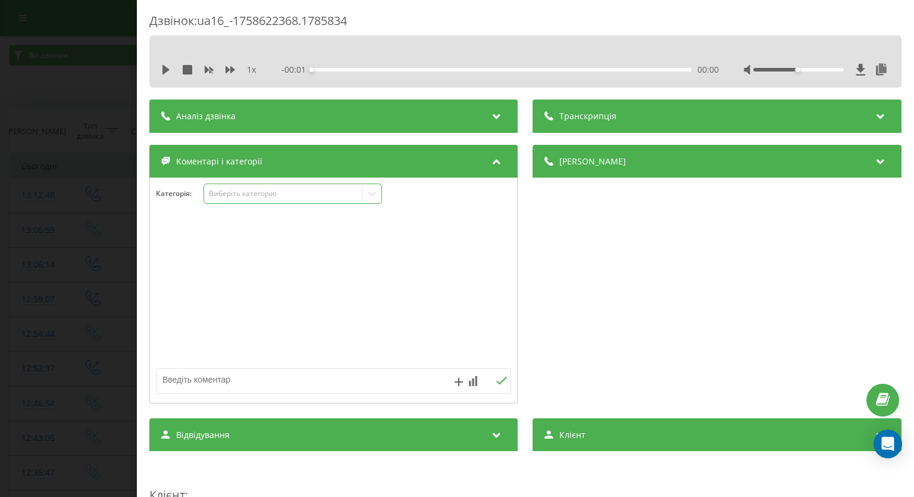
click at [370, 194] on icon at bounding box center [372, 194] width 12 height 12
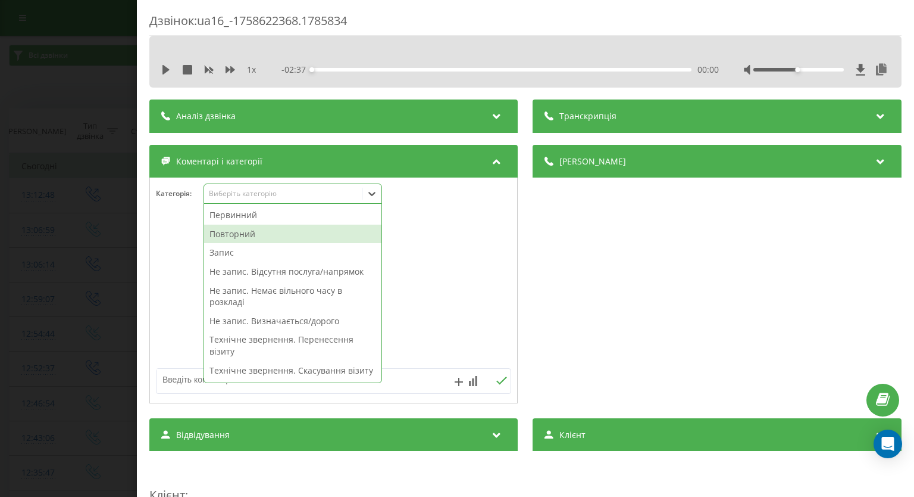
click at [227, 235] on div "Повторний" at bounding box center [292, 233] width 177 height 19
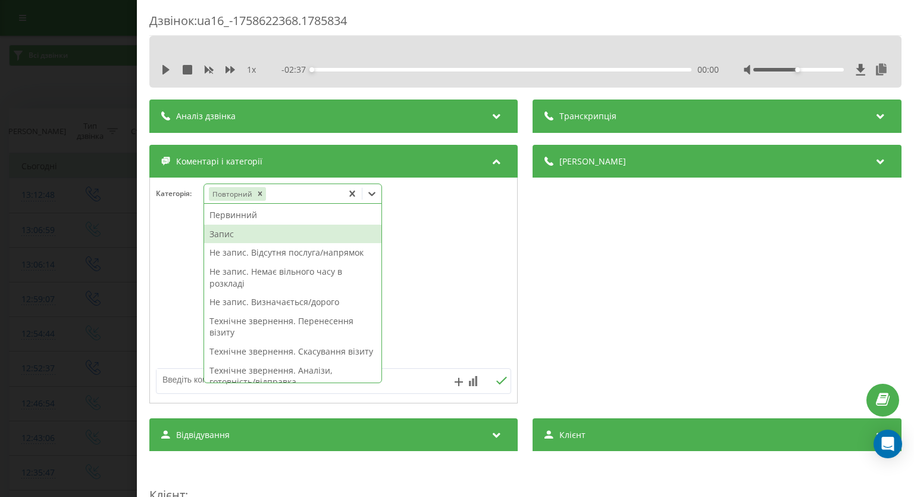
click at [226, 236] on div "Запис" at bounding box center [292, 233] width 177 height 19
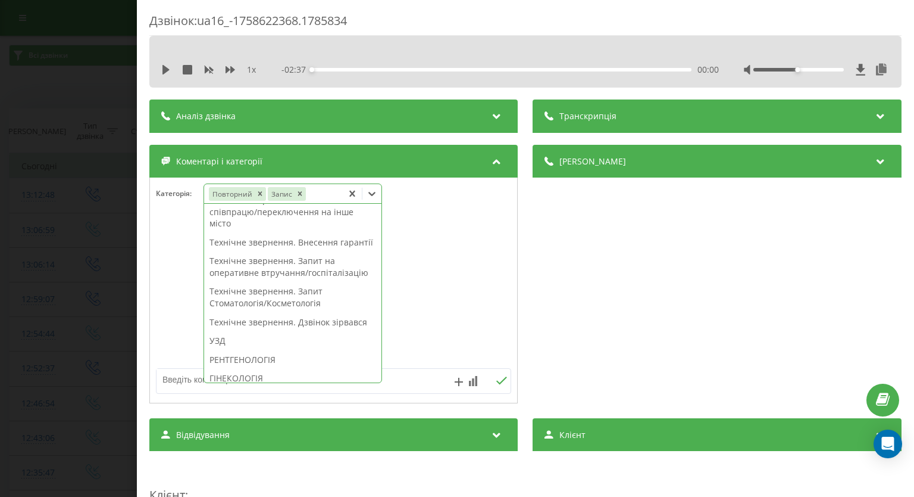
scroll to position [476, 0]
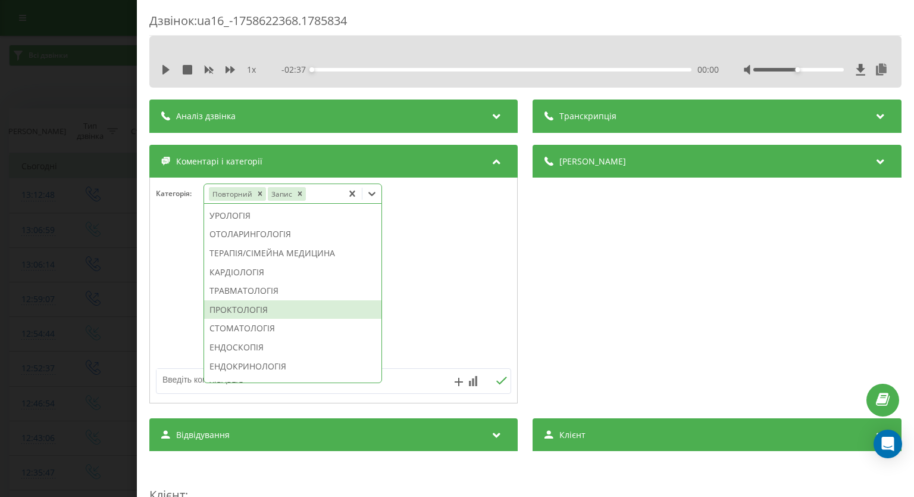
click at [261, 319] on div "ПРОКТОЛОГІЯ" at bounding box center [292, 309] width 177 height 19
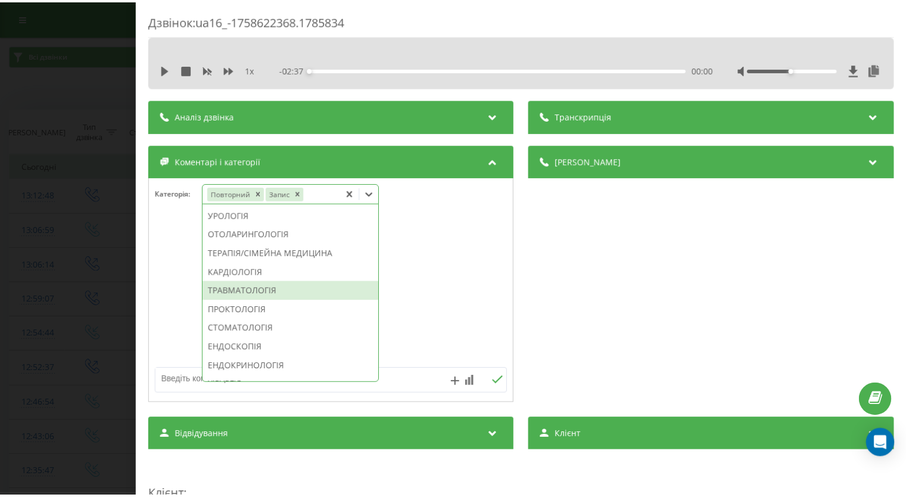
scroll to position [406, 0]
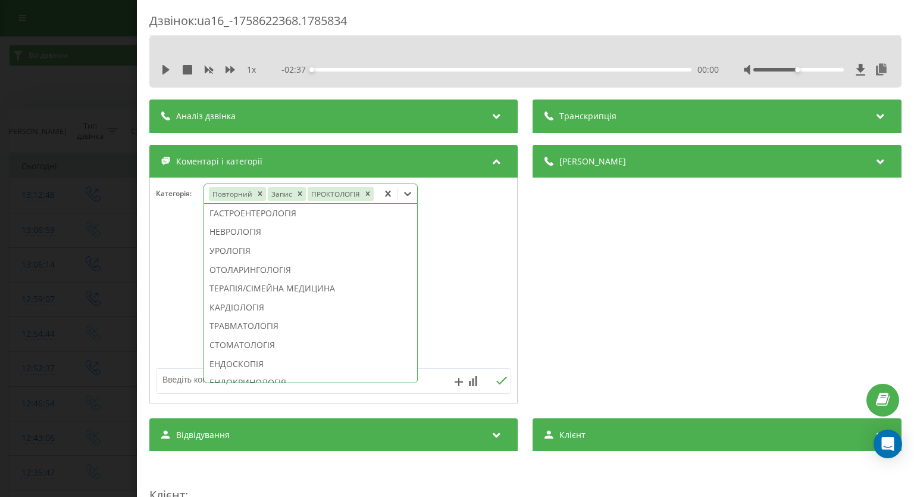
click at [68, 186] on div "Дзвінок : ua16_-1758622368.1785834 1 x - 02:37 00:00 00:00 Транскрипція Для AI-…" at bounding box center [457, 248] width 914 height 497
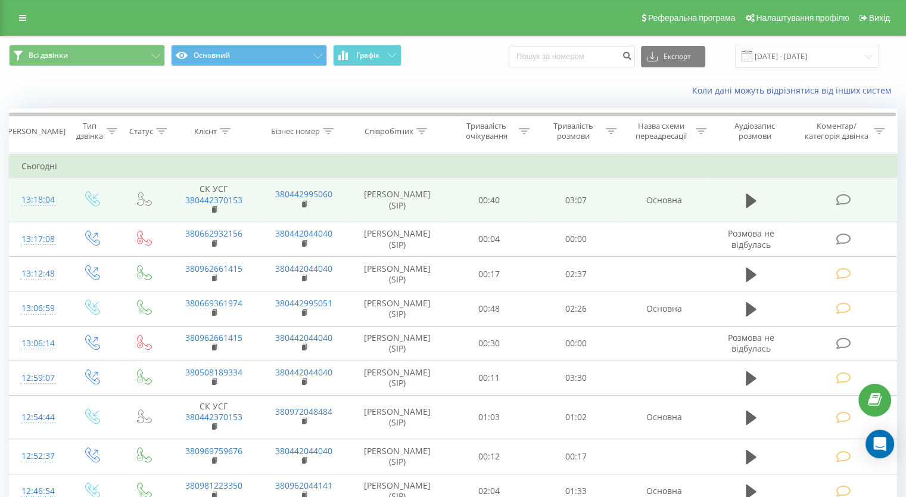
click at [841, 201] on icon at bounding box center [842, 199] width 15 height 13
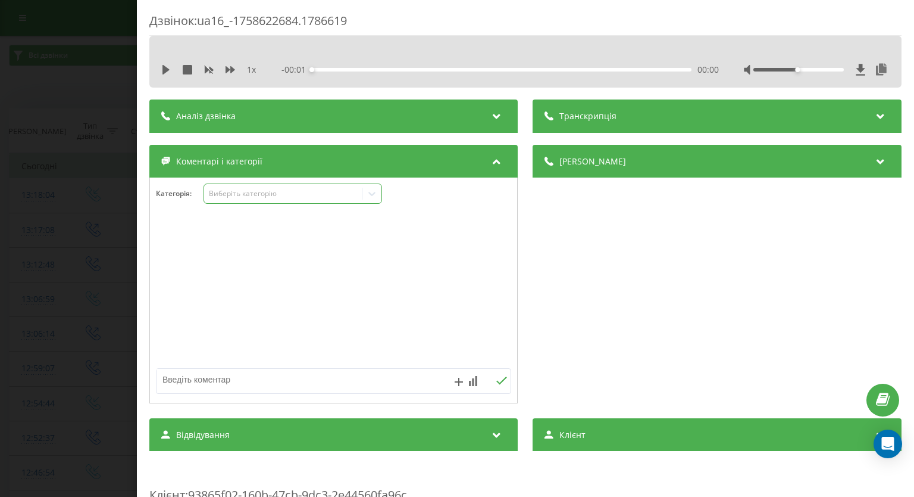
click at [372, 193] on icon at bounding box center [372, 194] width 7 height 4
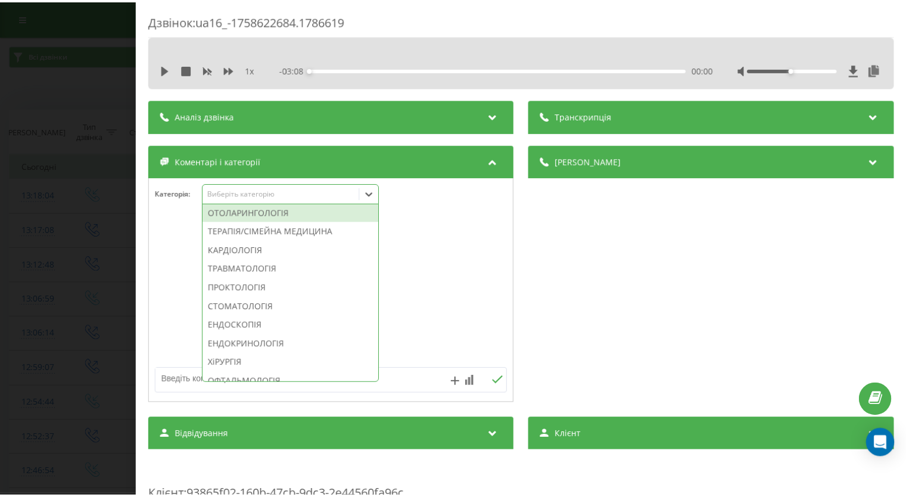
scroll to position [560, 0]
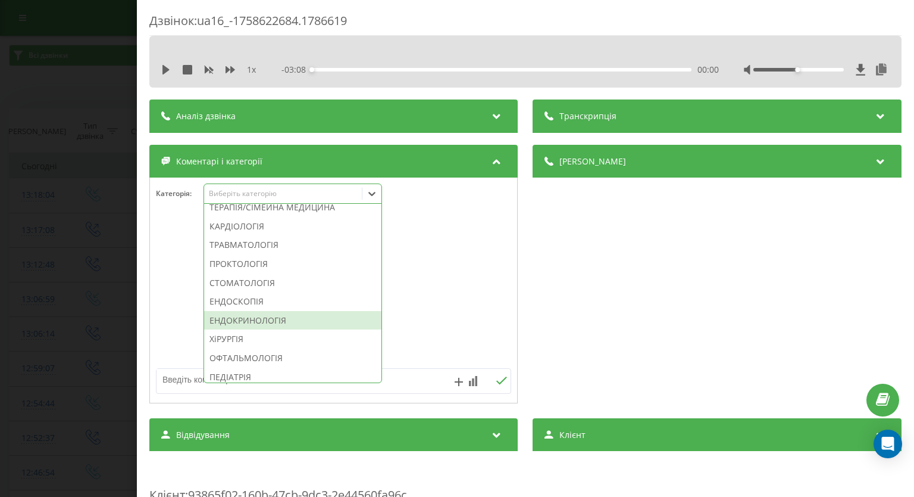
click at [262, 330] on div "ЕНДОКРИНОЛОГІЯ" at bounding box center [292, 320] width 177 height 19
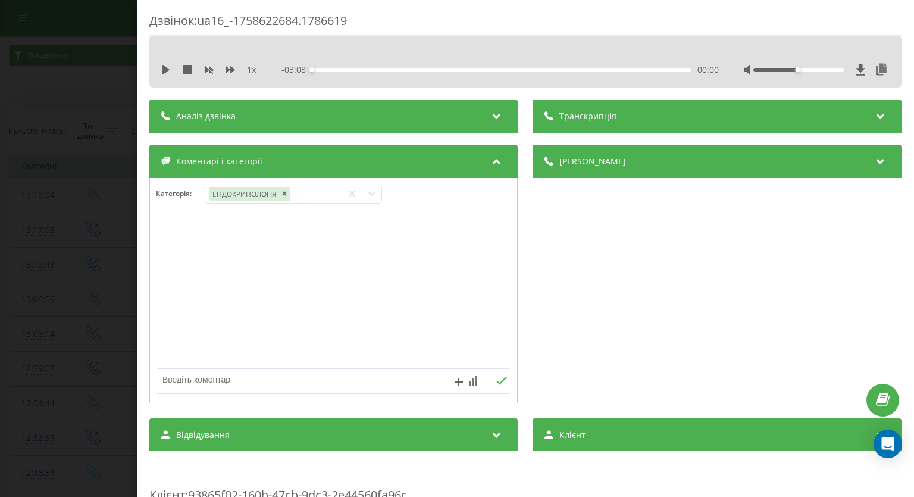
click at [452, 297] on div at bounding box center [333, 290] width 367 height 143
click at [329, 376] on textarea at bounding box center [298, 379] width 283 height 21
type textarea "СК погоджуватиме"
click at [497, 382] on icon at bounding box center [502, 380] width 11 height 8
click at [51, 236] on div "Дзвінок : ua16_-1758622684.1786619 1 x - 03:08 00:00 00:00 Транскрипція Для AI-…" at bounding box center [457, 248] width 914 height 497
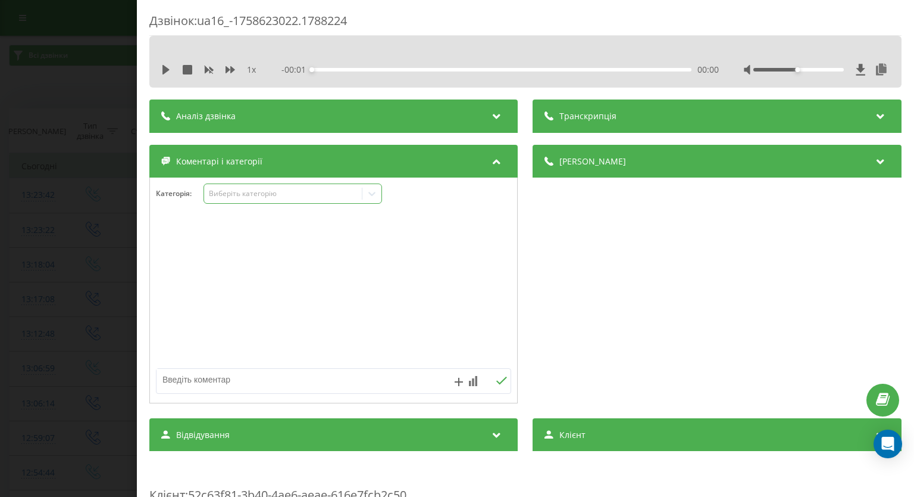
click at [376, 198] on icon at bounding box center [372, 194] width 12 height 12
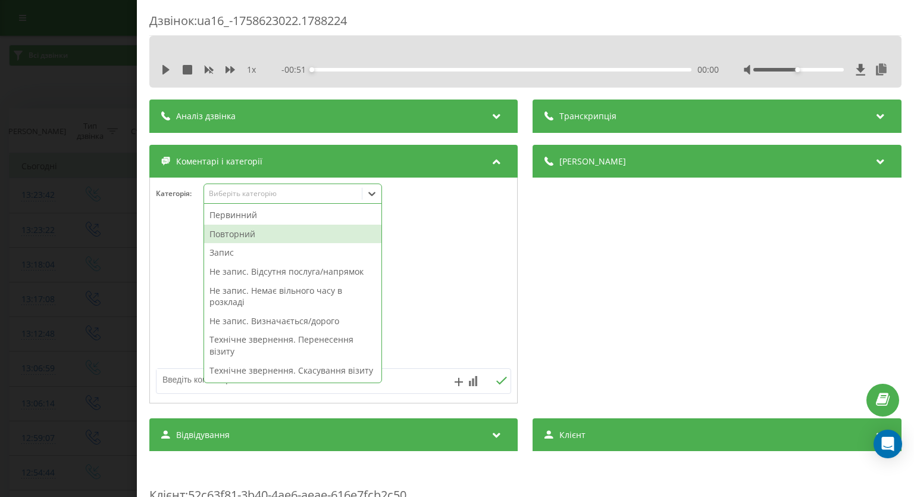
click at [310, 236] on div "Повторний" at bounding box center [292, 233] width 177 height 19
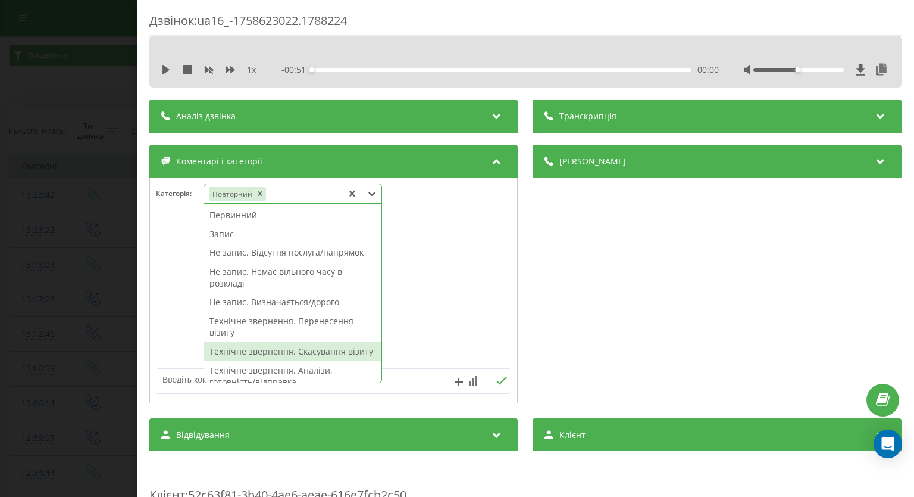
click at [292, 353] on div "Технічне звернення. Скасування візиту" at bounding box center [292, 351] width 177 height 19
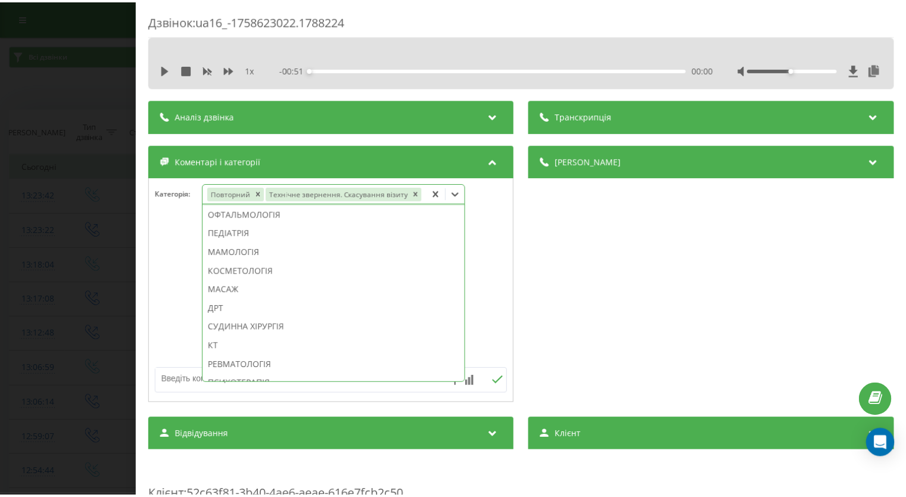
scroll to position [631, 0]
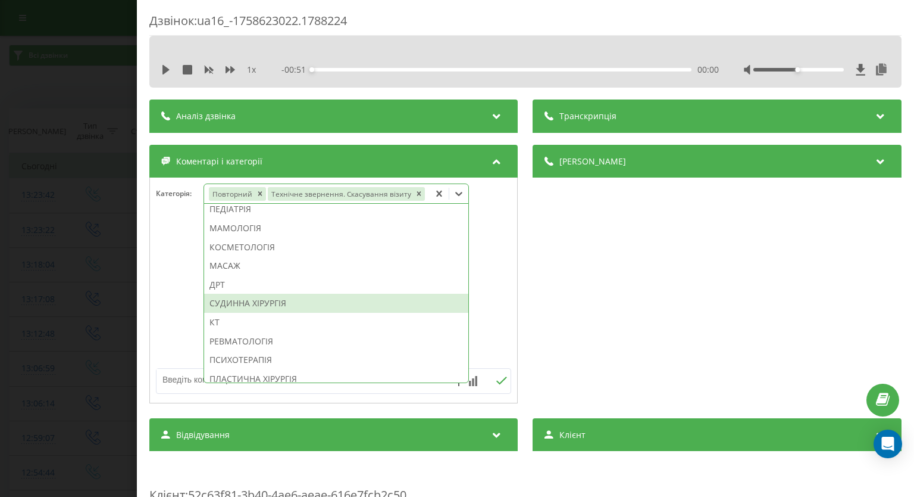
click at [247, 302] on div "СУДИННА ХІРУРГІЯ" at bounding box center [336, 303] width 264 height 19
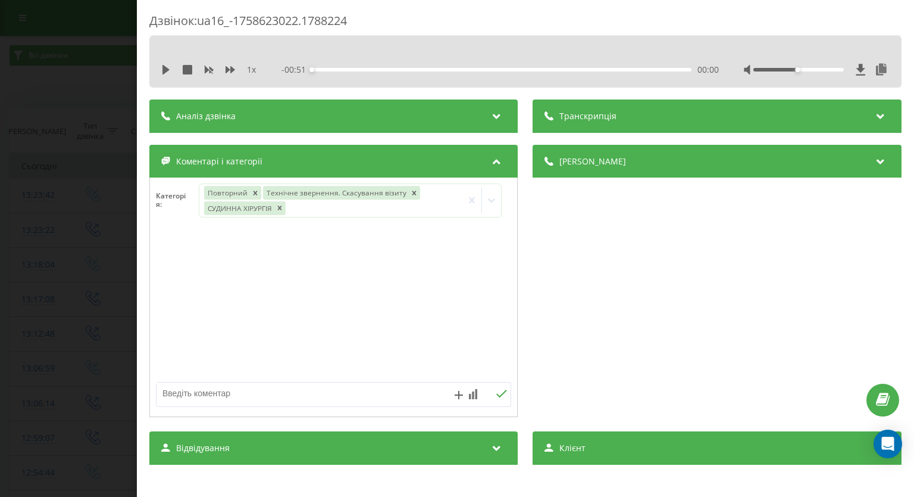
click at [58, 264] on div "Дзвінок : ua16_-1758623022.1788224 1 x - 00:51 00:00 00:00 Транскрипція Для AI-…" at bounding box center [457, 248] width 914 height 497
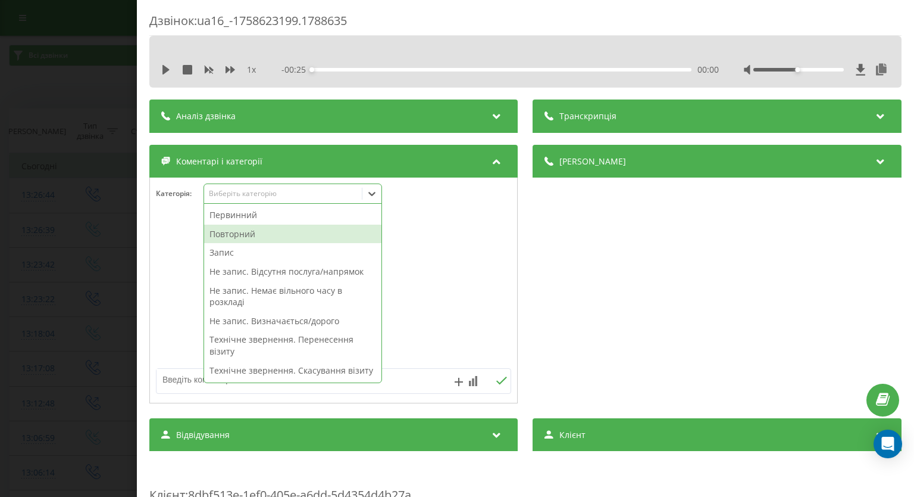
click at [286, 235] on div "Повторний" at bounding box center [292, 233] width 177 height 19
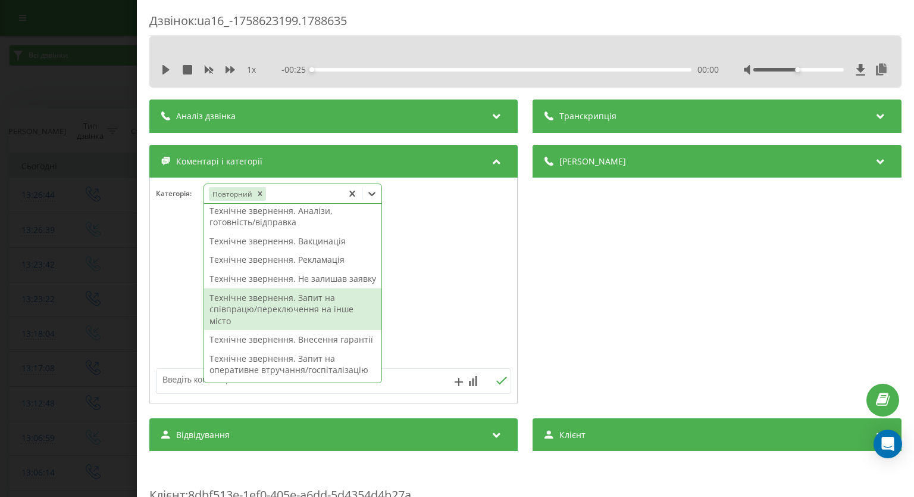
scroll to position [279, 0]
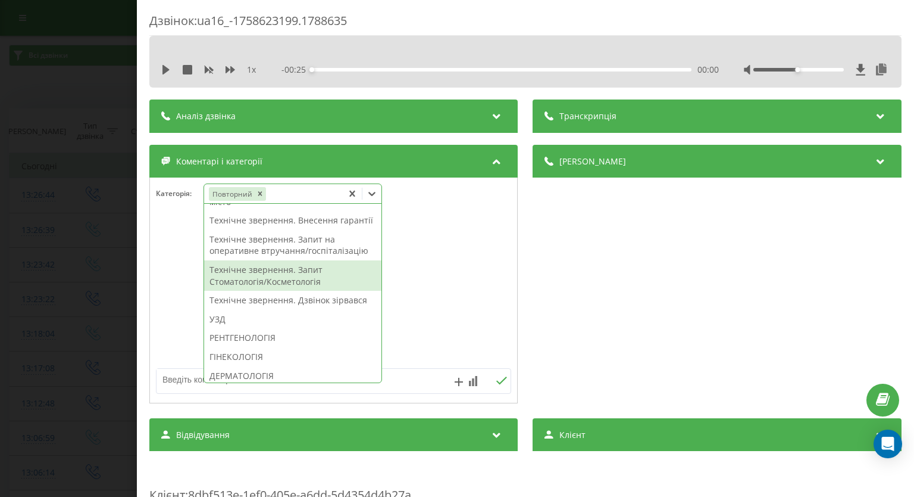
click at [276, 291] on div "Технічне звернення. Запит Стоматологія/Косметологія" at bounding box center [292, 275] width 177 height 30
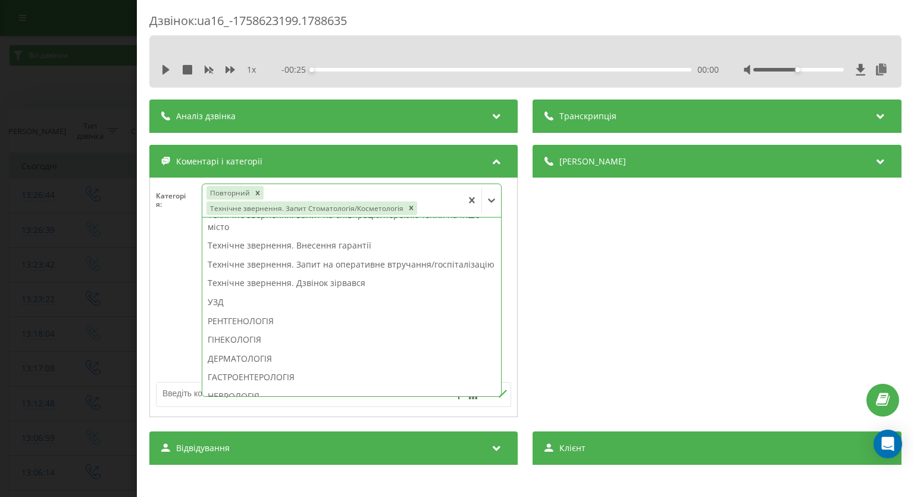
scroll to position [518, 0]
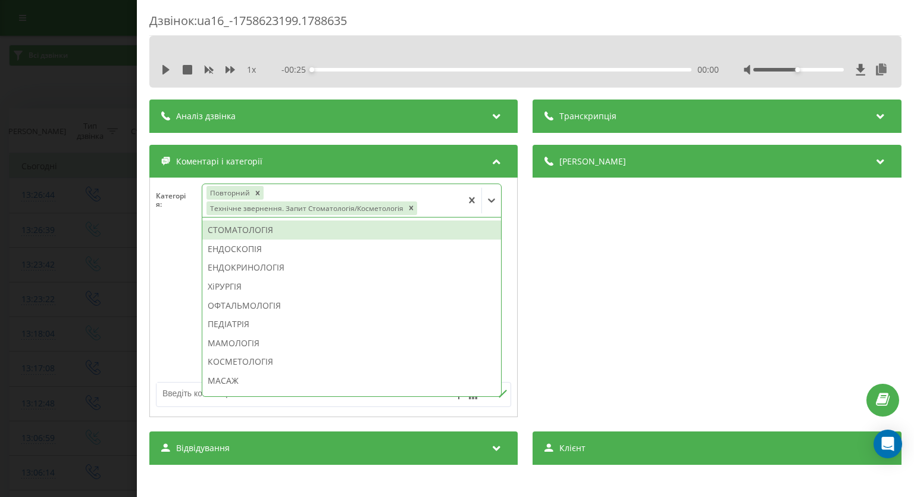
click at [364, 236] on div "СТОМАТОЛОГІЯ" at bounding box center [351, 229] width 299 height 19
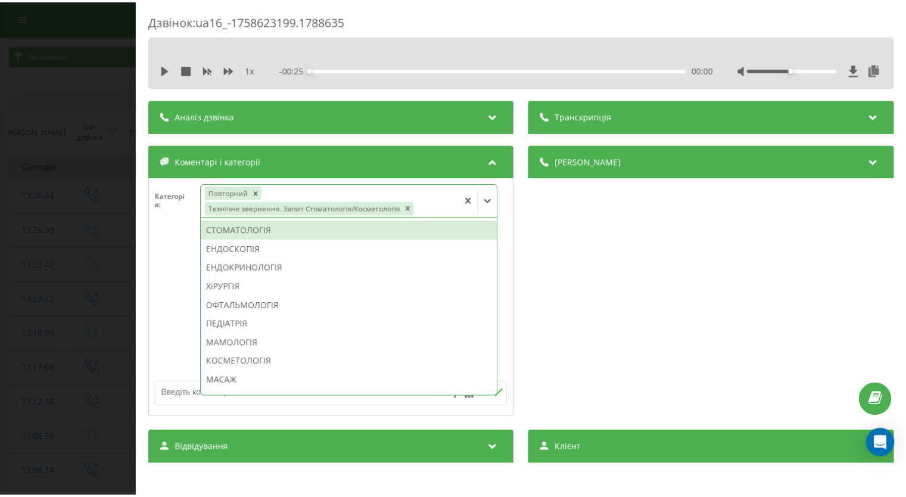
scroll to position [507, 0]
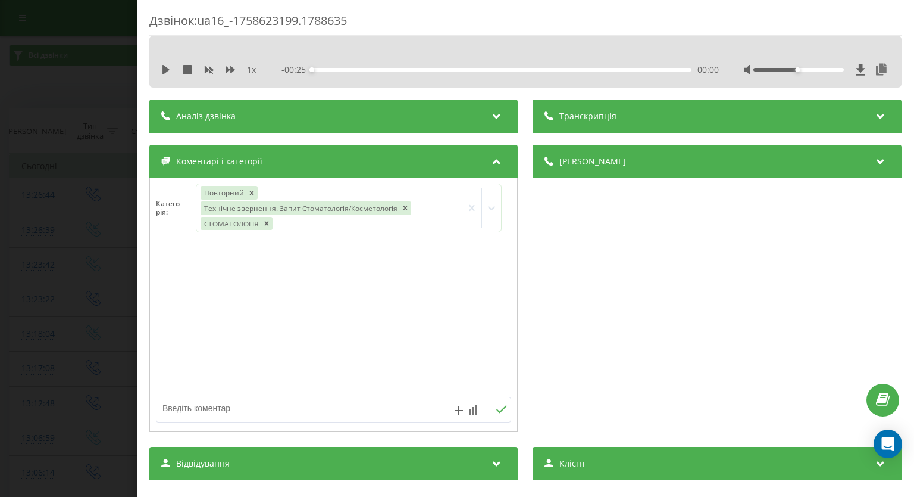
click at [42, 246] on div "Дзвінок : ua16_-1758623199.1788635 1 x - 00:25 00:00 00:00 Транскрипція Для AI-…" at bounding box center [457, 248] width 914 height 497
